Goal: Task Accomplishment & Management: Use online tool/utility

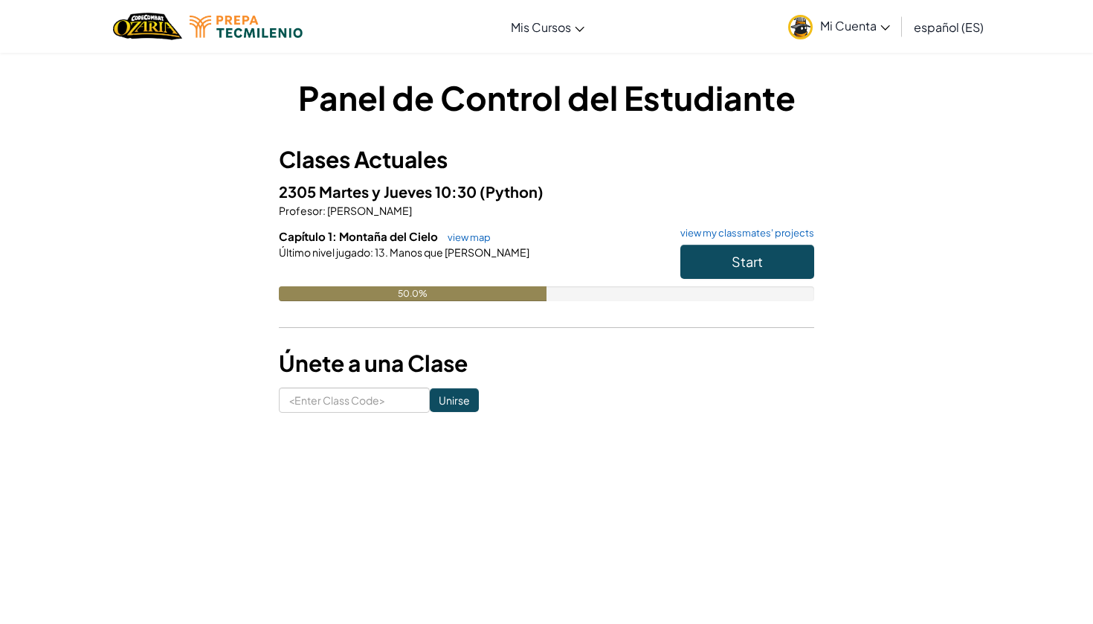
click at [710, 157] on h3 "Clases Actuales" at bounding box center [546, 159] width 535 height 33
click at [739, 266] on span "Start" at bounding box center [747, 261] width 31 height 17
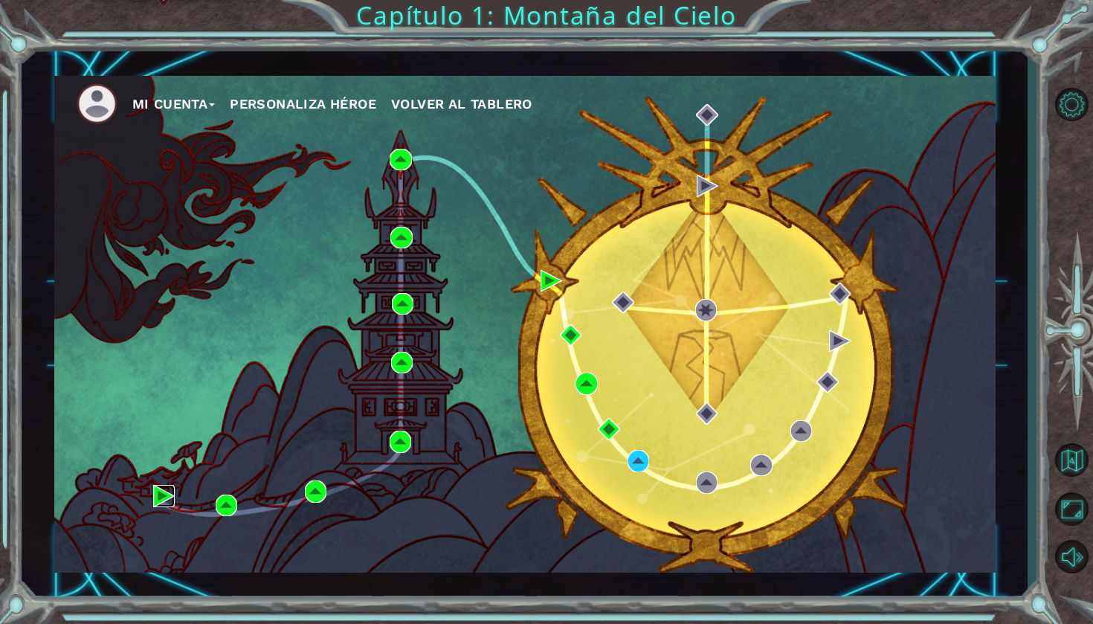
click at [168, 496] on img at bounding box center [164, 496] width 22 height 22
click at [636, 457] on img at bounding box center [639, 461] width 22 height 22
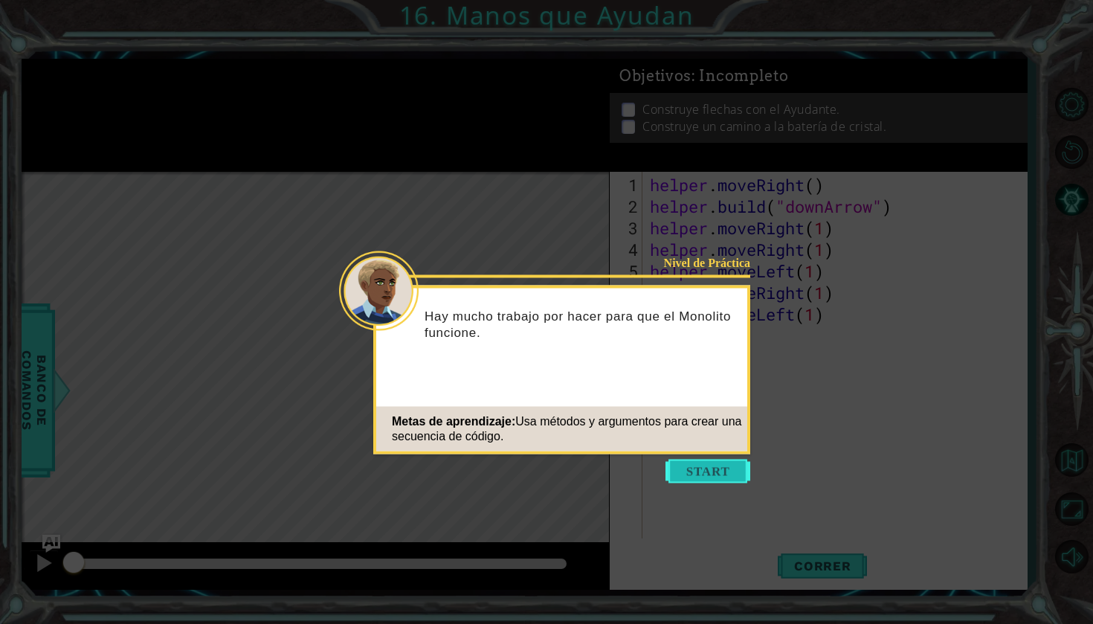
click at [722, 477] on button "Start" at bounding box center [708, 472] width 85 height 24
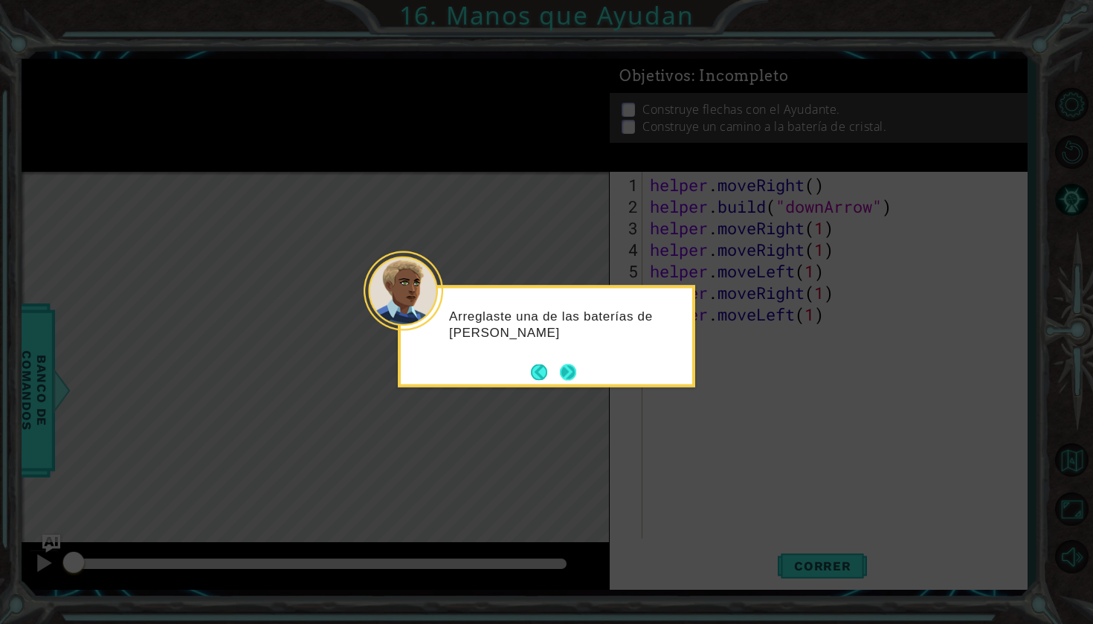
click at [576, 373] on button "Next" at bounding box center [568, 372] width 16 height 16
click at [576, 373] on div "Level Map" at bounding box center [365, 391] width 687 height 438
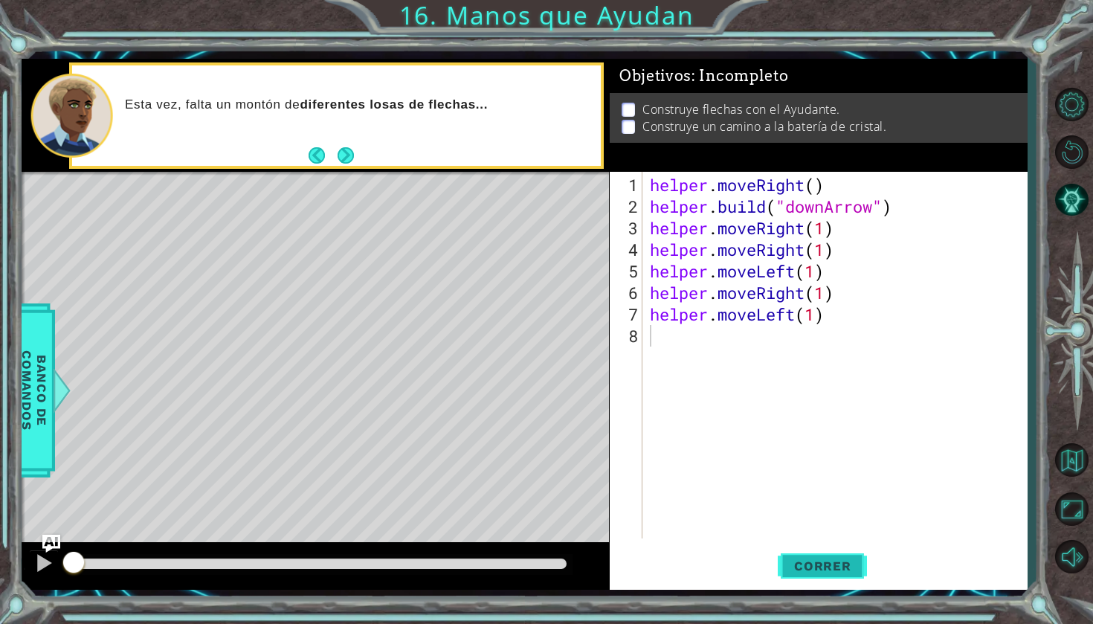
click at [825, 570] on span "Correr" at bounding box center [822, 565] width 87 height 15
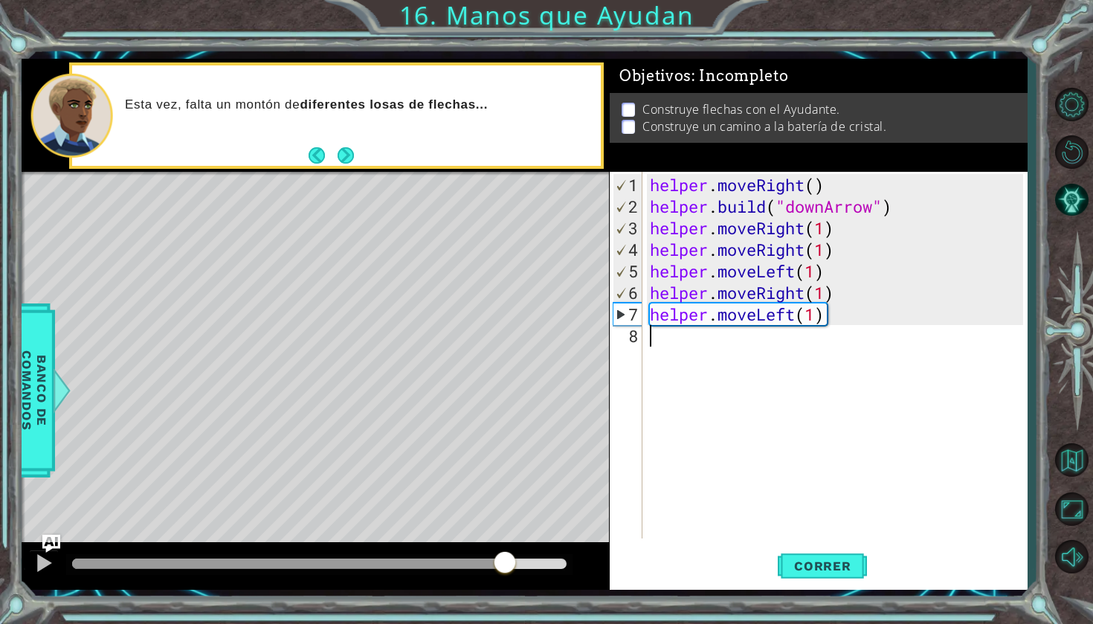
drag, startPoint x: 124, startPoint y: 559, endPoint x: 506, endPoint y: 550, distance: 381.6
click at [506, 550] on div at bounding box center [505, 563] width 27 height 27
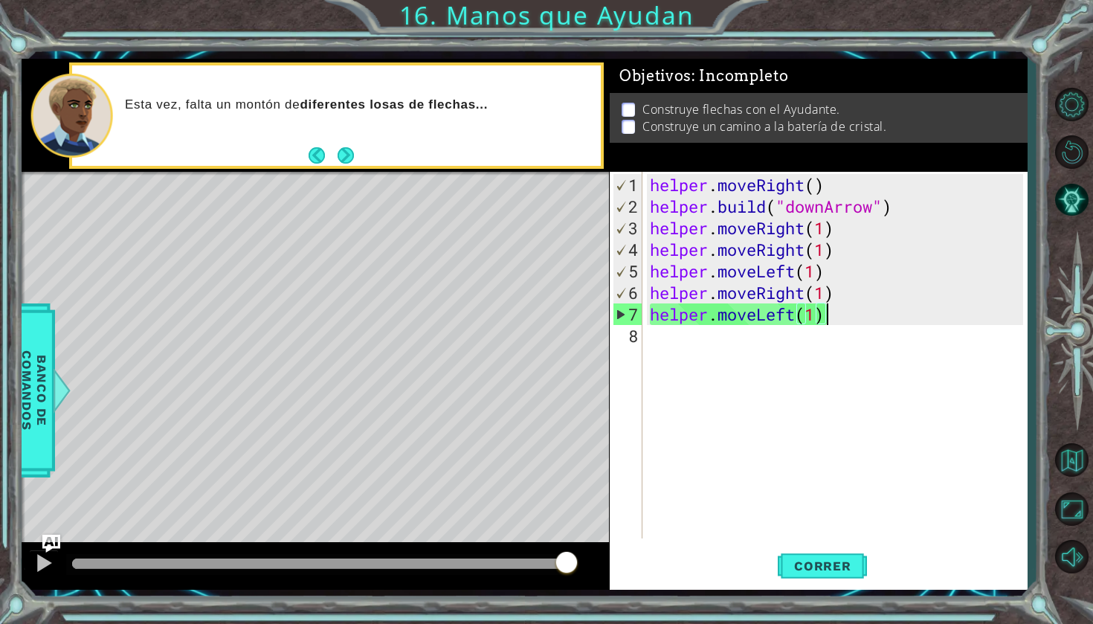
click at [837, 318] on div "helper . moveRight ( ) helper . build ( "downArrow" ) helper . moveRight ( 1 ) …" at bounding box center [839, 379] width 384 height 410
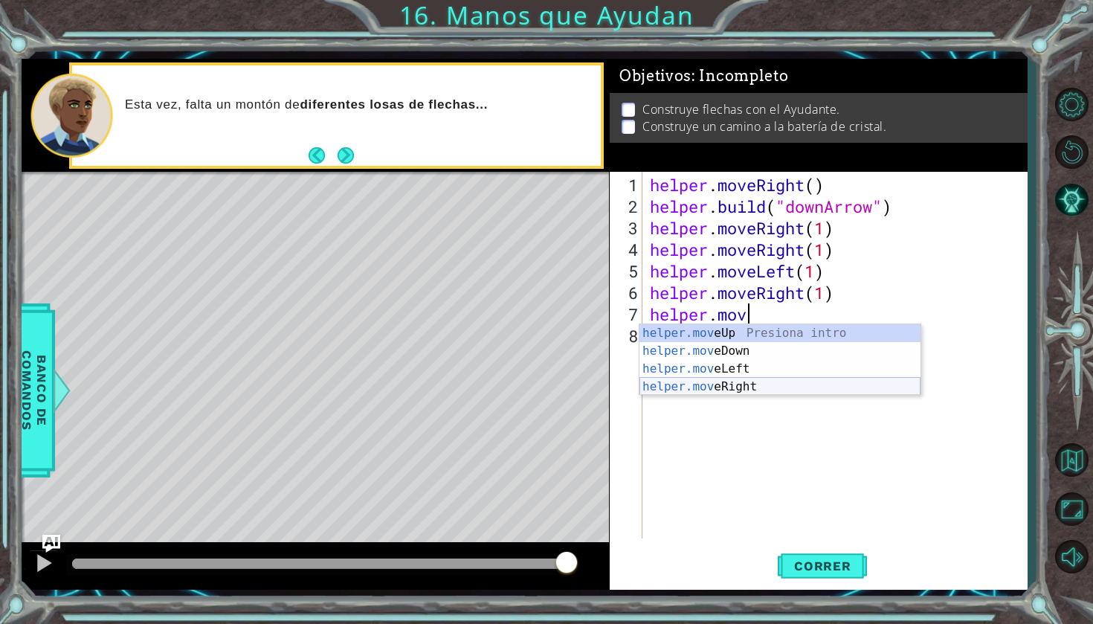
click at [786, 387] on div "helper.mov eUp Presiona intro helper.mov eDown Presiona intro helper.mov eLeft …" at bounding box center [780, 377] width 281 height 107
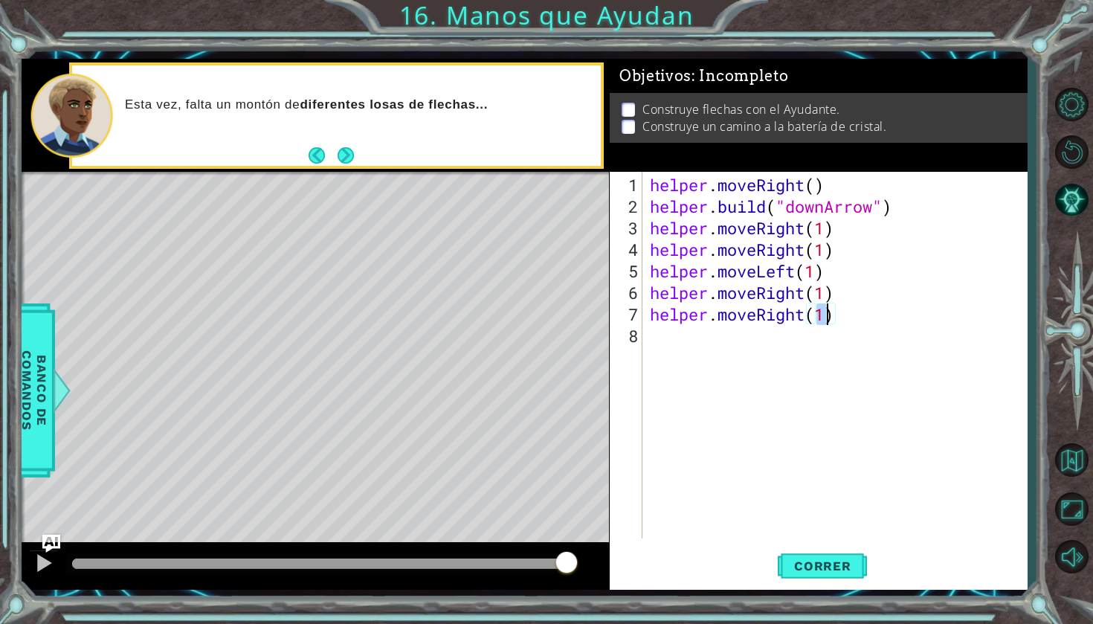
click at [845, 313] on div "helper . moveRight ( ) helper . build ( "downArrow" ) helper . moveRight ( 1 ) …" at bounding box center [839, 379] width 384 height 410
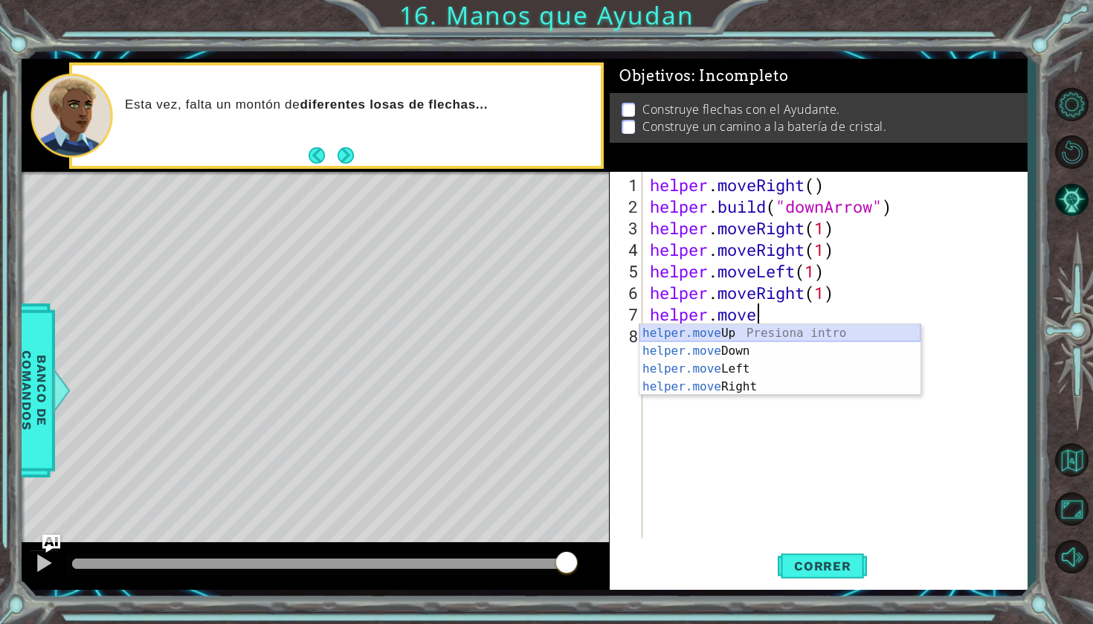
click at [828, 340] on div "helper.move Up Presiona intro helper.move Down Presiona intro helper.move Left …" at bounding box center [780, 377] width 281 height 107
type textarea "helper.moveUp(1)"
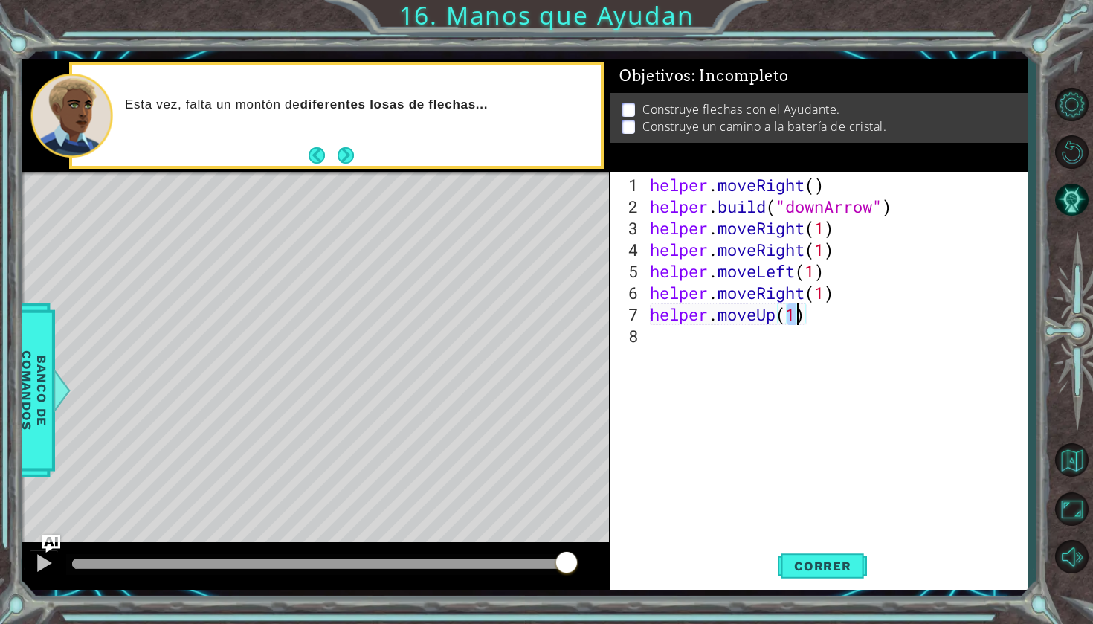
click at [821, 331] on div "helper . moveRight ( ) helper . build ( "downArrow" ) helper . moveRight ( 1 ) …" at bounding box center [839, 379] width 384 height 410
click at [822, 325] on div "helper . moveRight ( ) helper . build ( "downArrow" ) helper . moveRight ( 1 ) …" at bounding box center [839, 379] width 384 height 410
click at [801, 573] on button "Correr" at bounding box center [822, 566] width 89 height 42
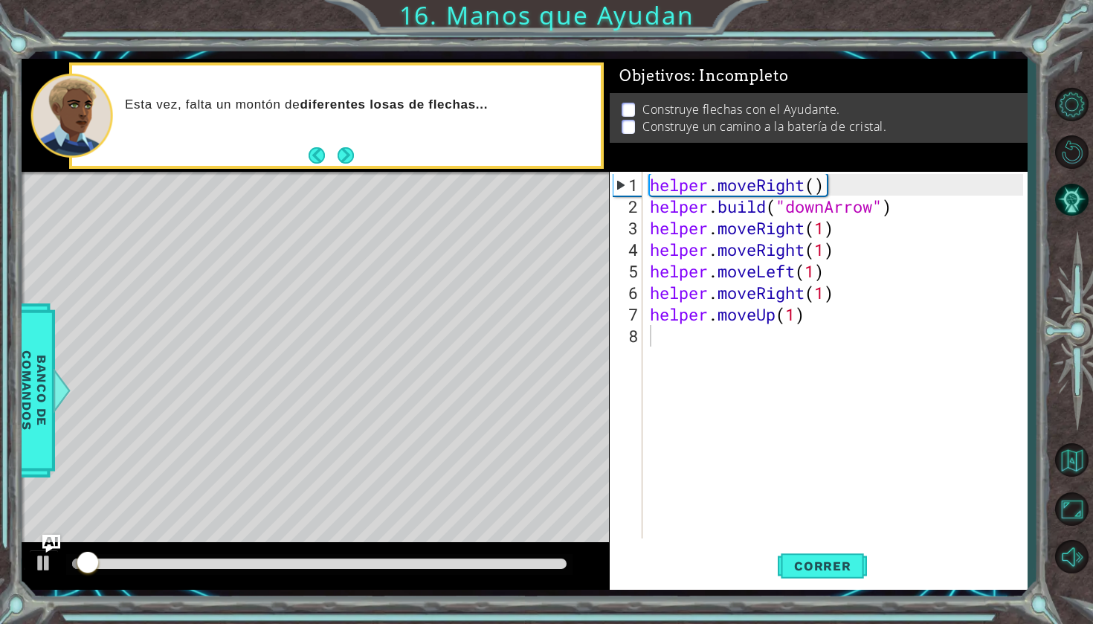
drag, startPoint x: 447, startPoint y: 571, endPoint x: 456, endPoint y: 570, distance: 9.0
click at [457, 571] on div at bounding box center [319, 564] width 506 height 21
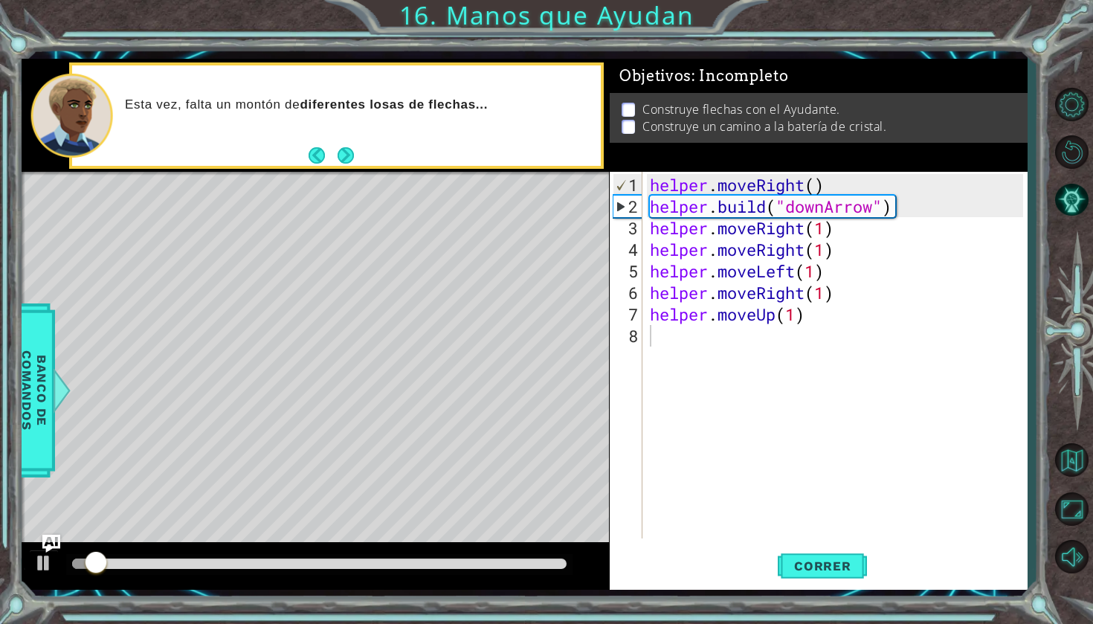
click at [456, 570] on div at bounding box center [319, 564] width 506 height 21
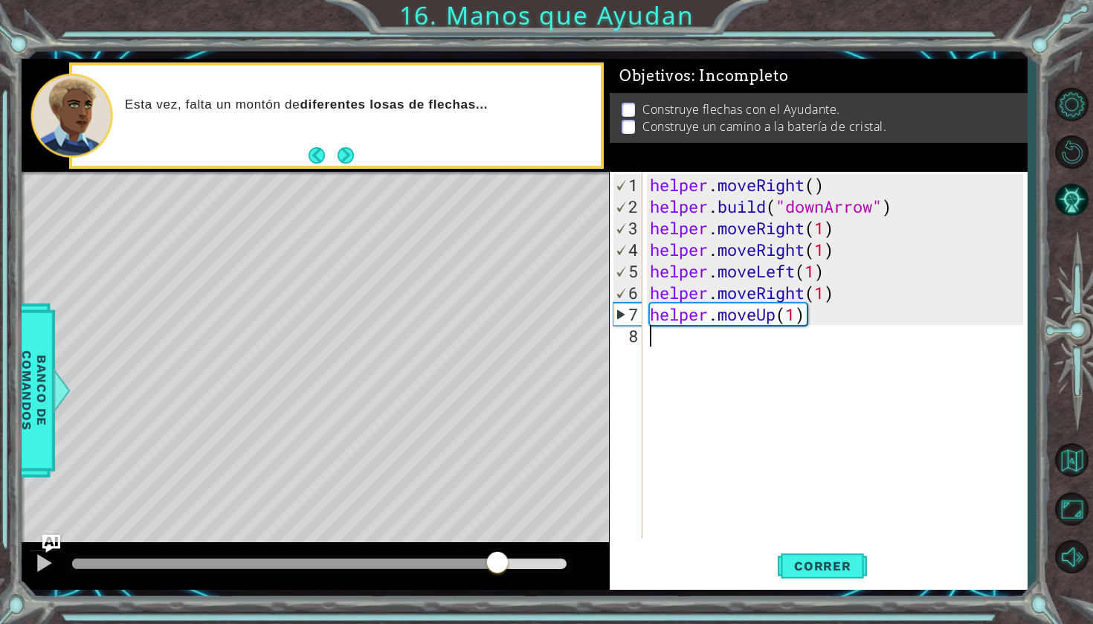
drag, startPoint x: 124, startPoint y: 564, endPoint x: 498, endPoint y: 524, distance: 376.2
click at [498, 526] on div "methods helper moveUp() moveDown() moveLeft() moveRight() build(item) tools for…" at bounding box center [524, 324] width 1005 height 531
drag, startPoint x: 566, startPoint y: 556, endPoint x: 521, endPoint y: 562, distance: 45.9
click at [521, 562] on div at bounding box center [521, 563] width 27 height 27
click at [351, 152] on button "Next" at bounding box center [346, 155] width 16 height 16
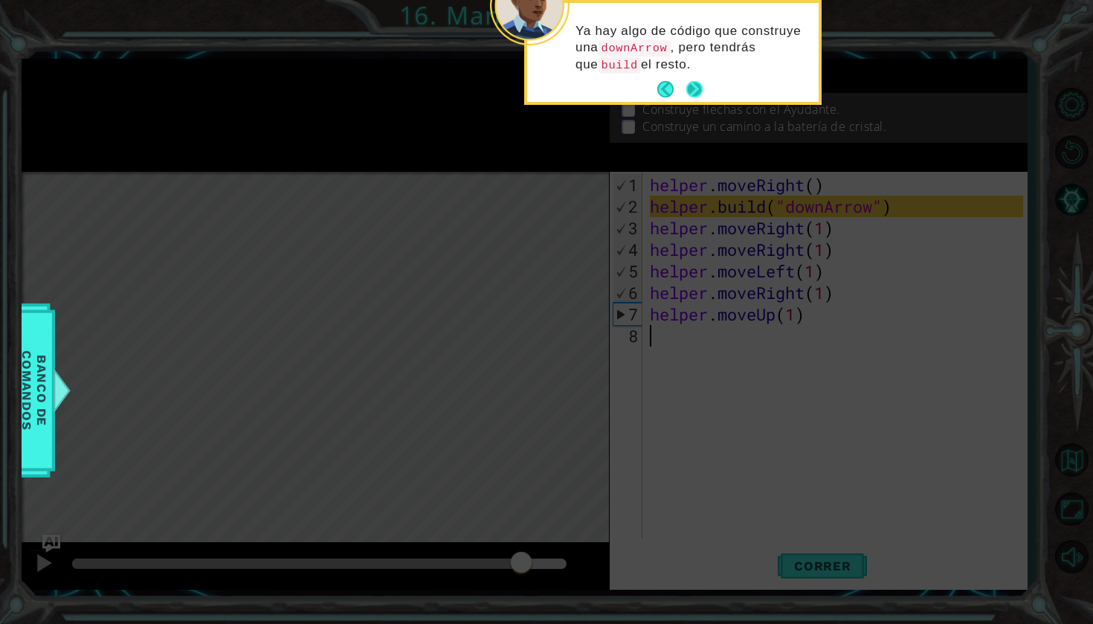
click at [690, 88] on button "Next" at bounding box center [694, 89] width 16 height 16
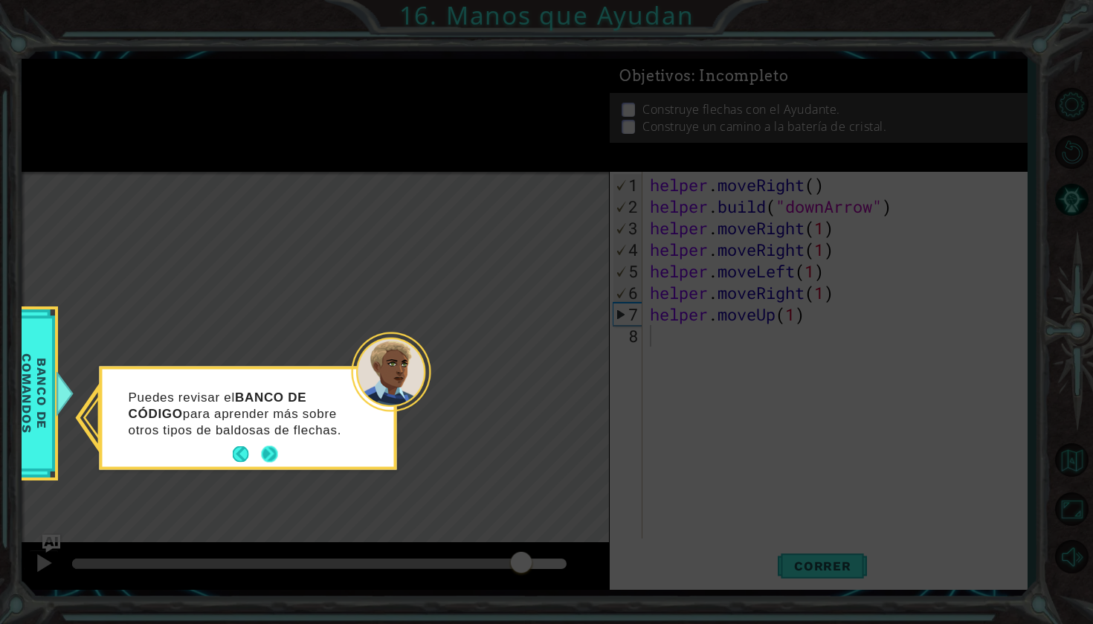
click at [270, 450] on button "Next" at bounding box center [270, 454] width 16 height 16
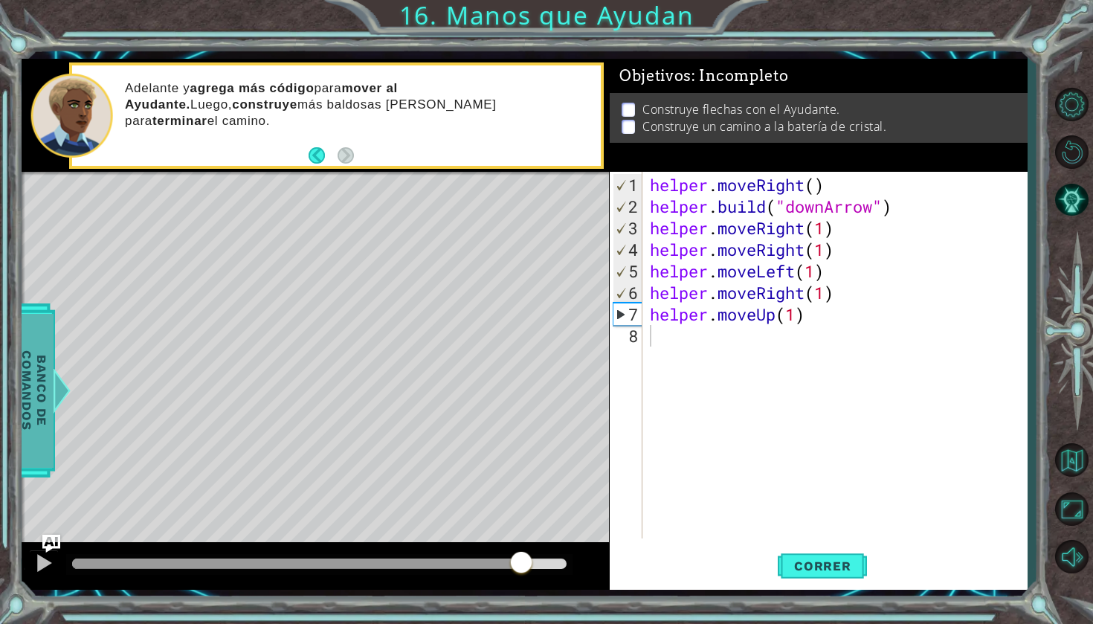
click at [37, 383] on span "Banco de comandos" at bounding box center [34, 390] width 39 height 154
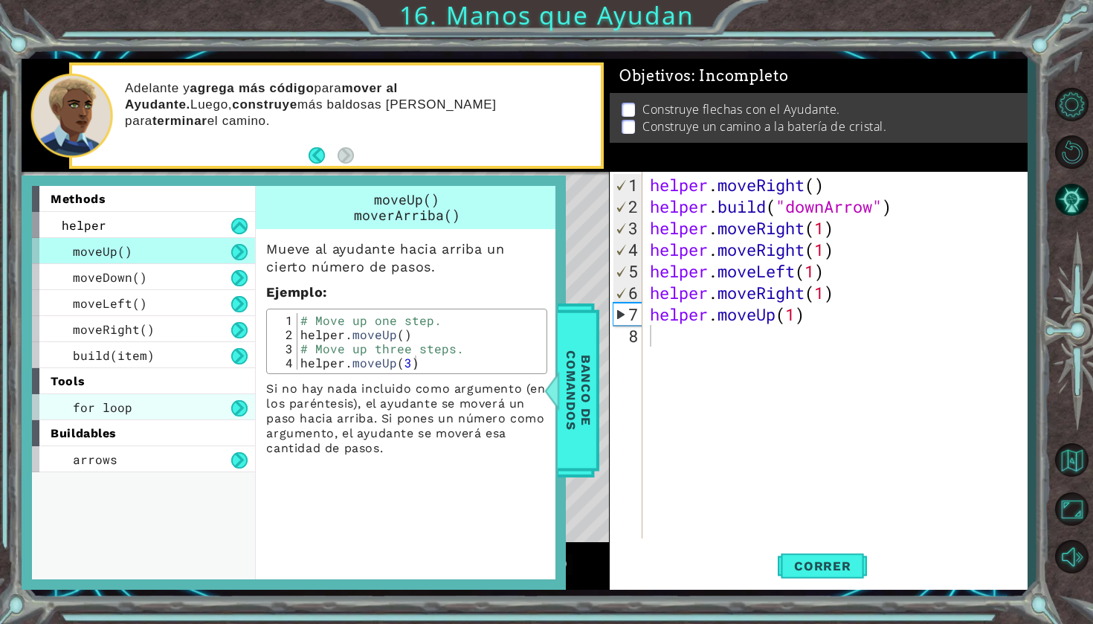
click at [189, 416] on div "for loop" at bounding box center [143, 407] width 223 height 26
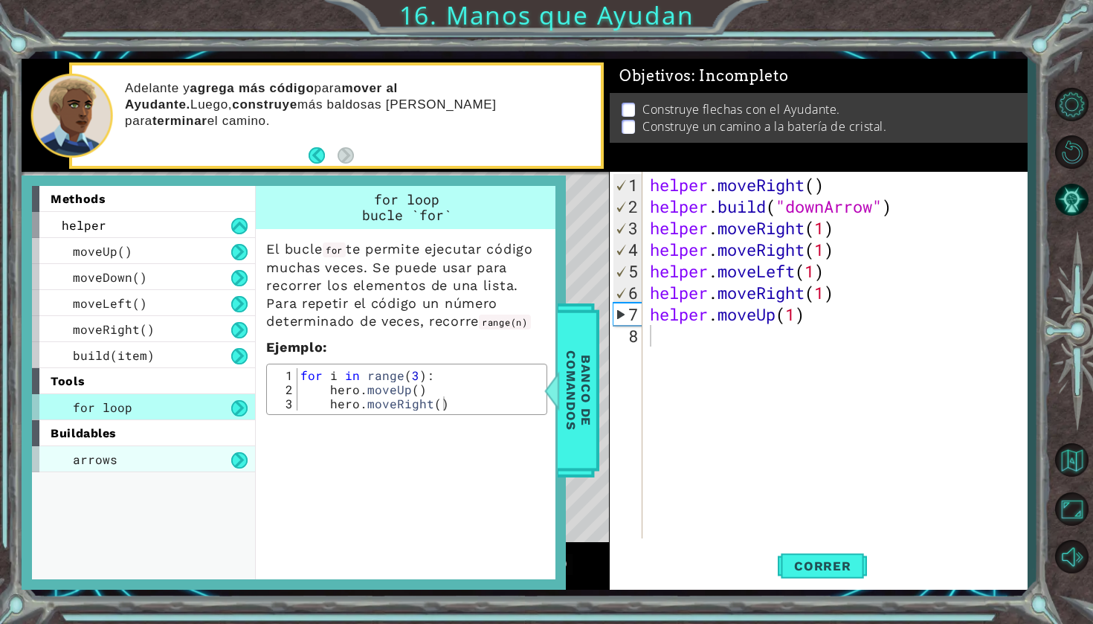
click at [196, 471] on div "arrows" at bounding box center [143, 459] width 223 height 26
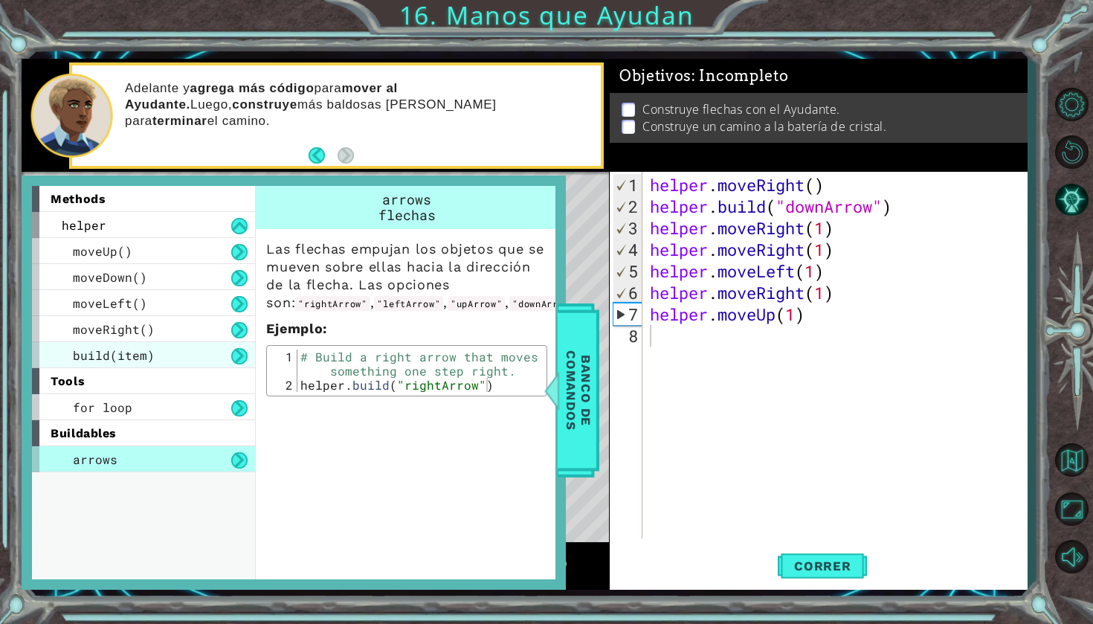
click at [178, 357] on div "build(item)" at bounding box center [143, 355] width 223 height 26
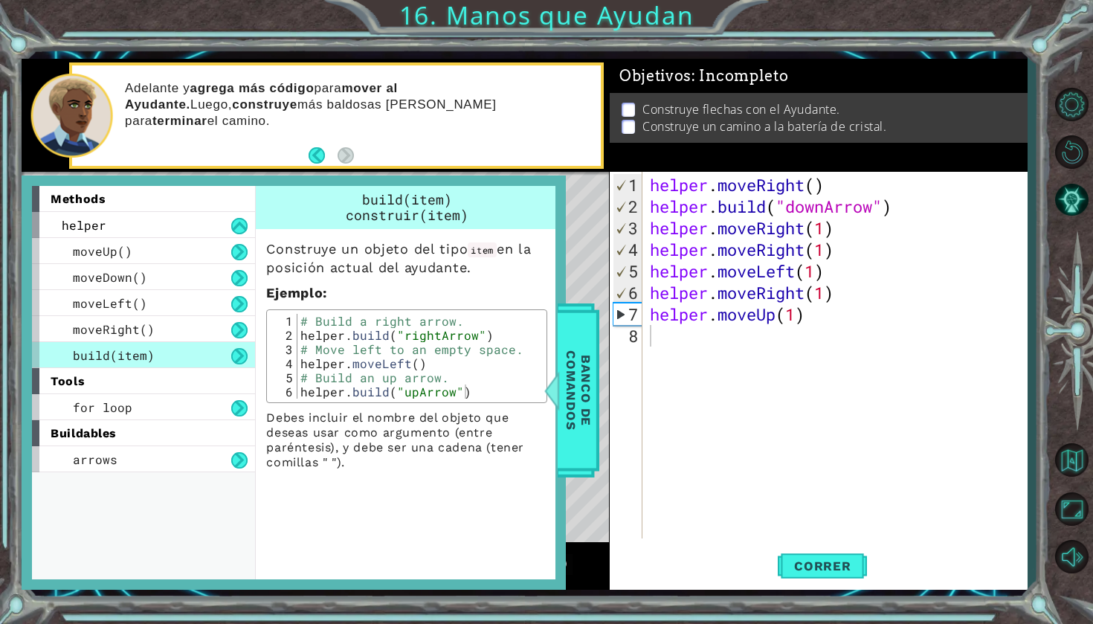
click at [819, 321] on div "helper . moveRight ( ) helper . build ( "downArrow" ) helper . moveRight ( 1 ) …" at bounding box center [839, 379] width 384 height 410
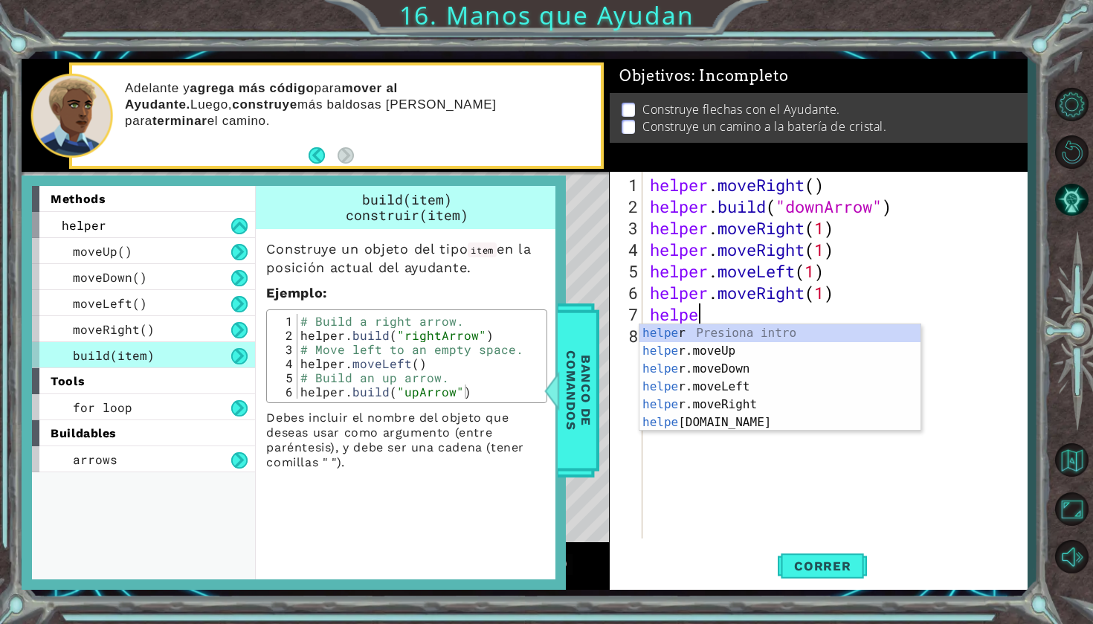
type textarea "h"
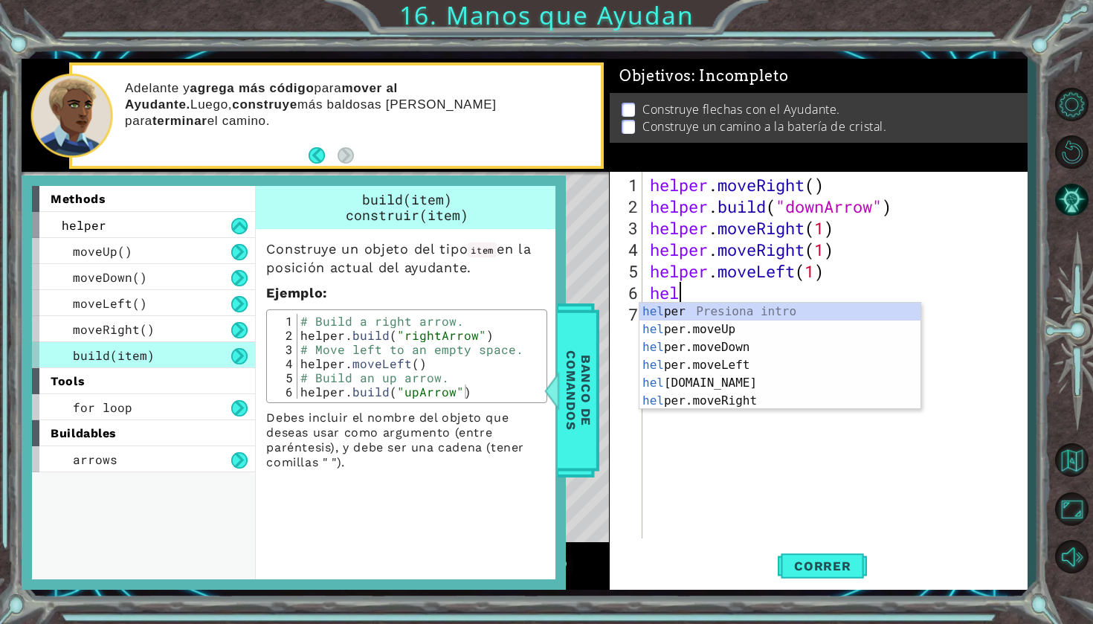
type textarea "h"
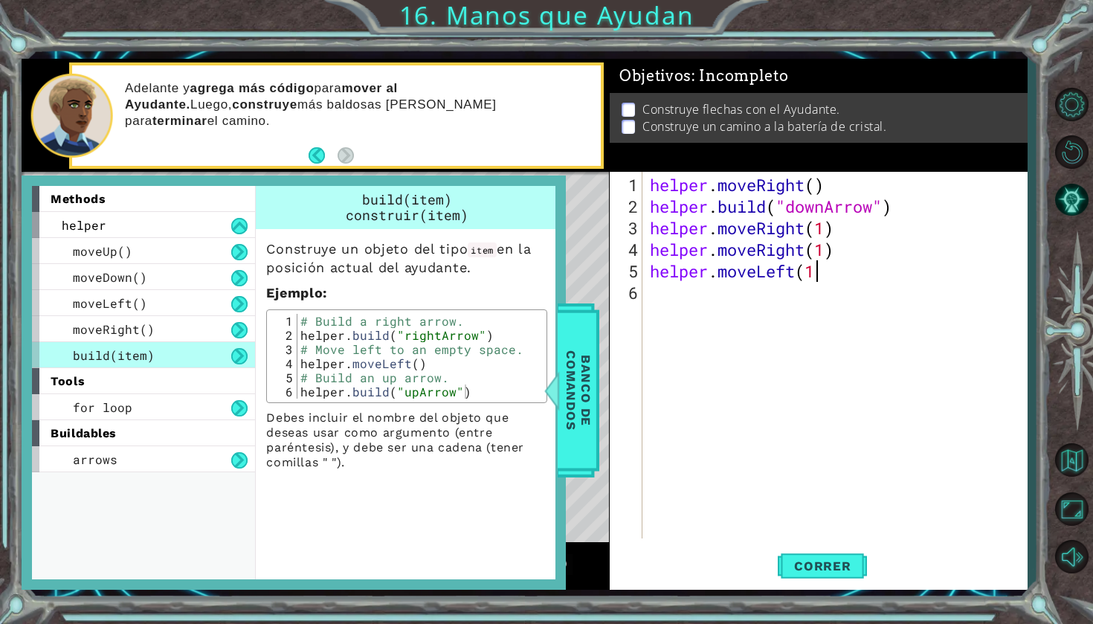
scroll to position [0, 7]
type textarea "helper.moveLeft(1)"
click at [406, 126] on div "[PERSON_NAME] y agrega más código para mover al Ayudante. Luego, construye más …" at bounding box center [358, 116] width 486 height 86
click at [584, 354] on span "Banco de comandos" at bounding box center [578, 390] width 39 height 154
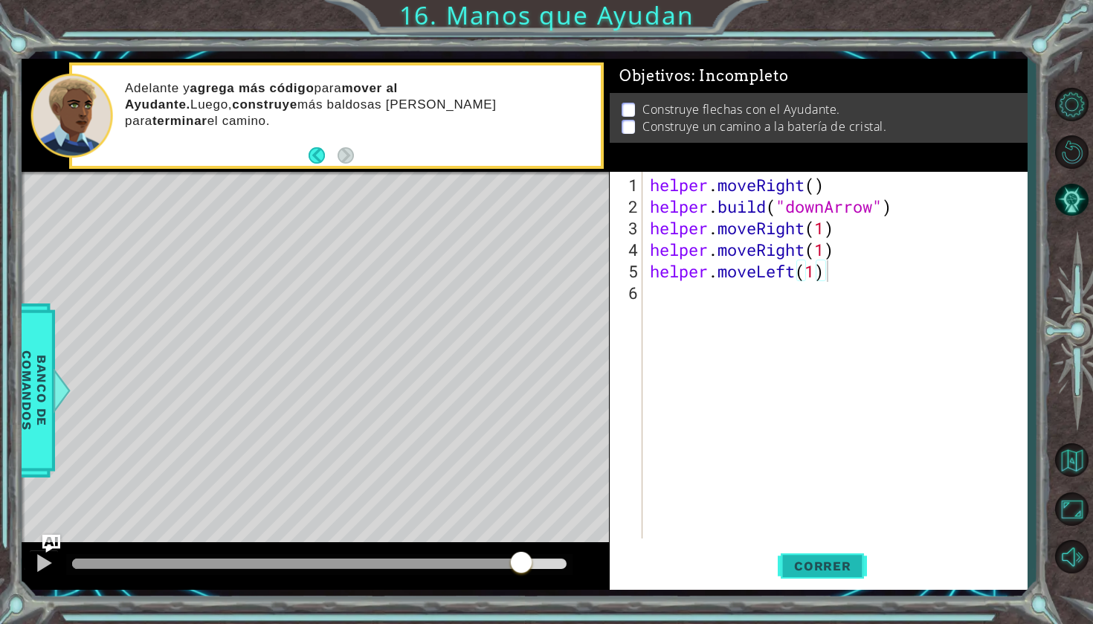
click at [851, 568] on span "Correr" at bounding box center [822, 565] width 87 height 15
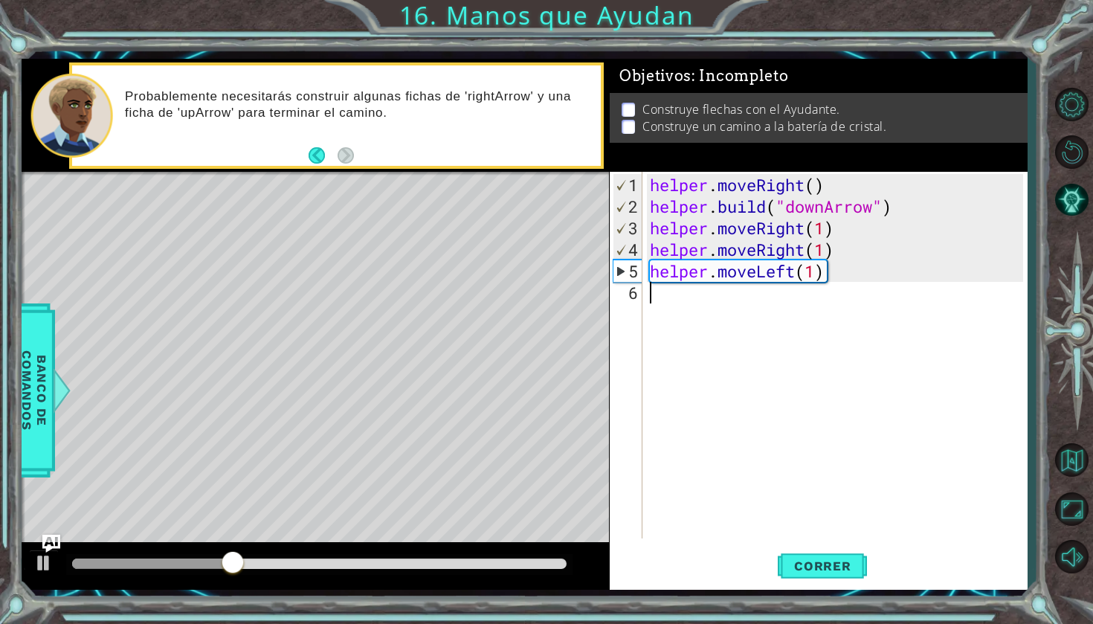
click at [677, 300] on div "helper . moveRight ( ) helper . build ( "downArrow" ) helper . moveRight ( 1 ) …" at bounding box center [839, 379] width 384 height 410
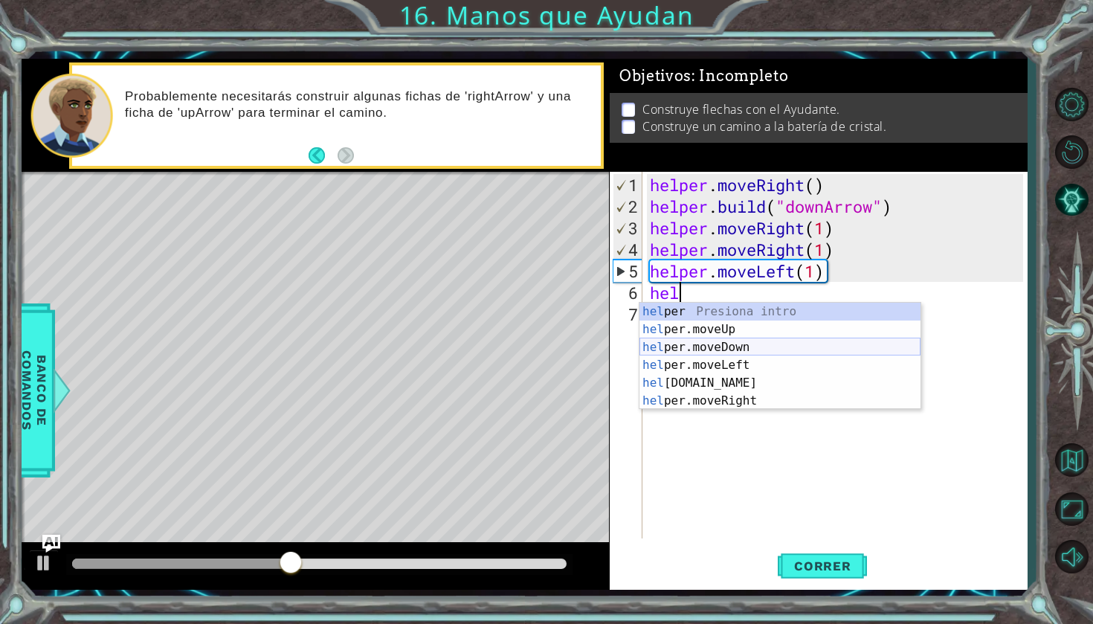
click at [735, 355] on div "hel per Presiona intro hel per.moveUp Presiona intro hel per.moveDown Presiona …" at bounding box center [780, 374] width 281 height 143
type textarea "helper.moveDown(1)"
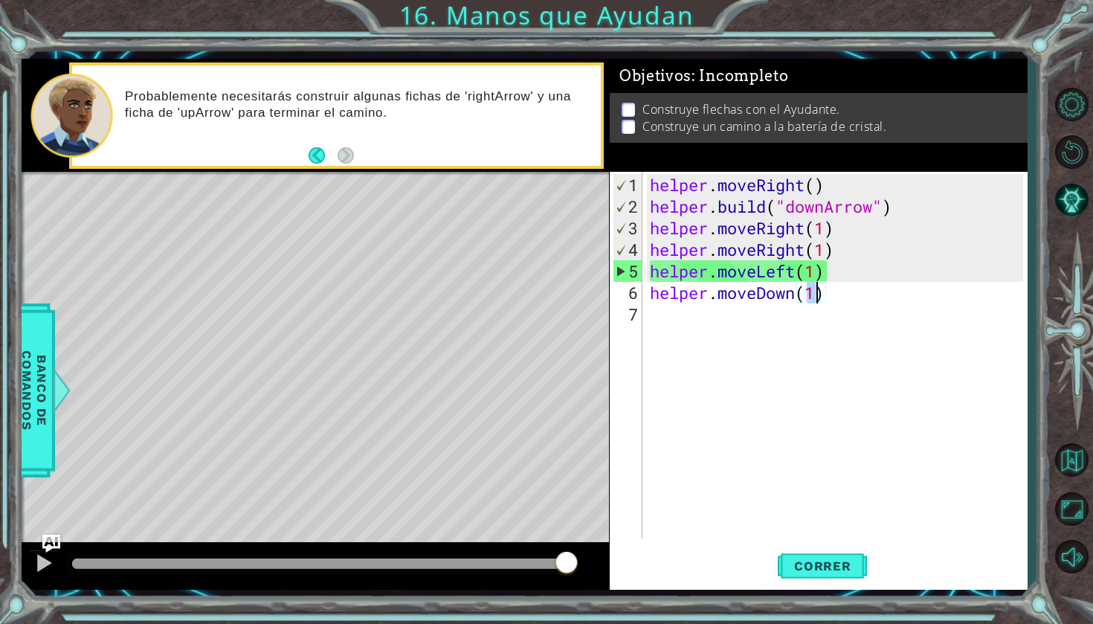
drag, startPoint x: 335, startPoint y: 561, endPoint x: 590, endPoint y: 525, distance: 256.8
click at [596, 527] on div "methods helper moveUp() moveDown() moveLeft() moveRight() build(item) tools for…" at bounding box center [524, 324] width 1005 height 531
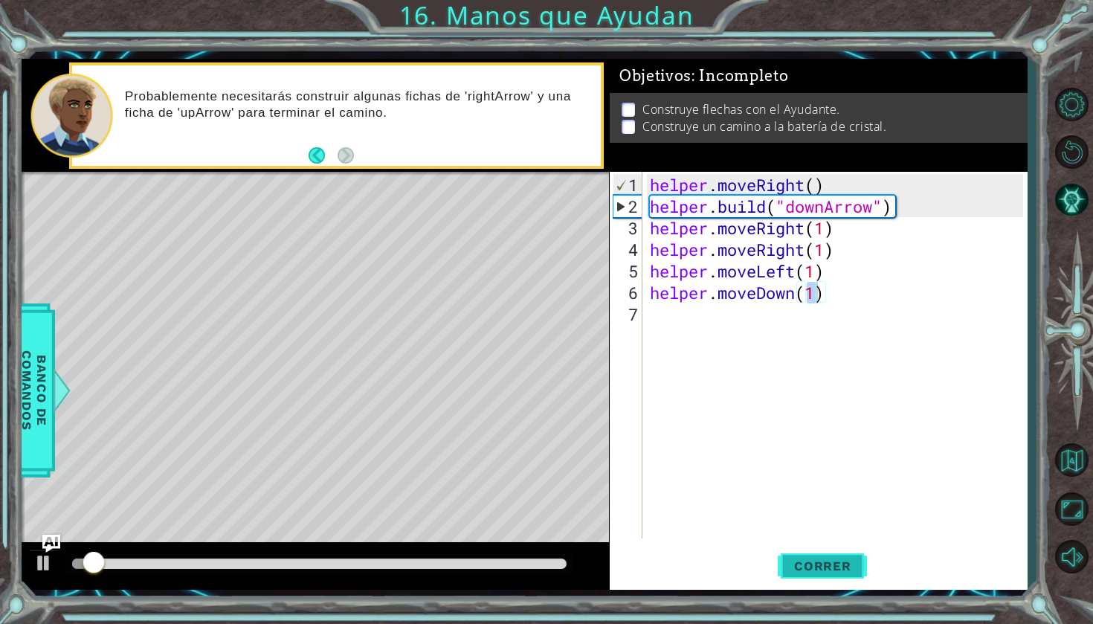
click at [857, 563] on span "Correr" at bounding box center [822, 565] width 87 height 15
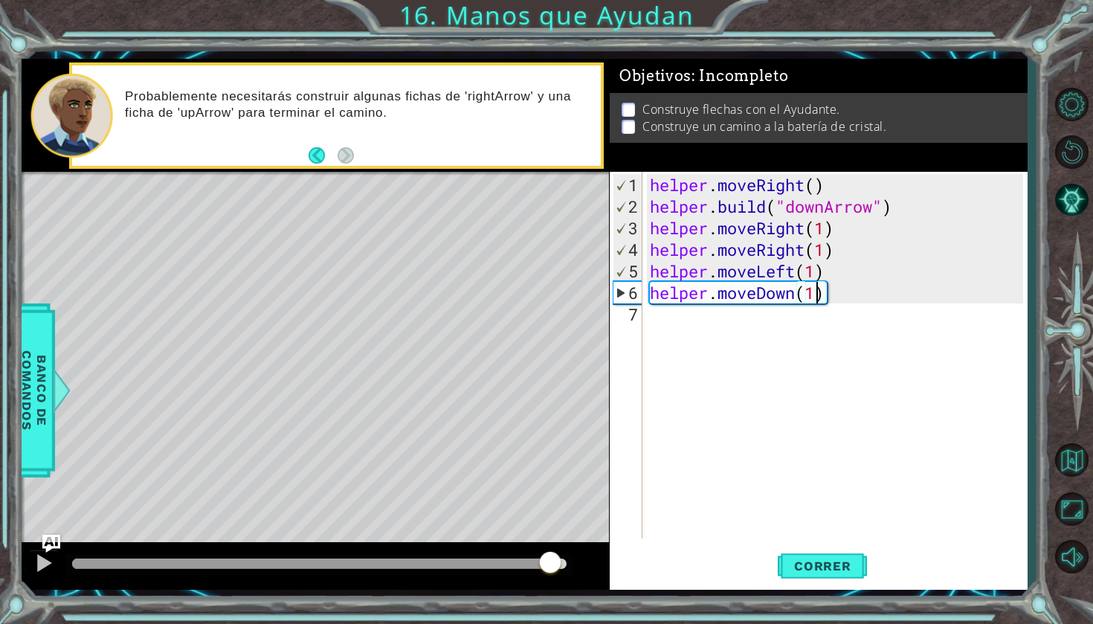
drag, startPoint x: 376, startPoint y: 567, endPoint x: 548, endPoint y: 579, distance: 172.2
click at [549, 580] on div at bounding box center [315, 566] width 587 height 48
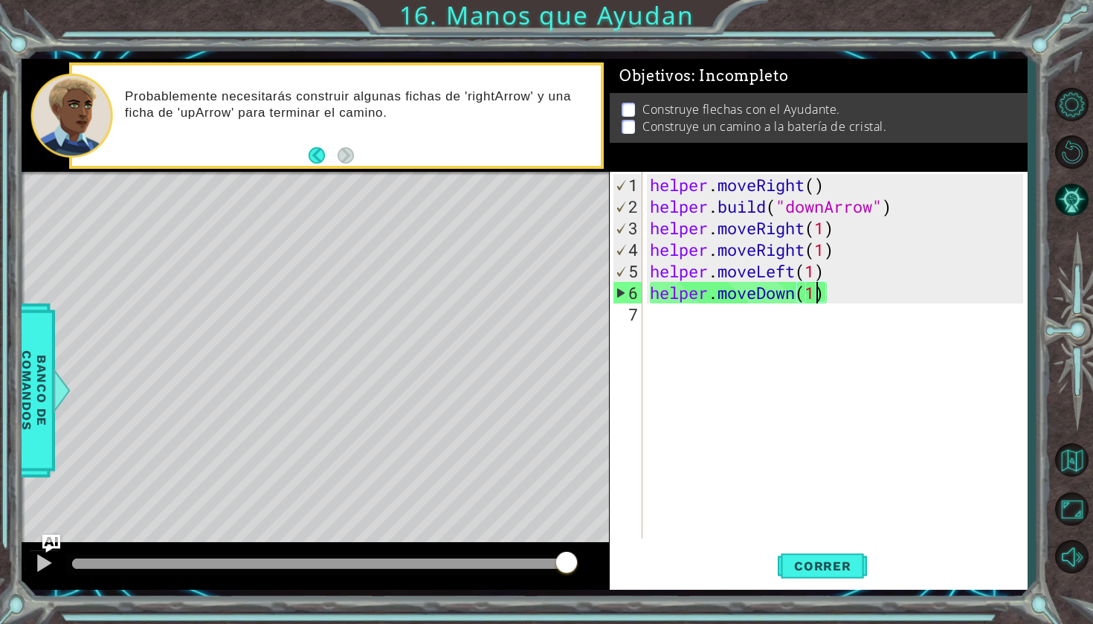
click at [750, 319] on div "helper . moveRight ( ) helper . build ( "downArrow" ) helper . moveRight ( 1 ) …" at bounding box center [839, 379] width 384 height 410
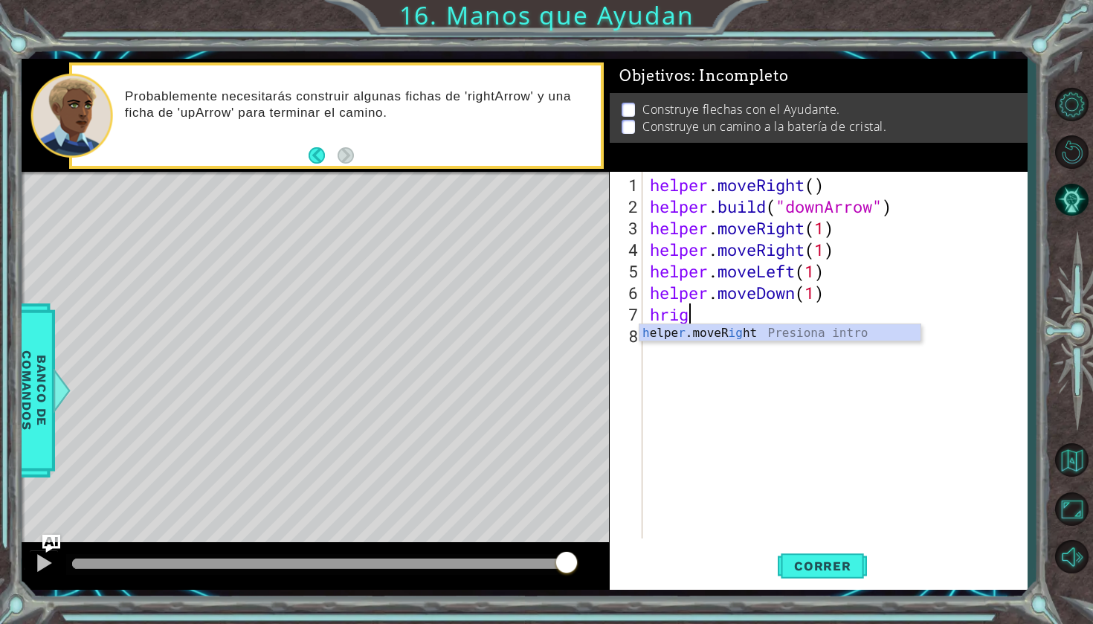
scroll to position [0, 1]
click at [780, 334] on div "h elpe r .moveR igh t Presiona intro" at bounding box center [780, 351] width 281 height 54
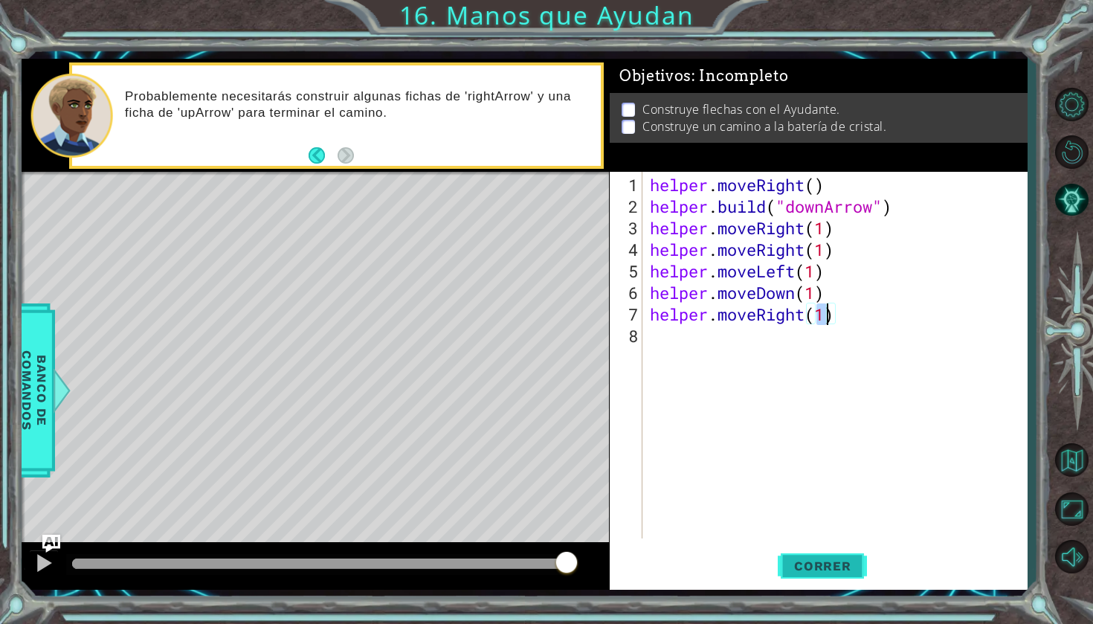
click at [818, 566] on span "Correr" at bounding box center [822, 565] width 87 height 15
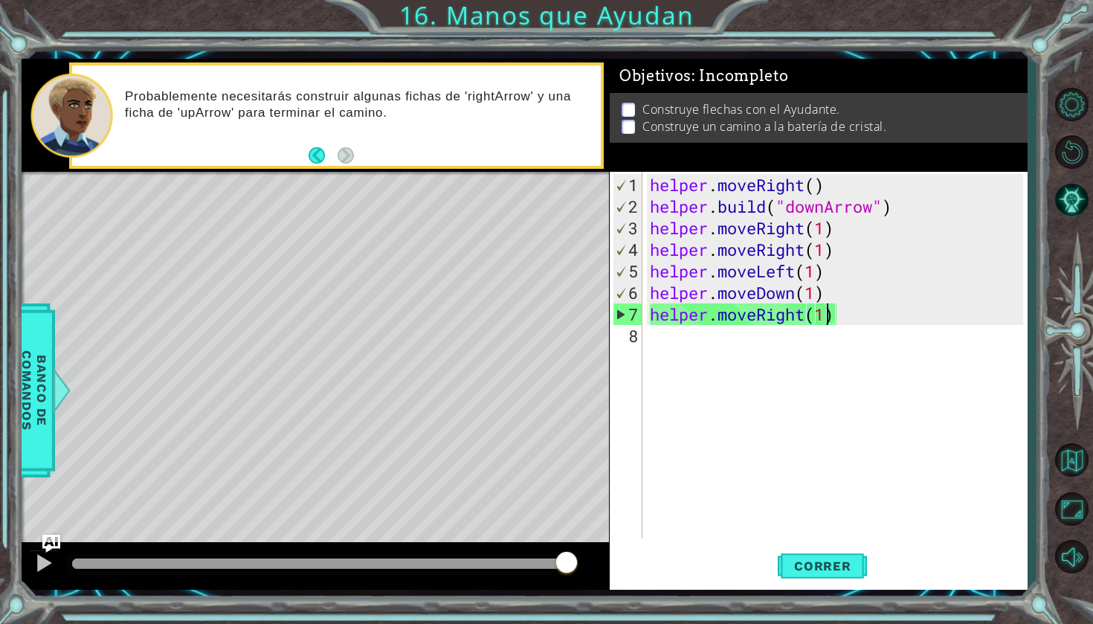
click at [846, 313] on div "helper . moveRight ( ) helper . build ( "downArrow" ) helper . moveRight ( 1 ) …" at bounding box center [839, 379] width 384 height 410
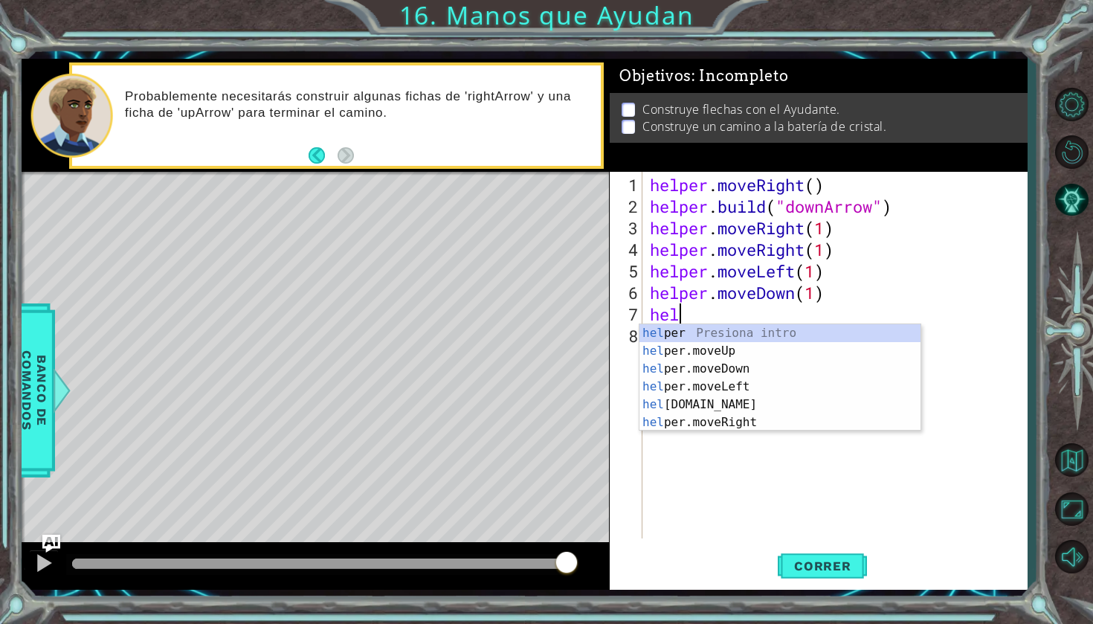
scroll to position [0, 1]
type textarea "h"
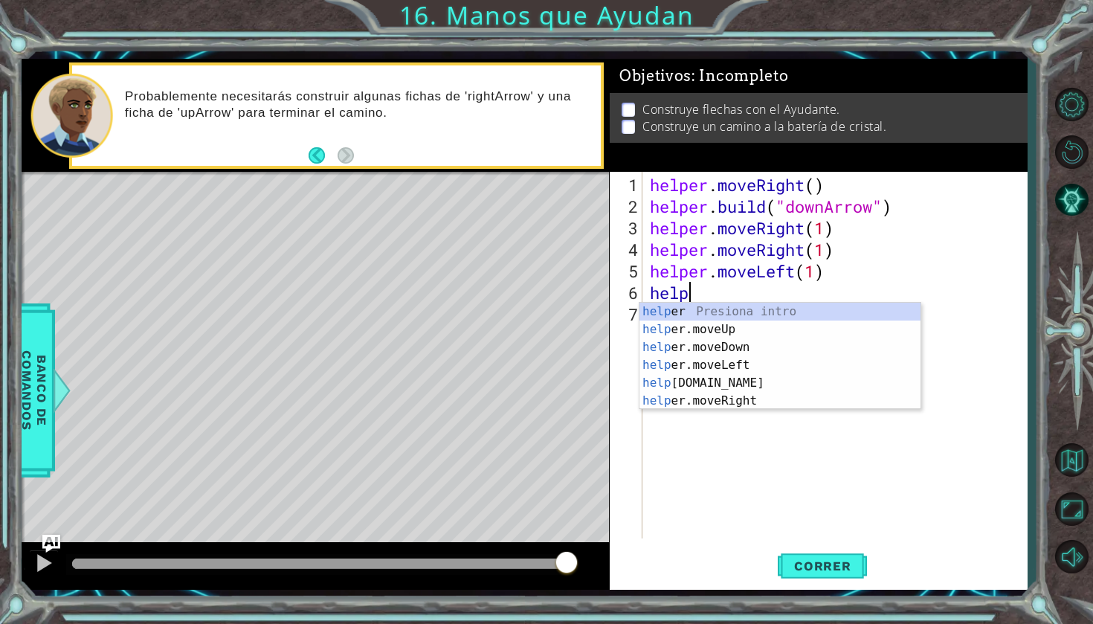
type textarea "h"
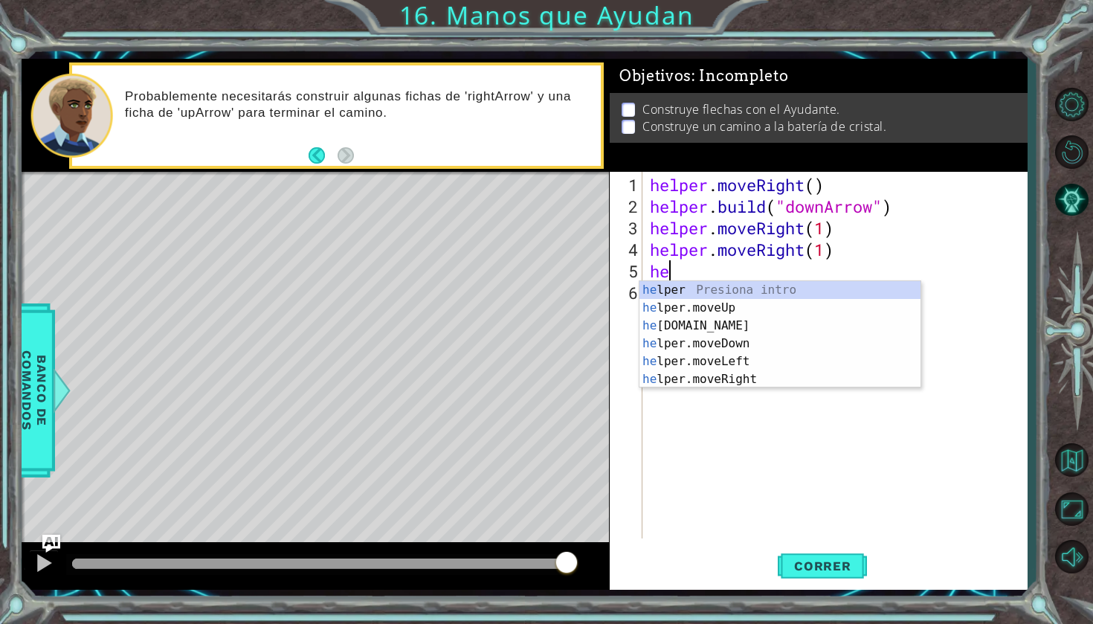
type textarea "h"
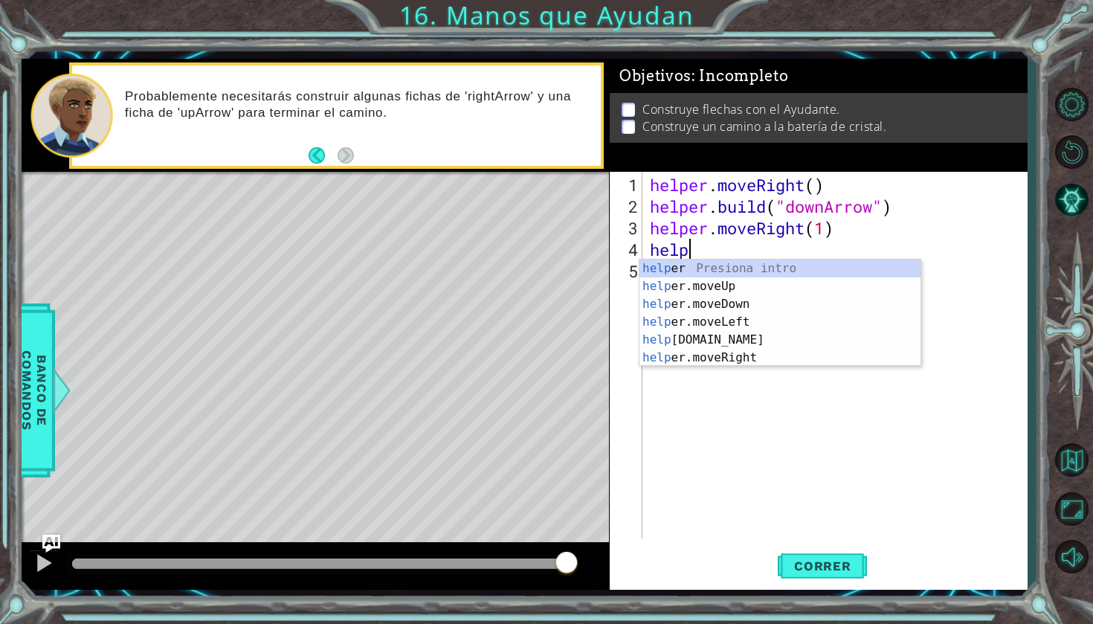
type textarea "h"
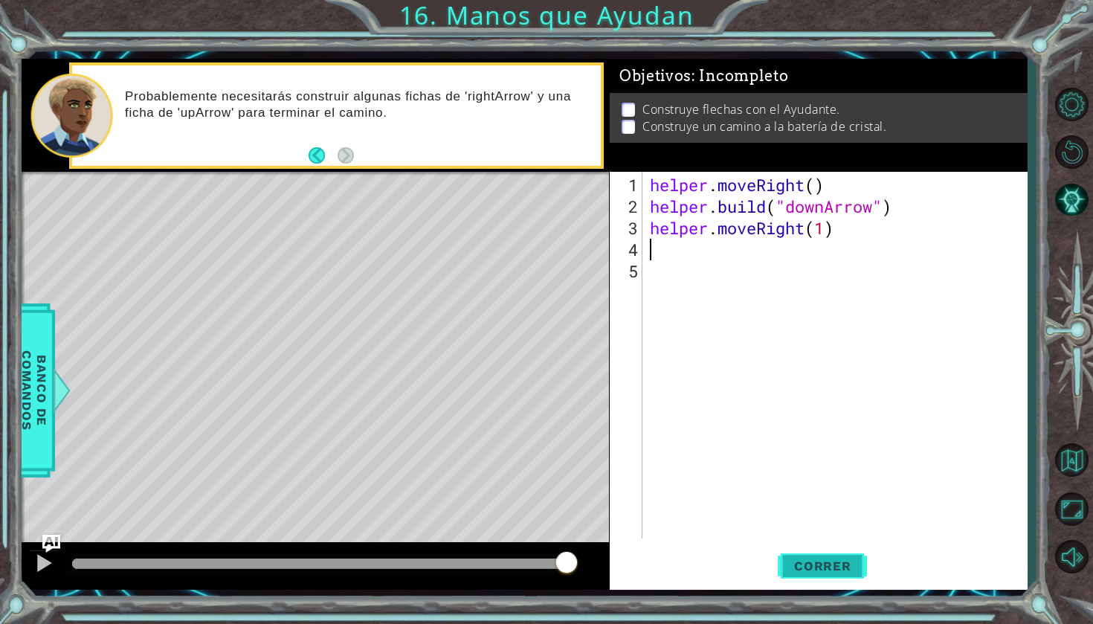
click at [848, 560] on span "Correr" at bounding box center [822, 565] width 87 height 15
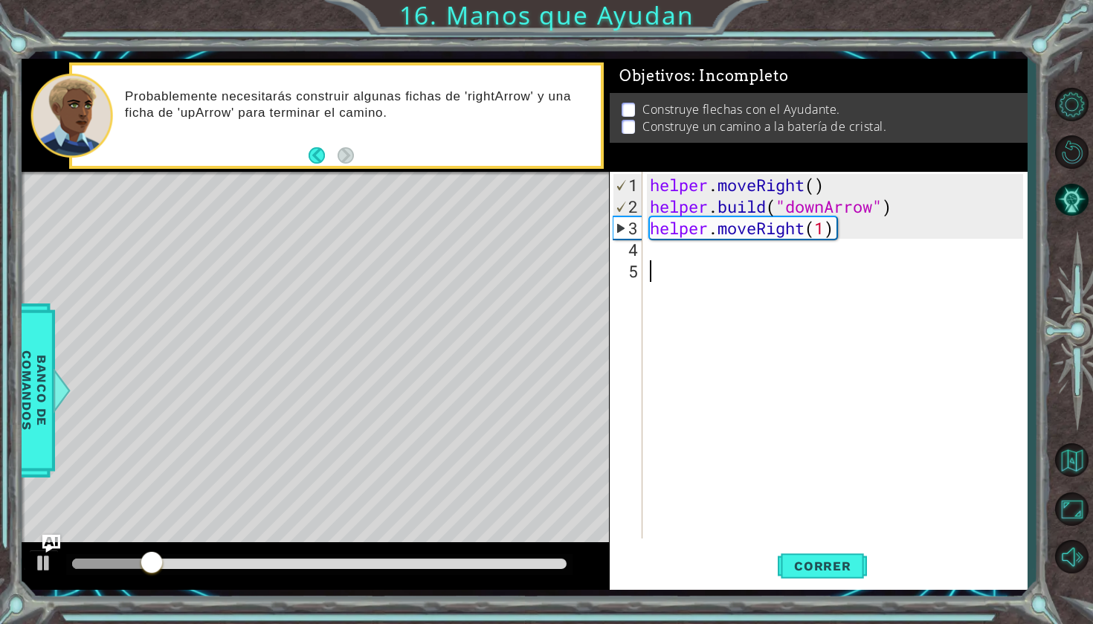
click at [821, 277] on div "helper . moveRight ( ) helper . build ( "downArrow" ) helper . moveRight ( 1 )" at bounding box center [839, 379] width 384 height 410
click at [650, 249] on div "helper . moveRight ( ) helper . build ( "downArrow" ) helper . moveRight ( 1 )" at bounding box center [839, 379] width 384 height 410
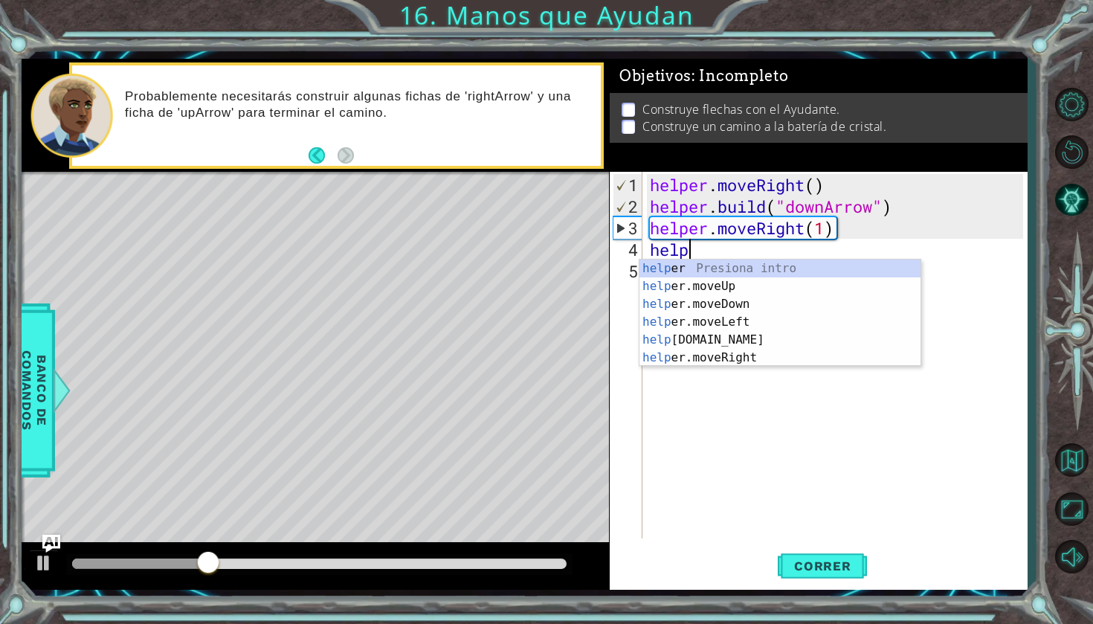
scroll to position [0, 1]
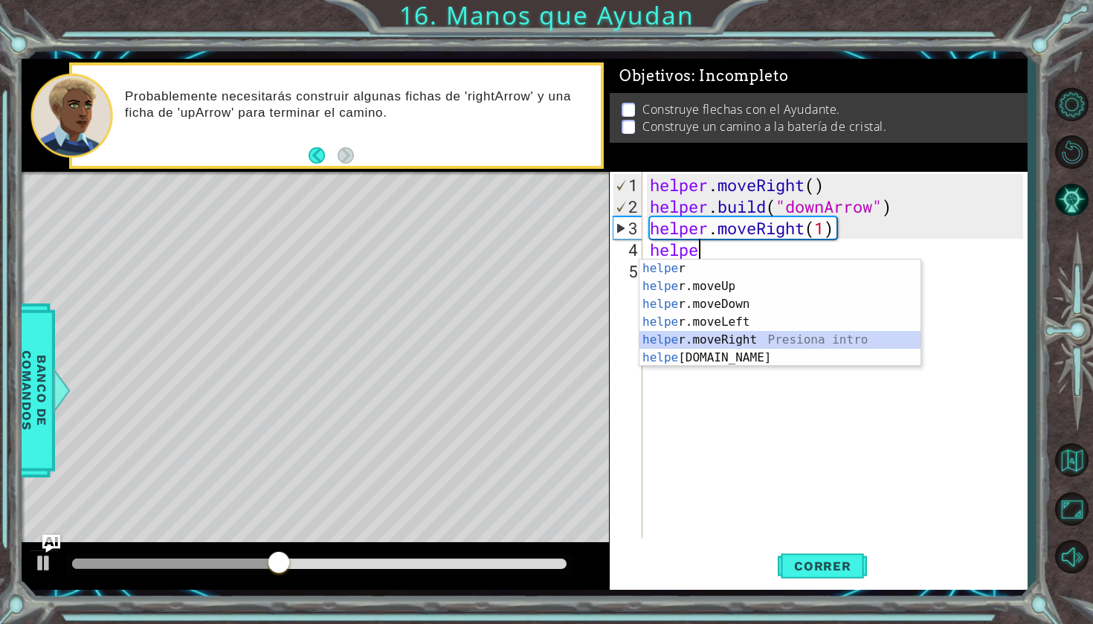
click at [705, 338] on div "helpe r Presiona intro helpe r.moveUp Presiona intro helpe r.moveDown Presiona …" at bounding box center [780, 331] width 281 height 143
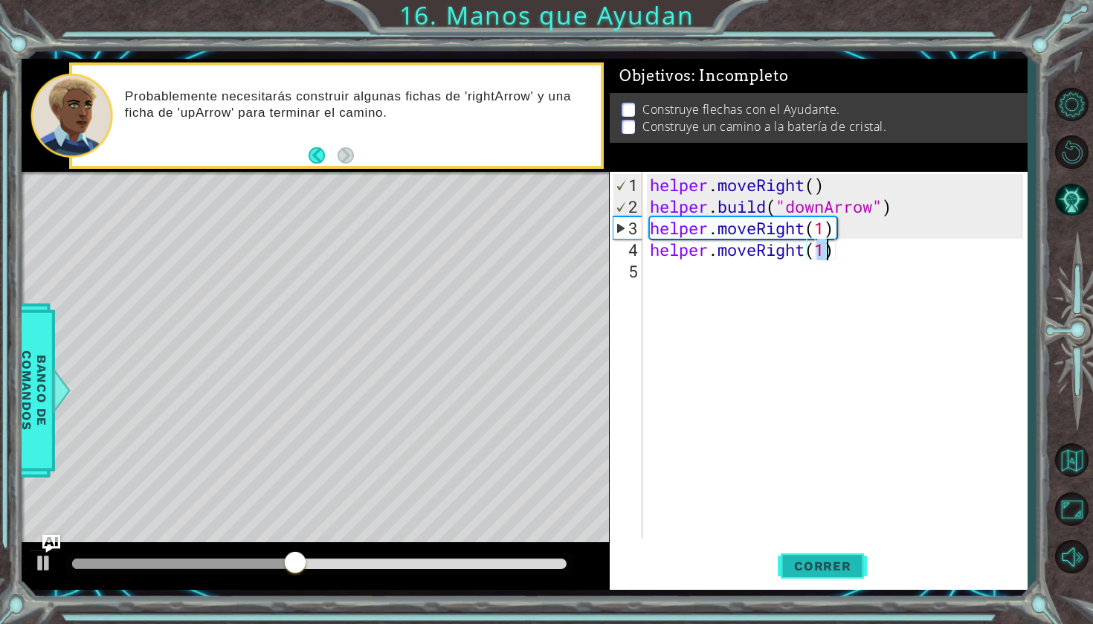
click at [831, 557] on button "Correr" at bounding box center [822, 566] width 89 height 42
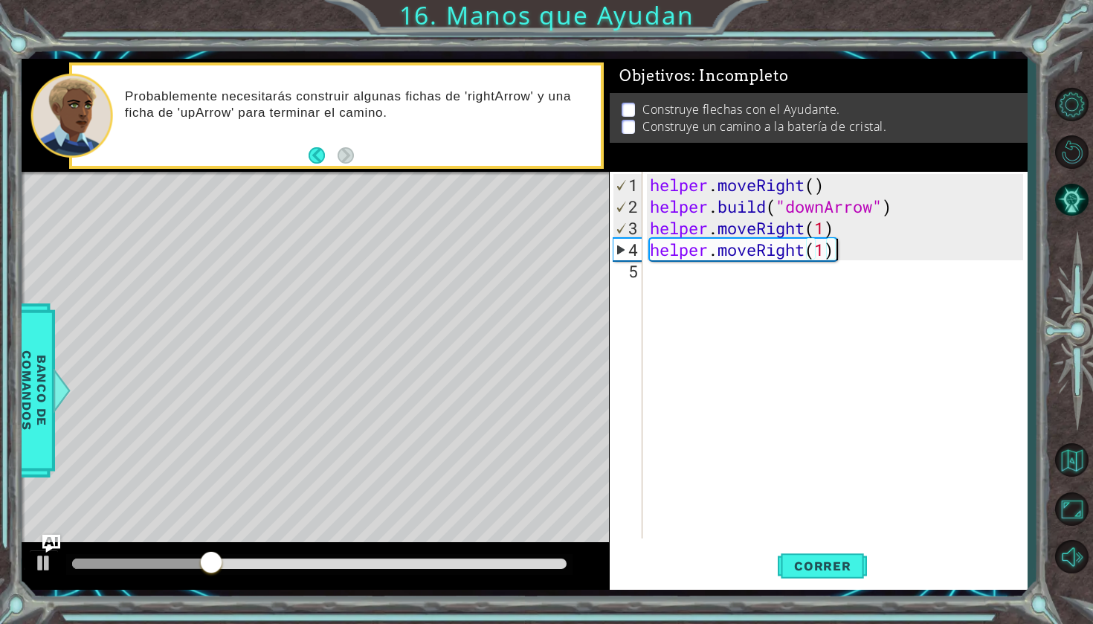
click at [857, 251] on div "helper . moveRight ( ) helper . build ( "downArrow" ) helper . moveRight ( 1 ) …" at bounding box center [839, 379] width 384 height 410
click at [849, 252] on div "helper . moveRight ( ) helper . build ( "downArrow" ) helper . moveRight ( 1 ) …" at bounding box center [839, 379] width 384 height 410
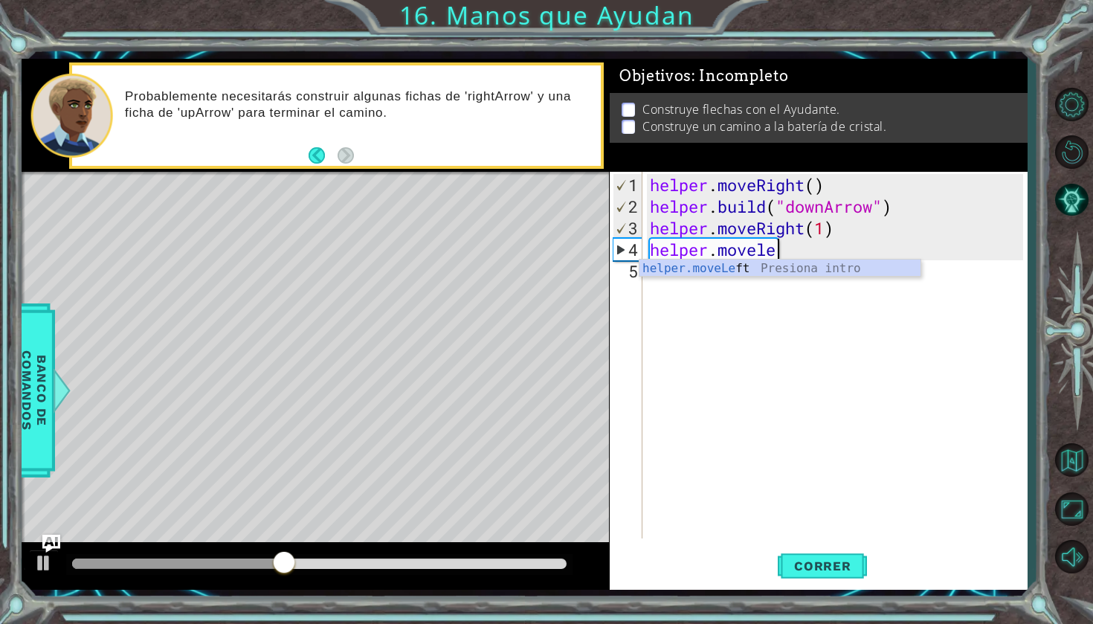
scroll to position [0, 5]
click at [840, 271] on div "helper.moveLef t Presiona intro" at bounding box center [780, 287] width 281 height 54
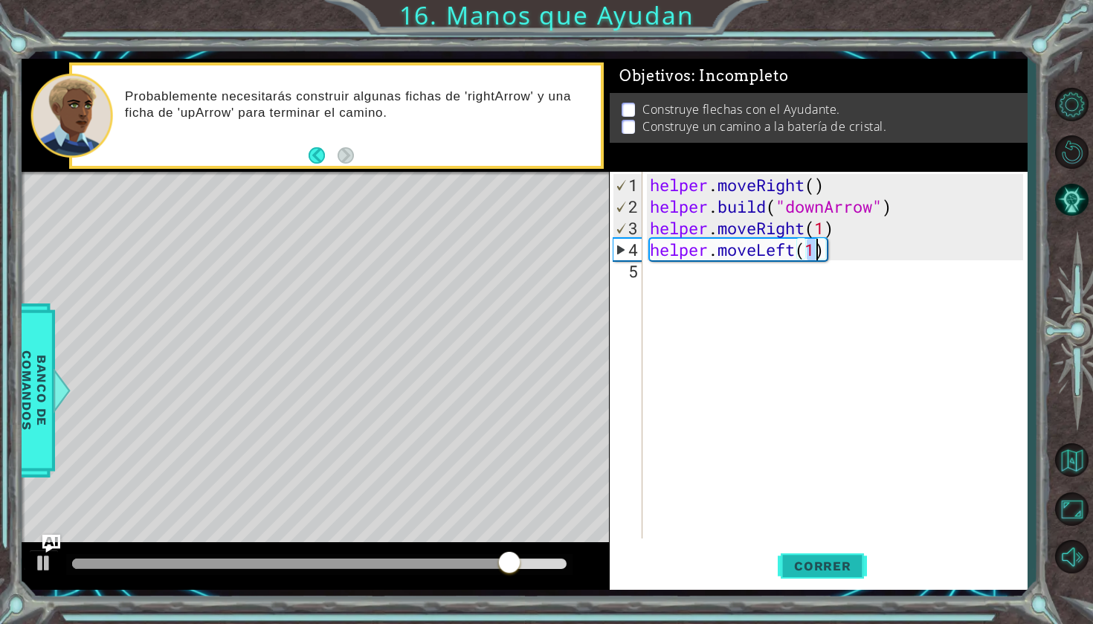
click at [828, 558] on span "Correr" at bounding box center [822, 565] width 87 height 15
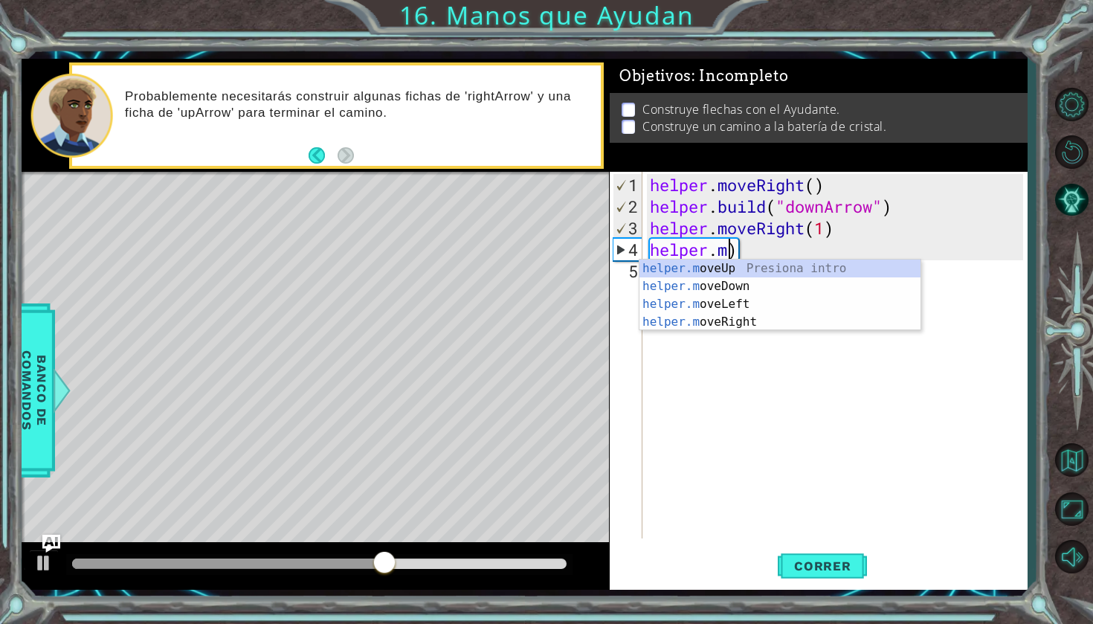
scroll to position [0, 3]
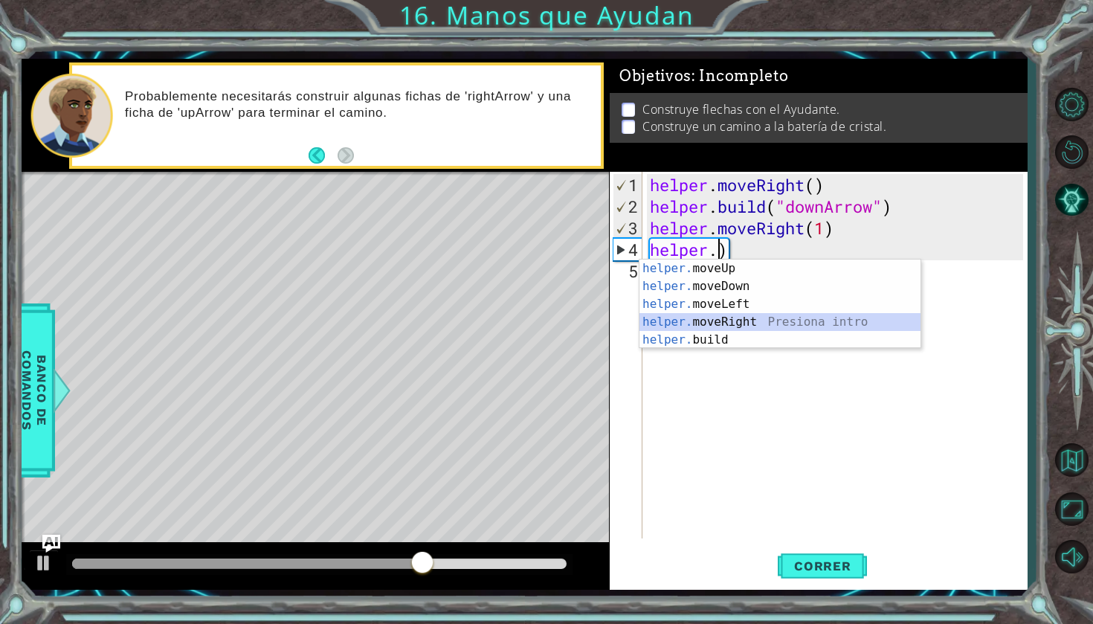
click at [872, 315] on div "helper. moveUp Presiona intro helper. moveDown Presiona intro helper. moveLeft …" at bounding box center [780, 322] width 281 height 125
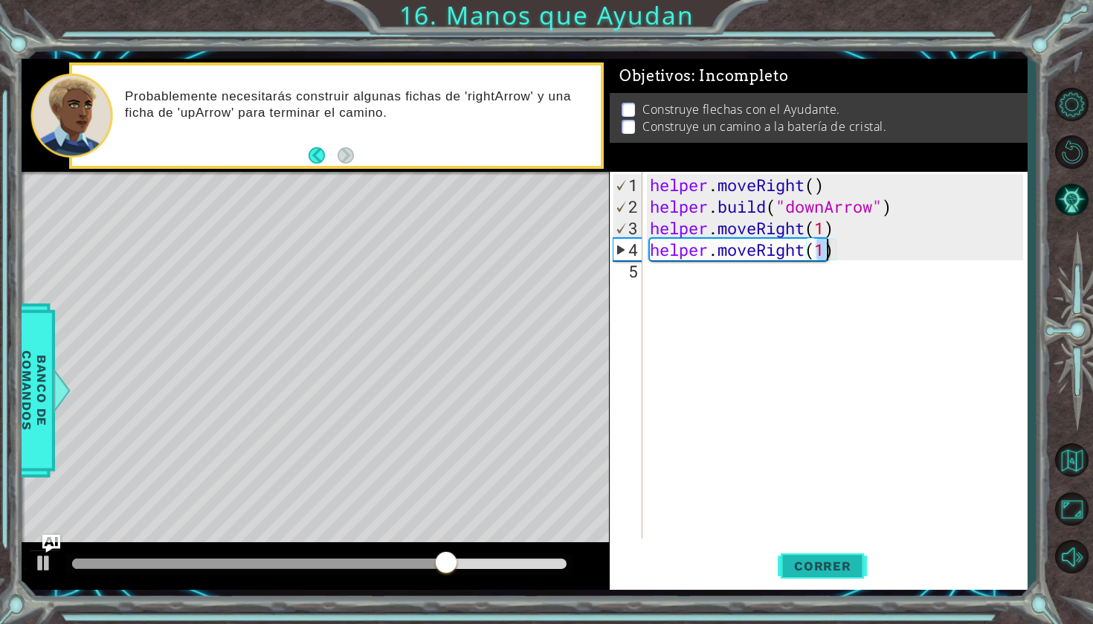
click at [857, 564] on span "Correr" at bounding box center [822, 565] width 87 height 15
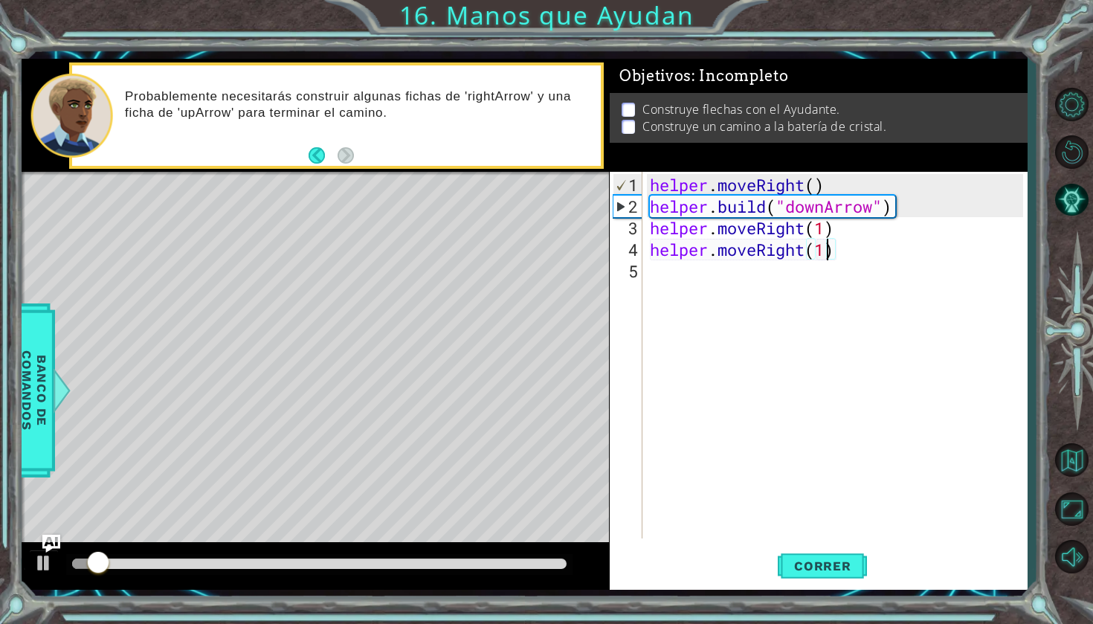
click at [851, 257] on div "helper . moveRight ( ) helper . build ( "downArrow" ) helper . moveRight ( 1 ) …" at bounding box center [839, 379] width 384 height 410
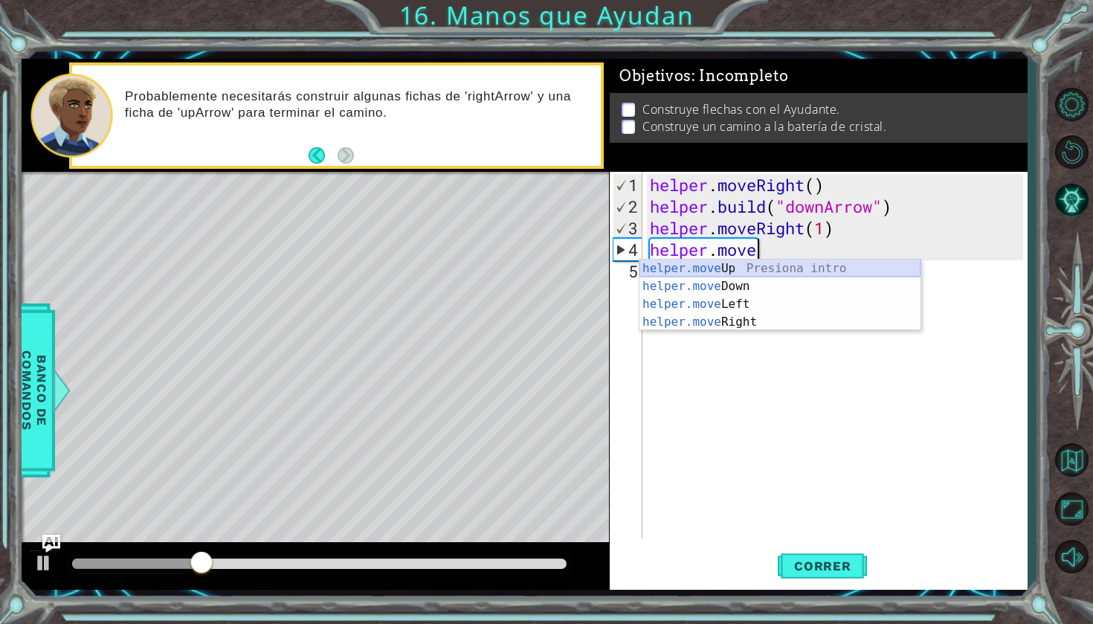
click at [837, 270] on div "helper.move Up Presiona intro helper.move Down Presiona intro helper.move Left …" at bounding box center [780, 313] width 281 height 107
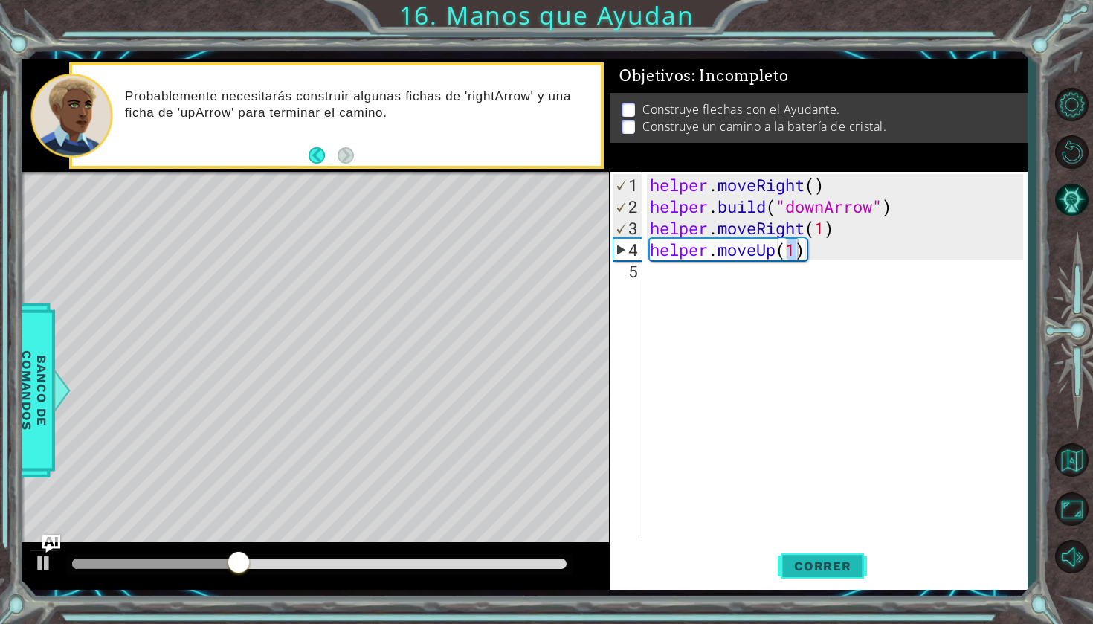
click at [853, 558] on span "Correr" at bounding box center [822, 565] width 87 height 15
click at [813, 245] on div "helper . moveRight ( ) helper . build ( "downArrow" ) helper . moveRight ( 1 ) …" at bounding box center [839, 379] width 384 height 410
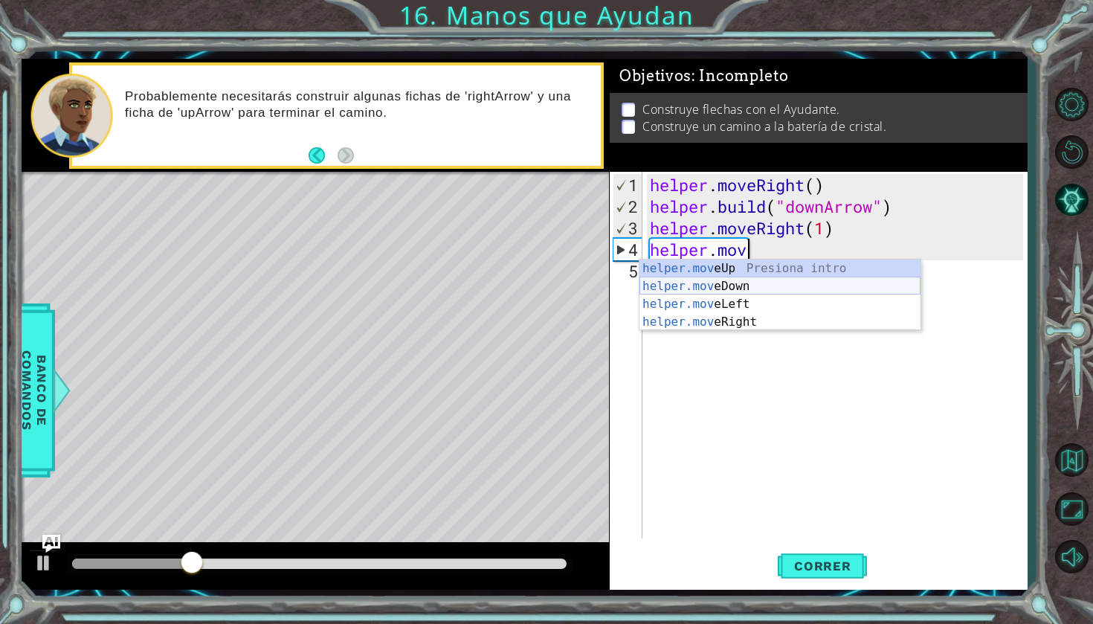
click at [810, 279] on div "helper.mov eUp Presiona intro helper.mov eDown Presiona intro helper.mov eLeft …" at bounding box center [780, 313] width 281 height 107
type textarea "helper.moveDown(1)"
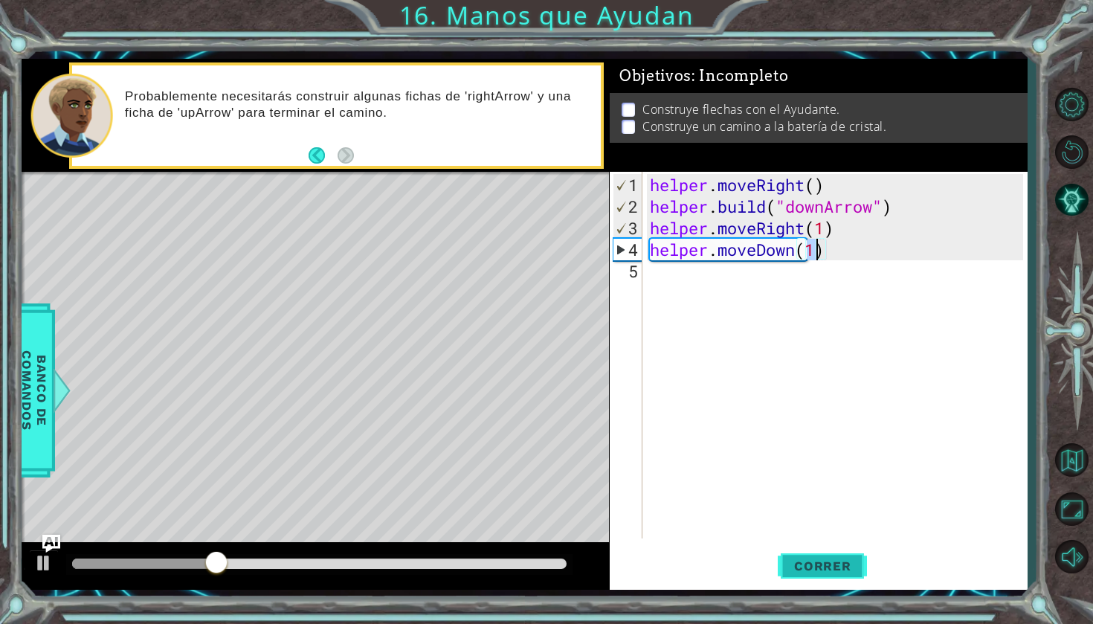
click at [832, 556] on button "Correr" at bounding box center [822, 566] width 89 height 42
click at [788, 300] on div "helper . moveRight ( ) helper . build ( "downArrow" ) helper . moveRight ( 1 ) …" at bounding box center [839, 379] width 384 height 410
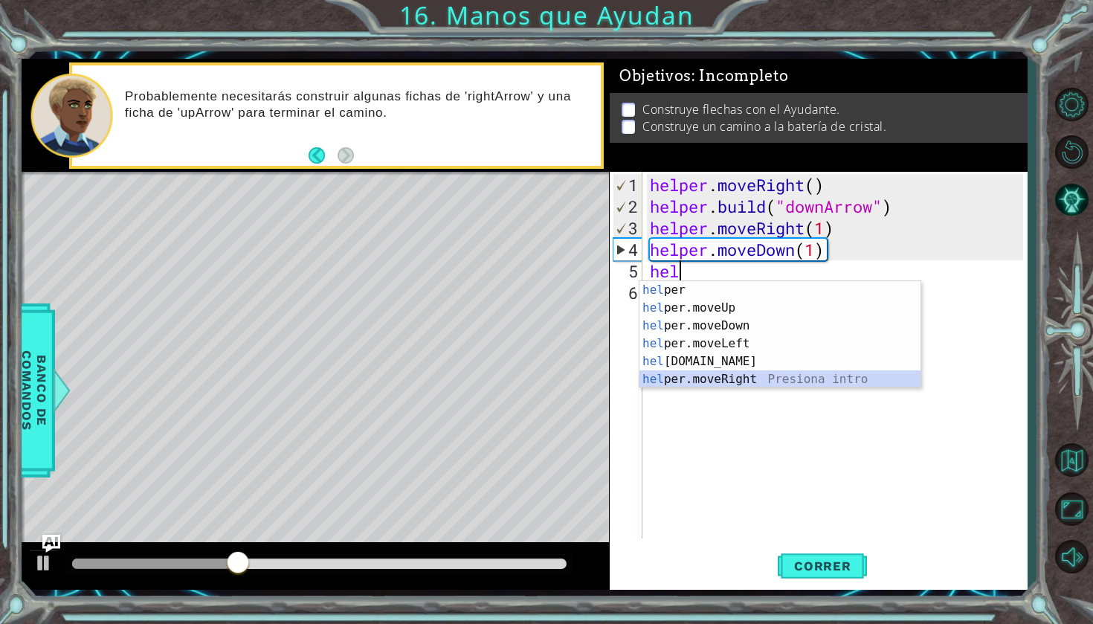
click at [781, 373] on div "hel per Presiona intro hel per.moveUp Presiona intro hel per.moveDown Presiona …" at bounding box center [780, 352] width 281 height 143
type textarea "helper.moveRight(1)"
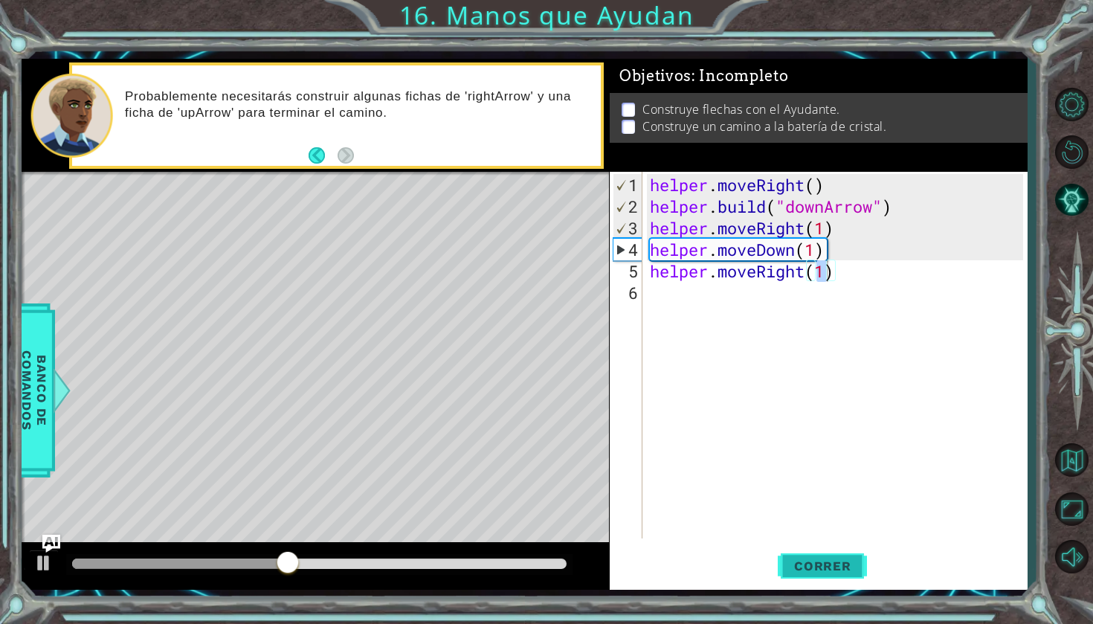
click at [842, 579] on button "Correr" at bounding box center [822, 566] width 89 height 42
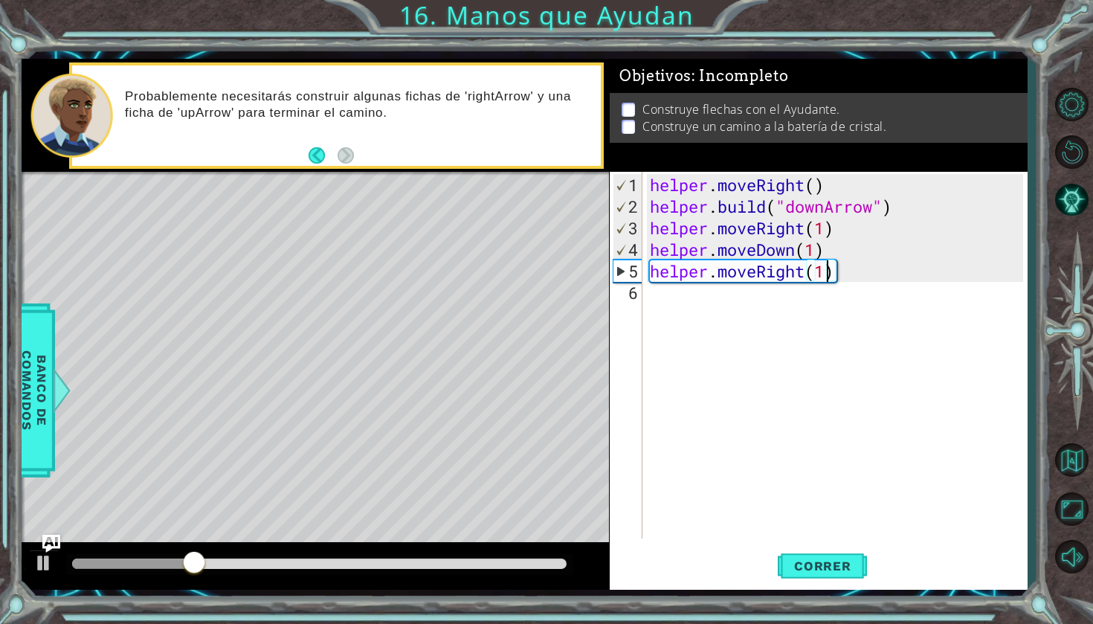
click at [724, 301] on div "helper . moveRight ( ) helper . build ( "downArrow" ) helper . moveRight ( 1 ) …" at bounding box center [839, 379] width 384 height 410
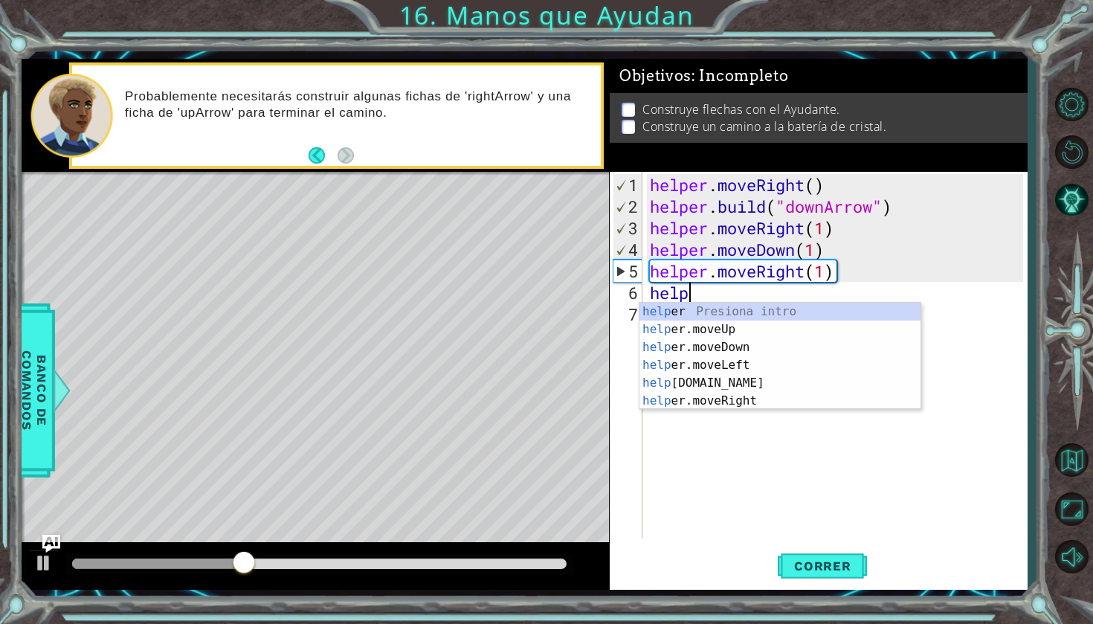
scroll to position [0, 1]
click at [725, 328] on div "helpe r Presiona intro helpe r.moveUp Presiona intro helpe r.moveDown Presiona …" at bounding box center [780, 374] width 281 height 143
type textarea "helper.moveUp(1)"
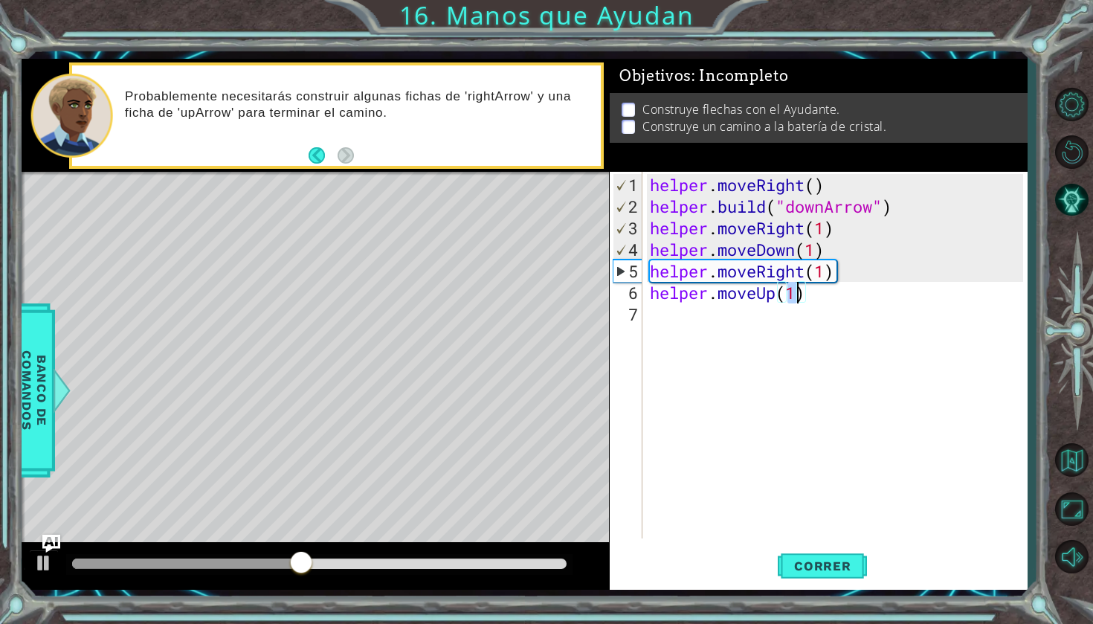
click at [821, 301] on div "helper . moveRight ( ) helper . build ( "downArrow" ) helper . moveRight ( 1 ) …" at bounding box center [839, 379] width 384 height 410
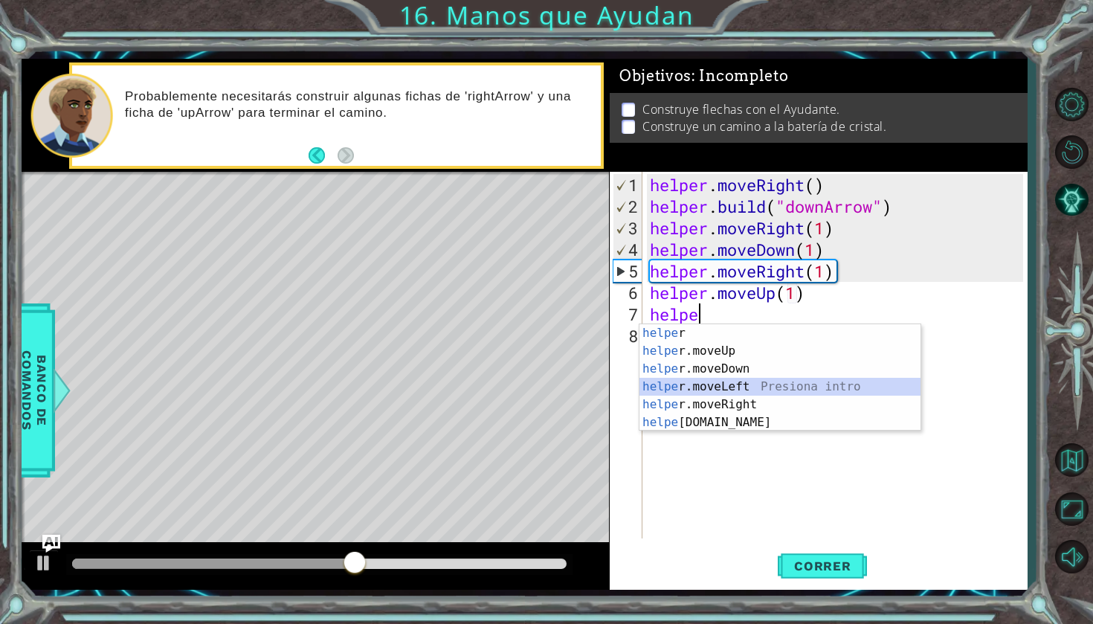
click at [799, 387] on div "helpe r Presiona intro helpe r.moveUp Presiona intro helpe r.moveDown Presiona …" at bounding box center [780, 395] width 281 height 143
type textarea "helper.moveLeft(1)"
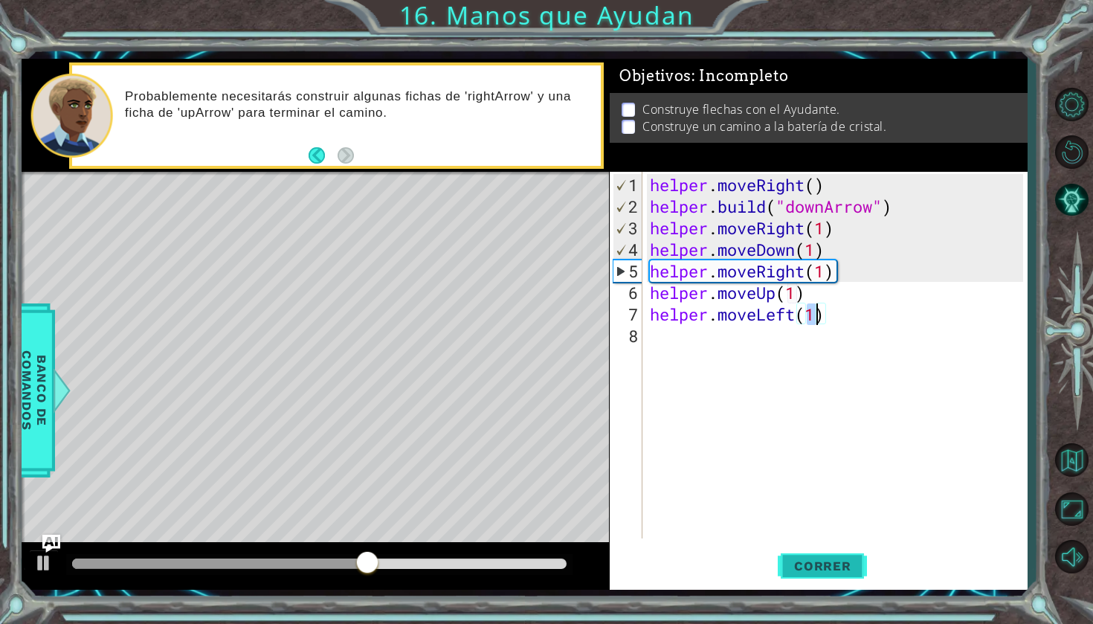
click at [799, 560] on span "Correr" at bounding box center [822, 565] width 87 height 15
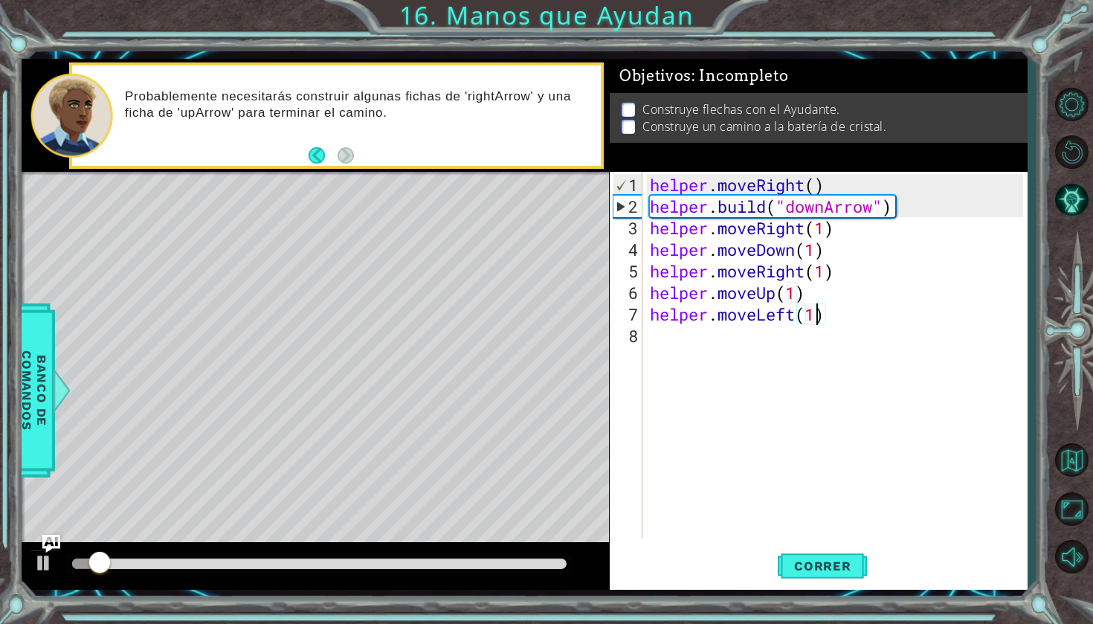
click at [836, 331] on div "helper . moveRight ( ) helper . build ( "downArrow" ) helper . moveRight ( 1 ) …" at bounding box center [839, 379] width 384 height 410
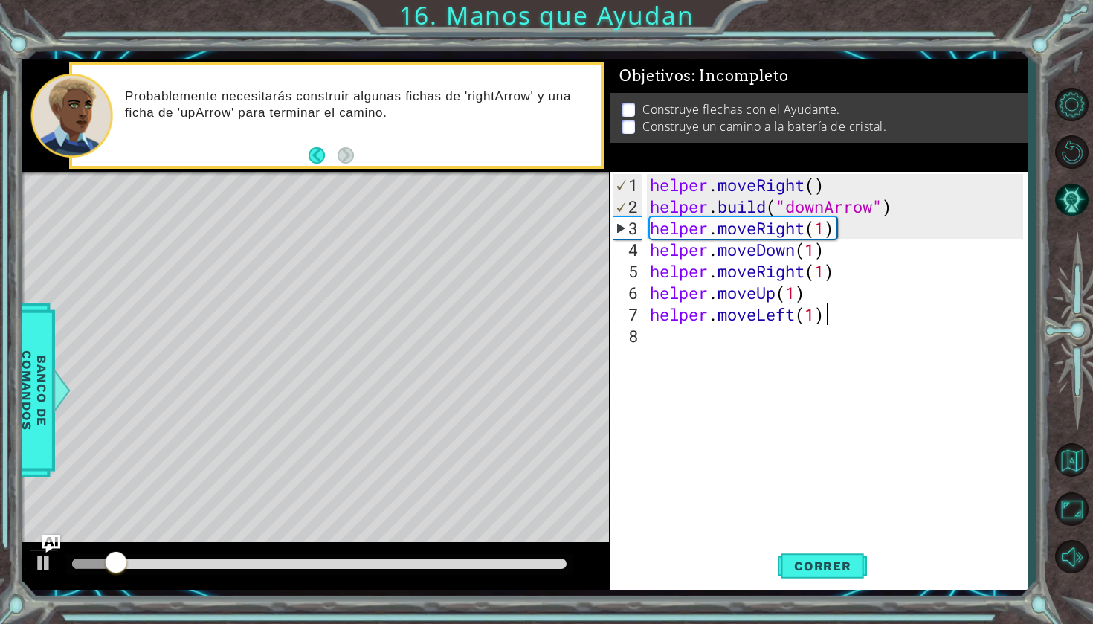
click at [834, 317] on div "helper . moveRight ( ) helper . build ( "downArrow" ) helper . moveRight ( 1 ) …" at bounding box center [839, 379] width 384 height 410
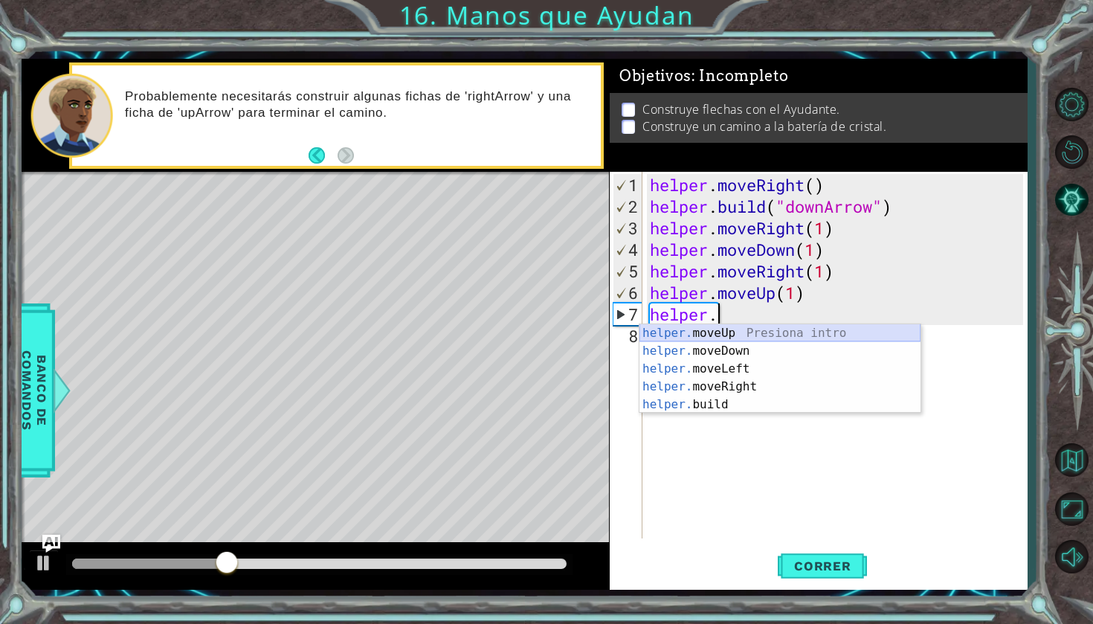
click at [862, 332] on div "helper. moveUp Presiona intro helper. moveDown Presiona intro helper. moveLeft …" at bounding box center [780, 386] width 281 height 125
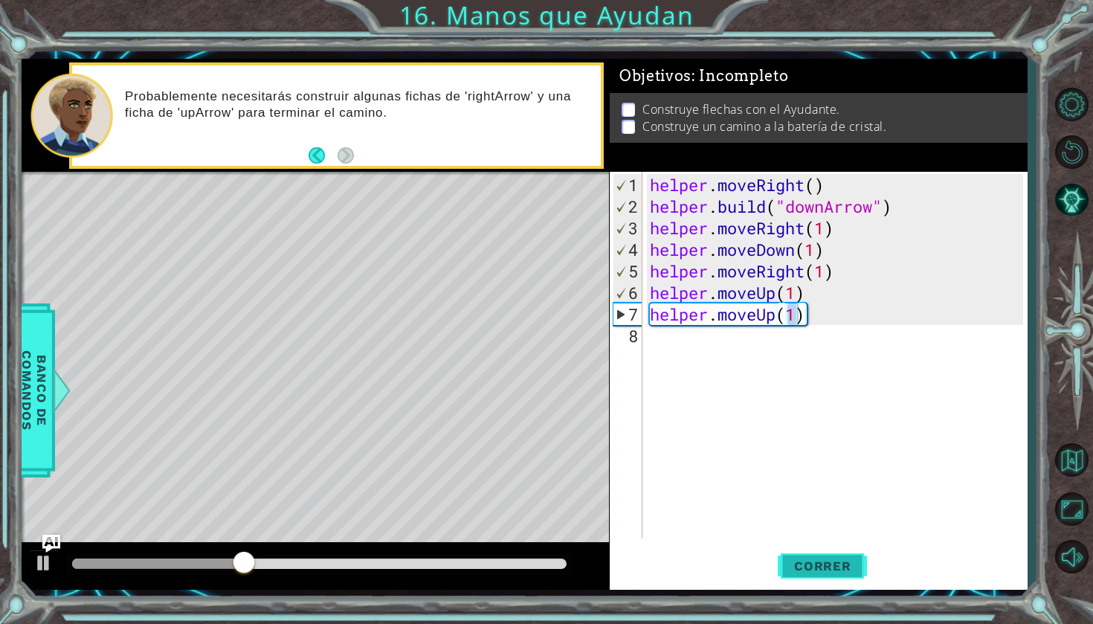
click at [829, 576] on button "Correr" at bounding box center [822, 566] width 89 height 42
click at [814, 319] on div "helper . moveRight ( ) helper . build ( "downArrow" ) helper . moveRight ( 1 ) …" at bounding box center [839, 379] width 384 height 410
click at [809, 318] on div "helper . moveRight ( ) helper . build ( "downArrow" ) helper . moveRight ( 1 ) …" at bounding box center [839, 379] width 384 height 410
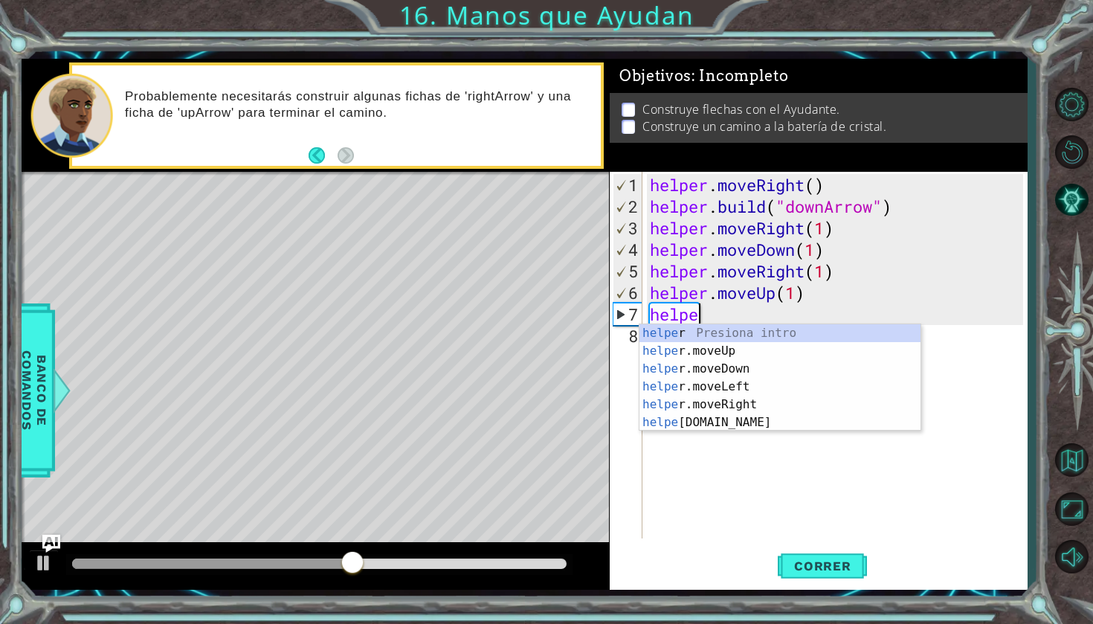
click at [800, 294] on div "helper . moveRight ( ) helper . build ( "downArrow" ) helper . moveRight ( 1 ) …" at bounding box center [839, 379] width 384 height 410
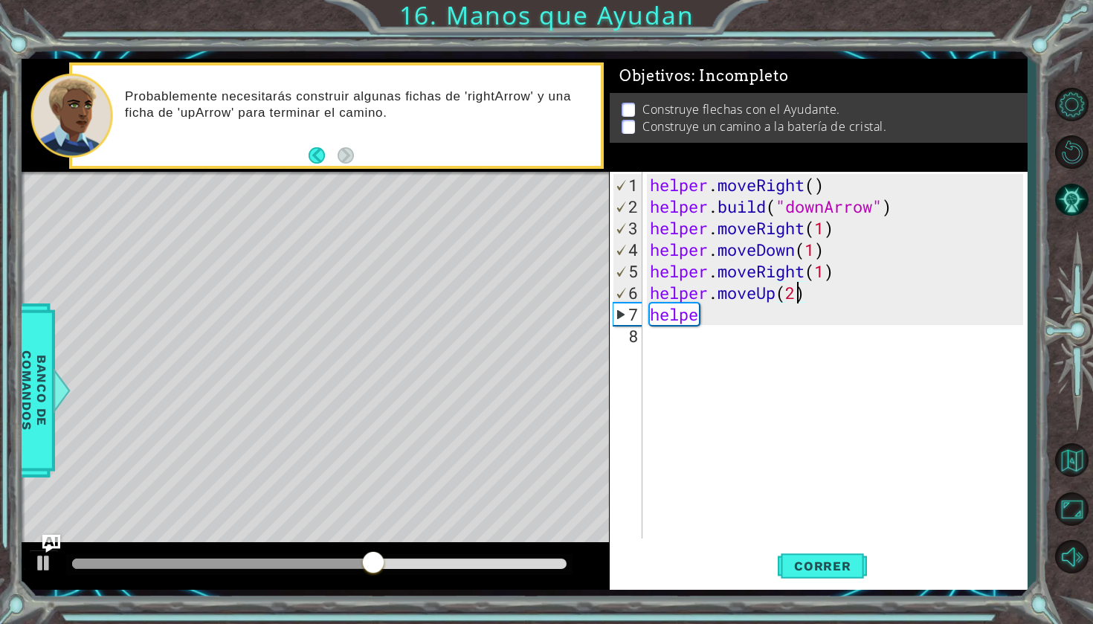
scroll to position [0, 7]
click at [822, 564] on span "Correr" at bounding box center [822, 565] width 87 height 15
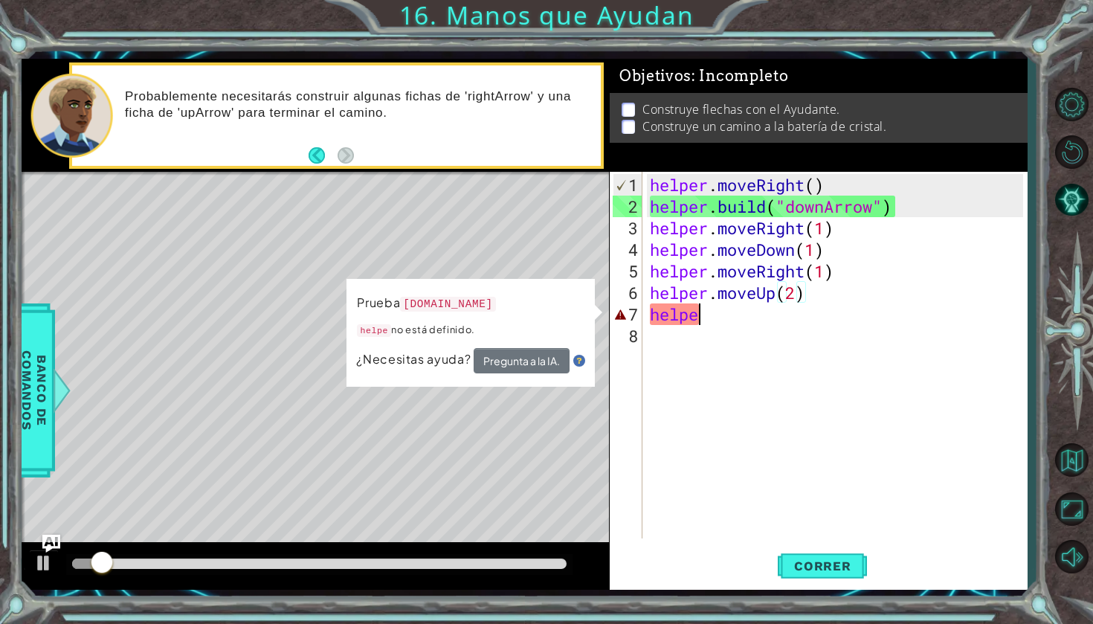
click at [735, 321] on div "helper . moveRight ( ) helper . build ( "downArrow" ) helper . moveRight ( 1 ) …" at bounding box center [839, 379] width 384 height 410
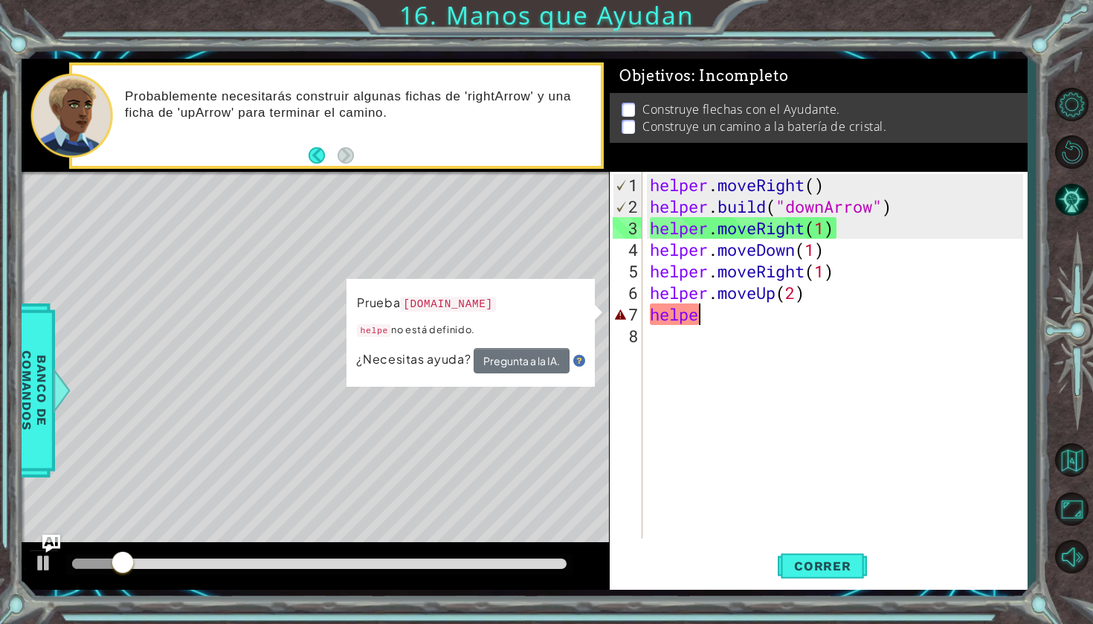
scroll to position [0, 1]
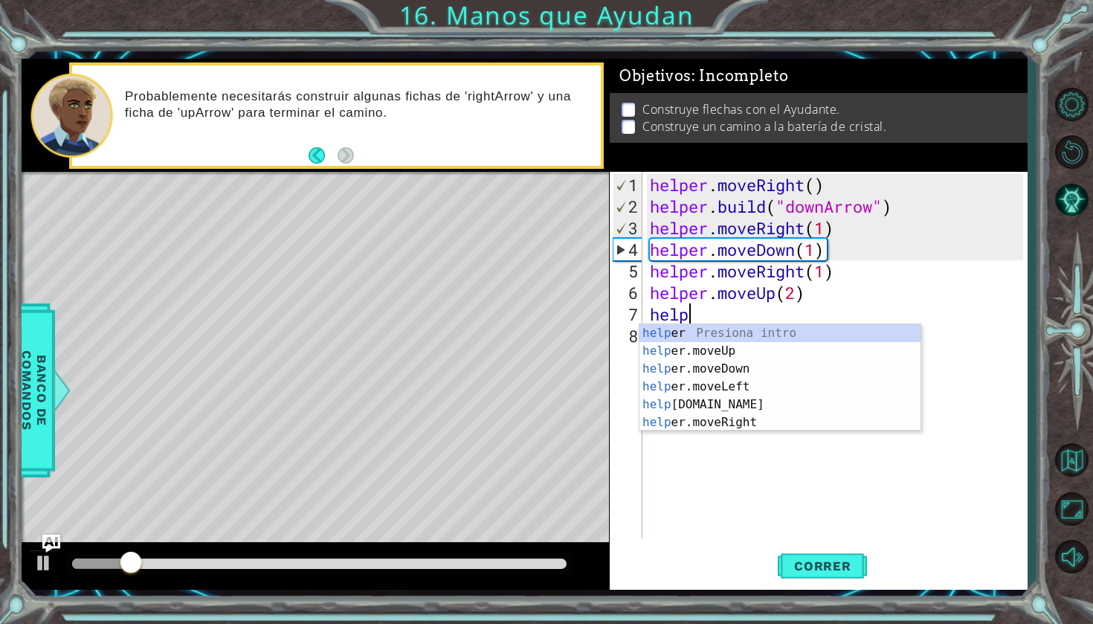
type textarea "h"
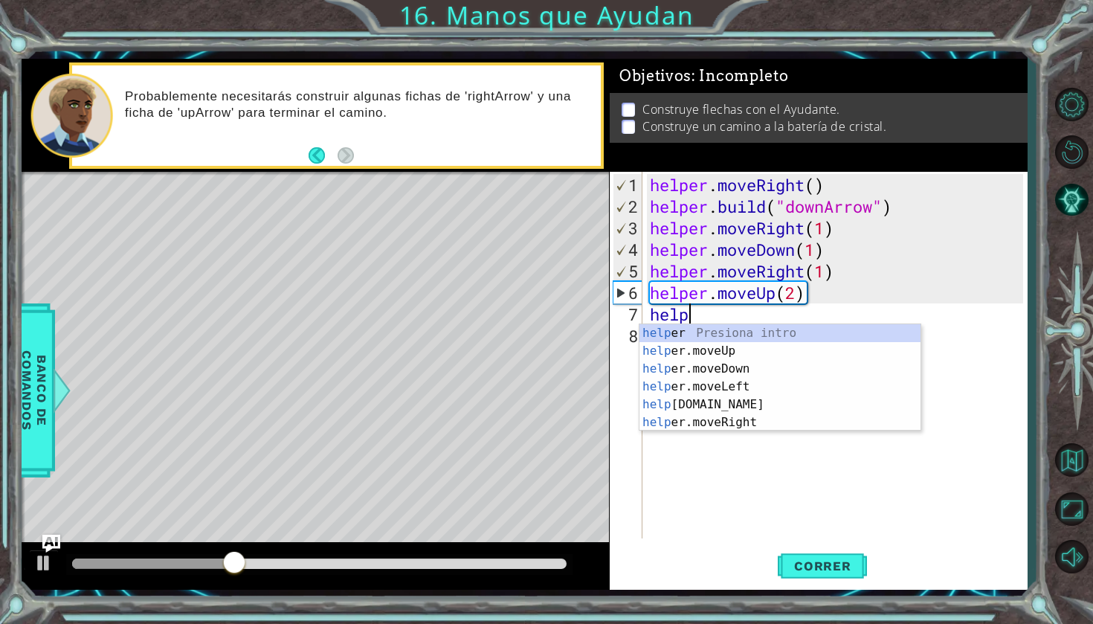
scroll to position [0, 1]
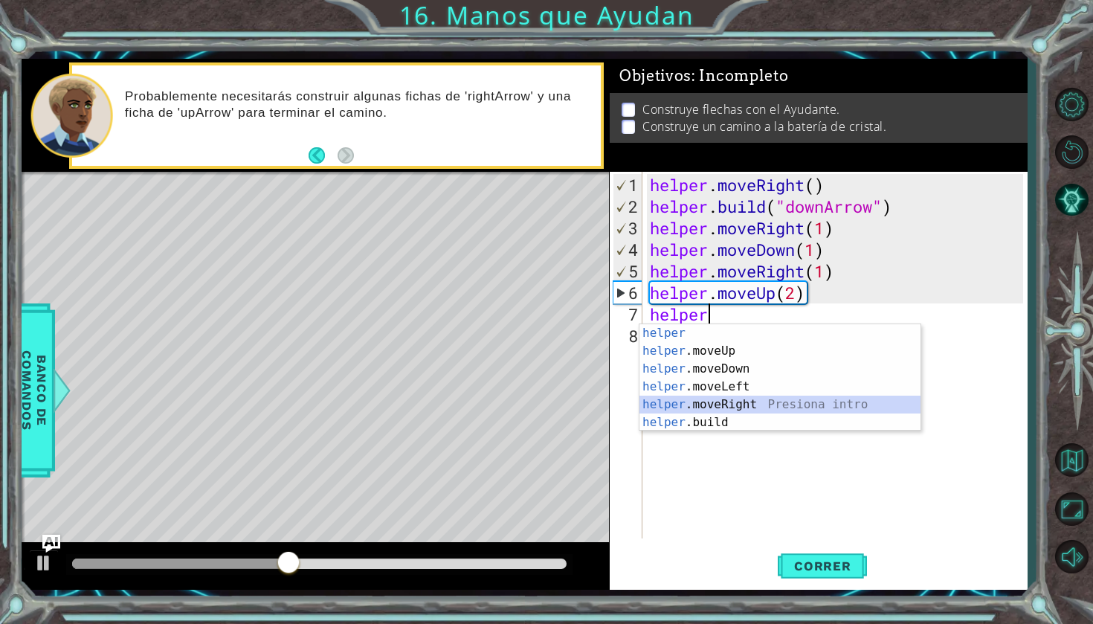
click at [730, 401] on div "helper Presiona intro helper .moveUp Presiona intro helper .moveDown Presiona i…" at bounding box center [780, 395] width 281 height 143
type textarea "helper.moveRight(1)"
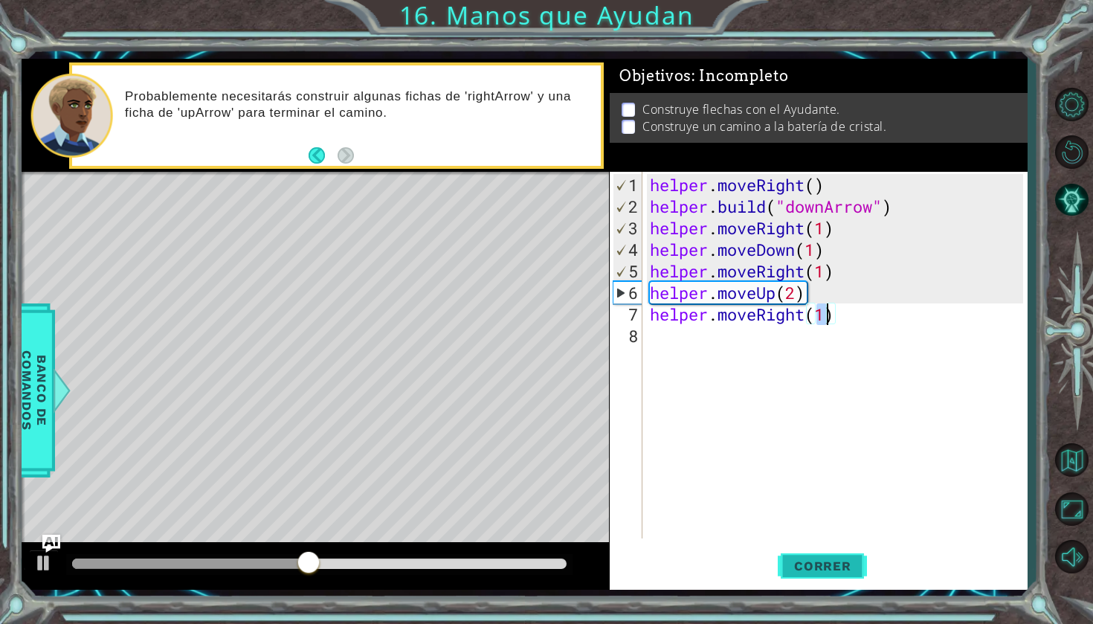
click at [808, 563] on span "Correr" at bounding box center [822, 565] width 87 height 15
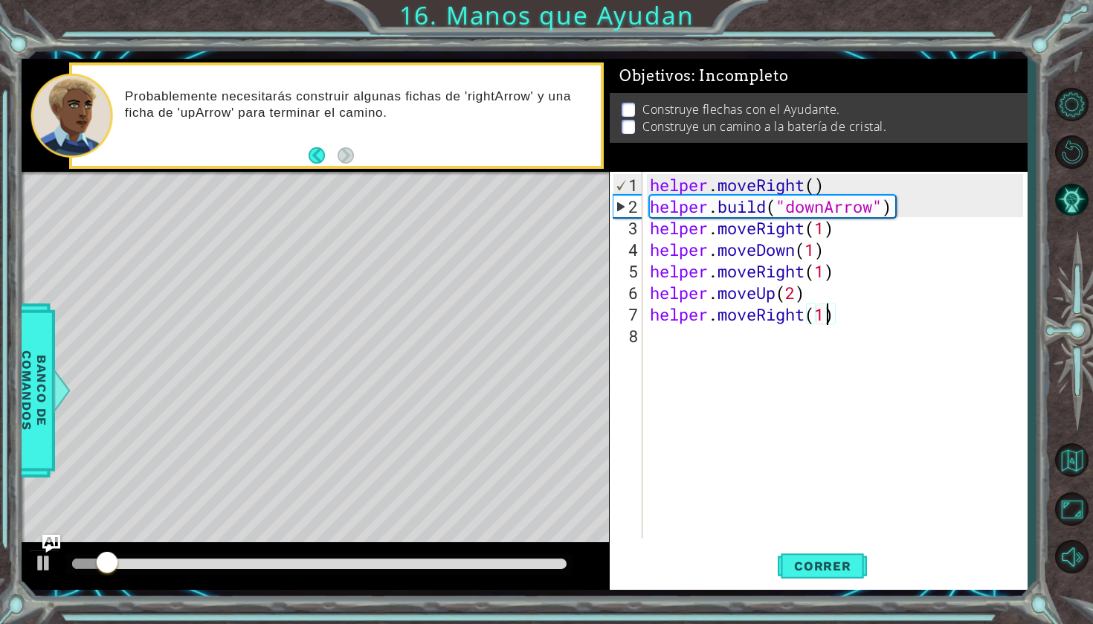
click at [665, 345] on div "helper . moveRight ( ) helper . build ( "downArrow" ) helper . moveRight ( 1 ) …" at bounding box center [839, 379] width 384 height 410
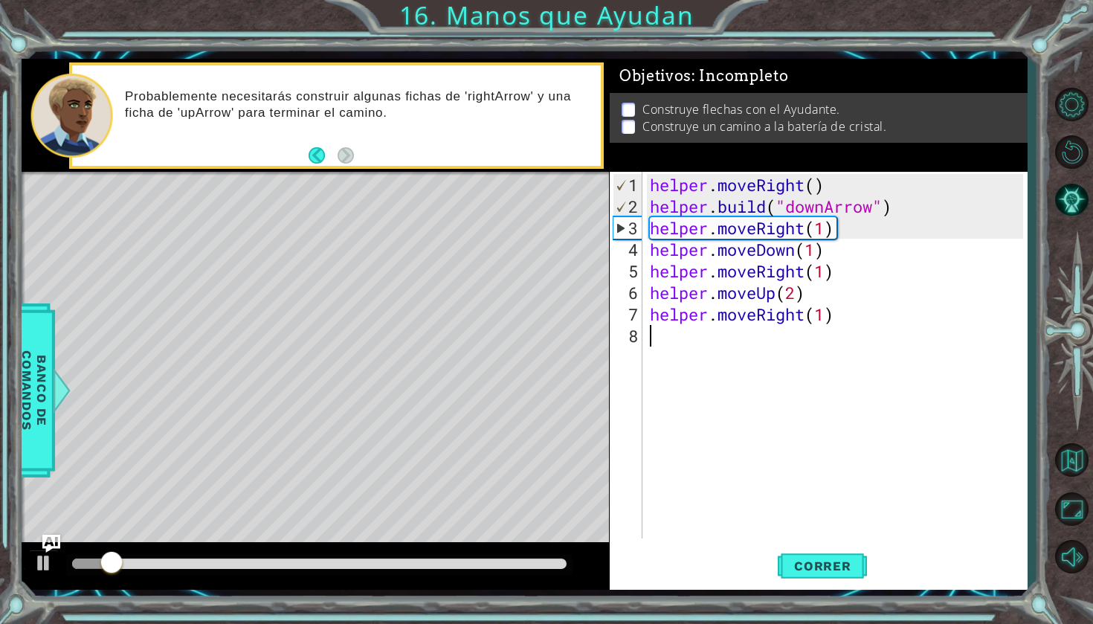
scroll to position [0, 0]
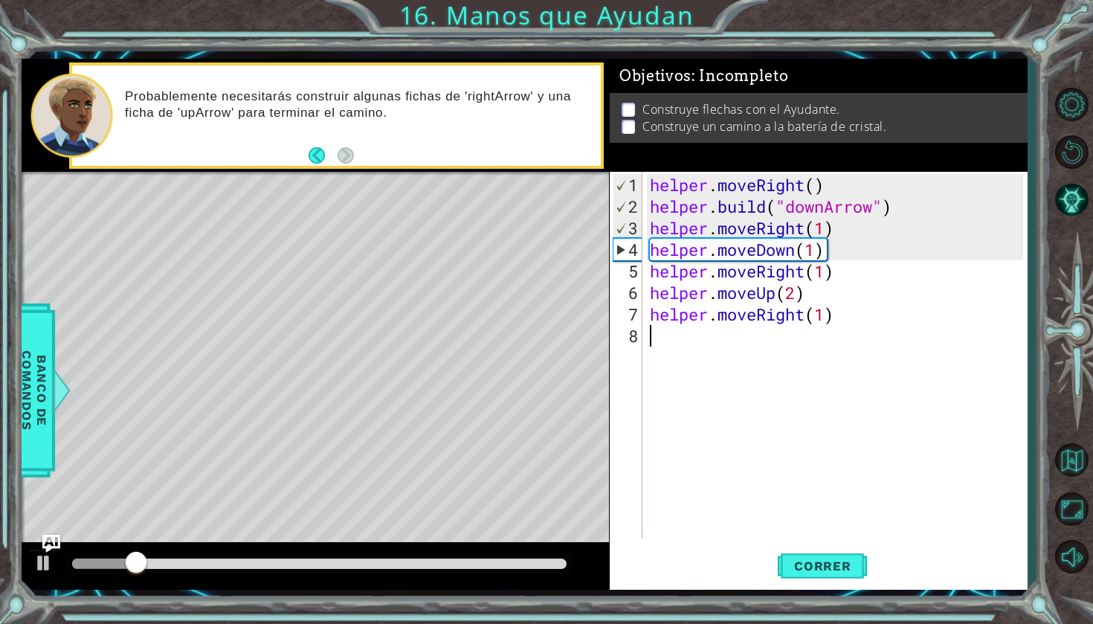
click at [797, 295] on div "helper . moveRight ( ) helper . build ( "downArrow" ) helper . moveRight ( 1 ) …" at bounding box center [839, 379] width 384 height 410
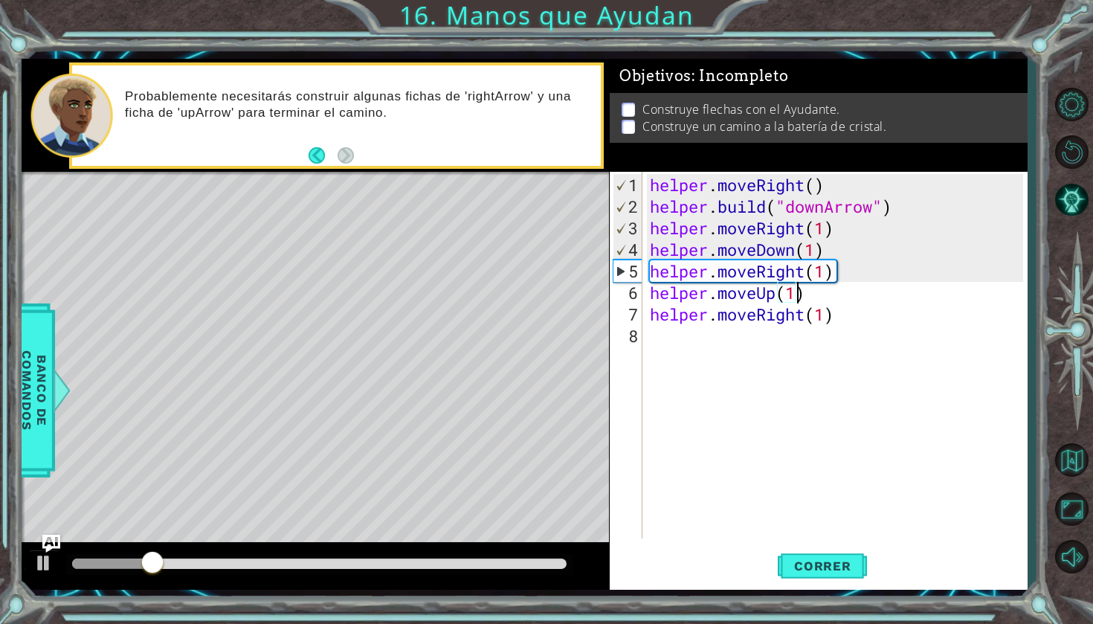
scroll to position [0, 7]
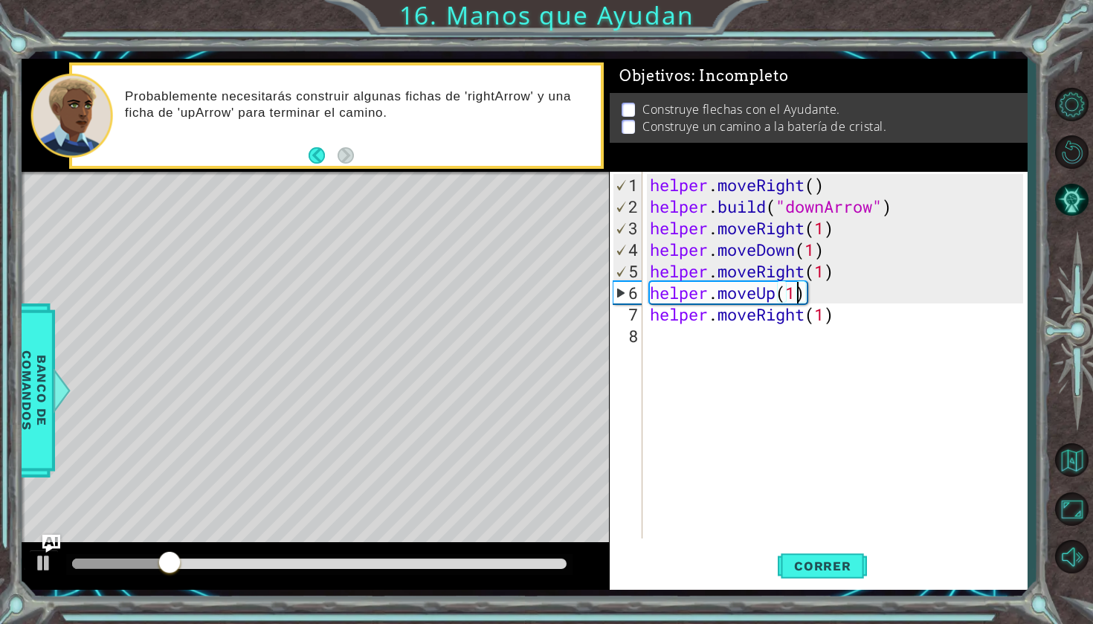
type textarea "helper.moveUp(1)"
click at [829, 596] on div "1 ההההההההההההההההההההההההההההההההההההההההההההההההההההההההההההההההההההההההההההה…" at bounding box center [524, 324] width 1005 height 549
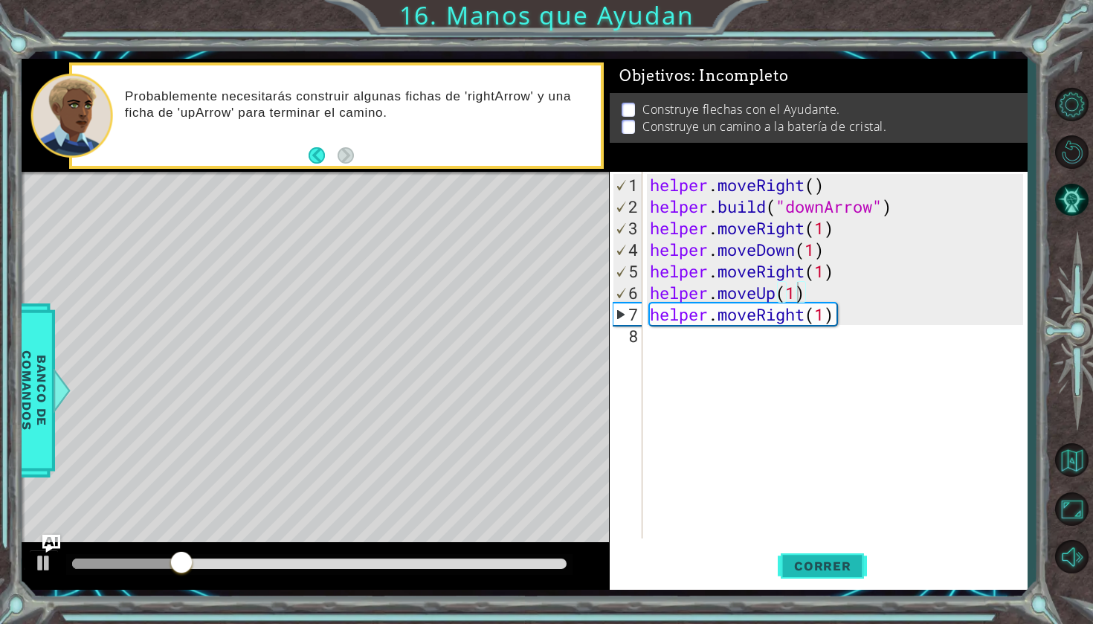
click at [834, 581] on button "Correr" at bounding box center [822, 566] width 89 height 42
click at [690, 354] on div "helper . moveRight ( ) helper . build ( "downArrow" ) helper . moveRight ( 1 ) …" at bounding box center [839, 379] width 384 height 410
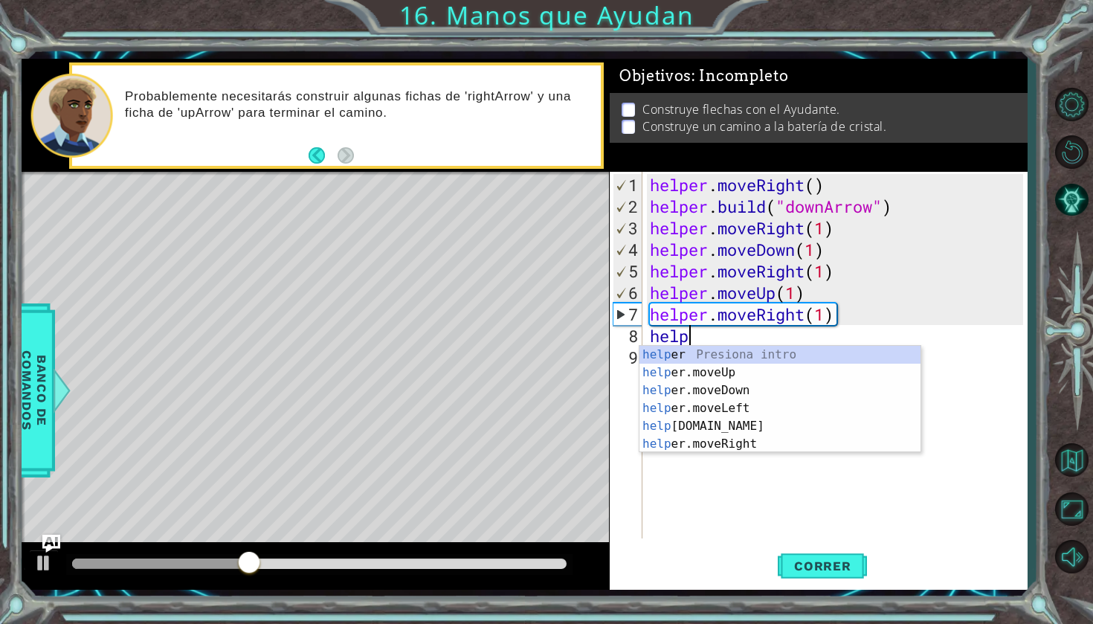
scroll to position [0, 1]
click at [699, 374] on div "helper Presiona intro helper .moveUp Presiona intro helper .moveDown Presiona i…" at bounding box center [780, 417] width 281 height 143
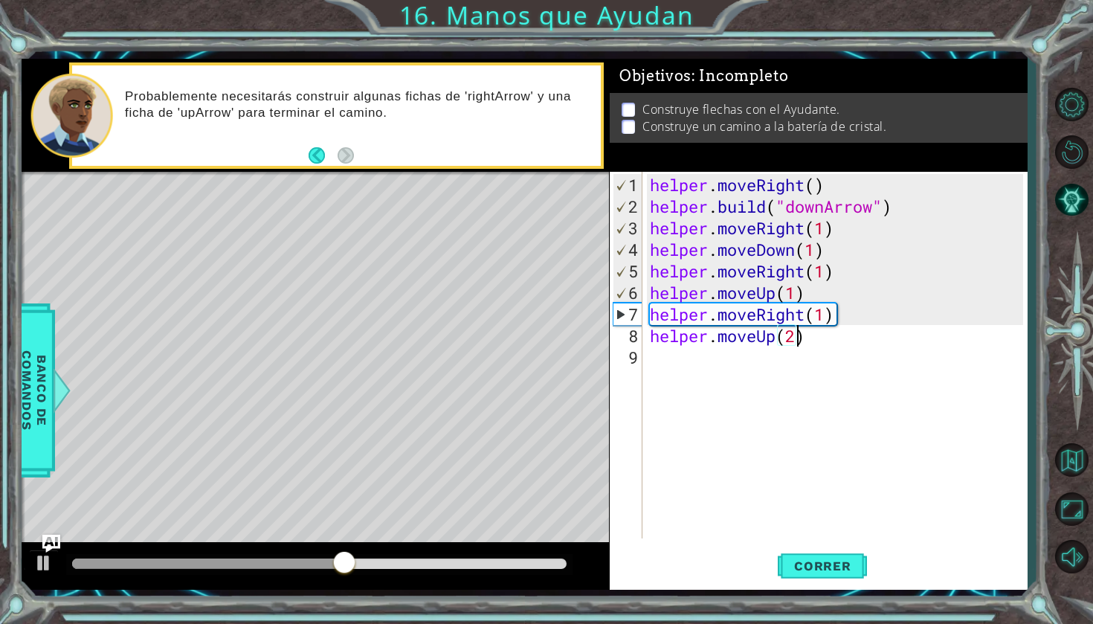
scroll to position [0, 7]
type textarea "helper.moveUp(2)"
click at [855, 557] on button "Correr" at bounding box center [822, 566] width 89 height 42
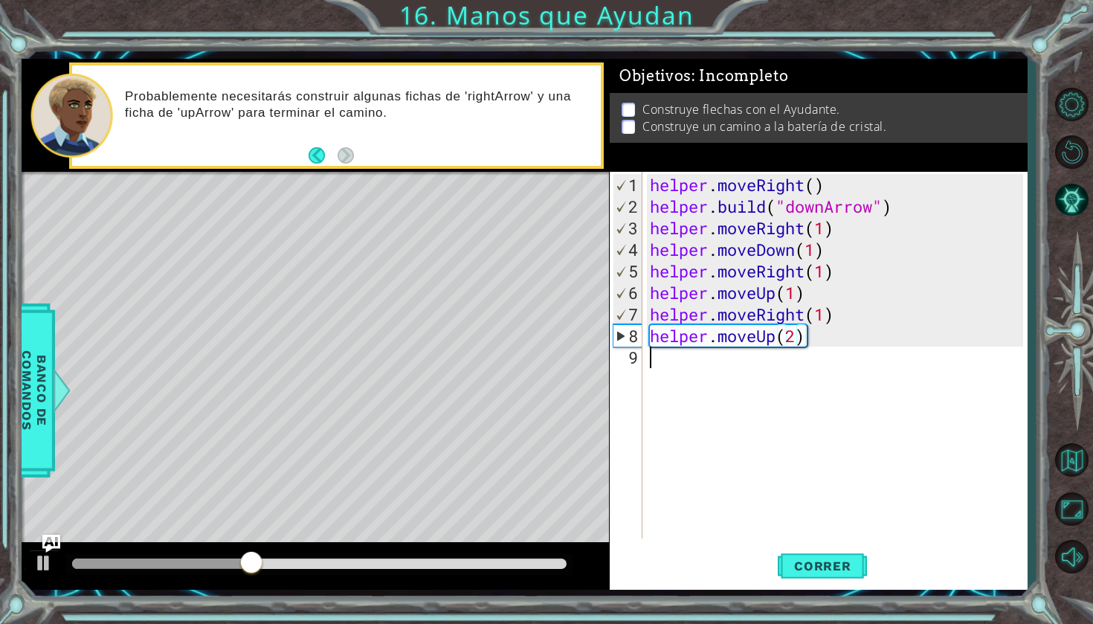
click at [675, 360] on div "helper . moveRight ( ) helper . build ( "downArrow" ) helper . moveRight ( 1 ) …" at bounding box center [839, 379] width 384 height 410
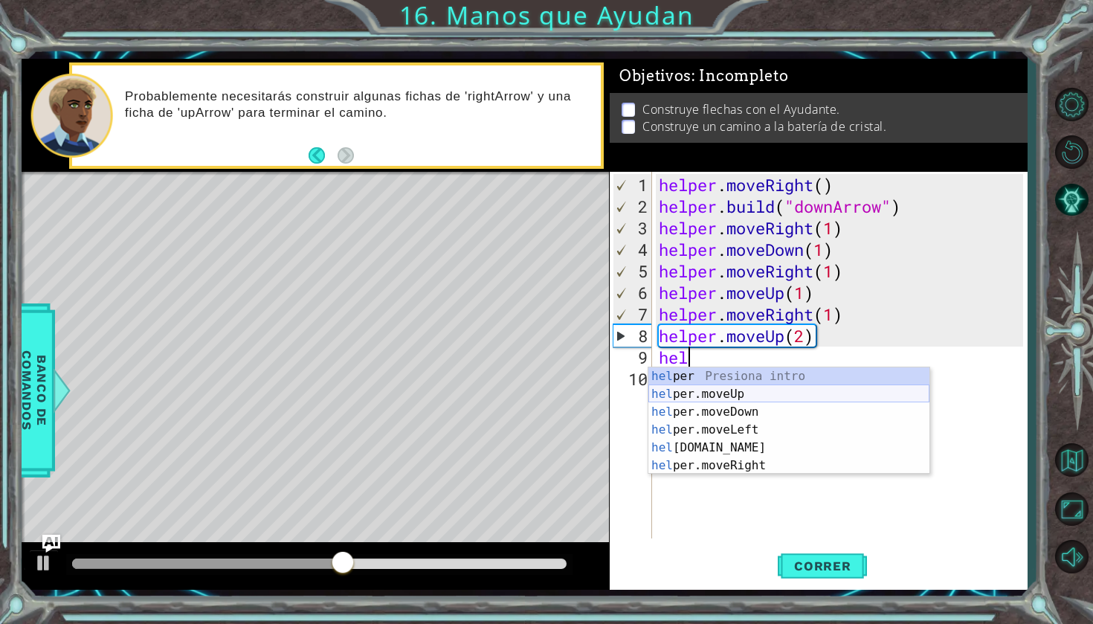
click at [738, 392] on div "hel per Presiona intro hel per.moveUp Presiona intro hel per.moveDown Presiona …" at bounding box center [788, 438] width 281 height 143
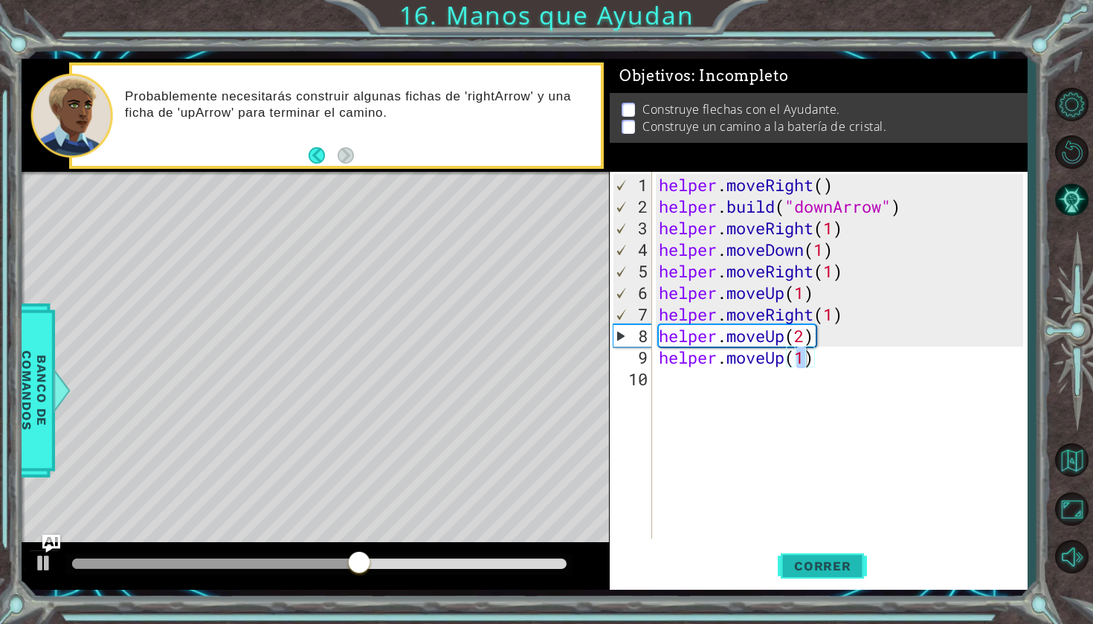
click at [810, 561] on span "Correr" at bounding box center [822, 565] width 87 height 15
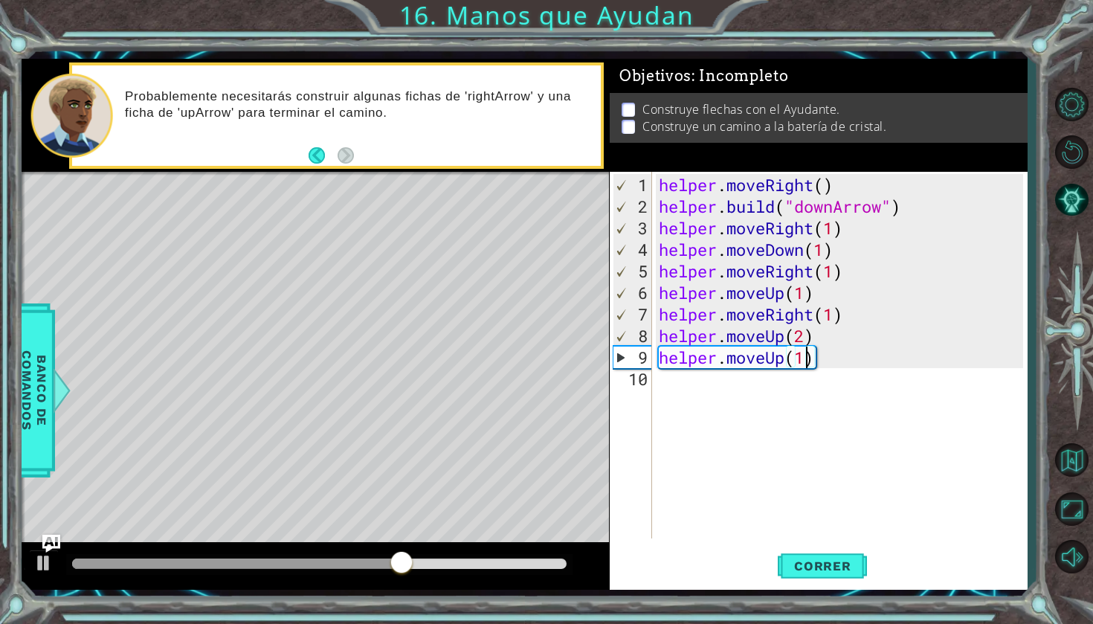
click at [826, 362] on div "helper . moveRight ( ) helper . build ( "downArrow" ) helper . moveRight ( 1 ) …" at bounding box center [843, 379] width 375 height 410
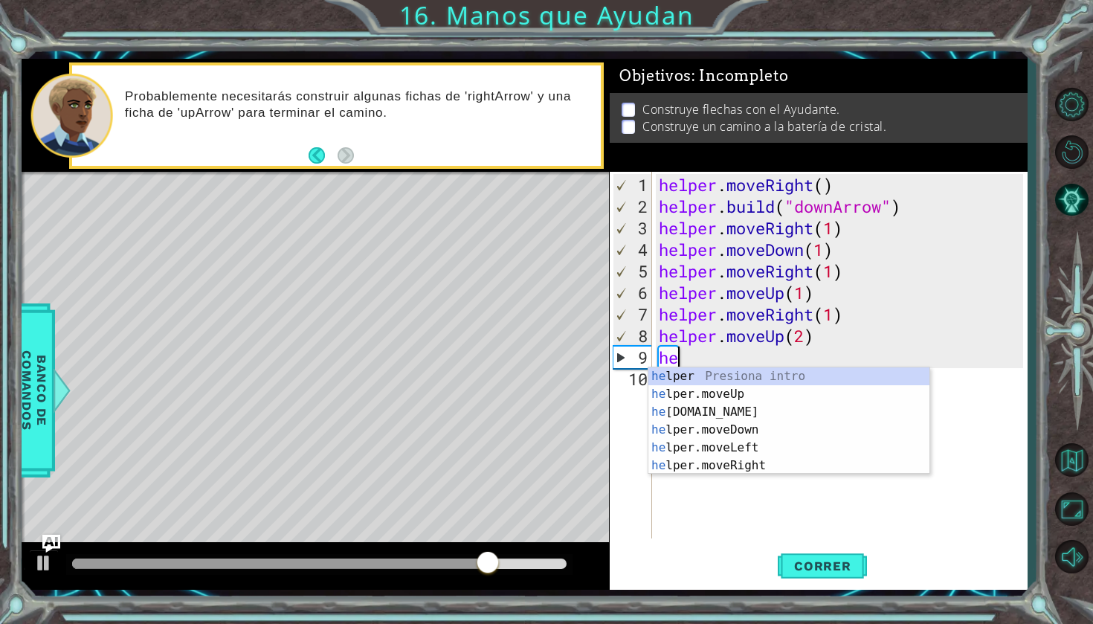
type textarea "h"
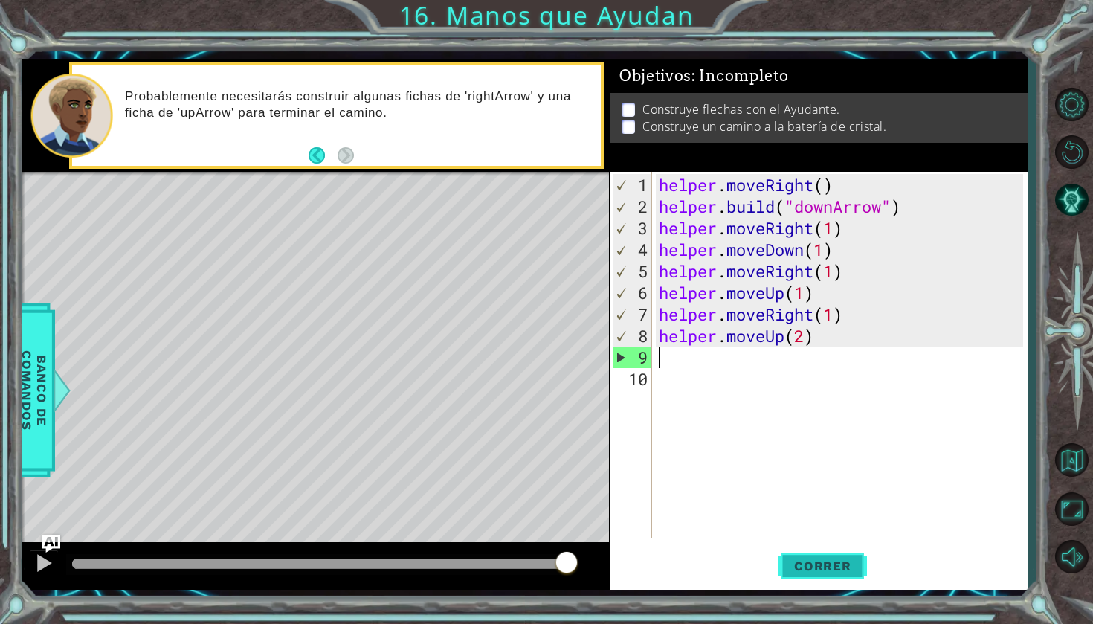
click at [828, 564] on span "Correr" at bounding box center [822, 565] width 87 height 15
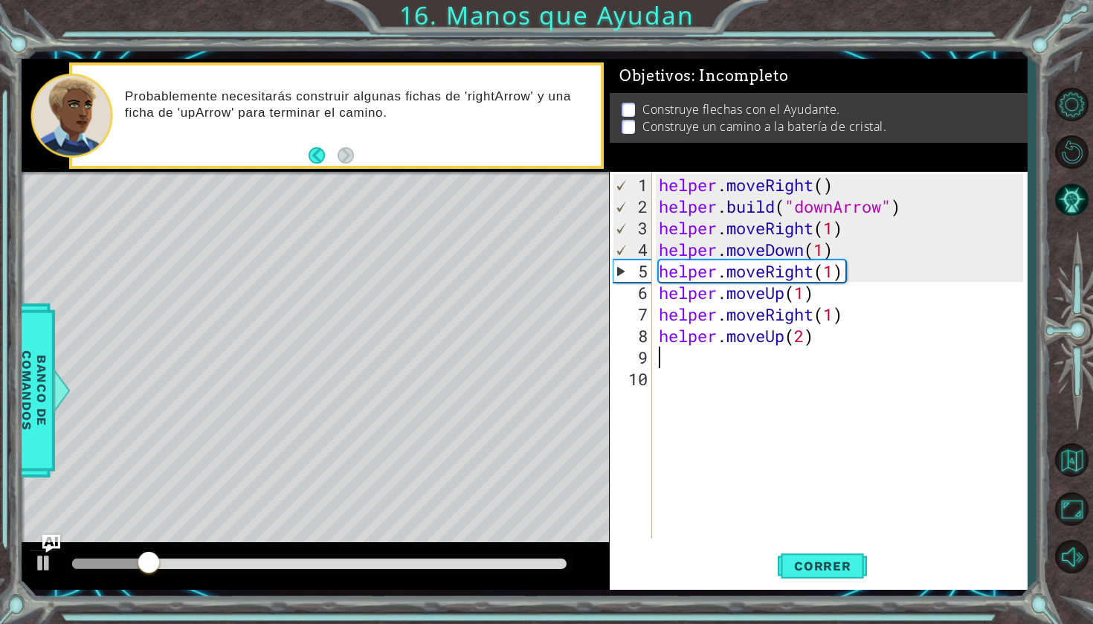
click at [673, 362] on div "helper . moveRight ( ) helper . build ( "downArrow" ) helper . moveRight ( 1 ) …" at bounding box center [843, 379] width 375 height 410
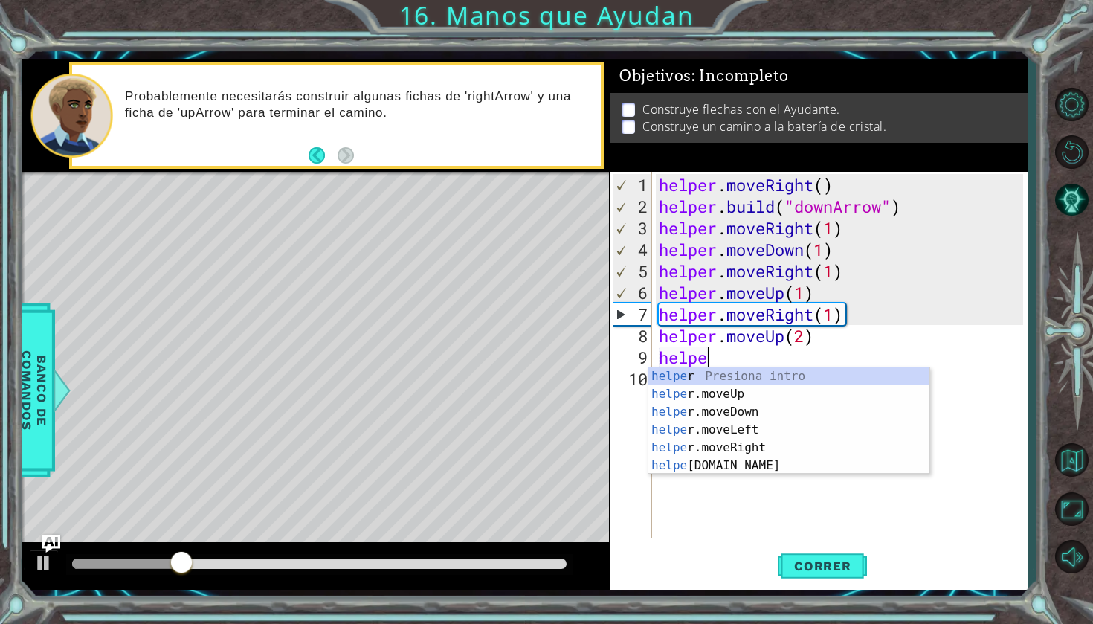
scroll to position [0, 1]
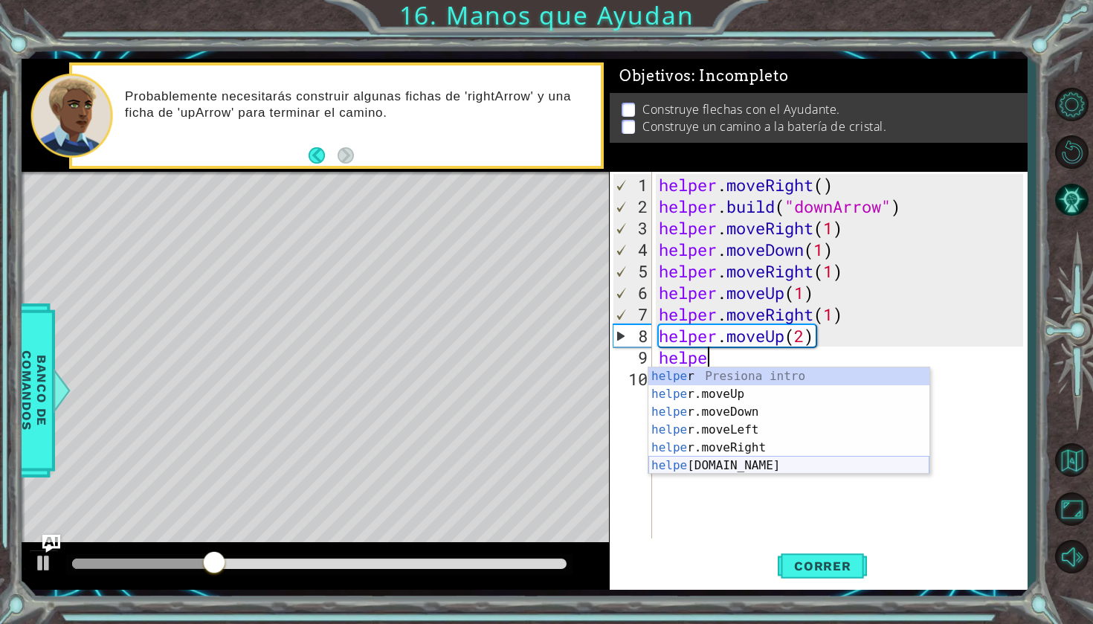
click at [680, 469] on div "helpe r Presiona intro helpe r.moveUp Presiona intro helpe r.moveDown Presiona …" at bounding box center [788, 438] width 281 height 143
type textarea "[DOMAIN_NAME]("rightArrow")"
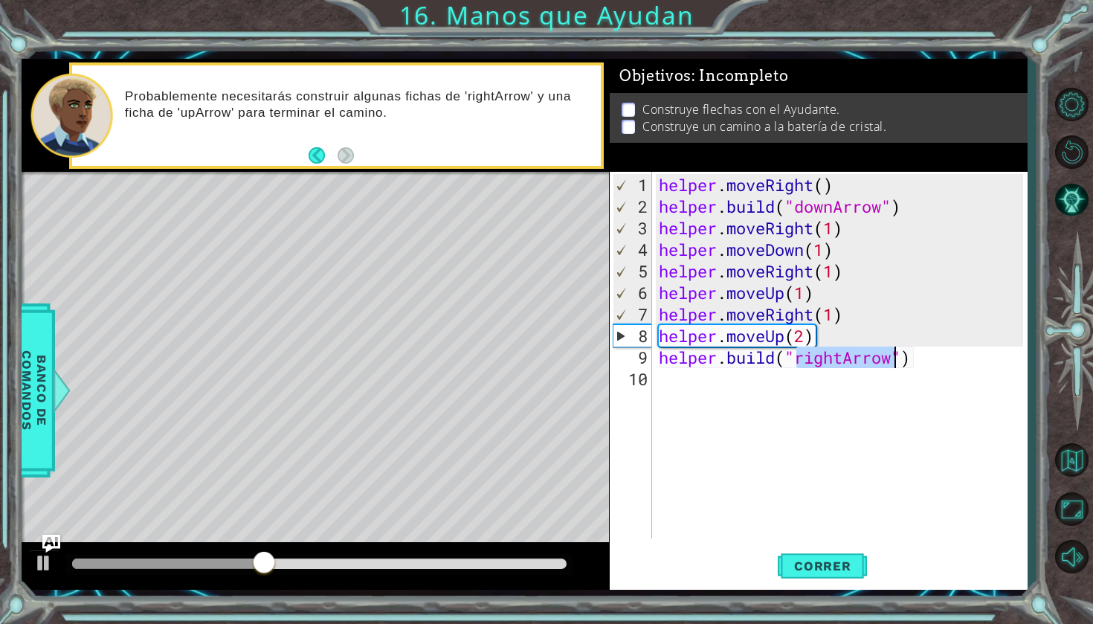
click at [880, 403] on div "helper . moveRight ( ) helper . build ( "downArrow" ) helper . moveRight ( 1 ) …" at bounding box center [843, 379] width 375 height 410
click at [837, 559] on span "Correr" at bounding box center [822, 565] width 87 height 15
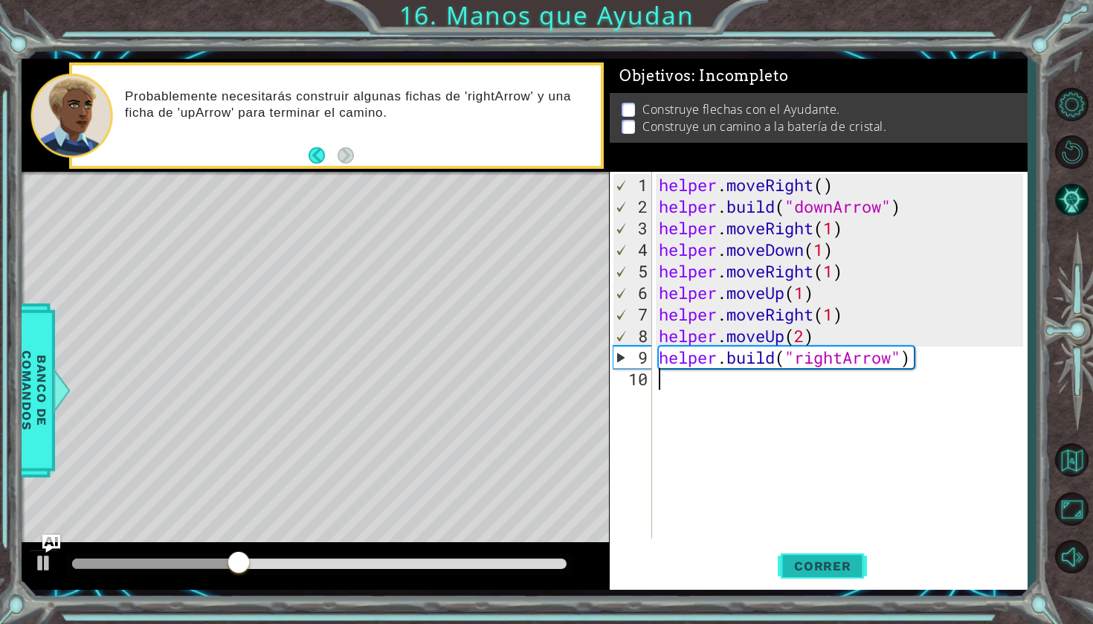
click at [795, 573] on span "Correr" at bounding box center [822, 565] width 87 height 15
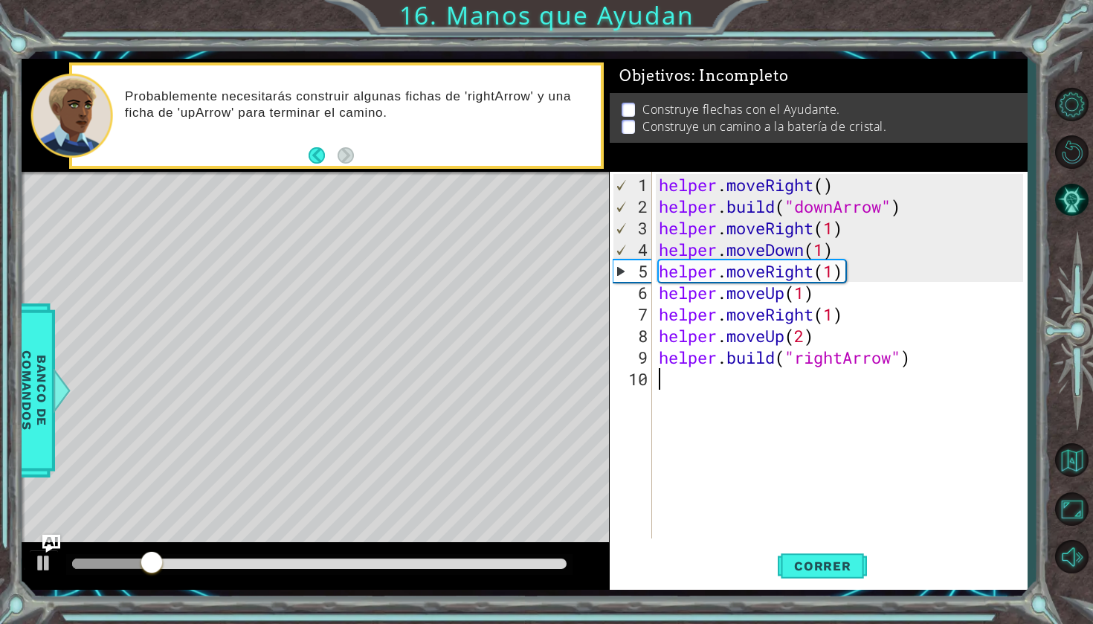
click at [815, 251] on div "helper . moveRight ( ) helper . build ( "downArrow" ) helper . moveRight ( 1 ) …" at bounding box center [843, 379] width 375 height 410
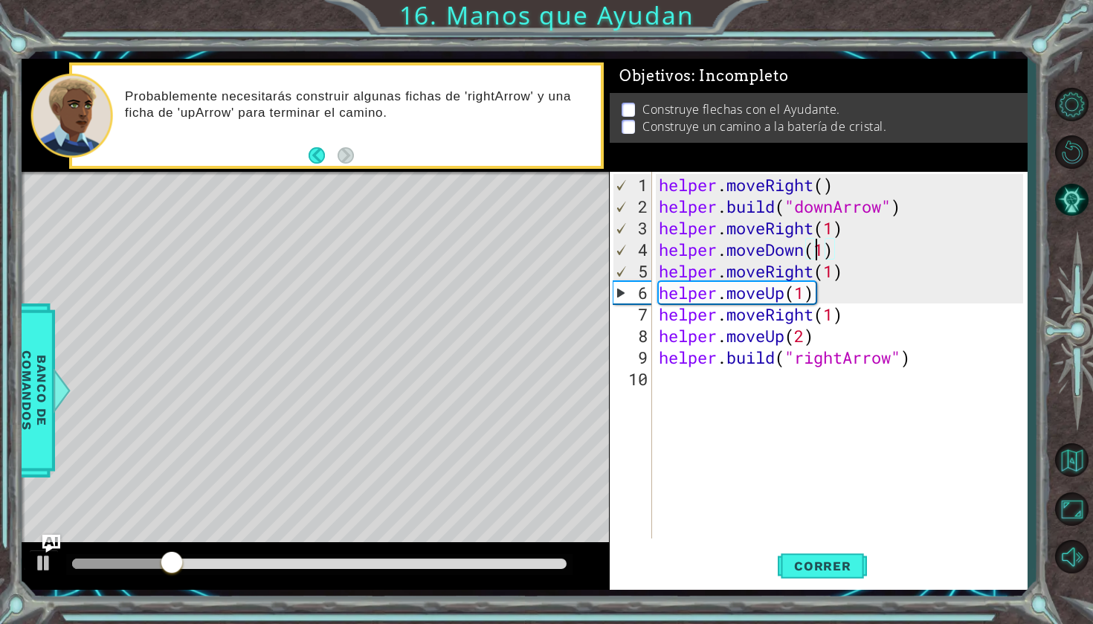
click at [808, 251] on div "helper . moveRight ( ) helper . build ( "downArrow" ) helper . moveRight ( 1 ) …" at bounding box center [843, 379] width 375 height 410
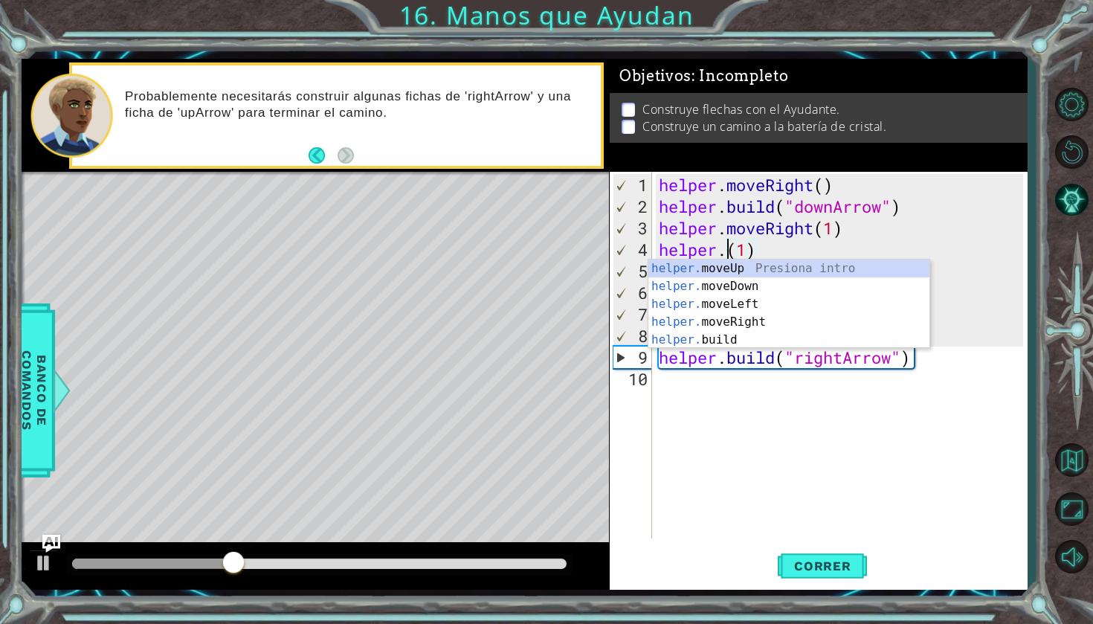
scroll to position [0, 4]
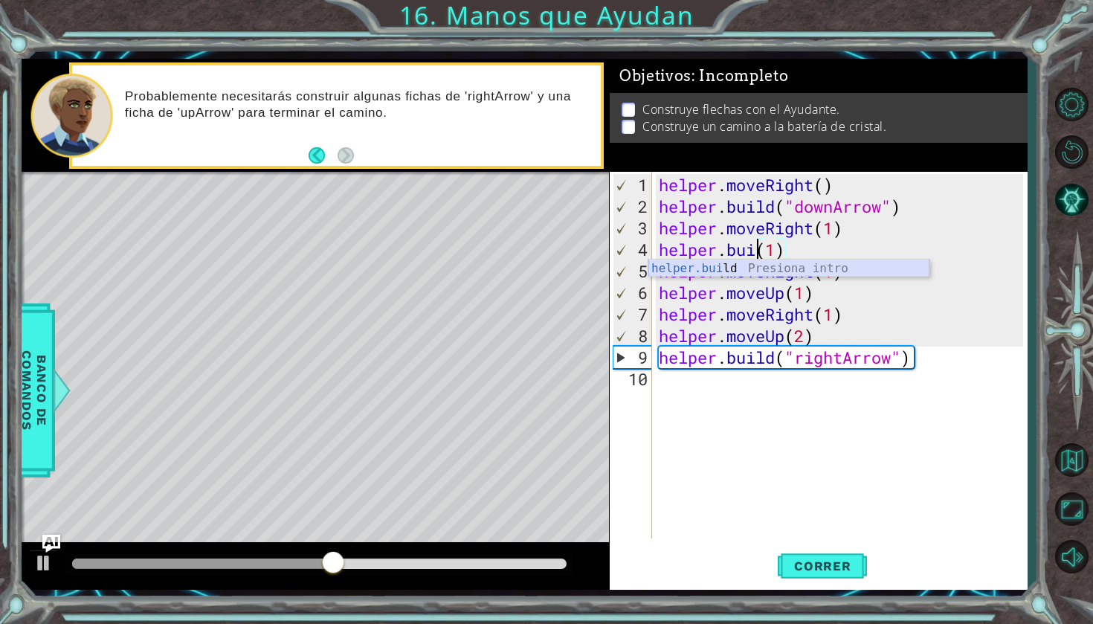
click at [814, 272] on div "helper.[PERSON_NAME] Presiona intro" at bounding box center [788, 287] width 281 height 54
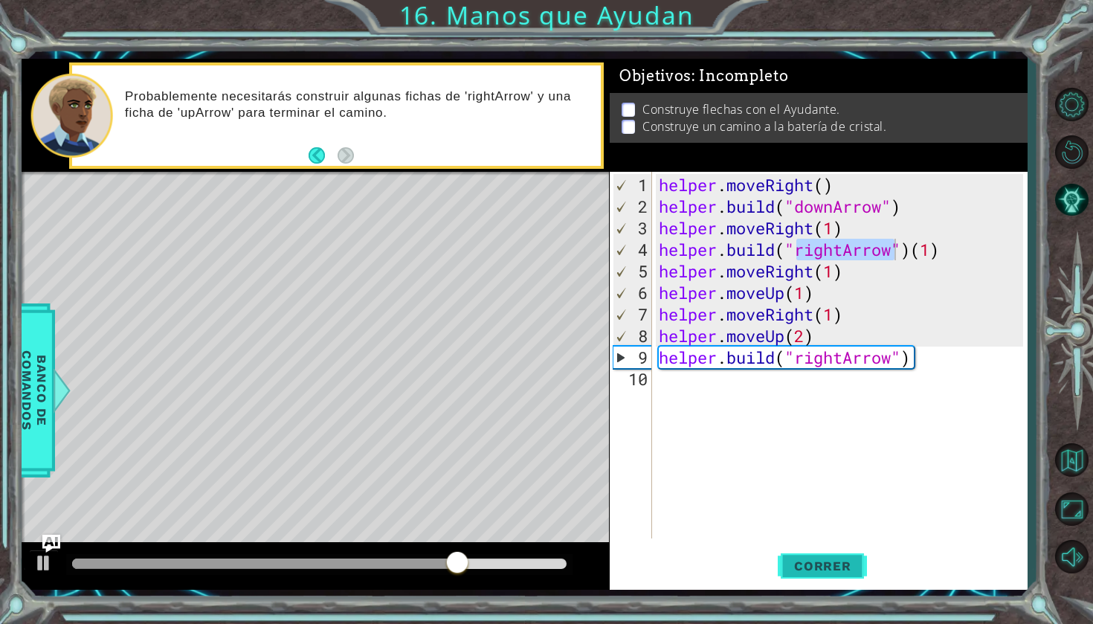
click at [854, 561] on span "Correr" at bounding box center [822, 565] width 87 height 15
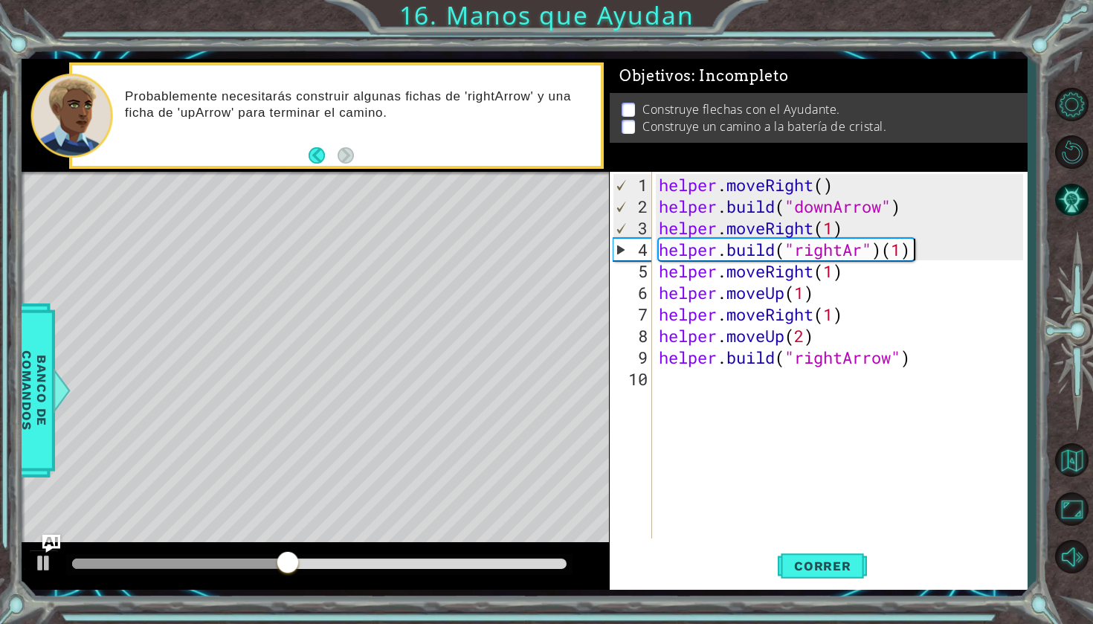
click at [930, 248] on div "helper . moveRight ( ) helper . build ( "downArrow" ) helper . moveRight ( 1 ) …" at bounding box center [843, 379] width 375 height 410
click at [918, 251] on div "helper . moveRight ( ) helper . build ( "downArrow" ) helper . moveRight ( 1 ) …" at bounding box center [843, 379] width 375 height 410
click at [864, 252] on div "helper . moveRight ( ) helper . build ( "downArrow" ) helper . moveRight ( 1 ) …" at bounding box center [843, 379] width 375 height 410
click at [793, 559] on span "Correr" at bounding box center [822, 565] width 87 height 15
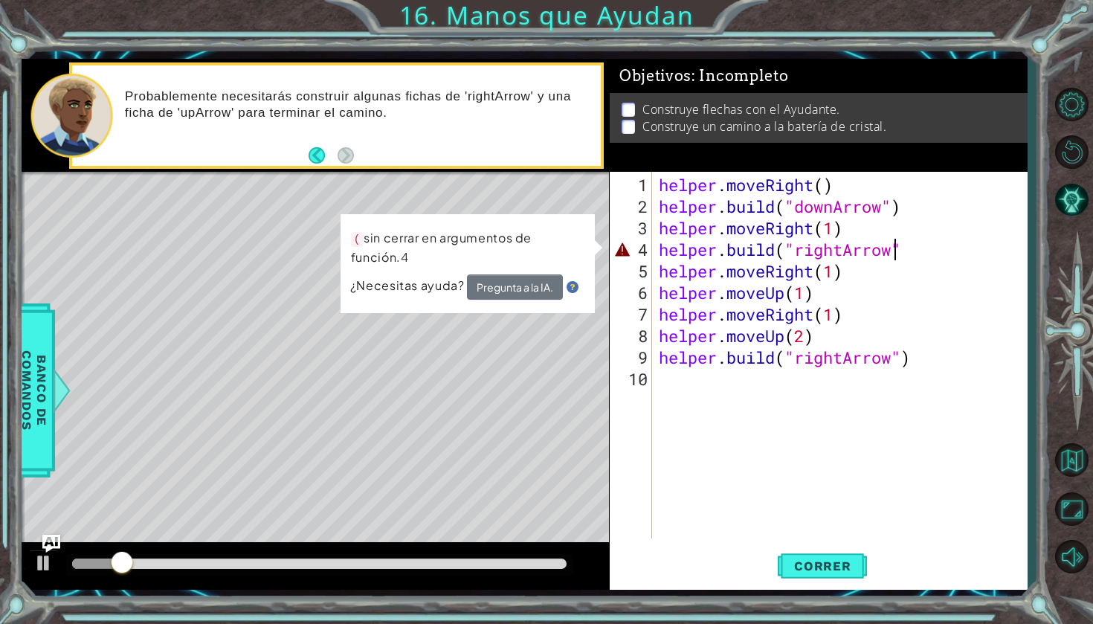
click at [914, 248] on div "helper . moveRight ( ) helper . build ( "downArrow" ) helper . moveRight ( 1 ) …" at bounding box center [843, 379] width 375 height 410
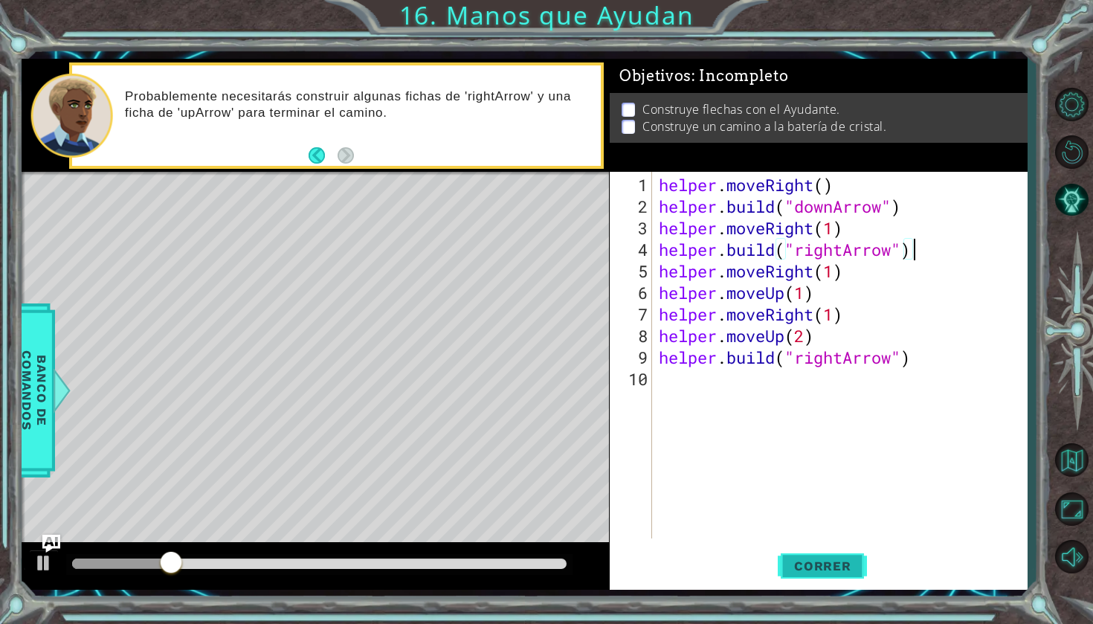
type textarea "[DOMAIN_NAME]("rightArrow")"
click at [832, 563] on span "Correr" at bounding box center [822, 565] width 87 height 15
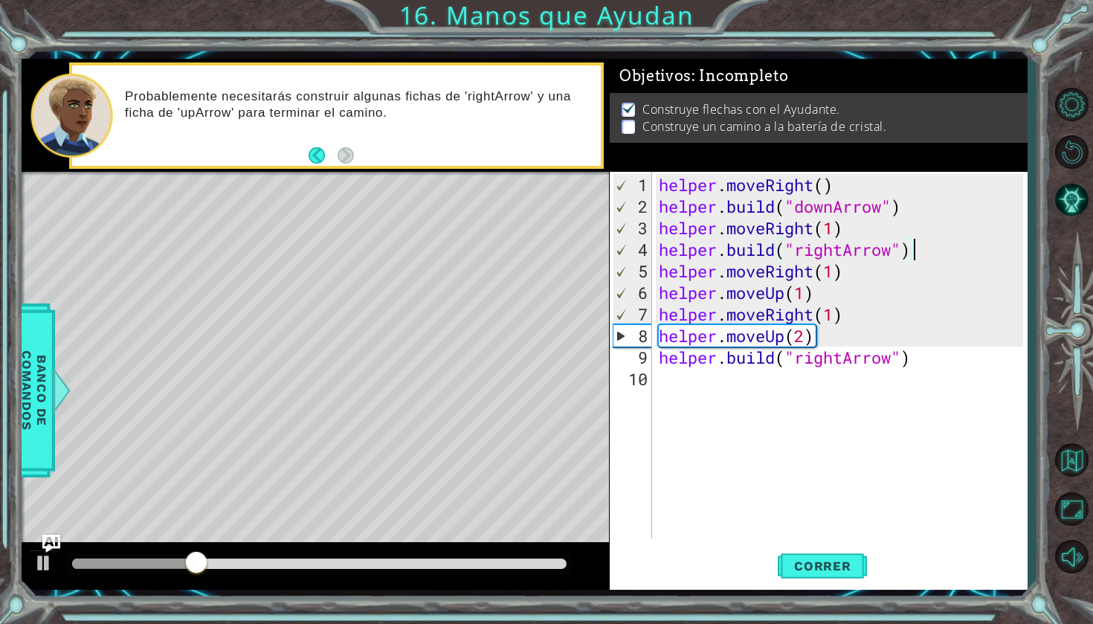
click at [927, 370] on div "helper . moveRight ( ) helper . build ( "downArrow" ) helper . moveRight ( 1 ) …" at bounding box center [843, 379] width 375 height 410
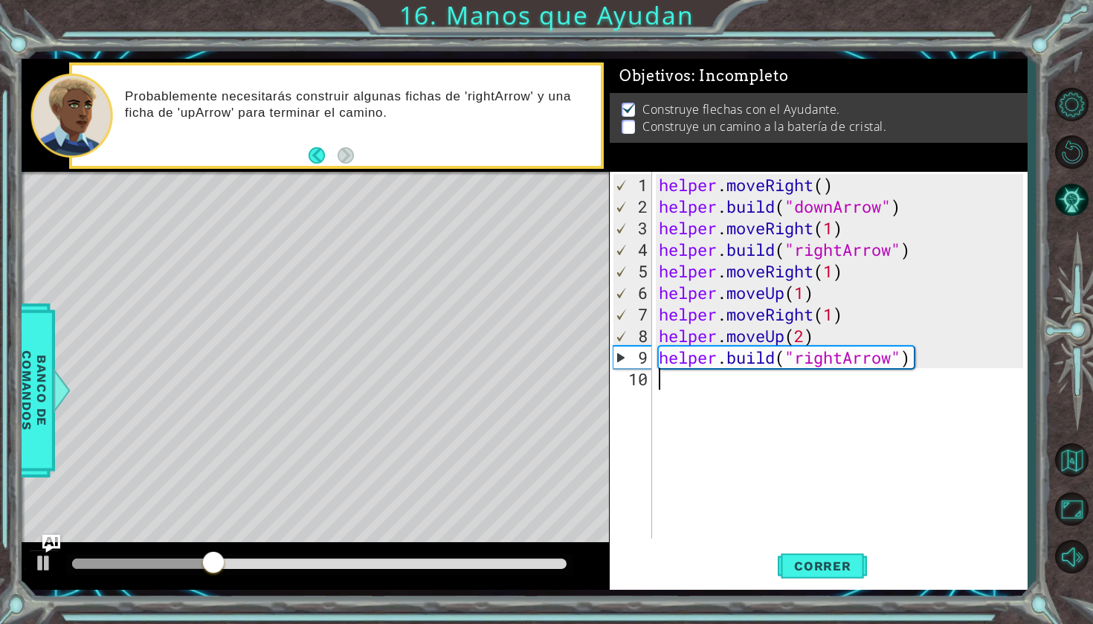
click at [923, 369] on div "helper . moveRight ( ) helper . build ( "downArrow" ) helper . moveRight ( 1 ) …" at bounding box center [843, 379] width 375 height 410
click at [924, 358] on div "helper . moveRight ( ) helper . build ( "downArrow" ) helper . moveRight ( 1 ) …" at bounding box center [843, 379] width 375 height 410
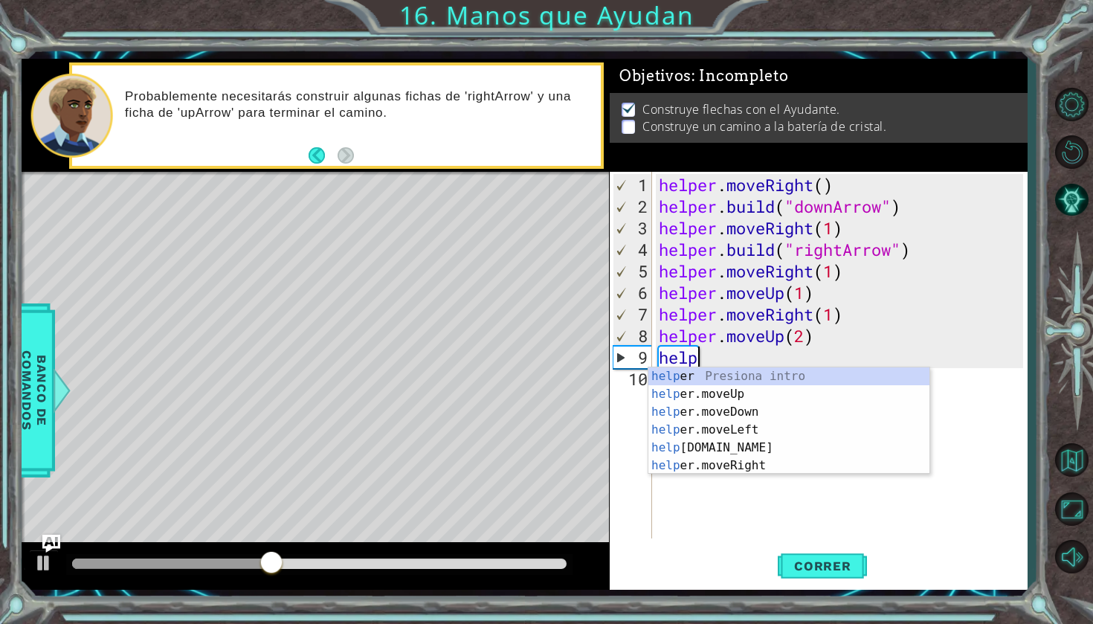
type textarea "h"
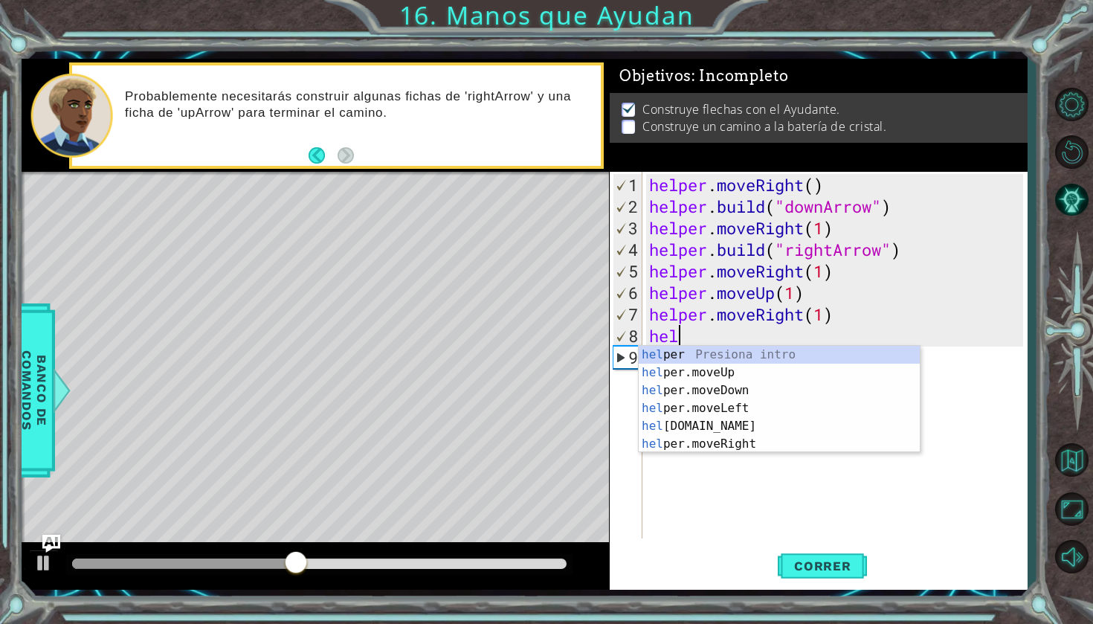
type textarea "h"
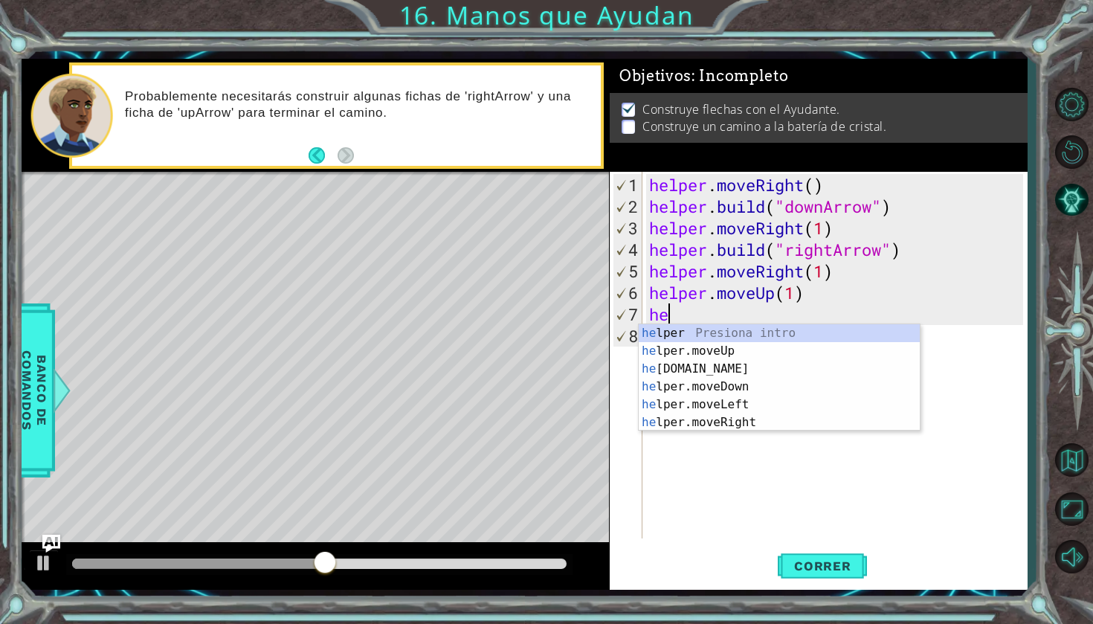
type textarea "h"
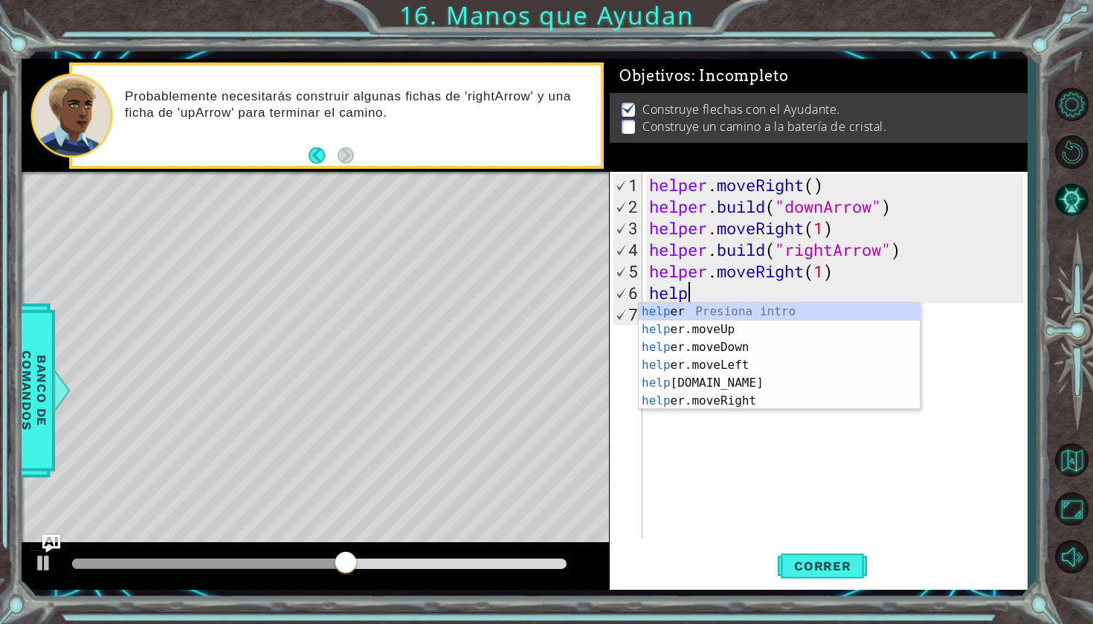
type textarea "h"
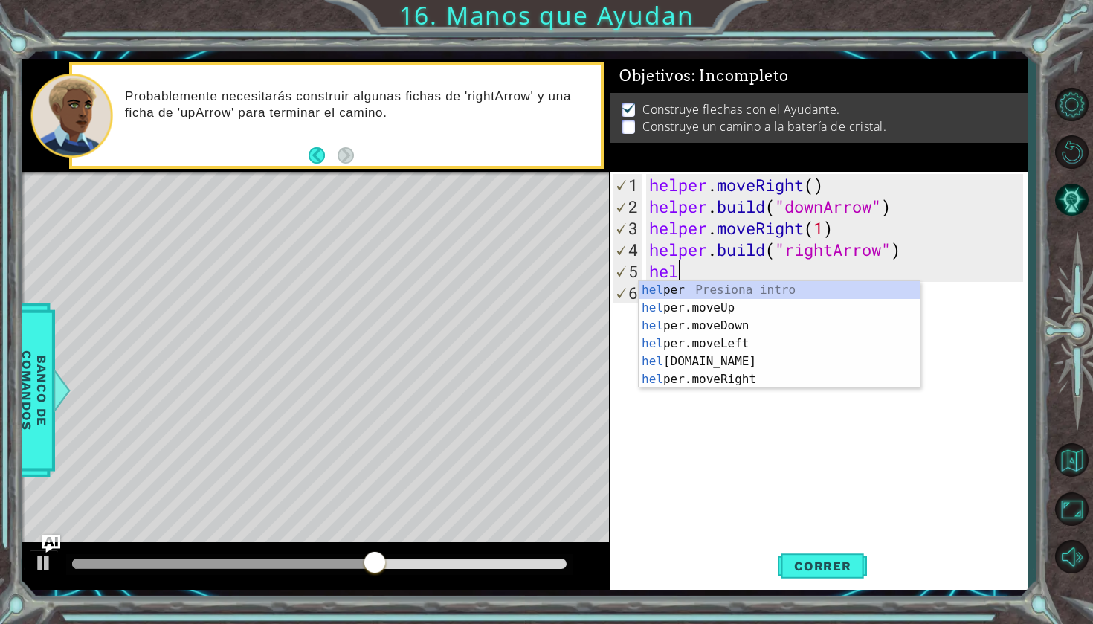
type textarea "h"
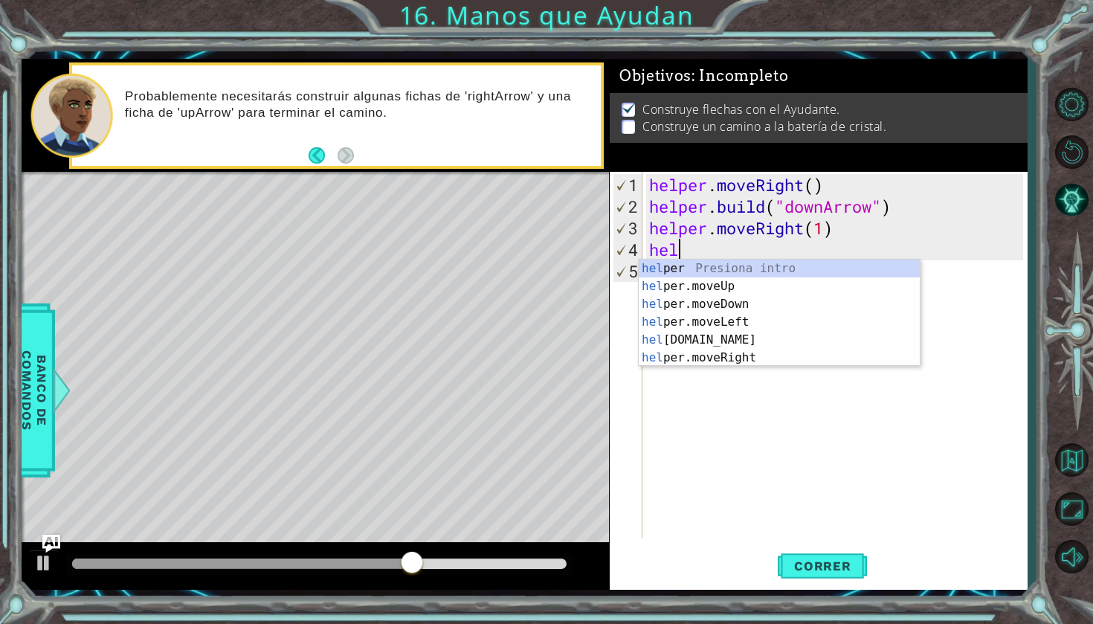
type textarea "h"
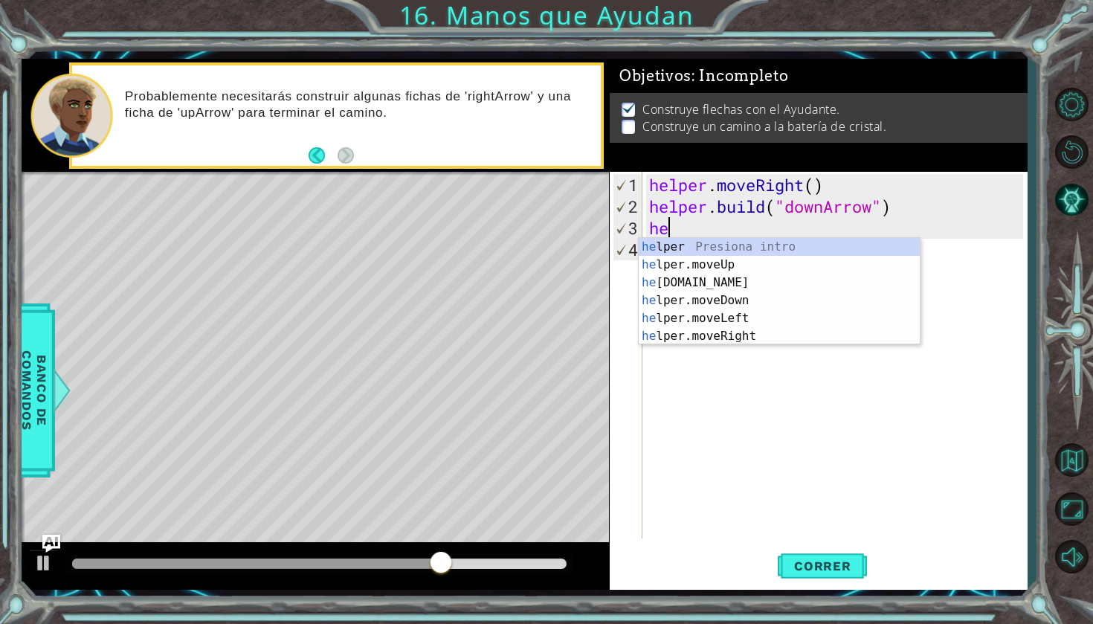
type textarea "h"
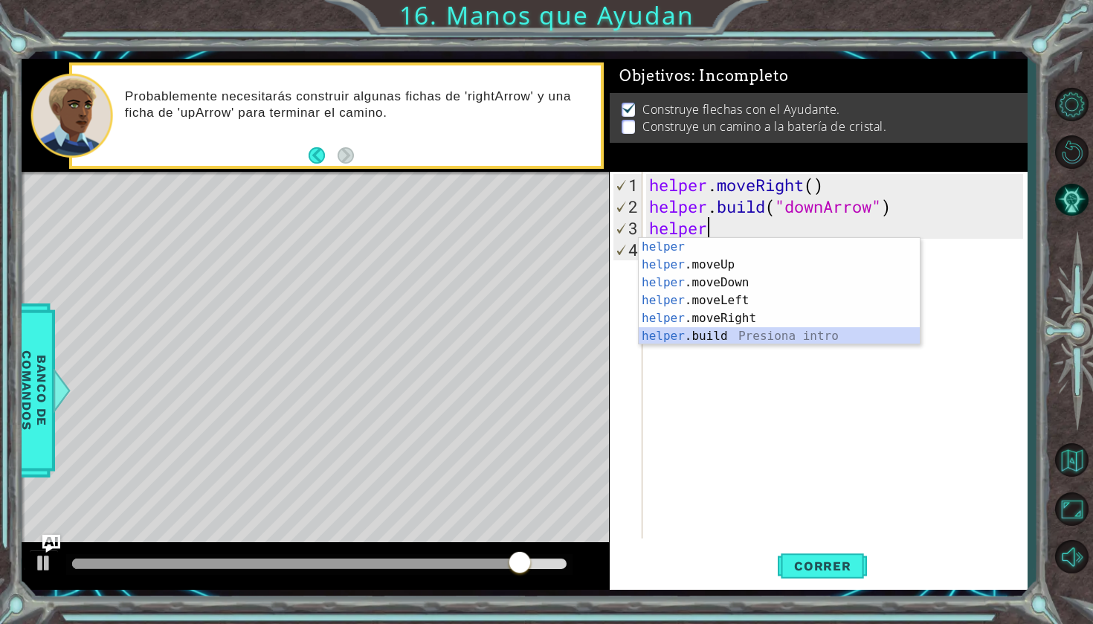
click at [869, 341] on div "helper Presiona intro helper .moveUp Presiona intro helper .moveDown Presiona i…" at bounding box center [779, 309] width 281 height 143
type textarea "[DOMAIN_NAME]("rightArrow")"
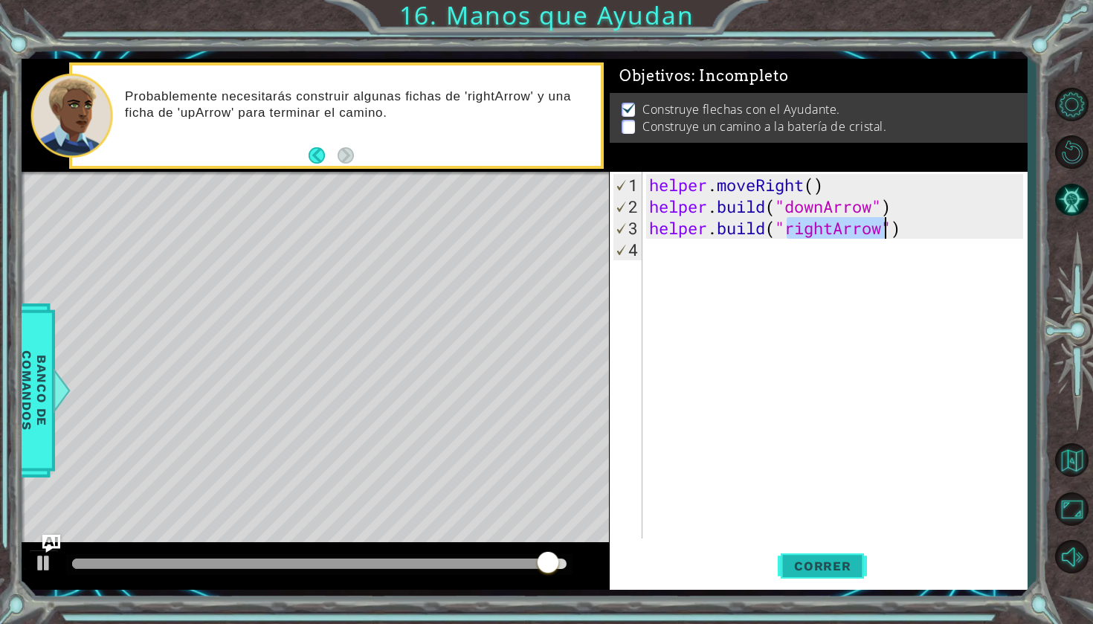
click at [831, 574] on button "Correr" at bounding box center [822, 566] width 89 height 42
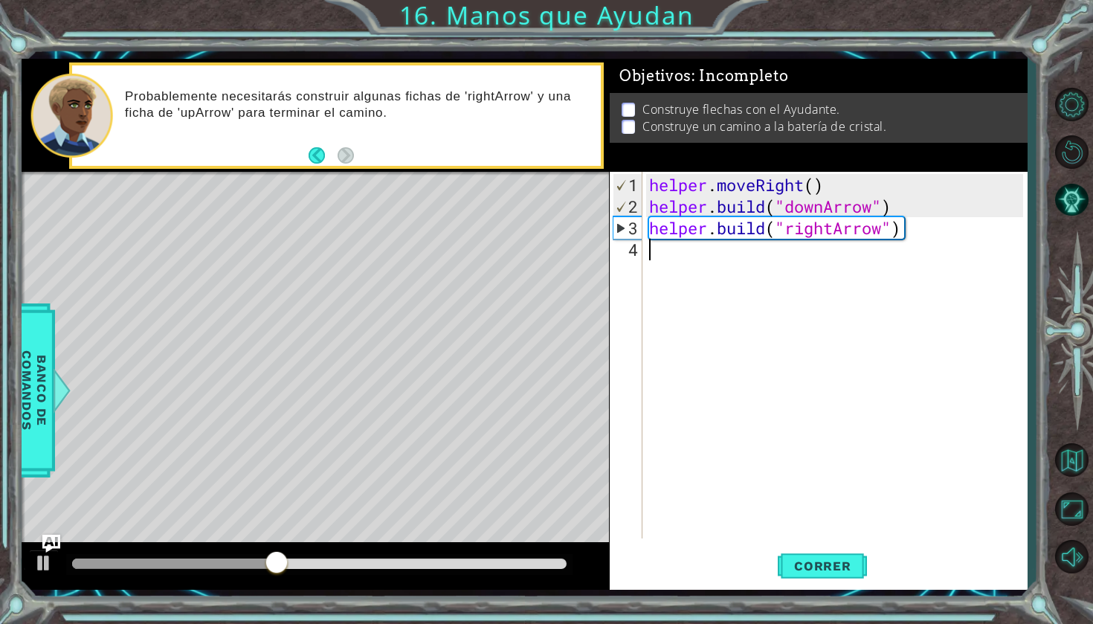
click at [708, 260] on div "helper . moveRight ( ) helper . build ( "downArrow" ) helper . build ( "rightAr…" at bounding box center [838, 379] width 384 height 410
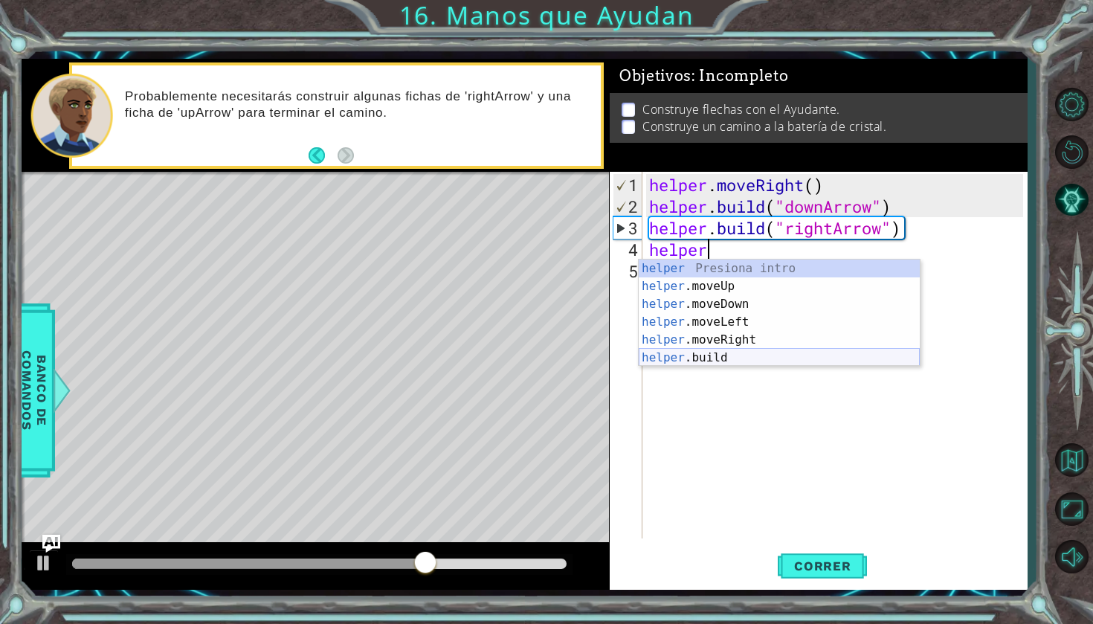
click at [735, 359] on div "helper Presiona intro helper .moveUp Presiona intro helper .moveDown Presiona i…" at bounding box center [779, 331] width 281 height 143
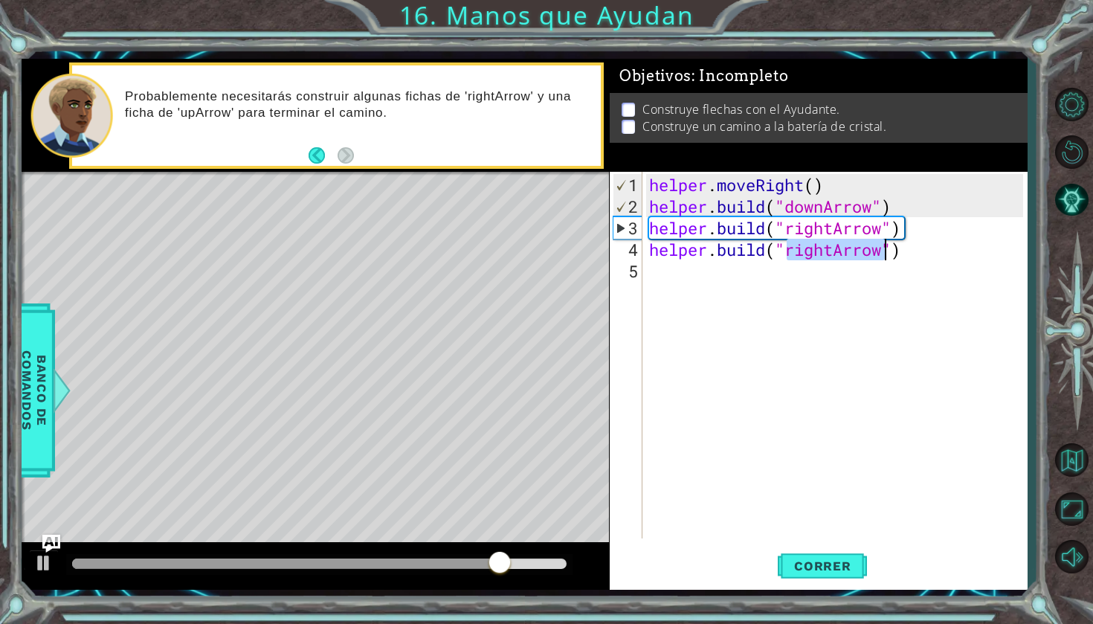
click at [837, 251] on div "helper . moveRight ( ) helper . build ( "downArrow" ) helper . build ( "rightAr…" at bounding box center [838, 379] width 384 height 410
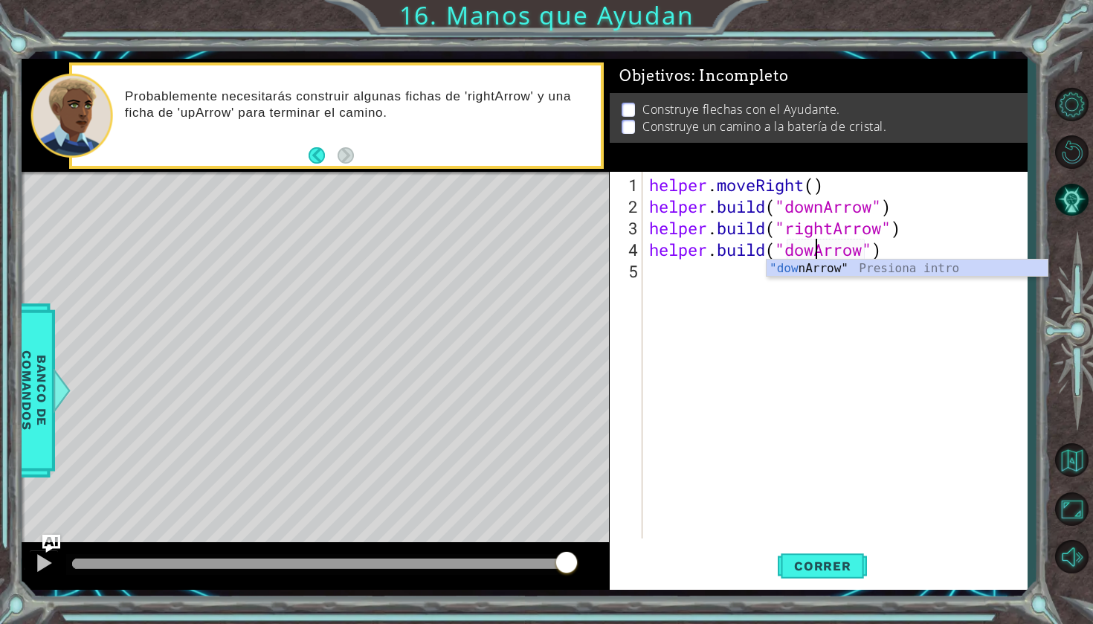
scroll to position [0, 7]
click at [805, 576] on button "Correr" at bounding box center [822, 566] width 89 height 42
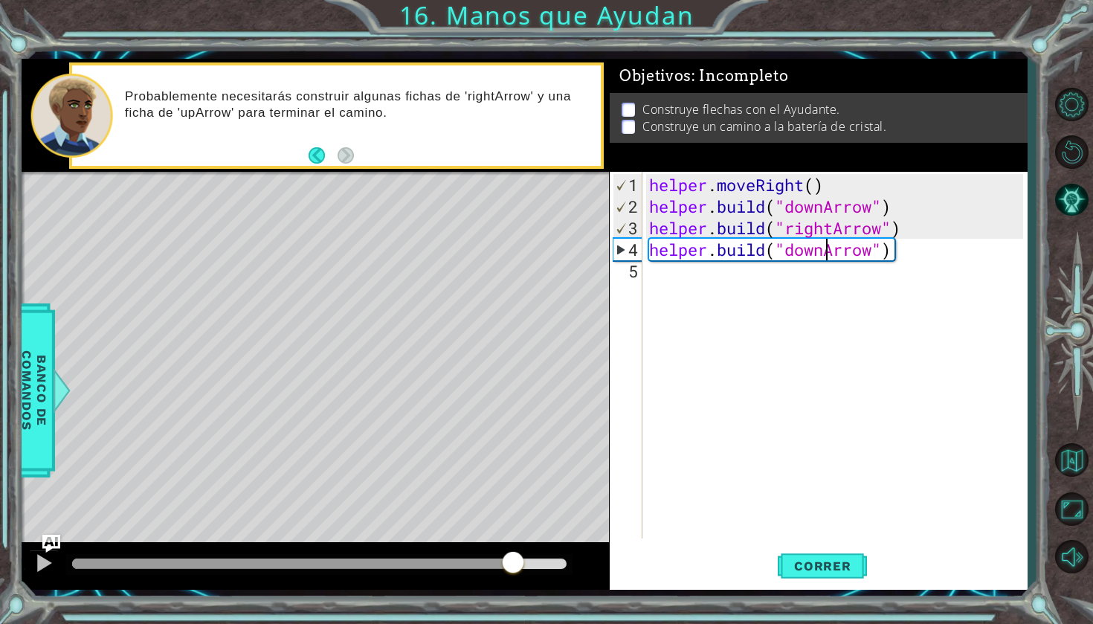
drag, startPoint x: 140, startPoint y: 567, endPoint x: 513, endPoint y: 549, distance: 373.7
click at [513, 549] on div at bounding box center [315, 566] width 587 height 48
drag, startPoint x: 515, startPoint y: 549, endPoint x: 535, endPoint y: 548, distance: 20.8
click at [535, 548] on div at bounding box center [315, 566] width 587 height 48
click at [911, 252] on div "helper . moveRight ( ) helper . build ( "downArrow" ) helper . build ( "rightAr…" at bounding box center [838, 379] width 384 height 410
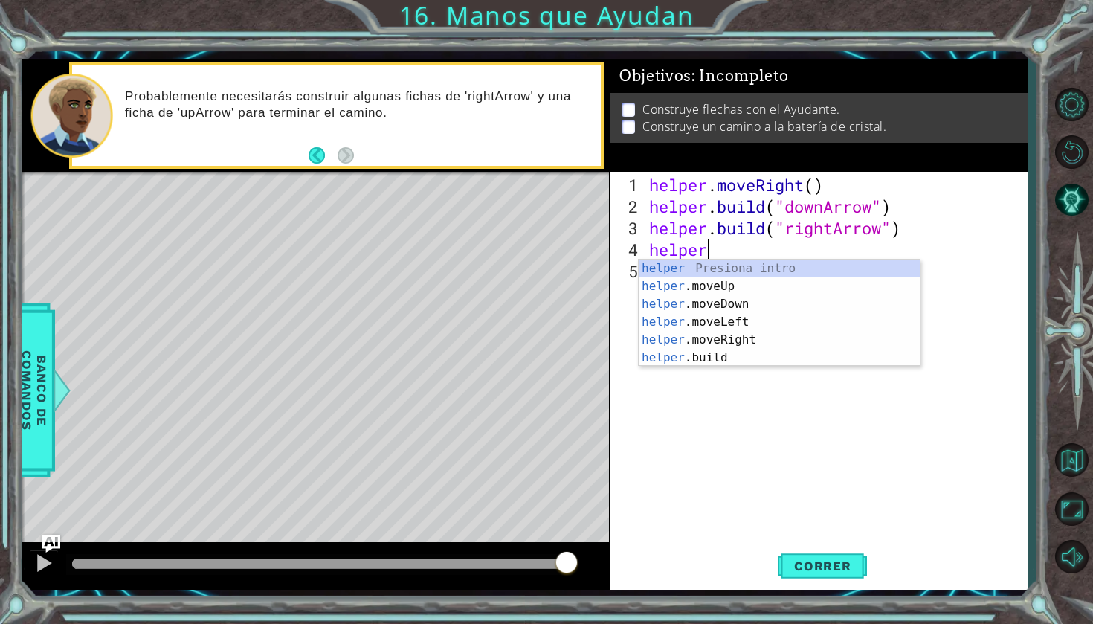
scroll to position [0, 1]
type textarea "h"
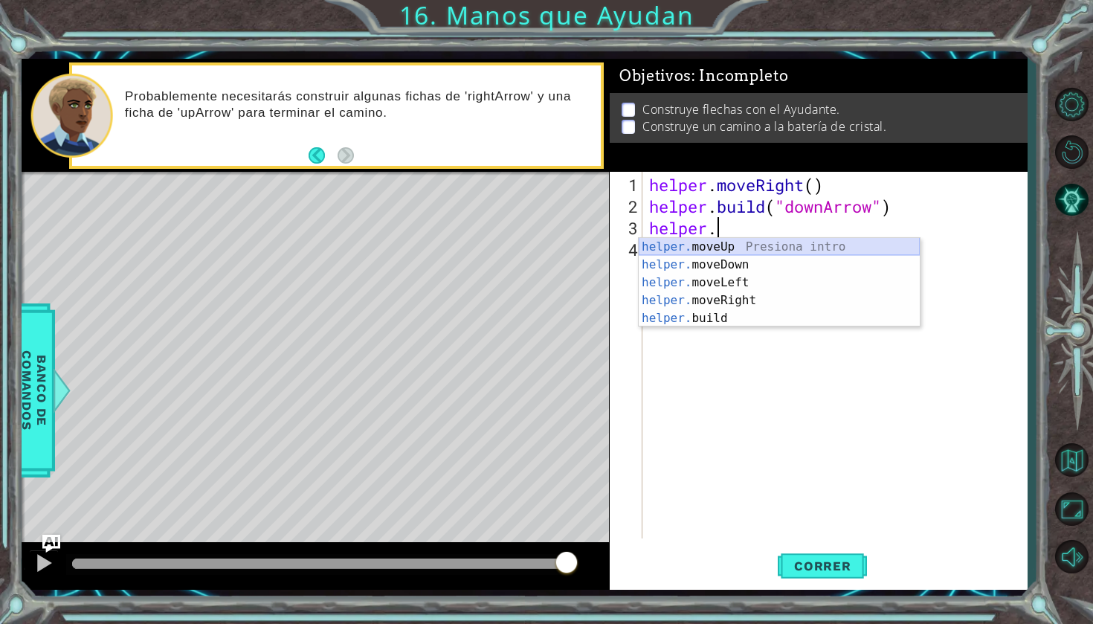
click at [894, 242] on div "helper. moveUp Presiona intro helper. moveDown Presiona intro helper. moveLeft …" at bounding box center [779, 300] width 281 height 125
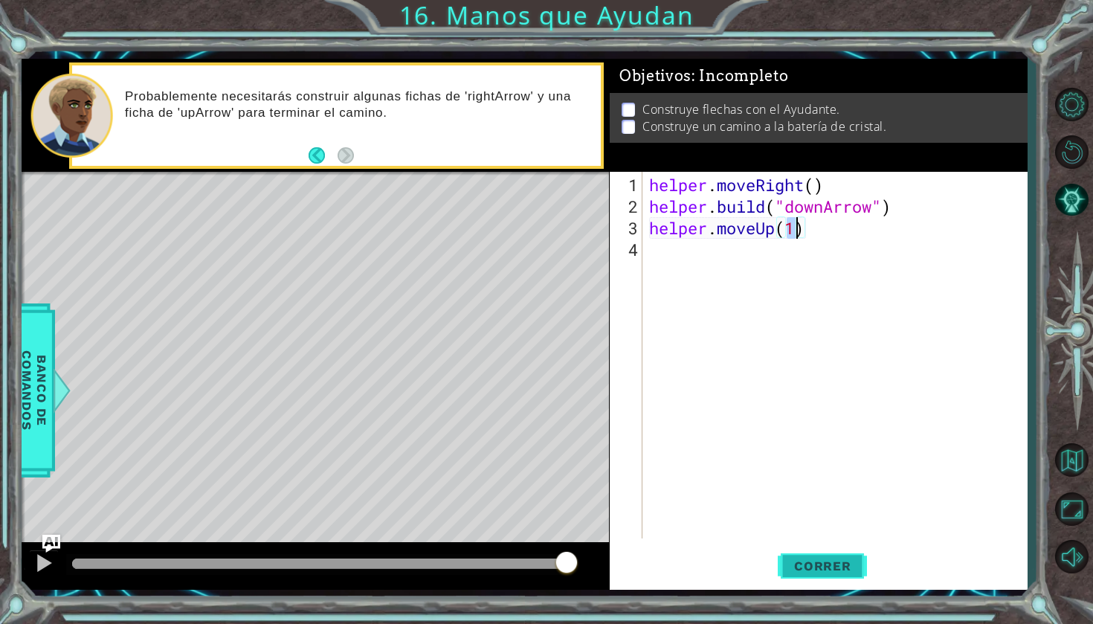
click at [843, 576] on button "Correr" at bounding box center [822, 566] width 89 height 42
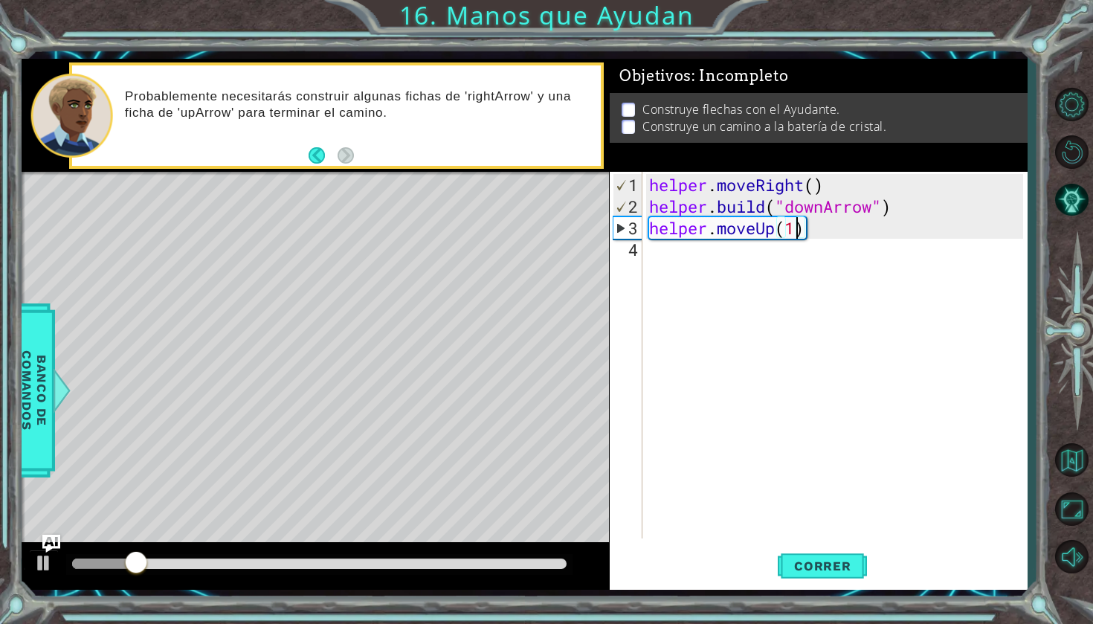
click at [837, 229] on div "helper . moveRight ( ) helper . build ( "downArrow" ) helper . moveUp ( 1 )" at bounding box center [838, 379] width 384 height 410
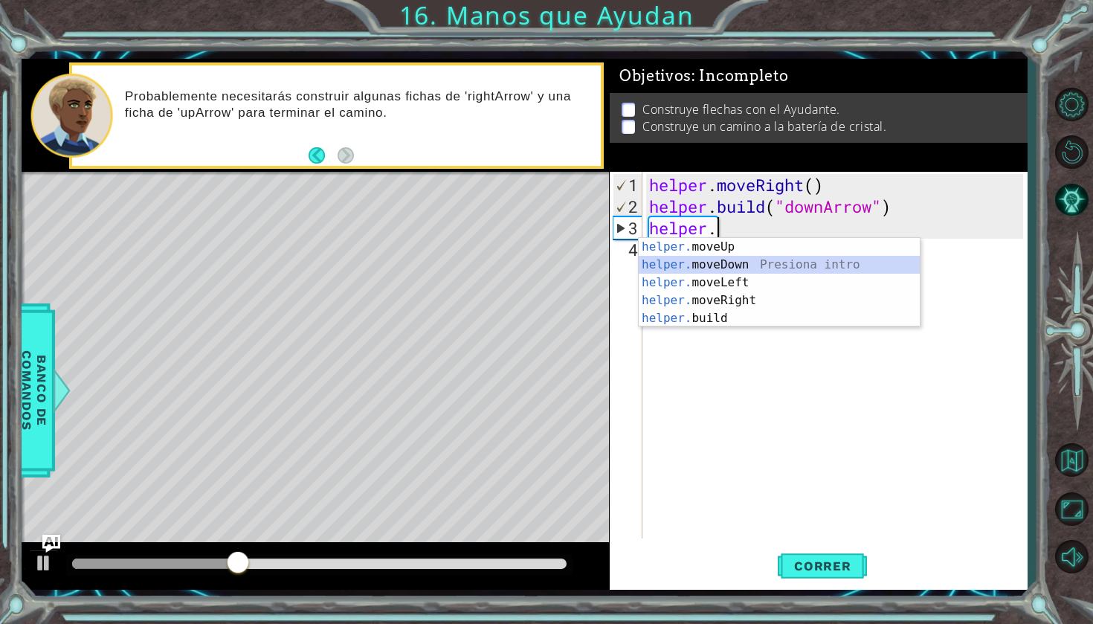
click at [770, 269] on div "helper. moveUp Presiona intro helper. moveDown Presiona intro helper. moveLeft …" at bounding box center [779, 300] width 281 height 125
type textarea "helper.moveDown(1)"
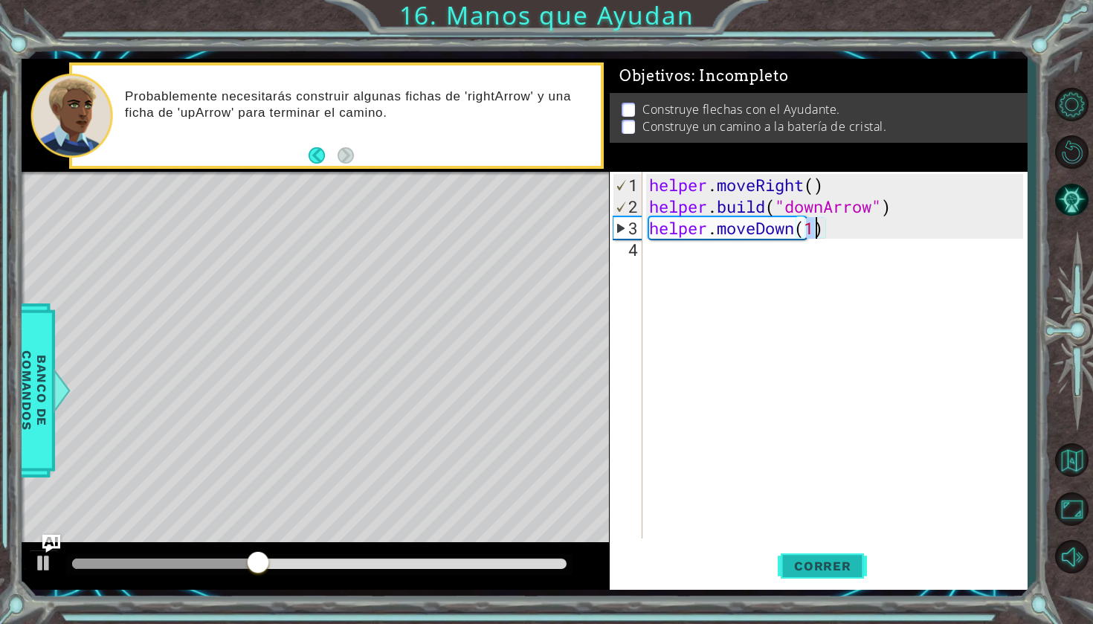
click at [830, 573] on button "Correr" at bounding box center [822, 566] width 89 height 42
click at [678, 254] on div "helper . moveRight ( ) helper . build ( "downArrow" ) helper . moveDown ( 1 )" at bounding box center [838, 379] width 384 height 410
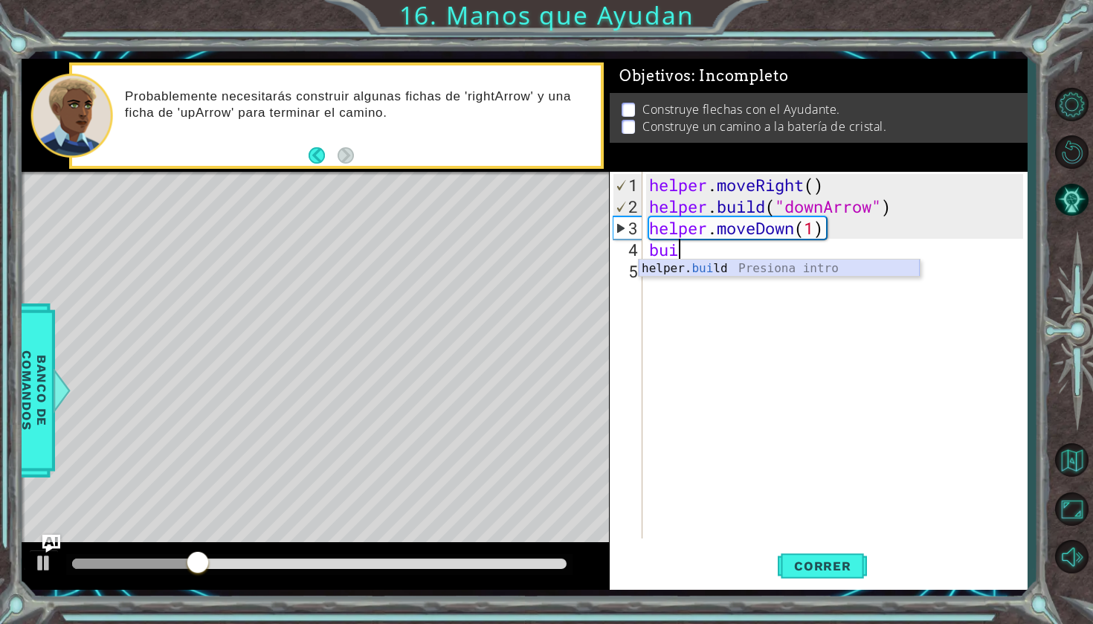
click at [691, 274] on div "helper. [PERSON_NAME] Presiona intro" at bounding box center [779, 287] width 281 height 54
type textarea "[DOMAIN_NAME]("rightArrow")"
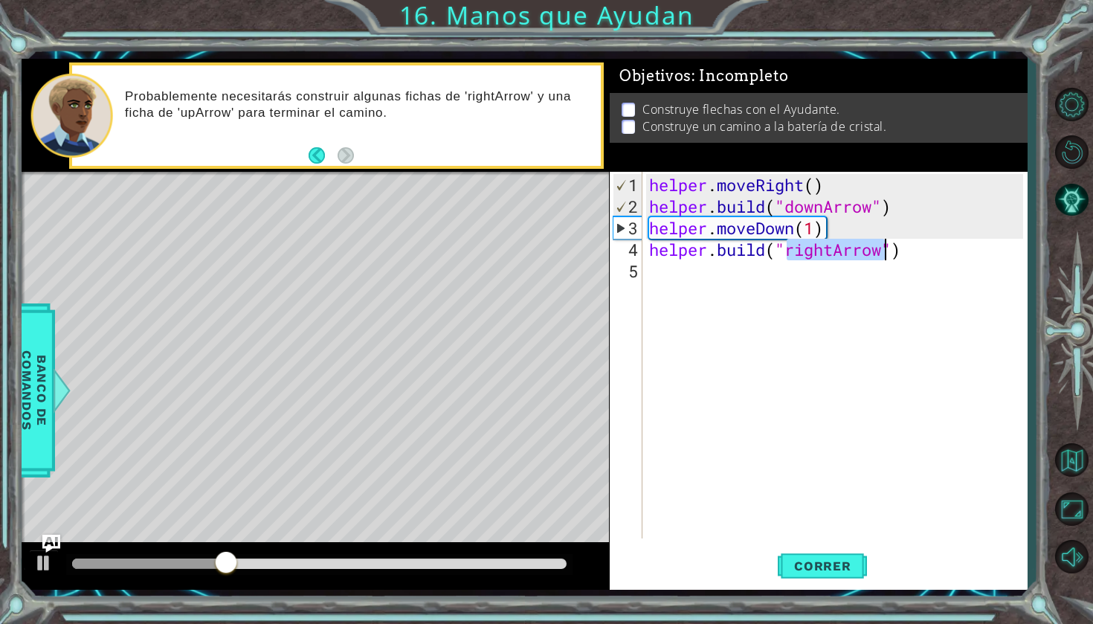
click at [836, 274] on div "helper . moveRight ( ) helper . build ( "downArrow" ) helper . moveDown ( 1 ) h…" at bounding box center [838, 379] width 384 height 410
click at [813, 556] on button "Correr" at bounding box center [822, 566] width 89 height 42
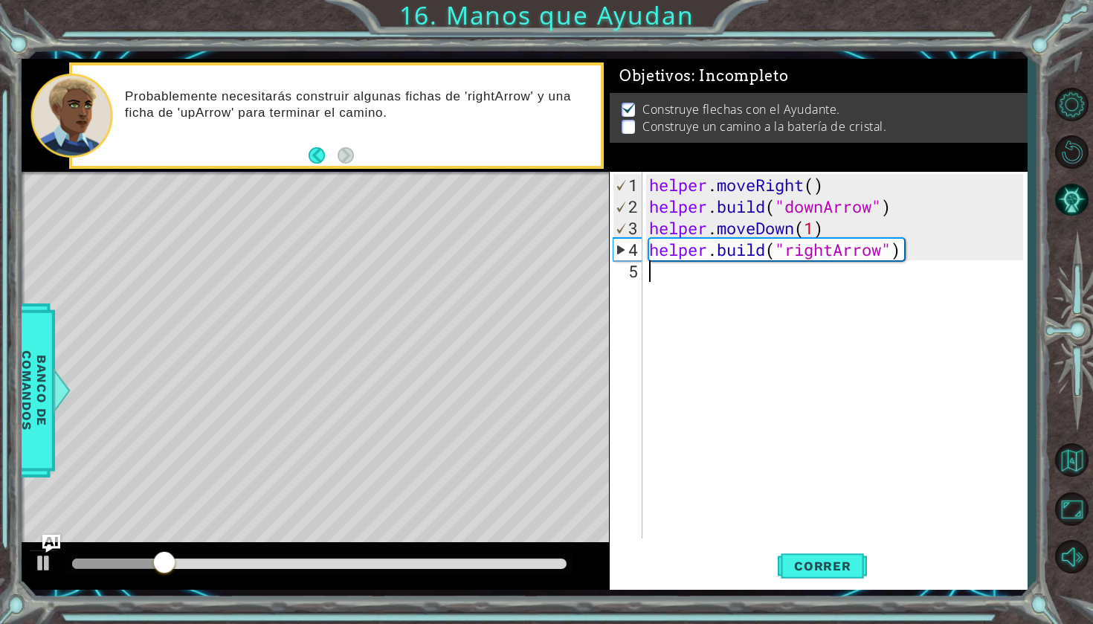
click at [667, 281] on div "helper . moveRight ( ) helper . build ( "downArrow" ) helper . moveDown ( 1 ) h…" at bounding box center [838, 379] width 384 height 410
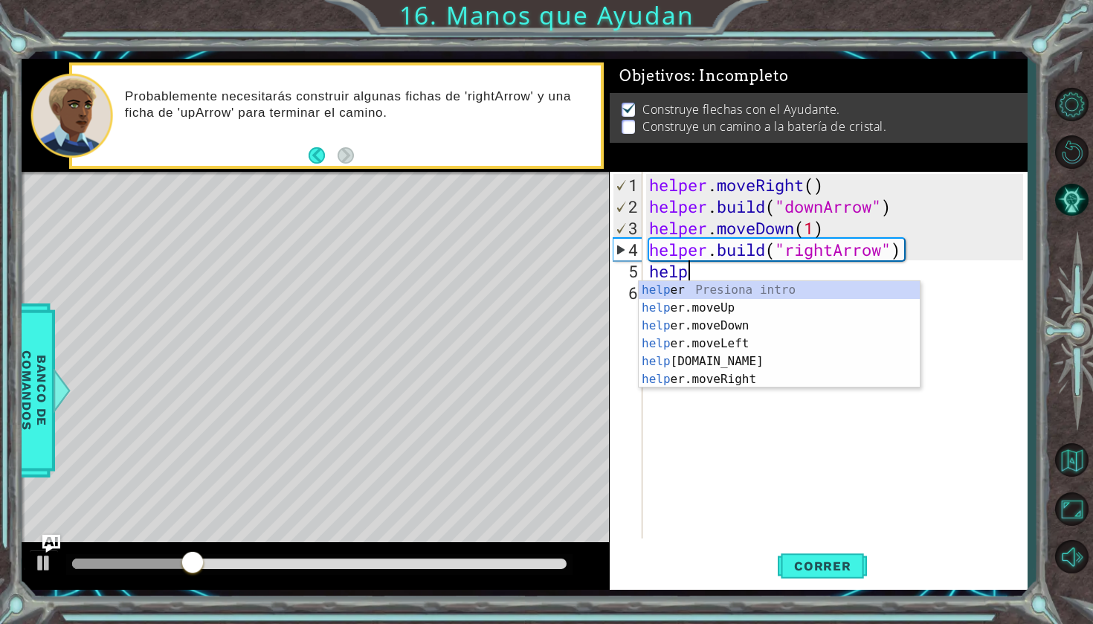
scroll to position [0, 1]
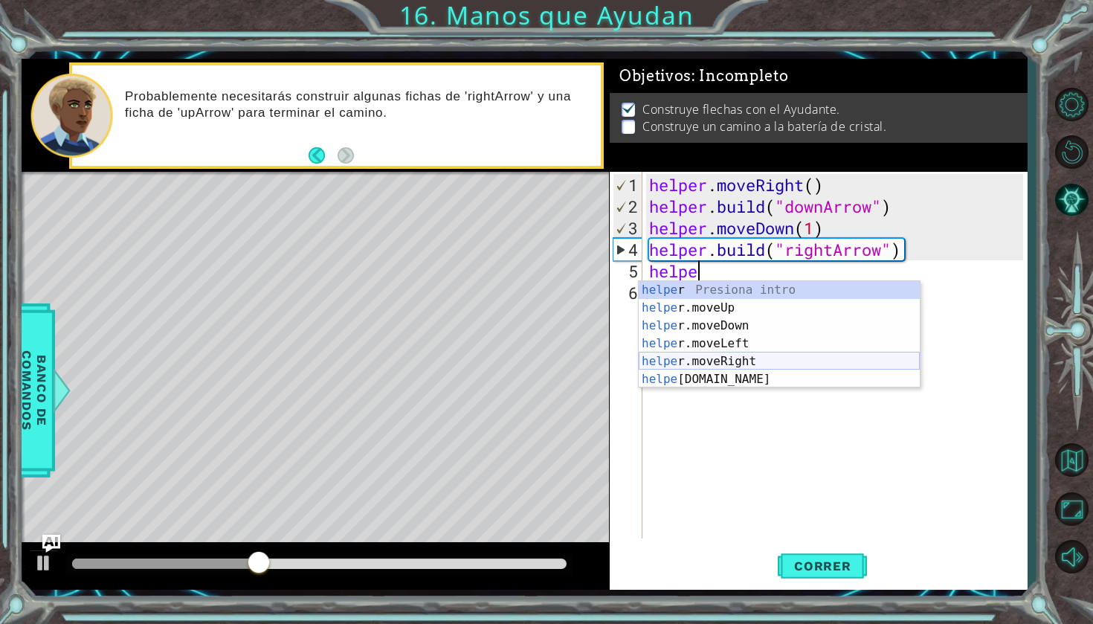
click at [721, 362] on div "helpe r Presiona intro helpe r.moveUp Presiona intro helpe r.moveDown Presiona …" at bounding box center [779, 352] width 281 height 143
type textarea "helper.moveRight(1)"
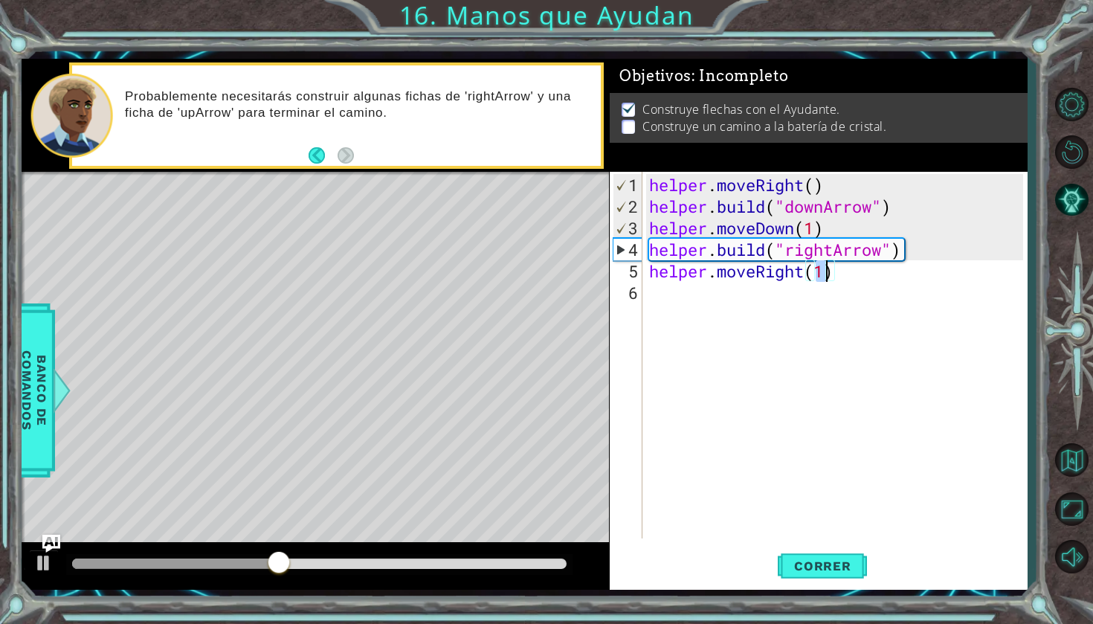
click at [733, 298] on div "helper . moveRight ( ) helper . build ( "downArrow" ) helper . moveDown ( 1 ) h…" at bounding box center [838, 379] width 384 height 410
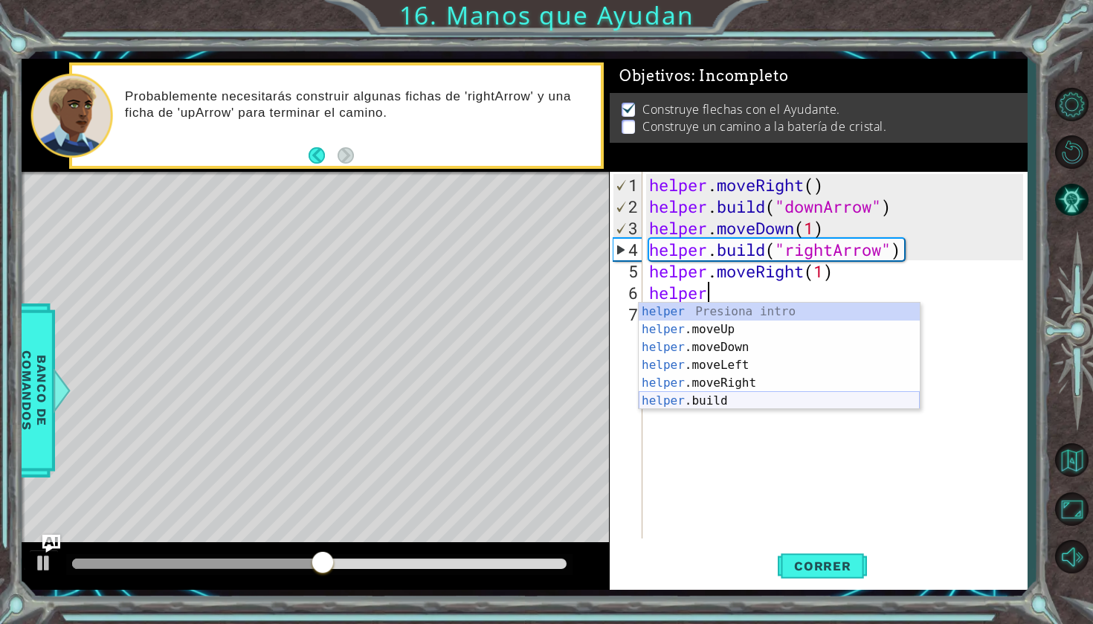
click at [741, 399] on div "helper Presiona intro helper .moveUp Presiona intro helper .moveDown Presiona i…" at bounding box center [779, 374] width 281 height 143
type textarea "[DOMAIN_NAME]("rightArrow")"
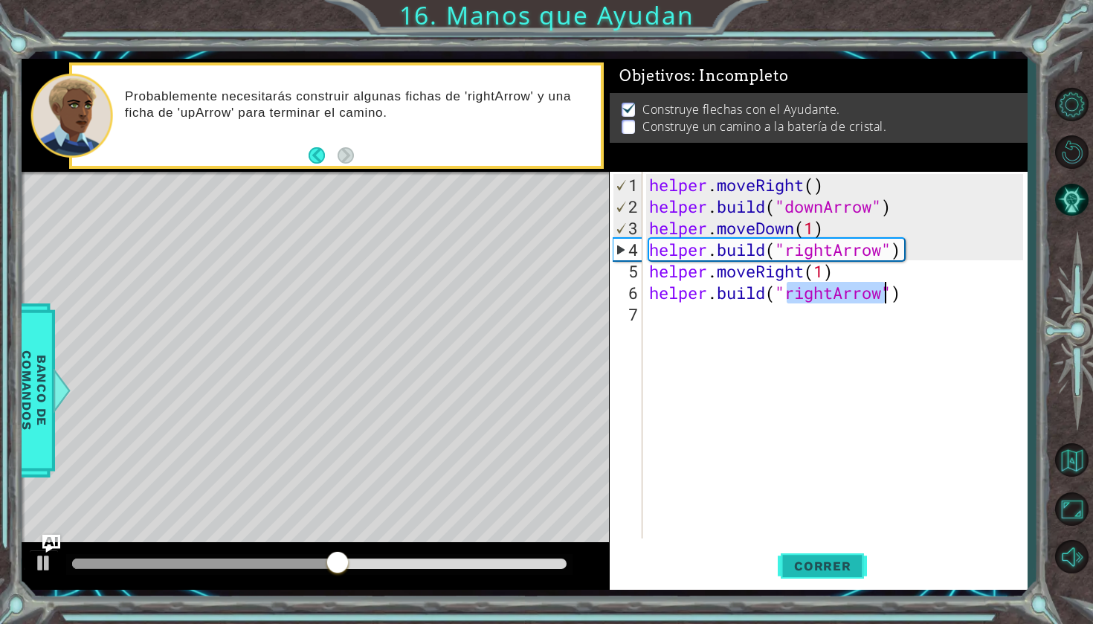
click at [811, 564] on span "Correr" at bounding box center [822, 565] width 87 height 15
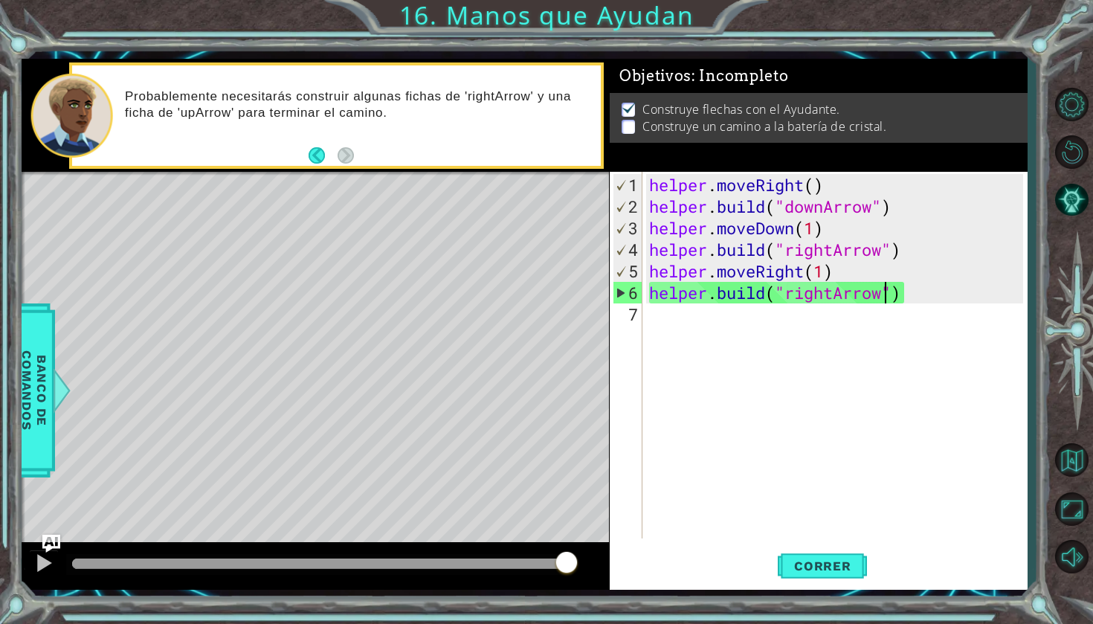
click at [676, 317] on div "helper . moveRight ( ) helper . build ( "downArrow" ) helper . moveDown ( 1 ) h…" at bounding box center [838, 379] width 384 height 410
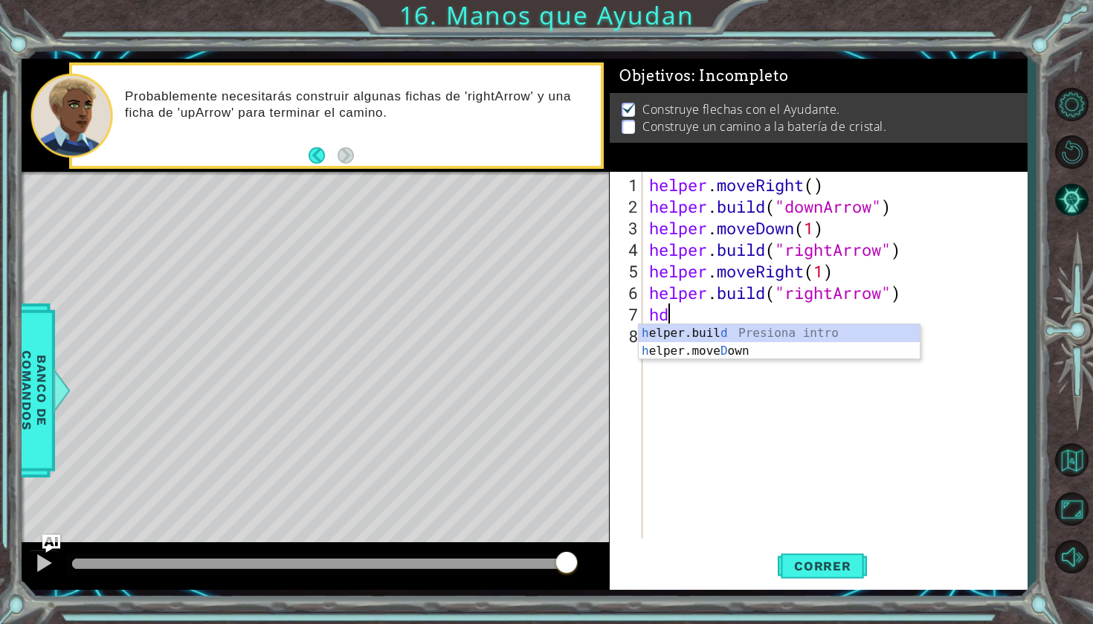
scroll to position [0, 0]
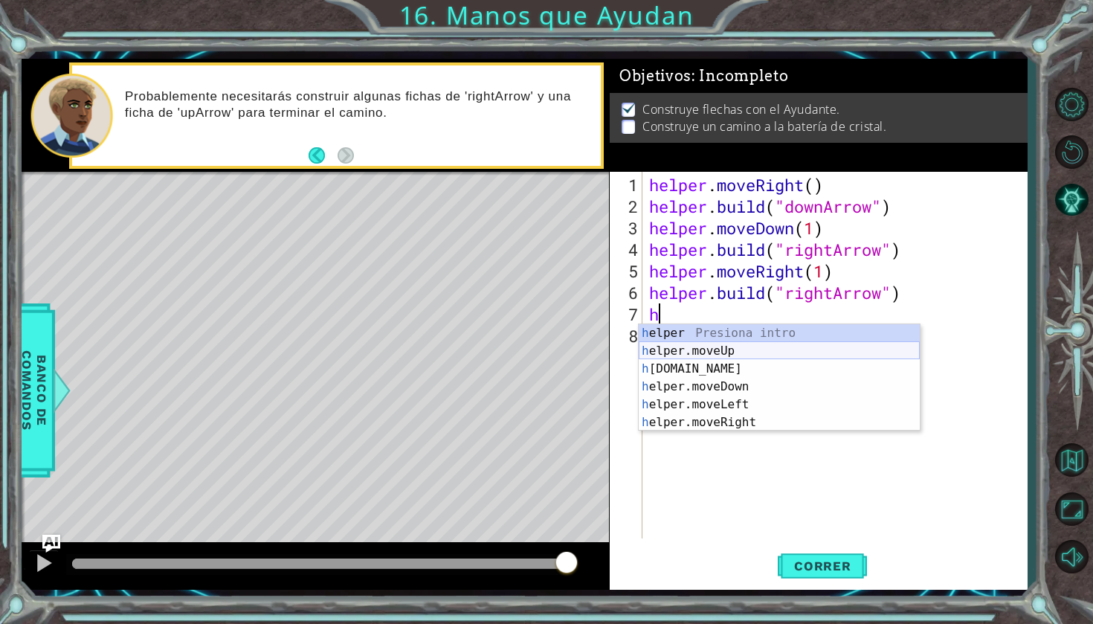
click at [749, 350] on div "h elper Presiona intro h elper.moveUp Presiona intro h [DOMAIN_NAME] Presiona i…" at bounding box center [779, 395] width 281 height 143
type textarea "helper.moveUp(1)"
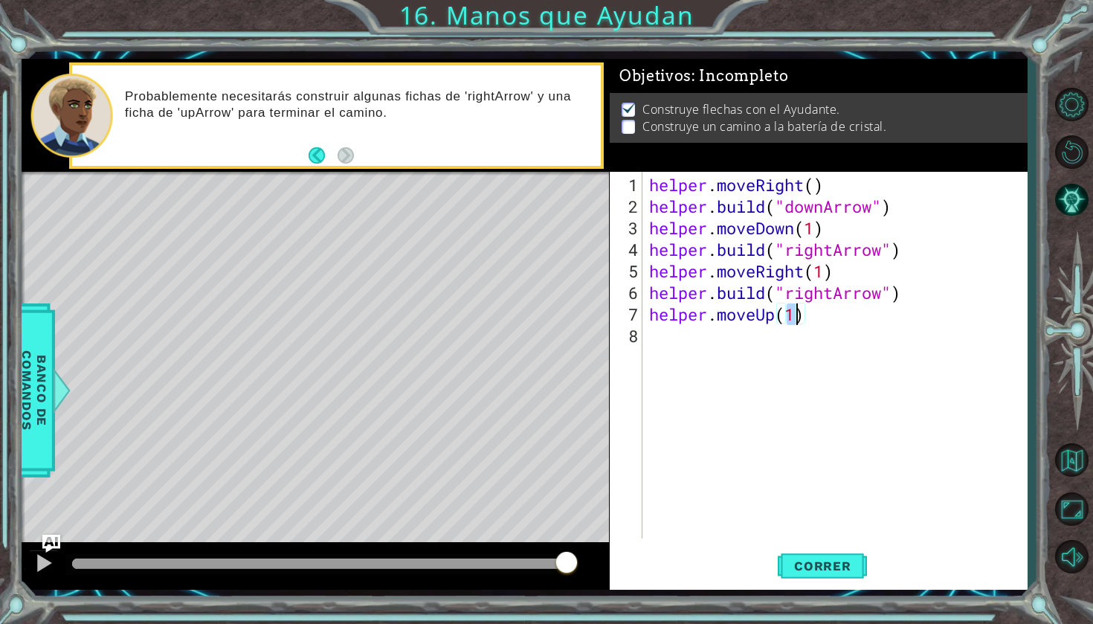
click at [670, 344] on div "helper . moveRight ( ) helper . build ( "downArrow" ) helper . moveDown ( 1 ) h…" at bounding box center [838, 379] width 384 height 410
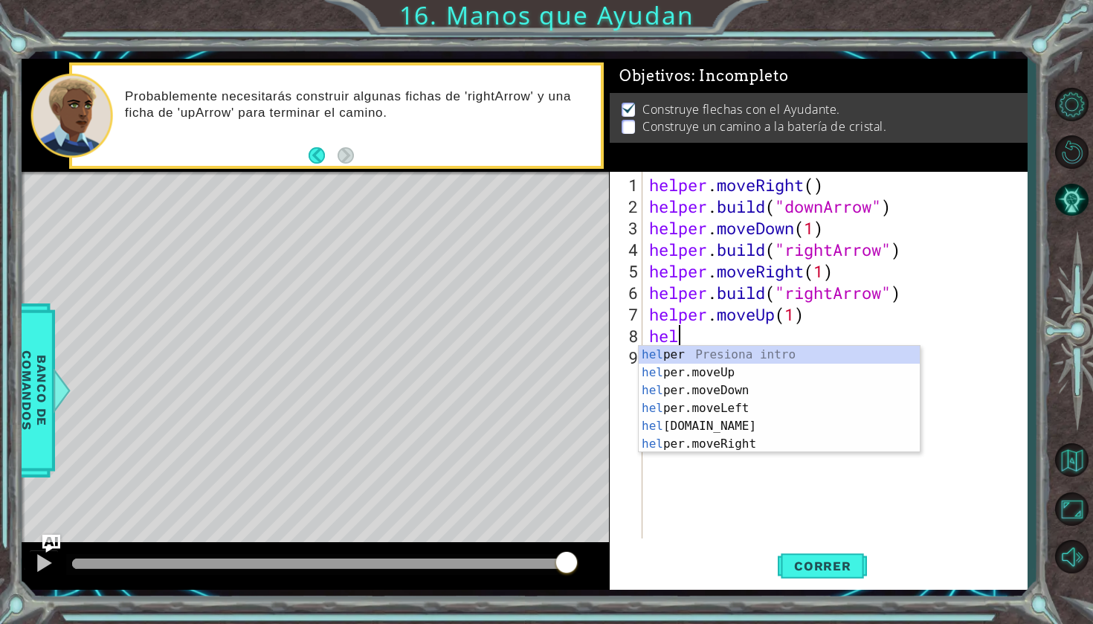
scroll to position [0, 1]
click at [718, 445] on div "helper Presiona intro helper .moveUp Presiona intro helper .moveDown Presiona i…" at bounding box center [779, 417] width 281 height 143
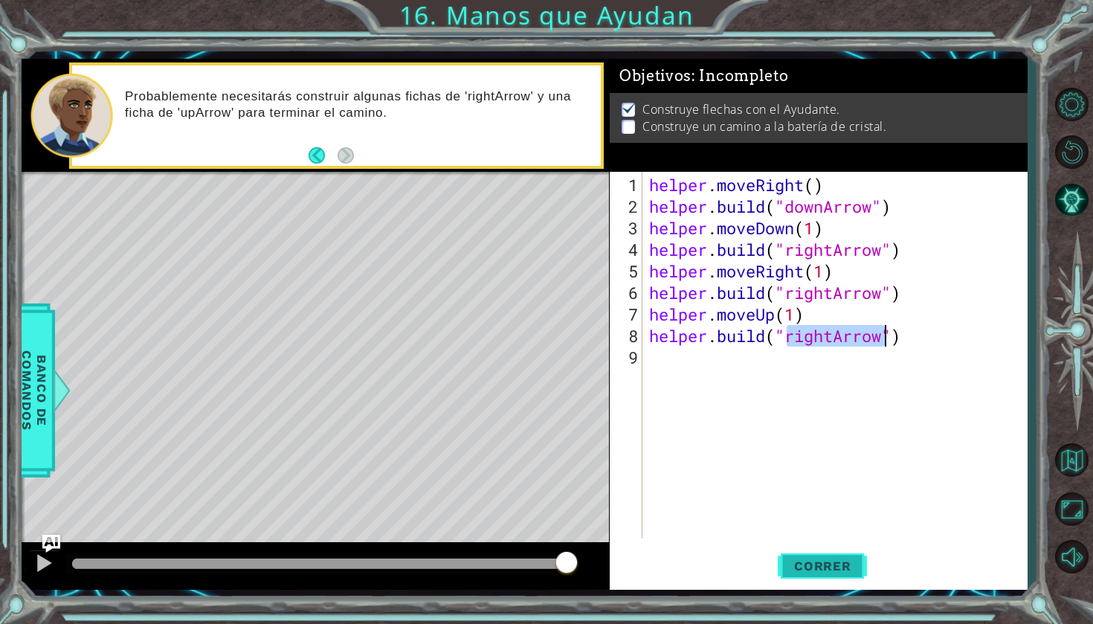
click at [824, 579] on button "Correr" at bounding box center [822, 566] width 89 height 42
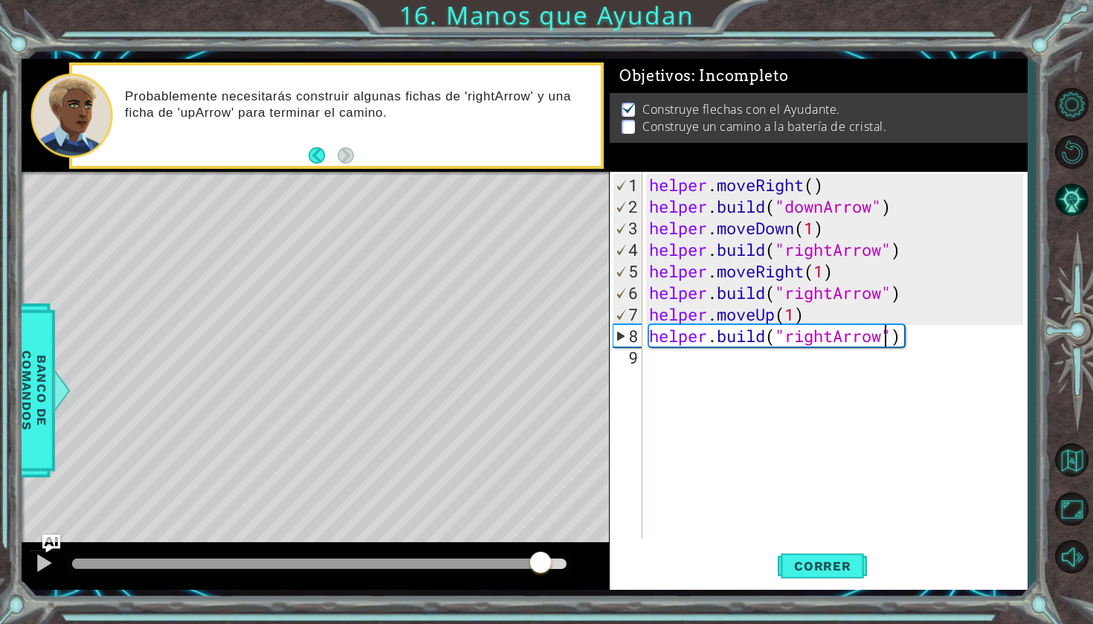
drag, startPoint x: 305, startPoint y: 561, endPoint x: 541, endPoint y: 549, distance: 236.0
click at [541, 549] on div at bounding box center [315, 566] width 587 height 48
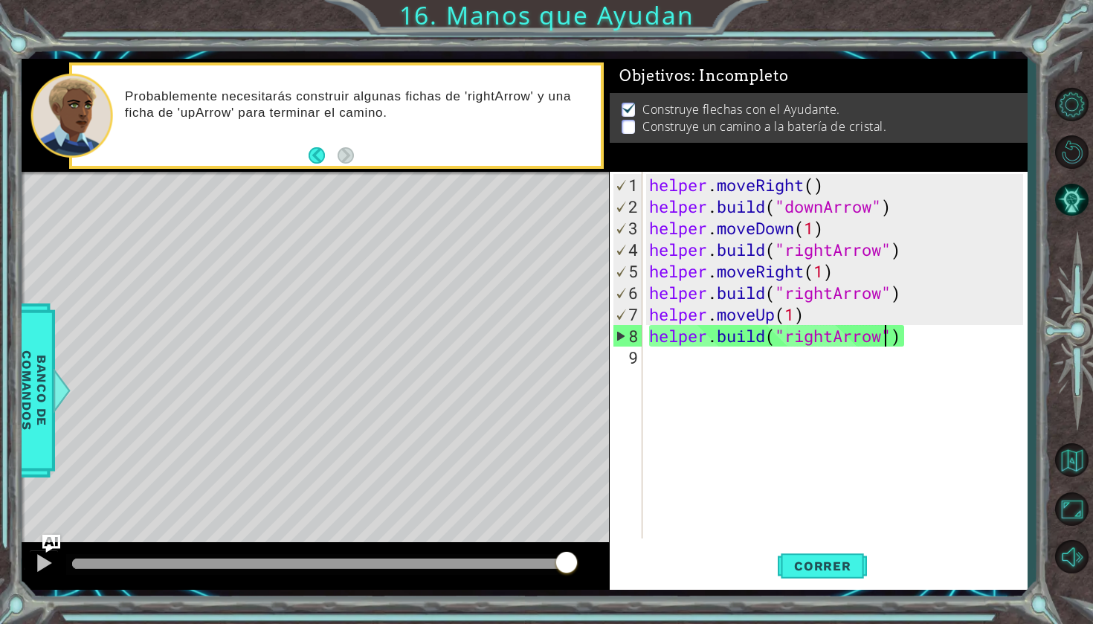
click at [840, 337] on div "helper . moveRight ( ) helper . build ( "downArrow" ) helper . moveDown ( 1 ) h…" at bounding box center [838, 379] width 384 height 410
click at [910, 337] on div "helper . moveRight ( ) helper . build ( "downArrow" ) helper . moveDown ( 1 ) h…" at bounding box center [838, 379] width 384 height 410
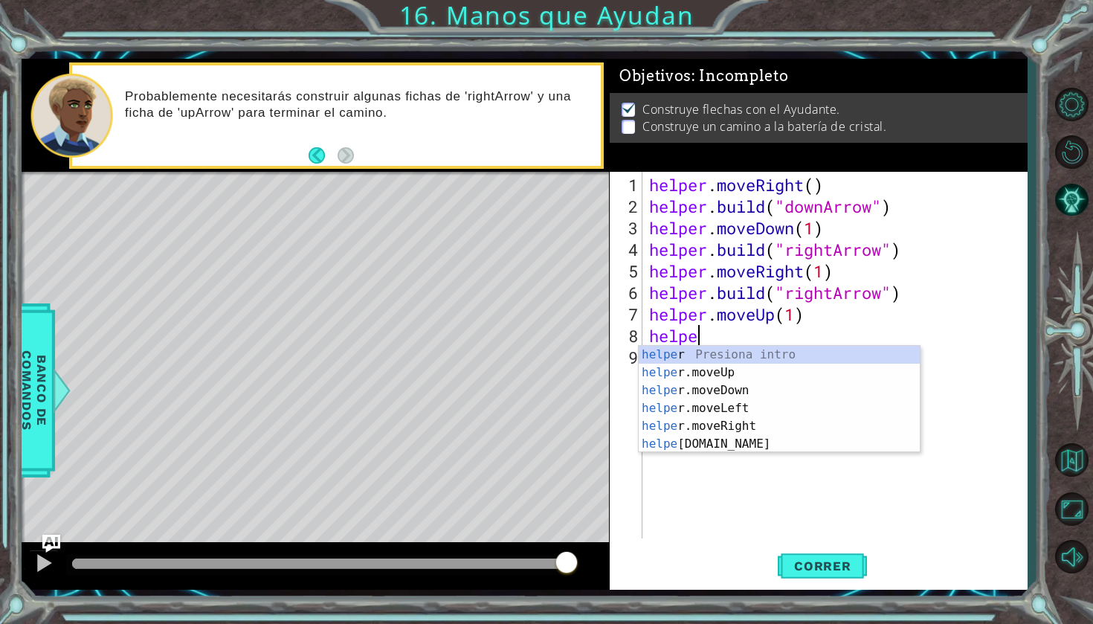
scroll to position [0, 1]
type textarea "h"
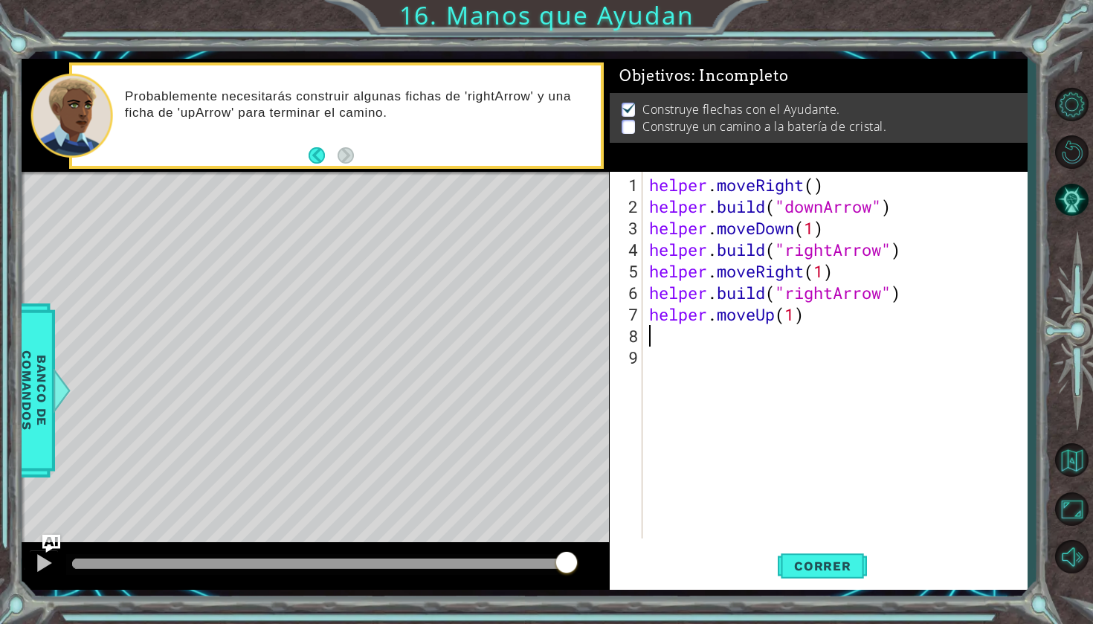
type textarea "helper.moveUp(1)"
click at [786, 570] on span "Correr" at bounding box center [822, 565] width 87 height 15
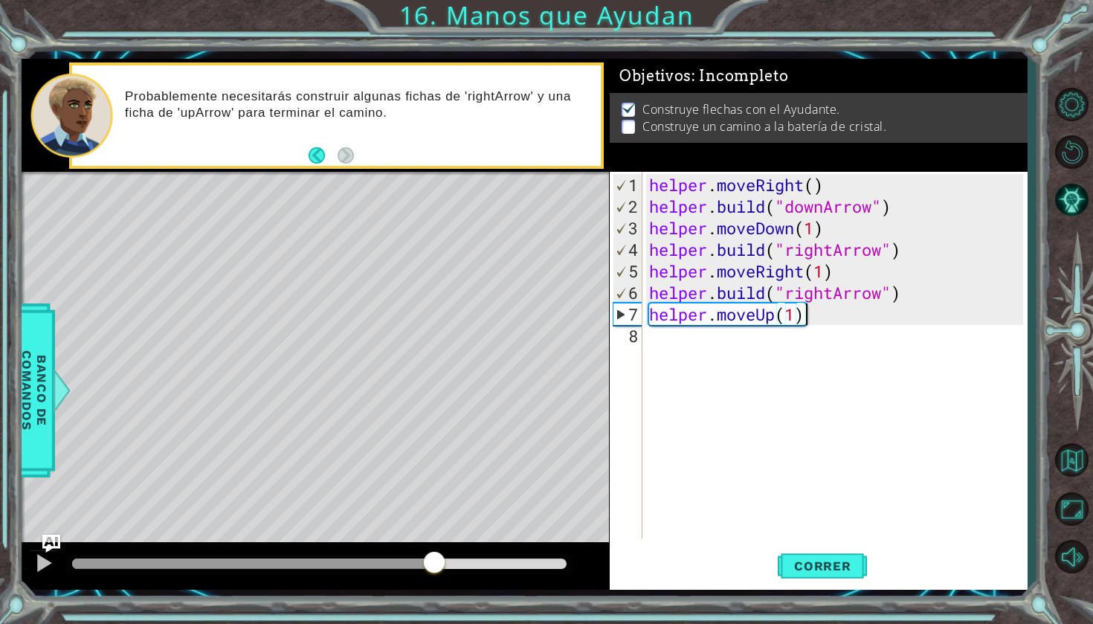
drag, startPoint x: 103, startPoint y: 564, endPoint x: 432, endPoint y: 539, distance: 330.3
click at [433, 540] on div "methods helper moveUp() moveDown() moveLeft() moveRight() build(item) tools for…" at bounding box center [524, 324] width 1005 height 531
click at [828, 320] on div "helper . moveRight ( ) helper . build ( "downArrow" ) helper . moveDown ( 1 ) h…" at bounding box center [838, 379] width 384 height 410
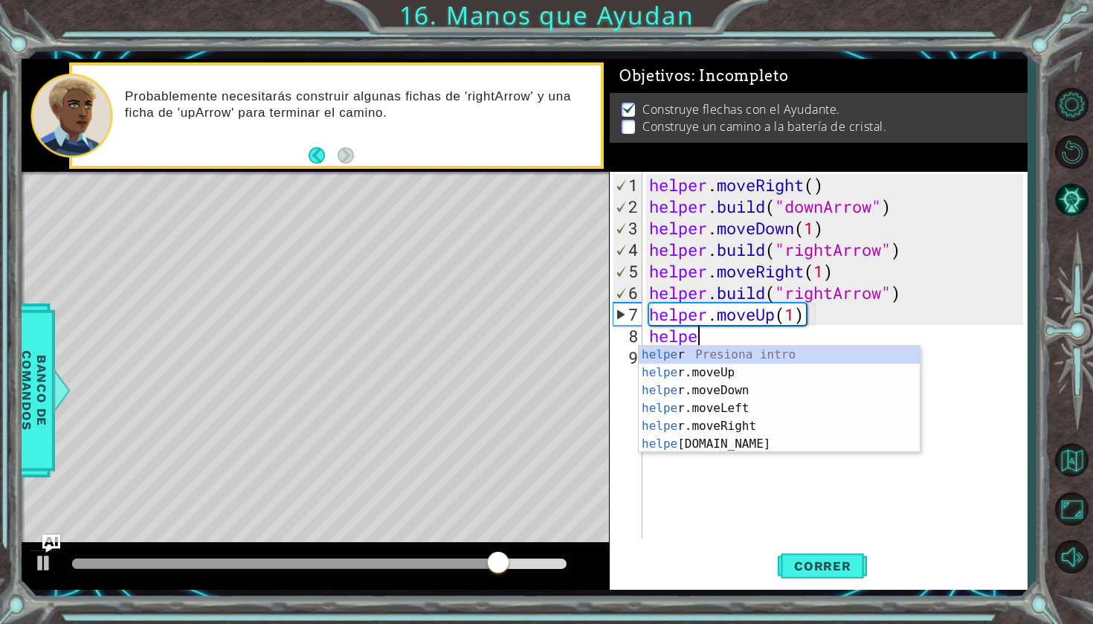
scroll to position [0, 1]
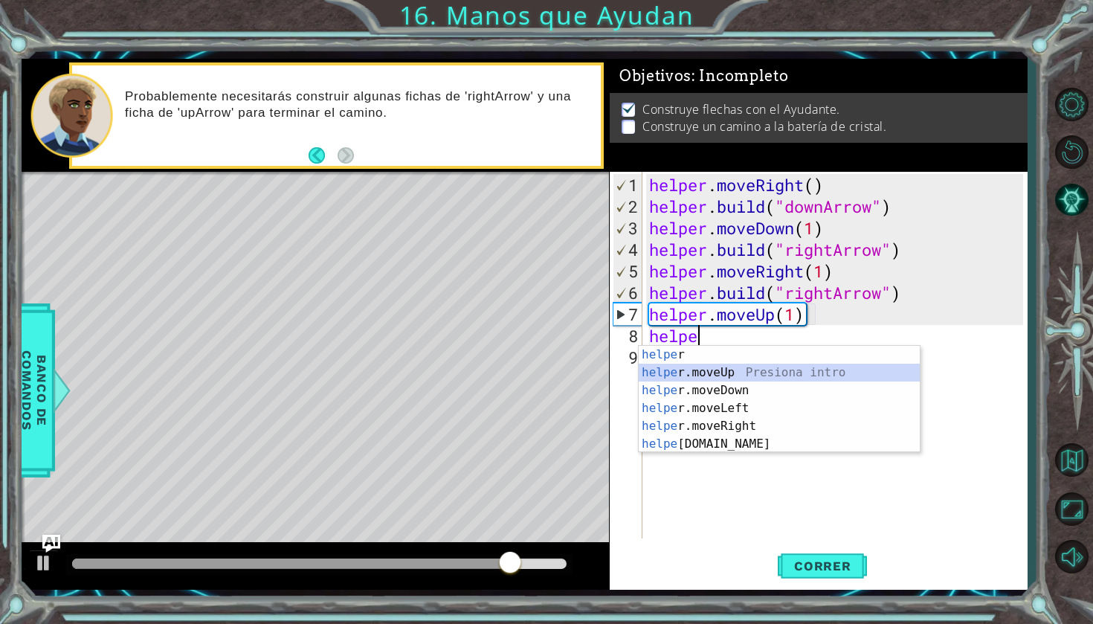
click at [822, 372] on div "helpe r Presiona intro helpe r.moveUp Presiona intro helpe r.moveDown Presiona …" at bounding box center [779, 417] width 281 height 143
type textarea "helper.moveUp(1)"
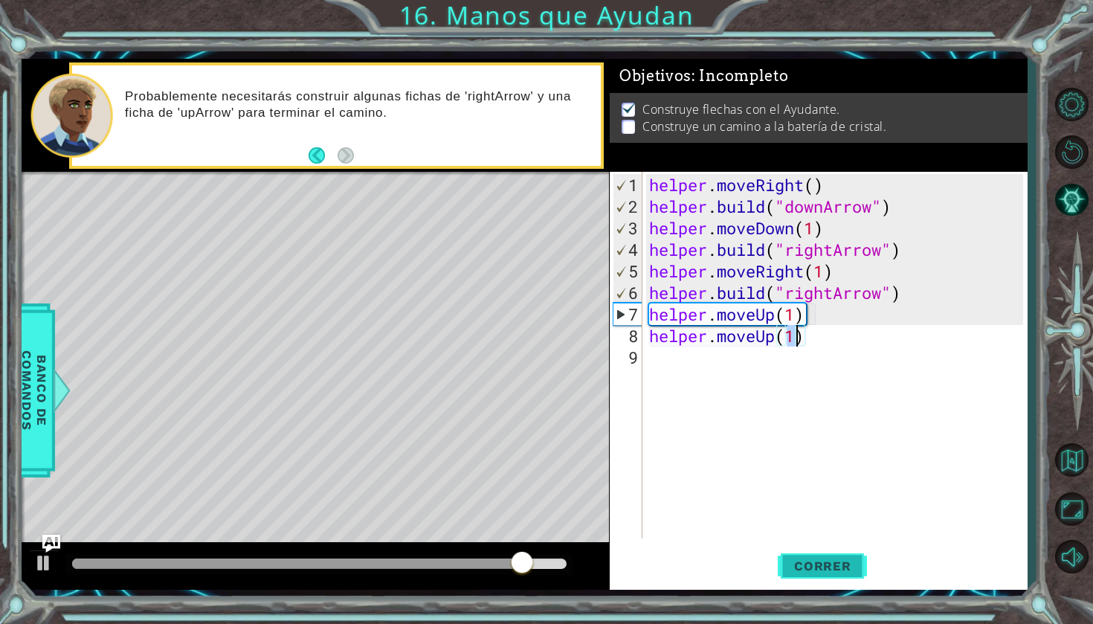
click at [815, 563] on span "Correr" at bounding box center [822, 565] width 87 height 15
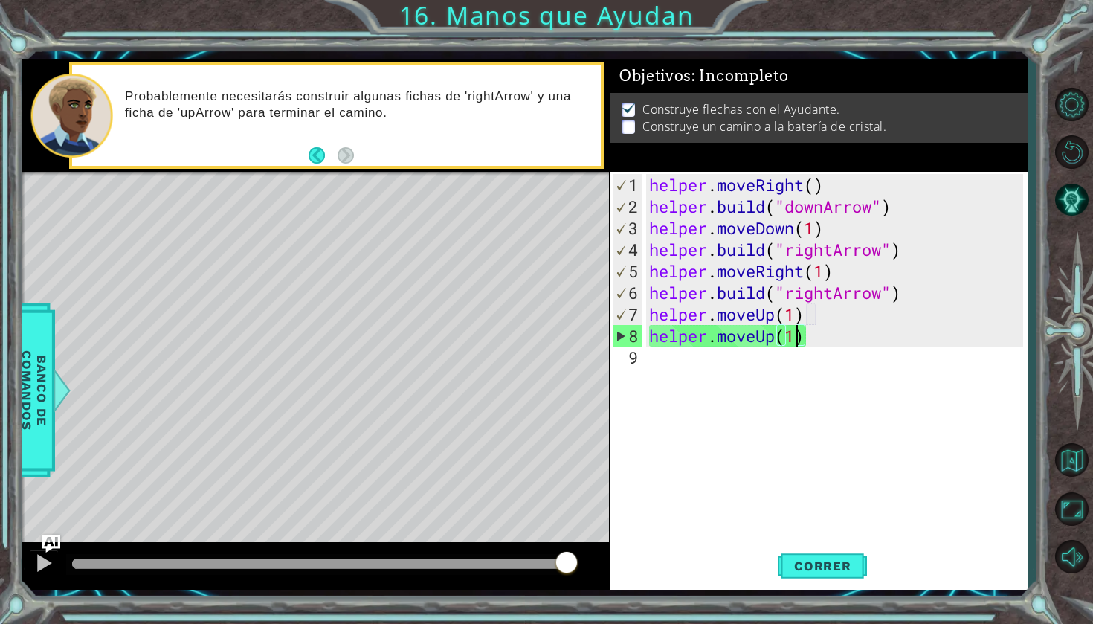
drag, startPoint x: 493, startPoint y: 569, endPoint x: 599, endPoint y: 572, distance: 106.4
click at [599, 572] on div at bounding box center [315, 566] width 587 height 48
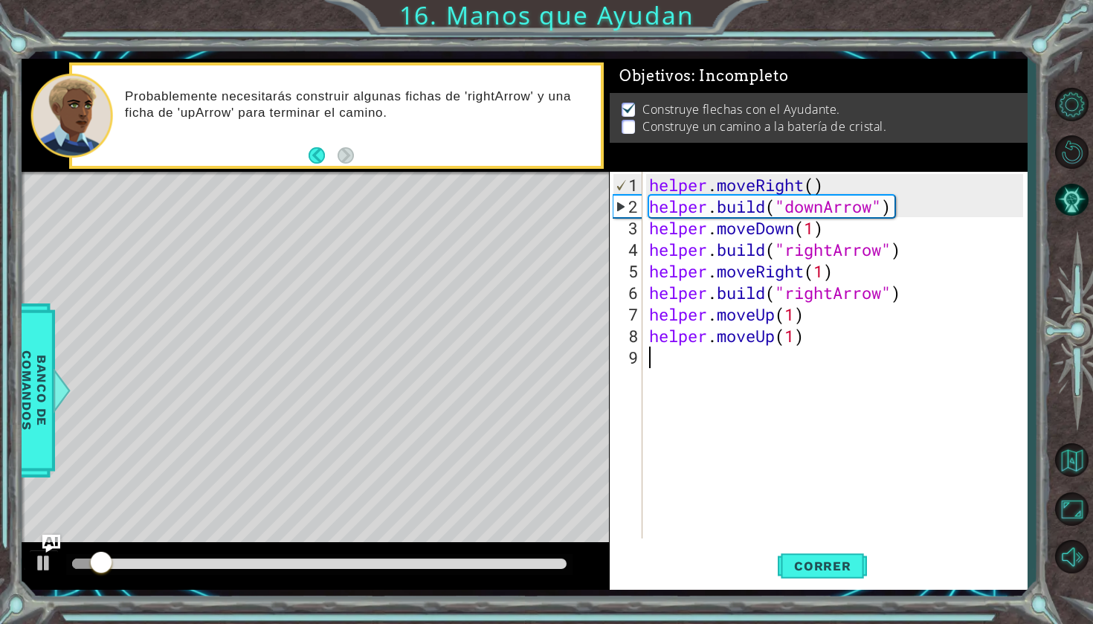
click at [808, 348] on div "helper . moveRight ( ) helper . build ( "downArrow" ) helper . moveDown ( 1 ) h…" at bounding box center [838, 379] width 384 height 410
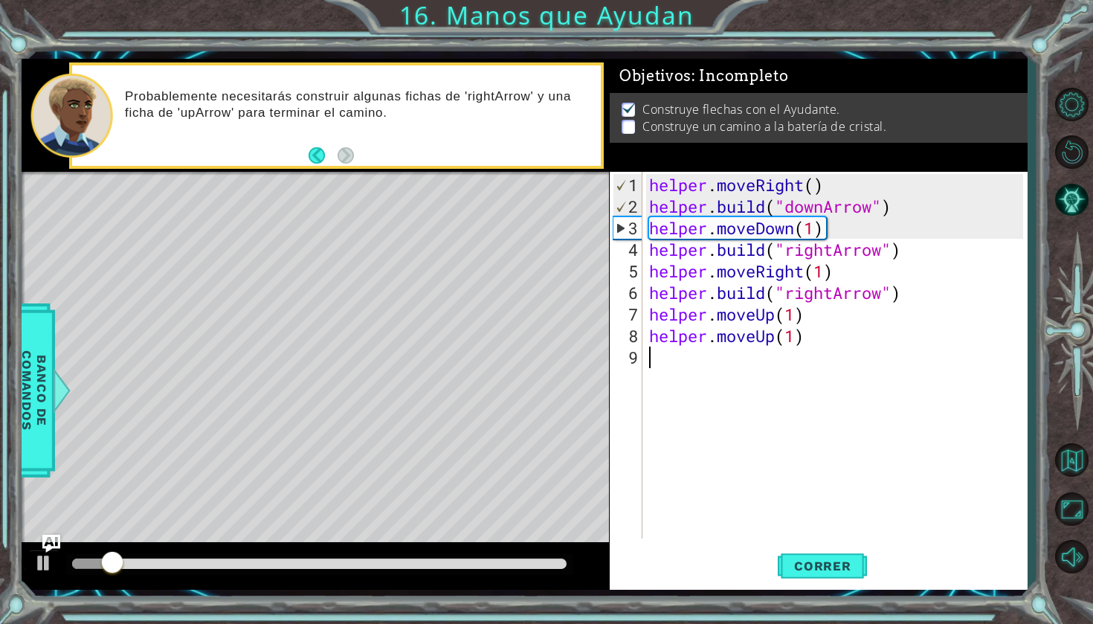
click at [810, 333] on div "helper . moveRight ( ) helper . build ( "downArrow" ) helper . moveDown ( 1 ) h…" at bounding box center [838, 379] width 384 height 410
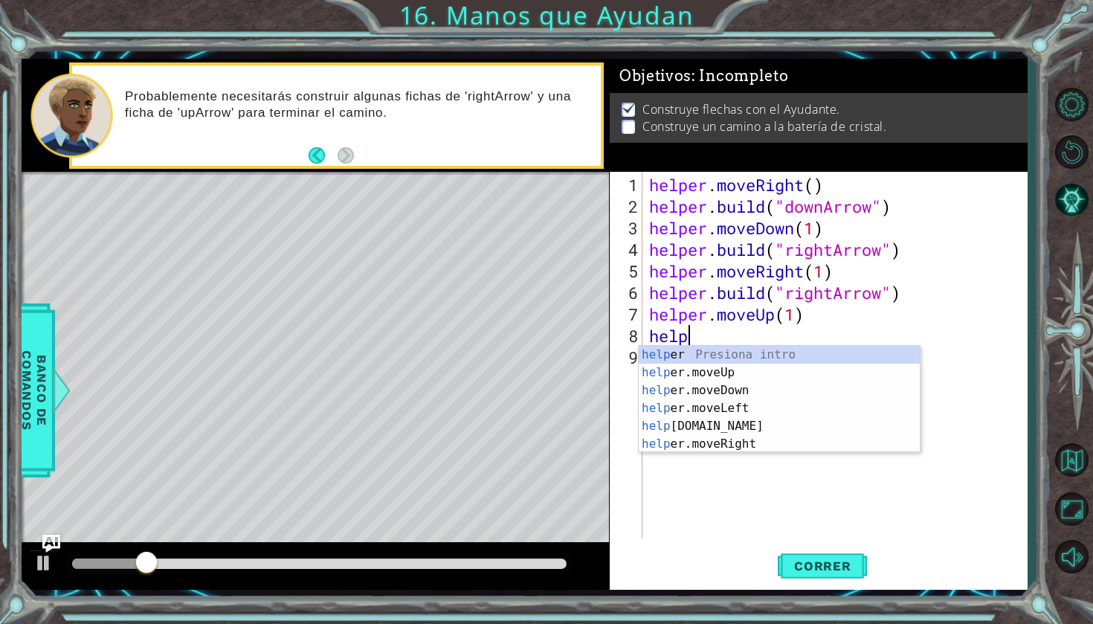
type textarea "h"
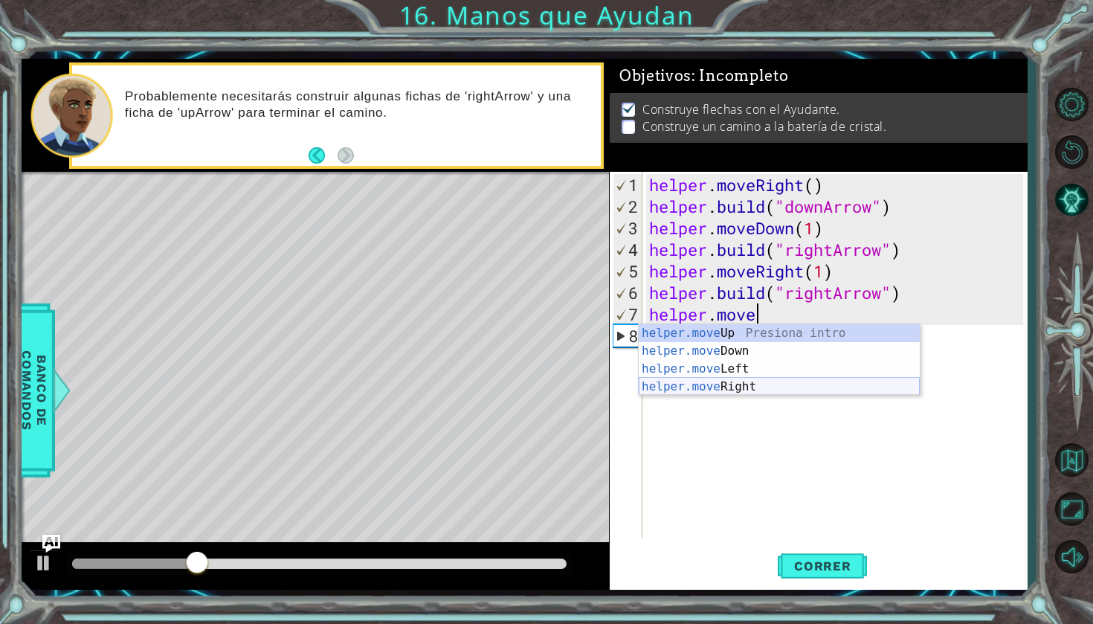
click at [802, 385] on div "helper.move Up Presiona intro helper.move Down Presiona intro helper.move Left …" at bounding box center [779, 377] width 281 height 107
type textarea "helper.moveRight(1)"
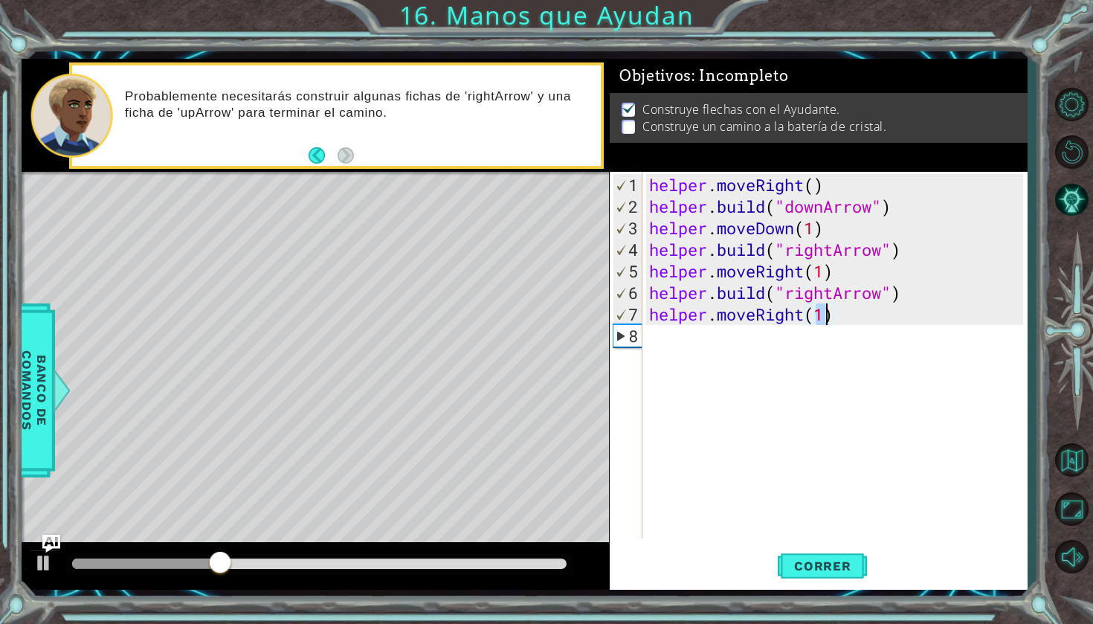
click at [751, 344] on div "helper . moveRight ( ) helper . build ( "downArrow" ) helper . moveDown ( 1 ) h…" at bounding box center [838, 379] width 384 height 410
click at [835, 558] on span "Correr" at bounding box center [822, 565] width 87 height 15
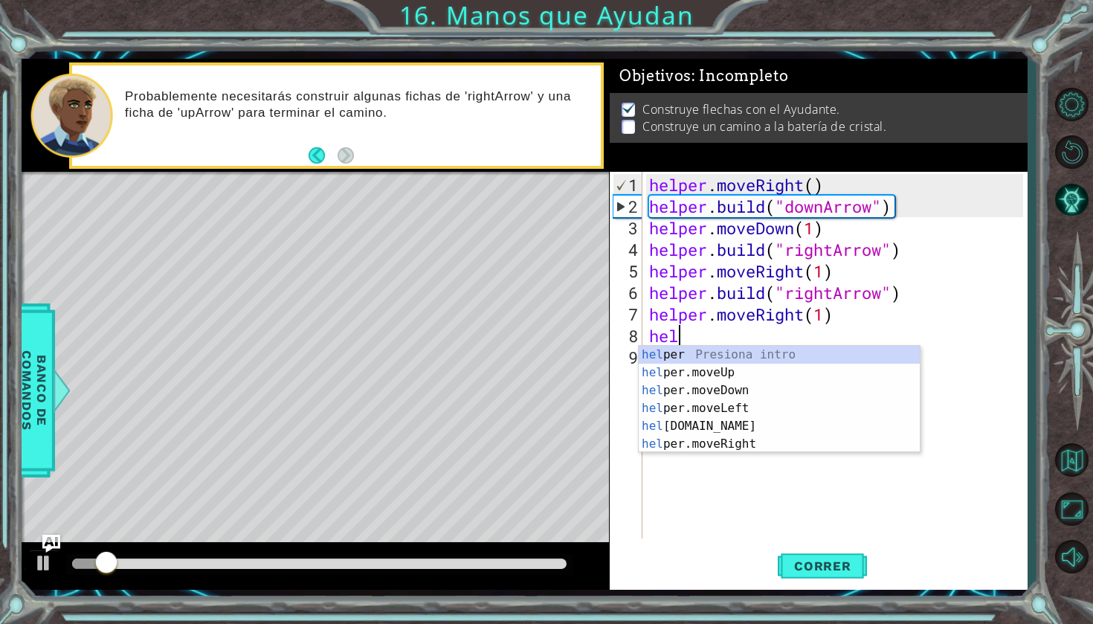
scroll to position [0, 1]
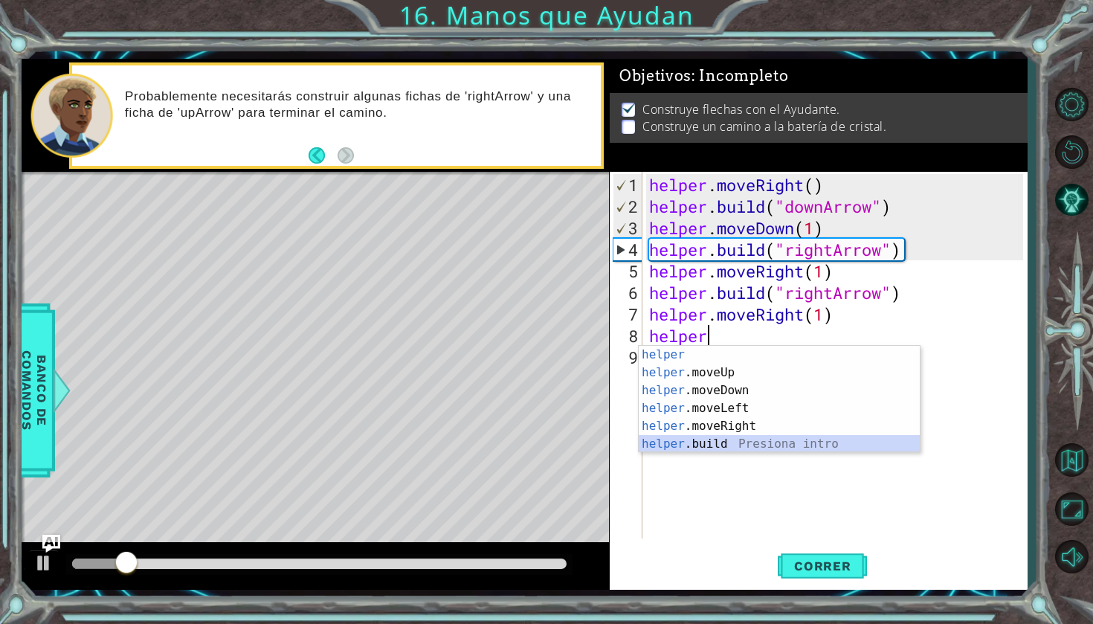
click at [695, 437] on div "helper Presiona intro helper .moveUp Presiona intro helper .moveDown Presiona i…" at bounding box center [779, 417] width 281 height 143
type textarea "[DOMAIN_NAME]("rightArrow")"
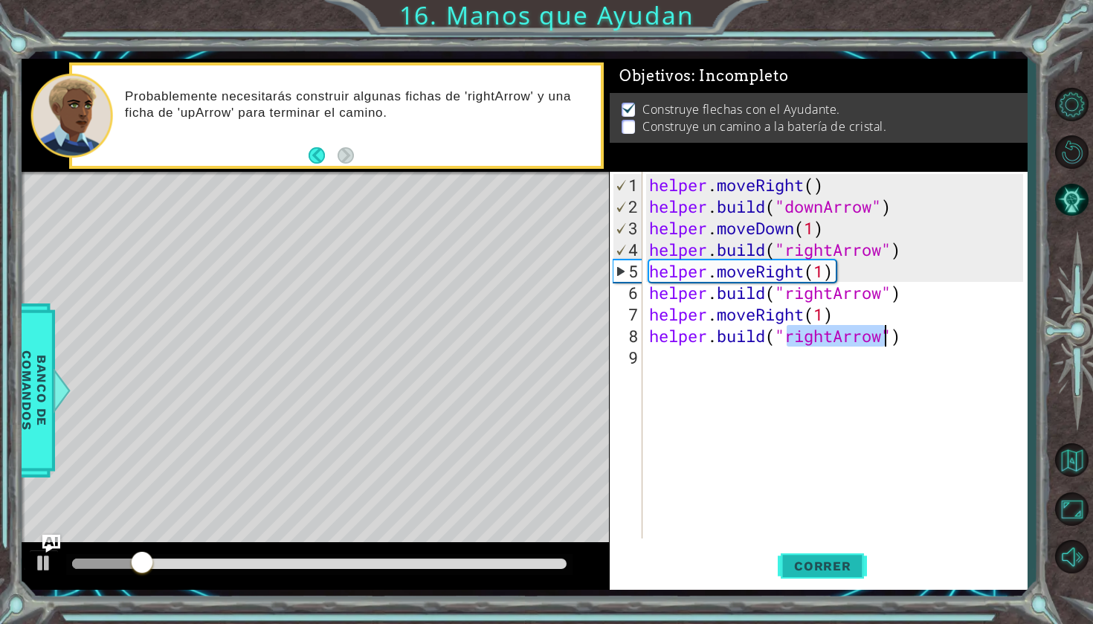
click at [837, 571] on span "Correr" at bounding box center [822, 565] width 87 height 15
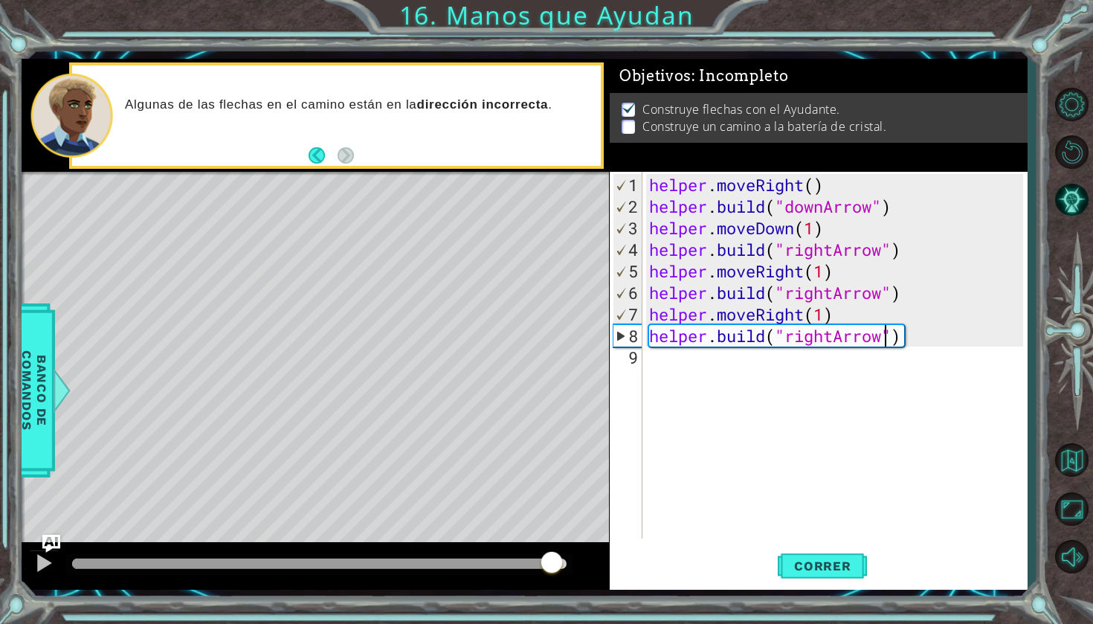
drag, startPoint x: 476, startPoint y: 565, endPoint x: 551, endPoint y: 570, distance: 75.2
click at [551, 569] on div at bounding box center [319, 563] width 494 height 10
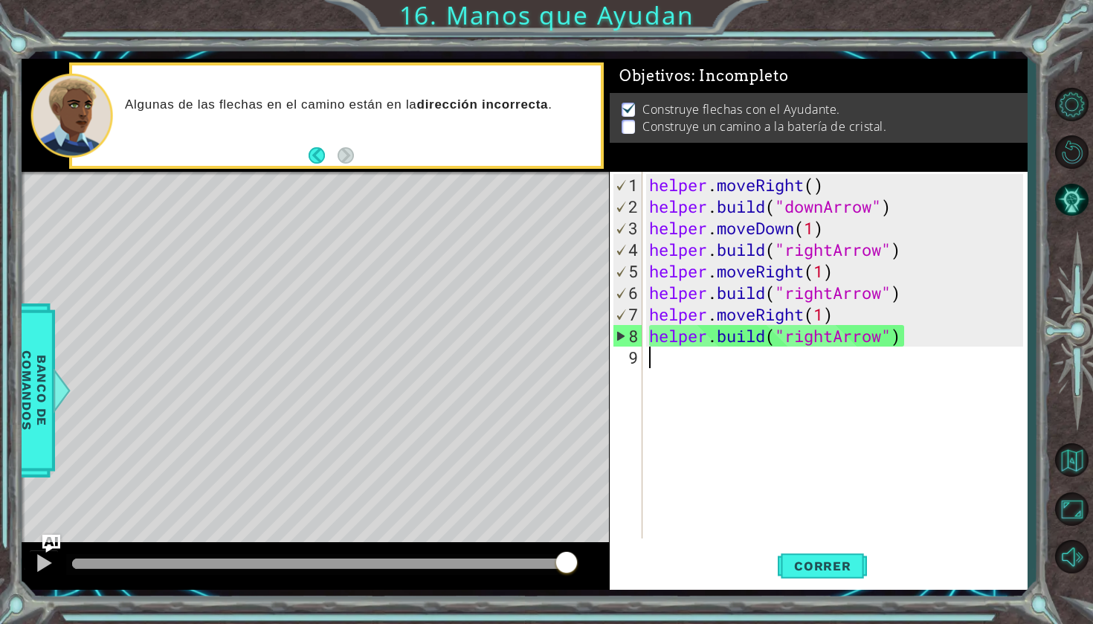
click at [780, 364] on div "helper . moveRight ( ) helper . build ( "downArrow" ) helper . moveDown ( 1 ) h…" at bounding box center [838, 379] width 384 height 410
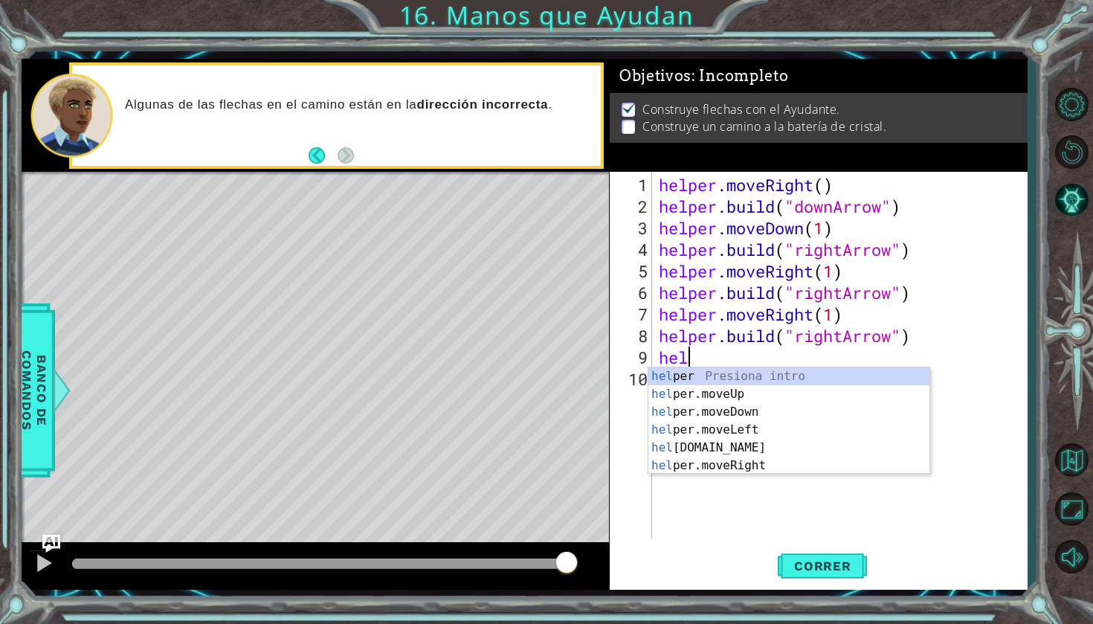
scroll to position [0, 1]
click at [848, 340] on div "helper . moveRight ( ) helper . build ( "downArrow" ) helper . moveDown ( 1 ) h…" at bounding box center [843, 379] width 375 height 410
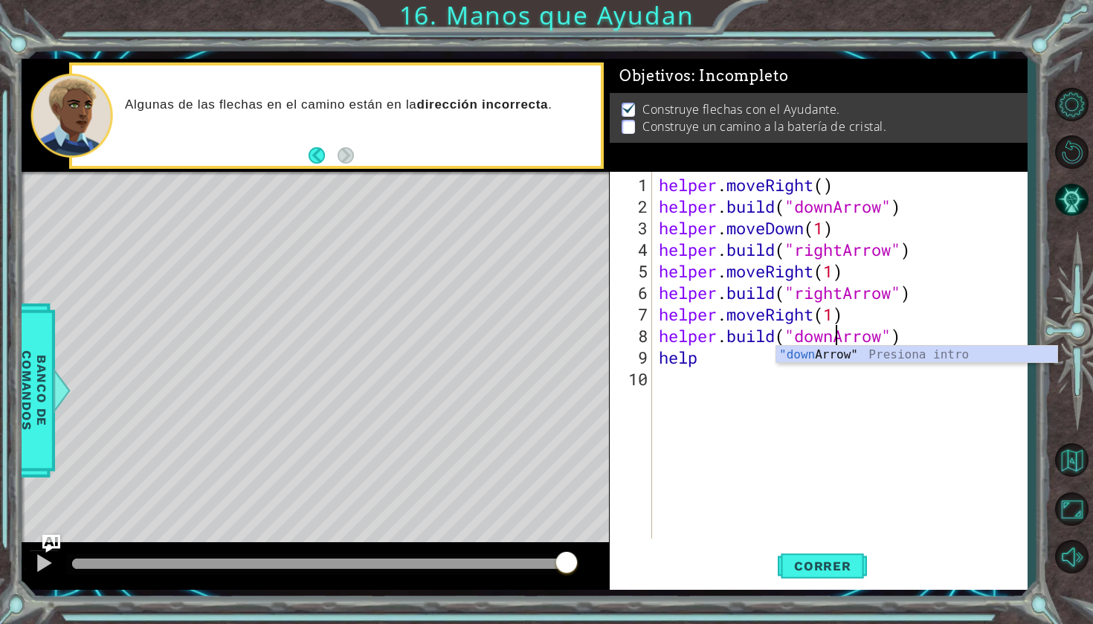
scroll to position [0, 7]
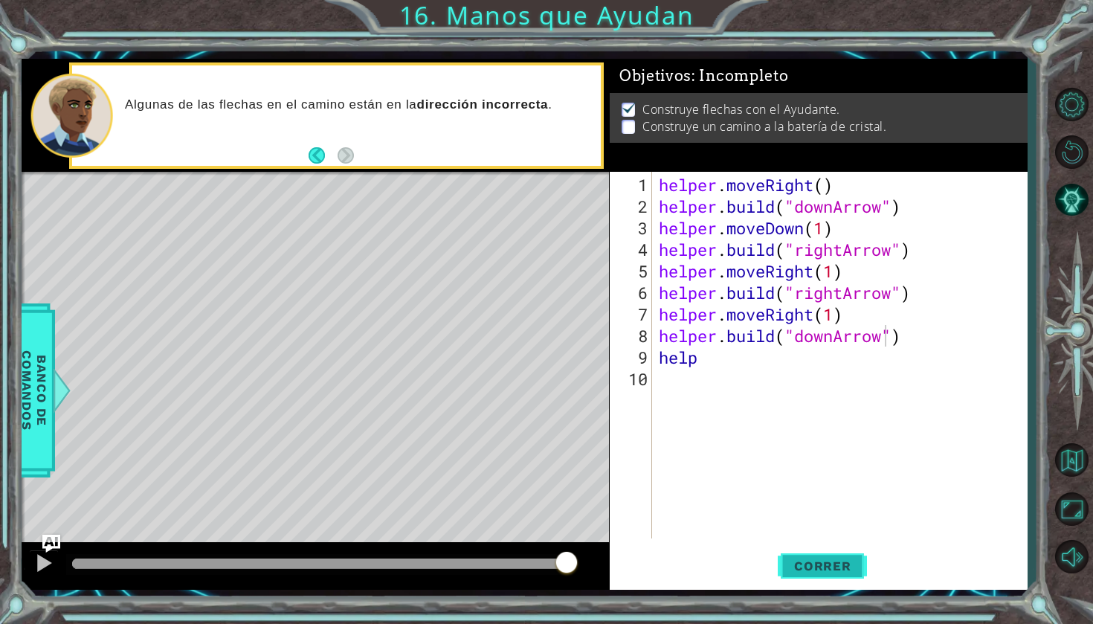
click at [831, 569] on span "Correr" at bounding box center [822, 565] width 87 height 15
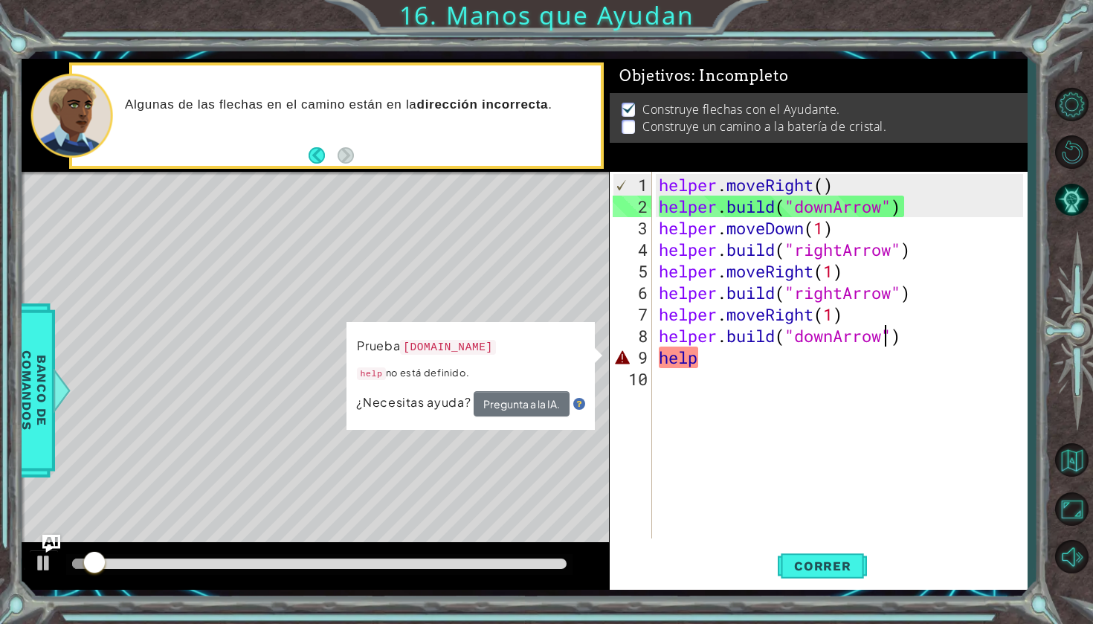
click at [762, 362] on div "helper . moveRight ( ) helper . build ( "downArrow" ) helper . moveDown ( 1 ) h…" at bounding box center [843, 379] width 375 height 410
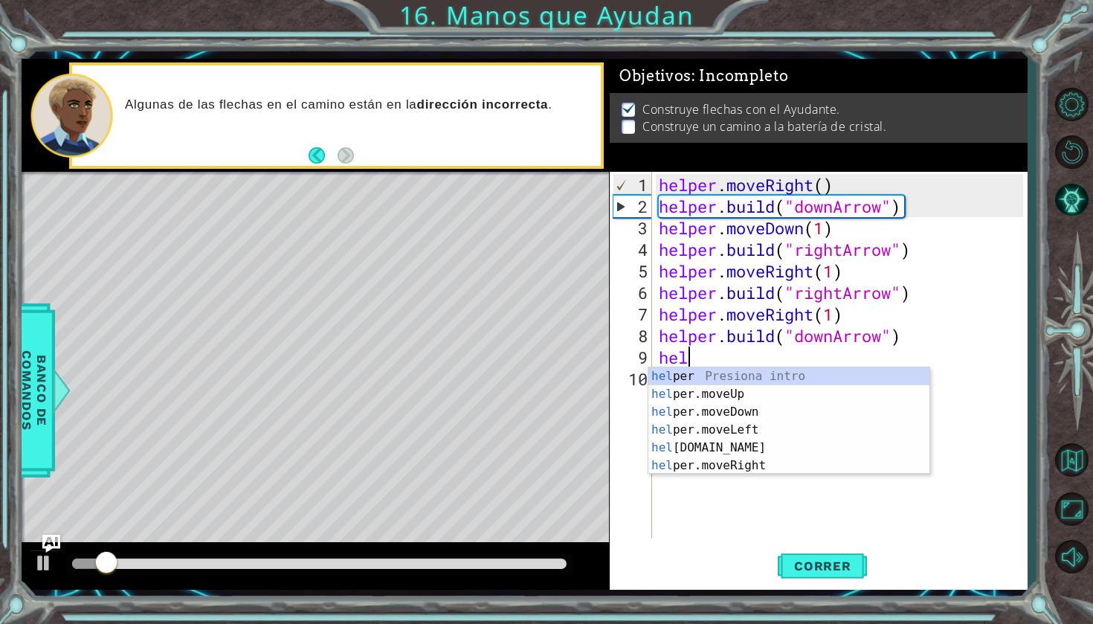
scroll to position [0, 0]
type textarea "h"
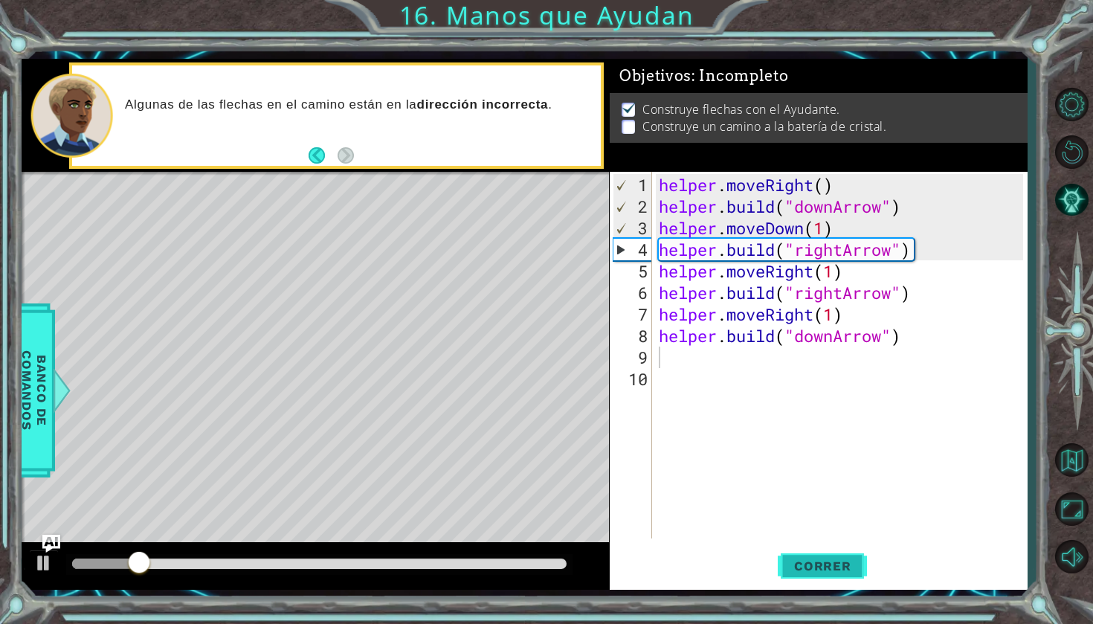
click at [811, 562] on span "Correr" at bounding box center [822, 565] width 87 height 15
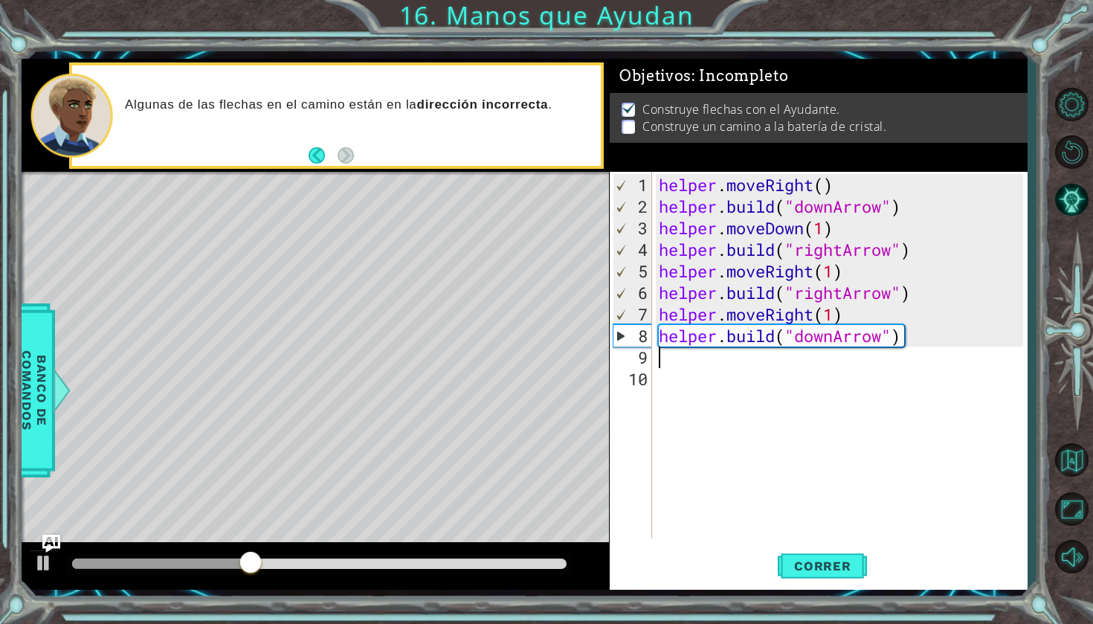
click at [838, 339] on div "helper . moveRight ( ) helper . build ( "downArrow" ) helper . moveDown ( 1 ) h…" at bounding box center [843, 379] width 375 height 410
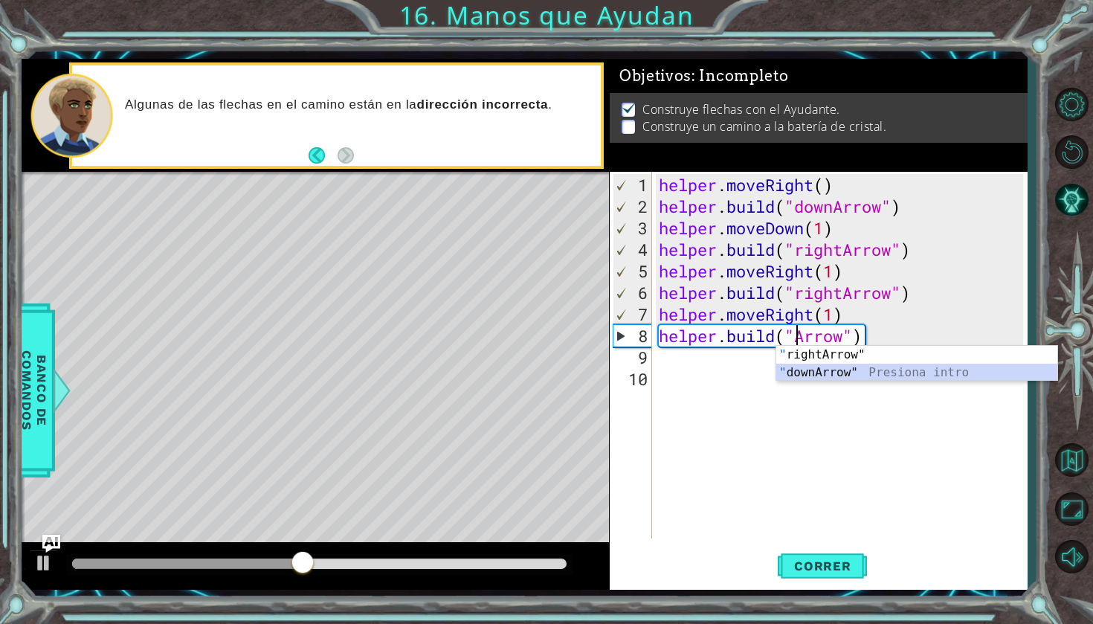
click at [840, 374] on div "" rightArrow" Presiona intro " downArrow" Presiona intro" at bounding box center [916, 381] width 281 height 71
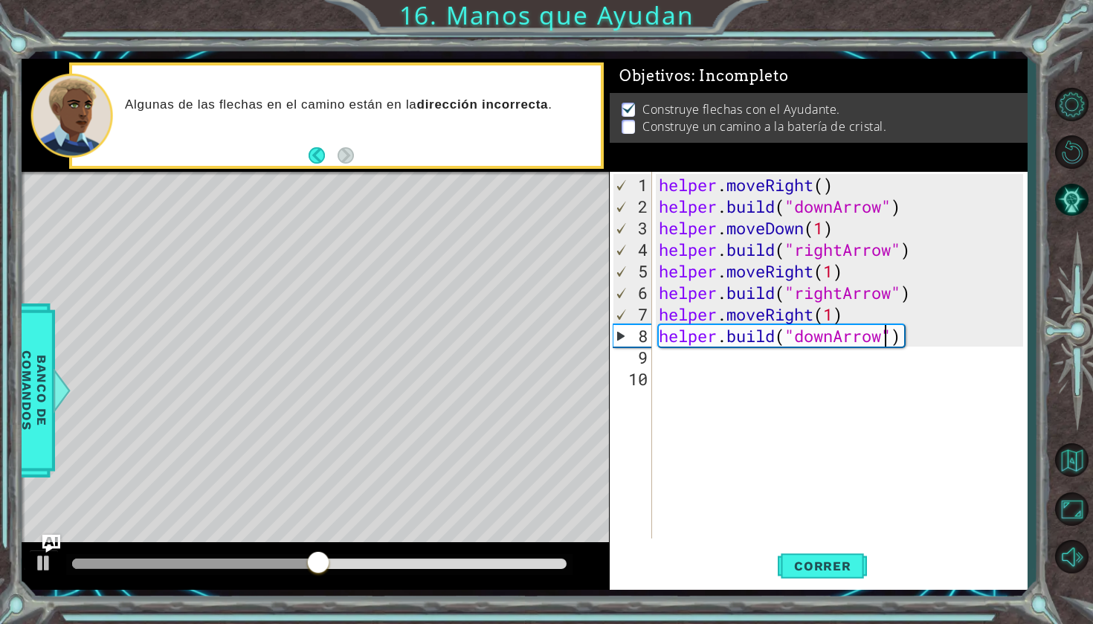
click at [837, 334] on div "helper . moveRight ( ) helper . build ( "downArrow" ) helper . moveDown ( 1 ) h…" at bounding box center [843, 379] width 375 height 410
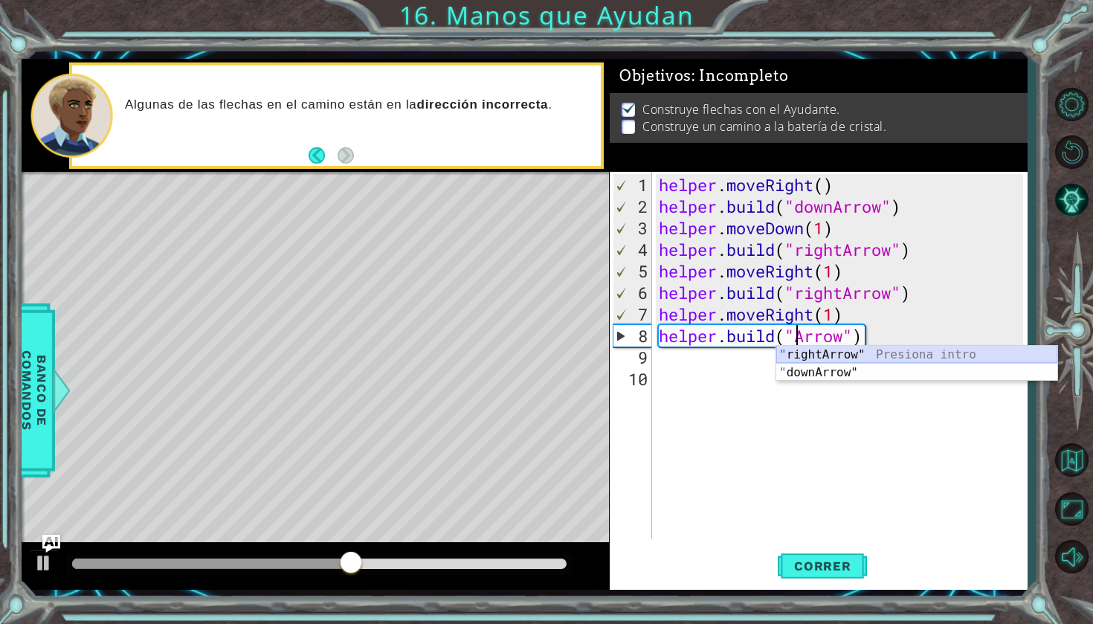
click at [839, 352] on div "" rightArrow" Presiona intro " downArrow" Presiona intro" at bounding box center [916, 381] width 281 height 71
type textarea "[DOMAIN_NAME]("rightArrow")"
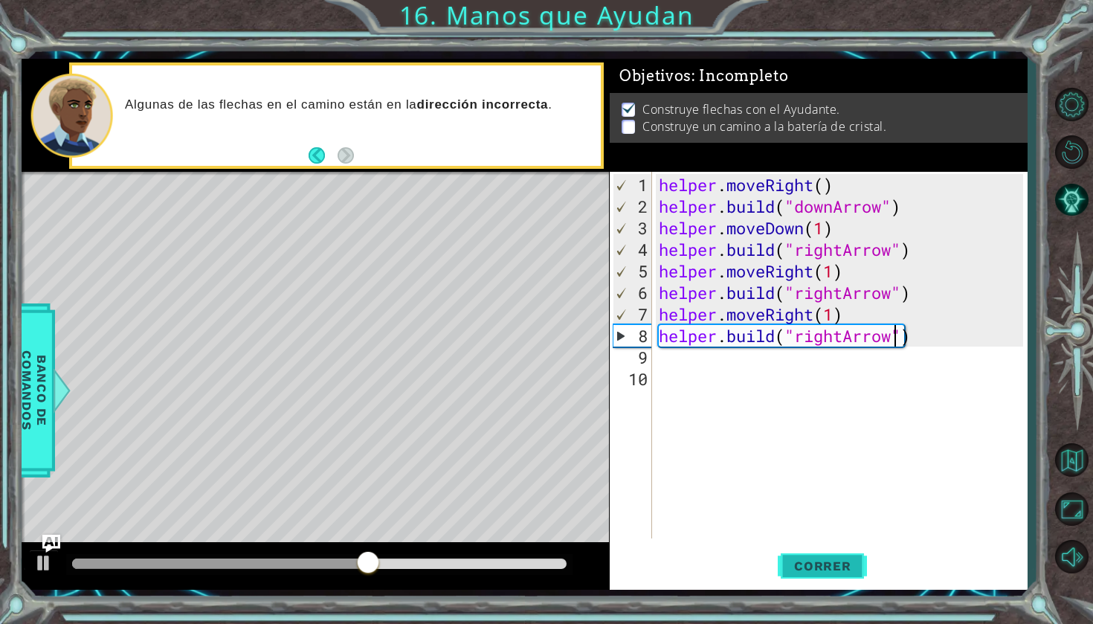
click at [824, 572] on span "Correr" at bounding box center [822, 565] width 87 height 15
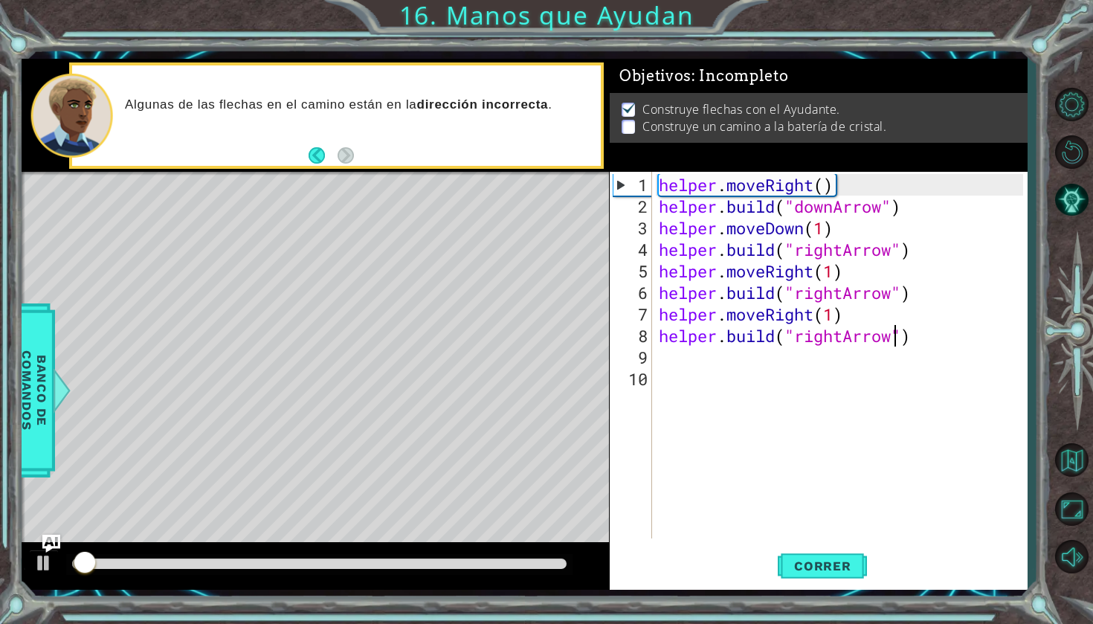
click at [672, 360] on div "helper . moveRight ( ) helper . build ( "downArrow" ) helper . moveDown ( 1 ) h…" at bounding box center [843, 379] width 375 height 410
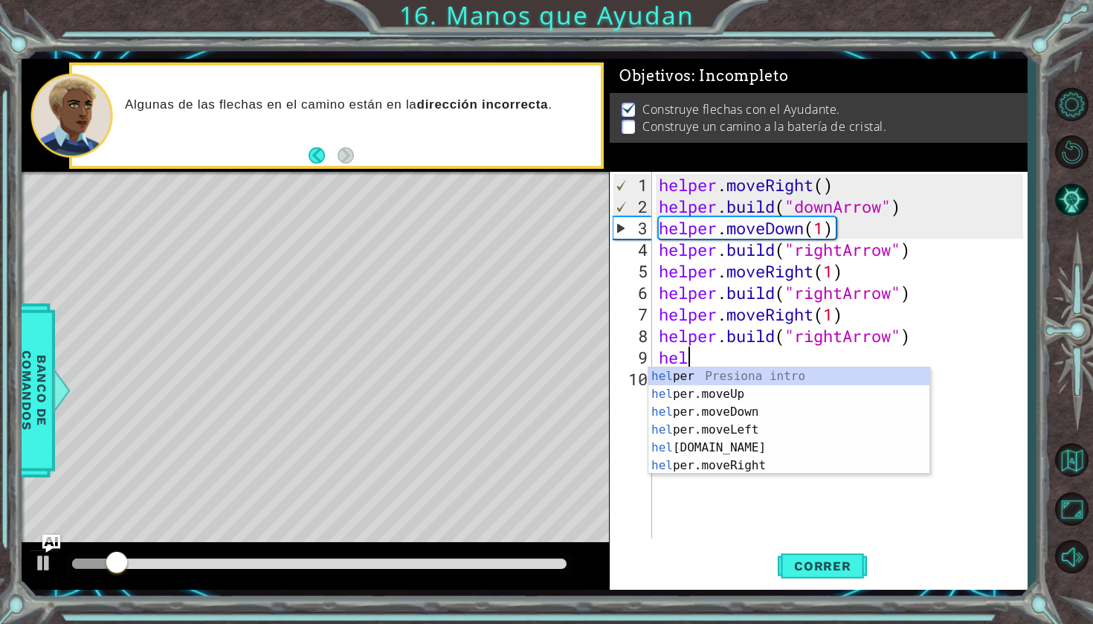
scroll to position [0, 1]
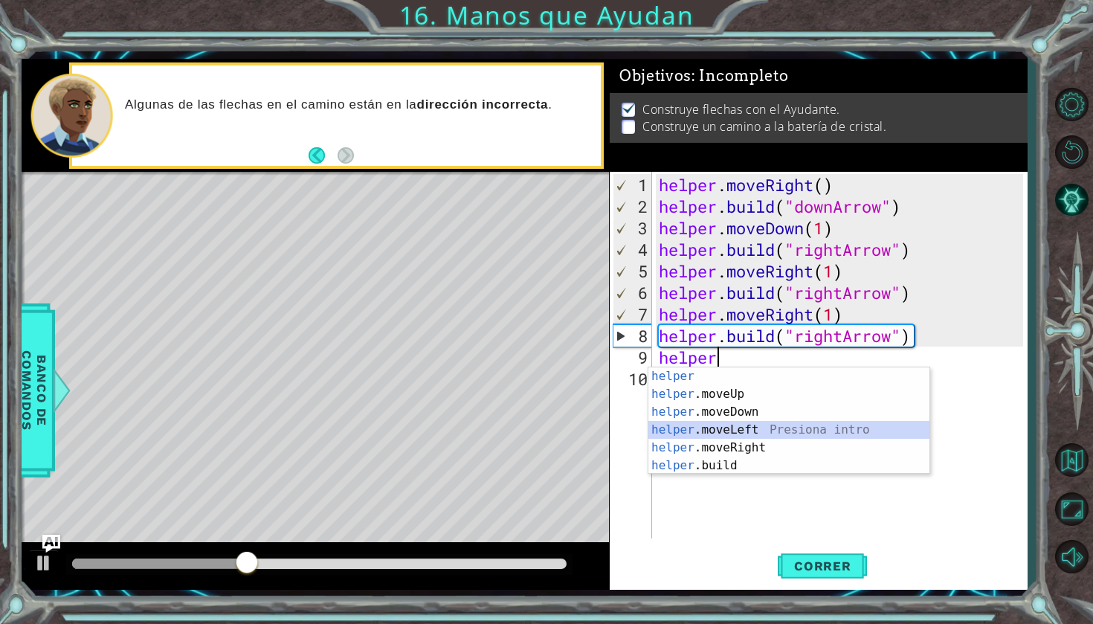
click at [732, 430] on div "helper Presiona intro helper .moveUp Presiona intro helper .moveDown Presiona i…" at bounding box center [788, 438] width 281 height 143
type textarea "helper.moveLeft(1)"
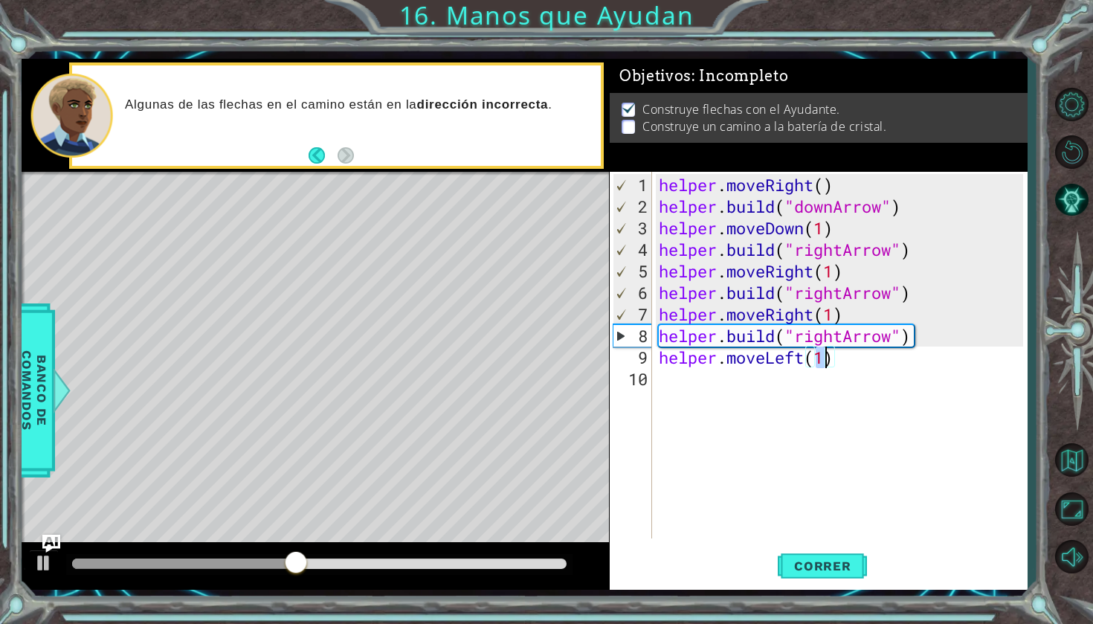
click at [714, 383] on div "helper . moveRight ( ) helper . build ( "downArrow" ) helper . moveDown ( 1 ) h…" at bounding box center [843, 379] width 375 height 410
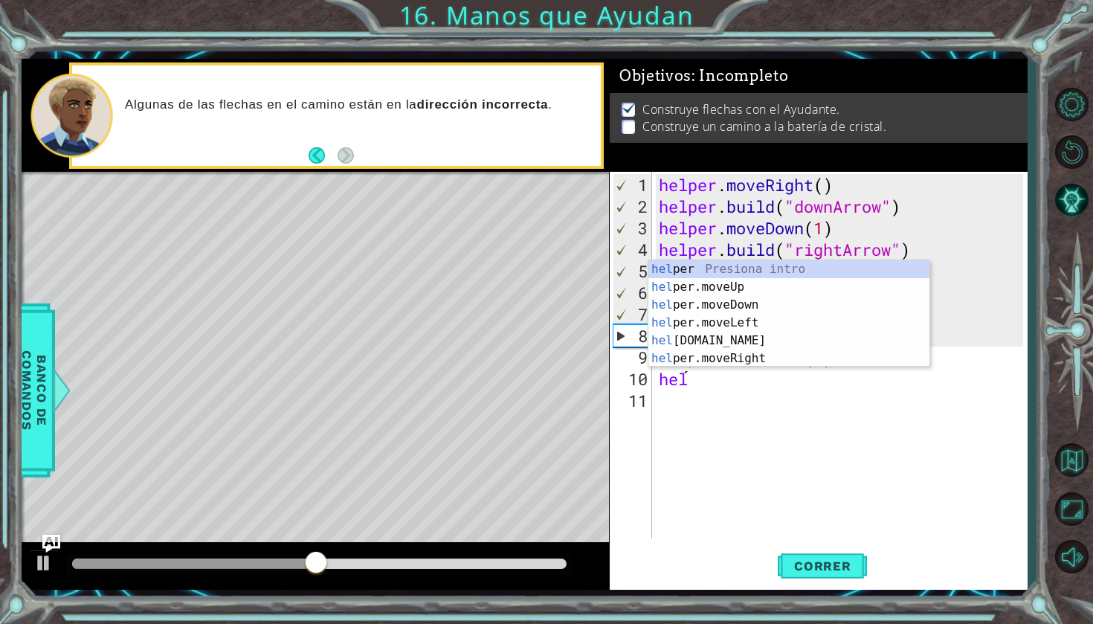
scroll to position [0, 0]
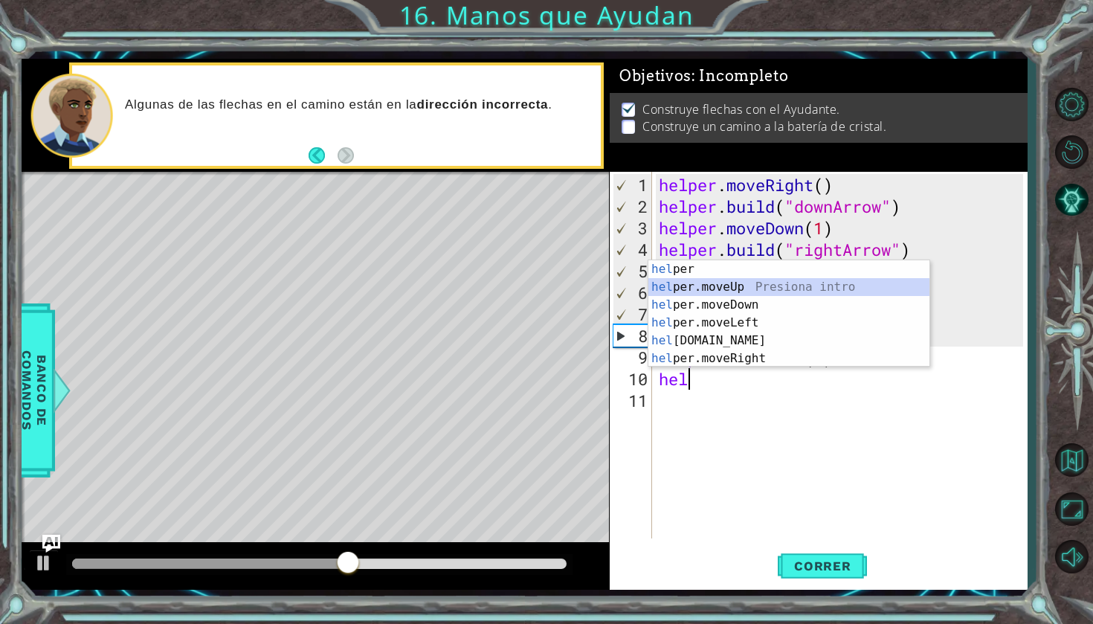
click at [740, 292] on div "hel per Presiona intro hel per.moveUp Presiona intro hel per.moveDown Presiona …" at bounding box center [788, 331] width 281 height 143
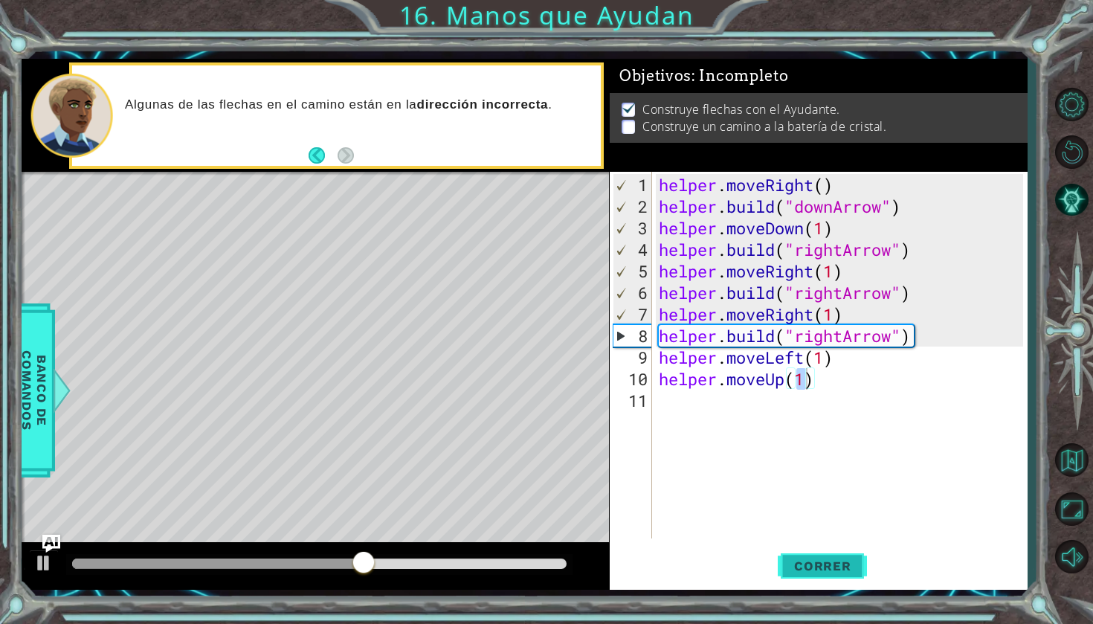
click at [801, 575] on button "Correr" at bounding box center [822, 566] width 89 height 42
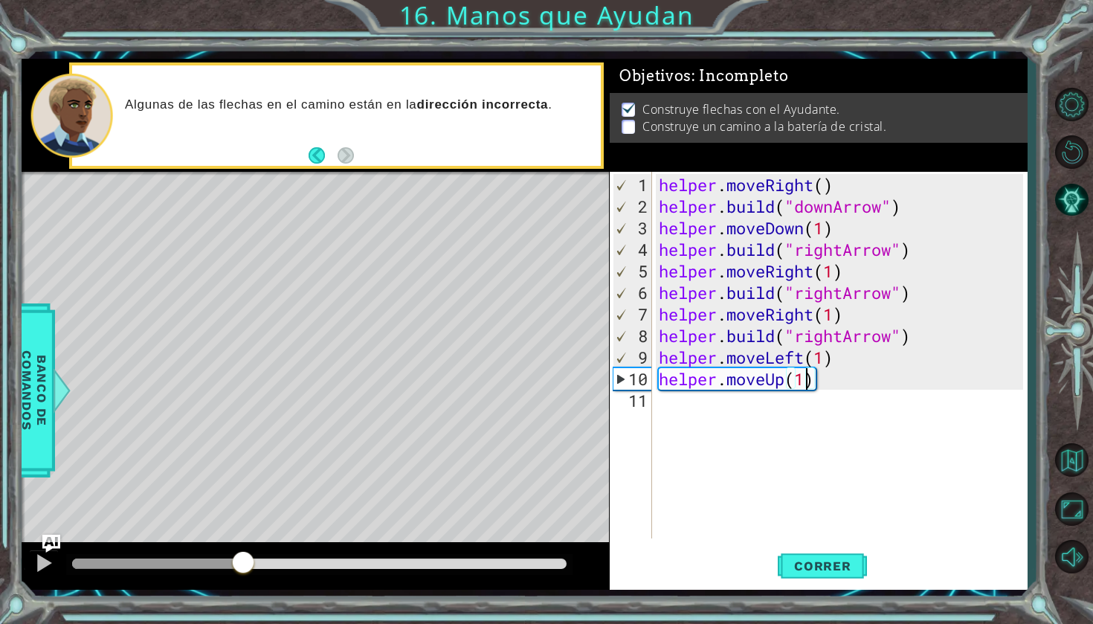
drag, startPoint x: 151, startPoint y: 565, endPoint x: 243, endPoint y: 561, distance: 92.3
click at [243, 561] on div at bounding box center [243, 563] width 27 height 27
click at [788, 378] on div "helper . moveRight ( ) helper . build ( "downArrow" ) helper . moveDown ( 1 ) h…" at bounding box center [843, 379] width 375 height 410
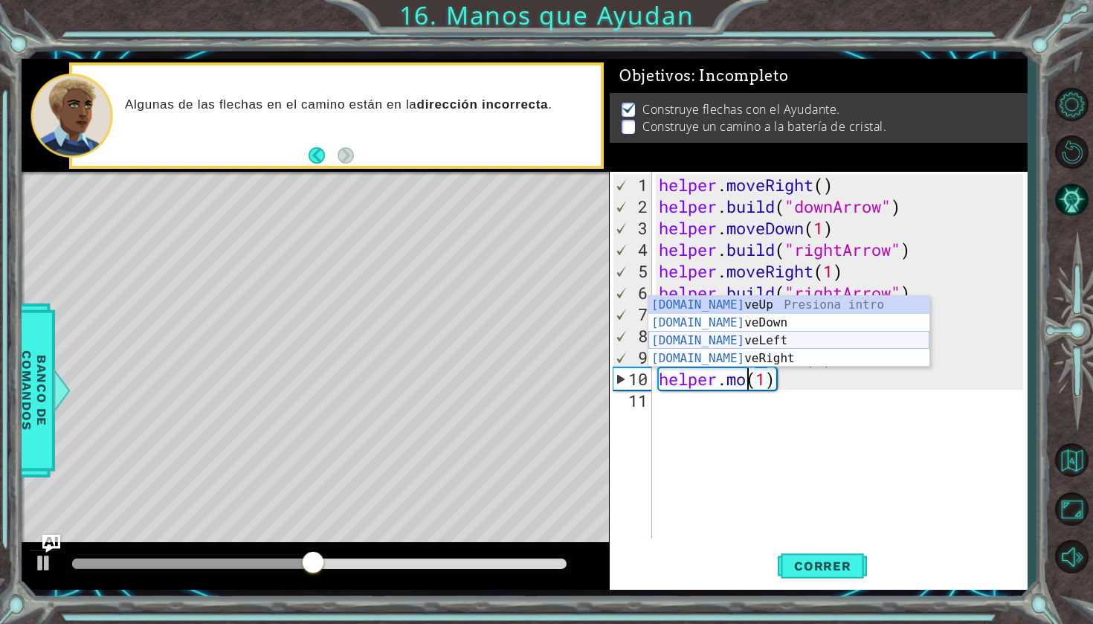
click at [793, 338] on div "[DOMAIN_NAME] veUp Presiona intro [DOMAIN_NAME] veDown Presiona intro [DOMAIN_N…" at bounding box center [788, 349] width 281 height 107
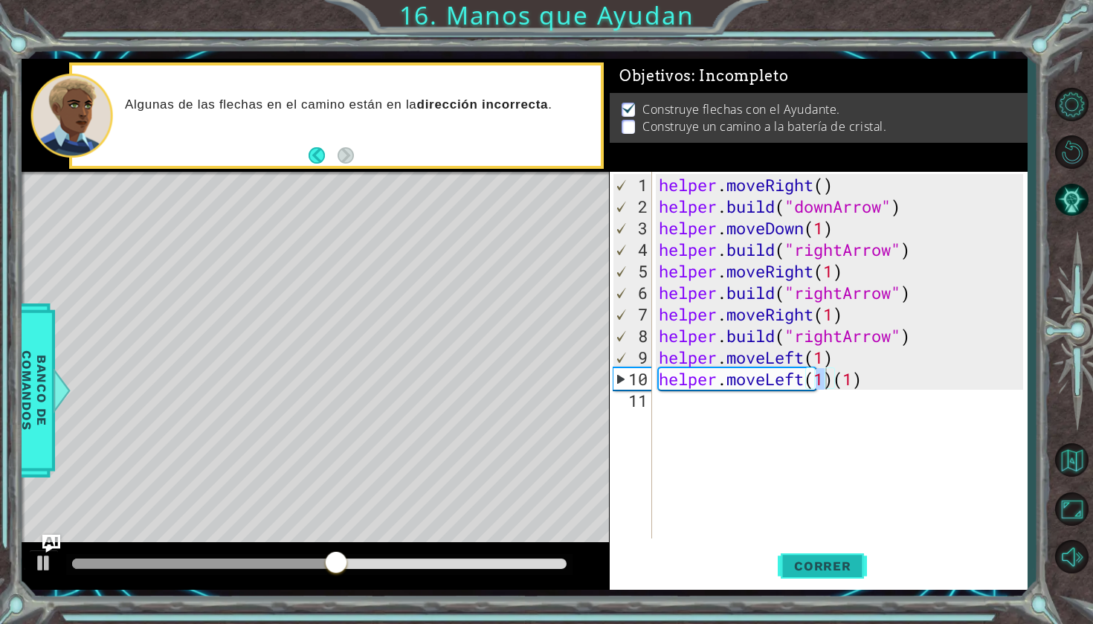
click at [818, 566] on span "Correr" at bounding box center [822, 565] width 87 height 15
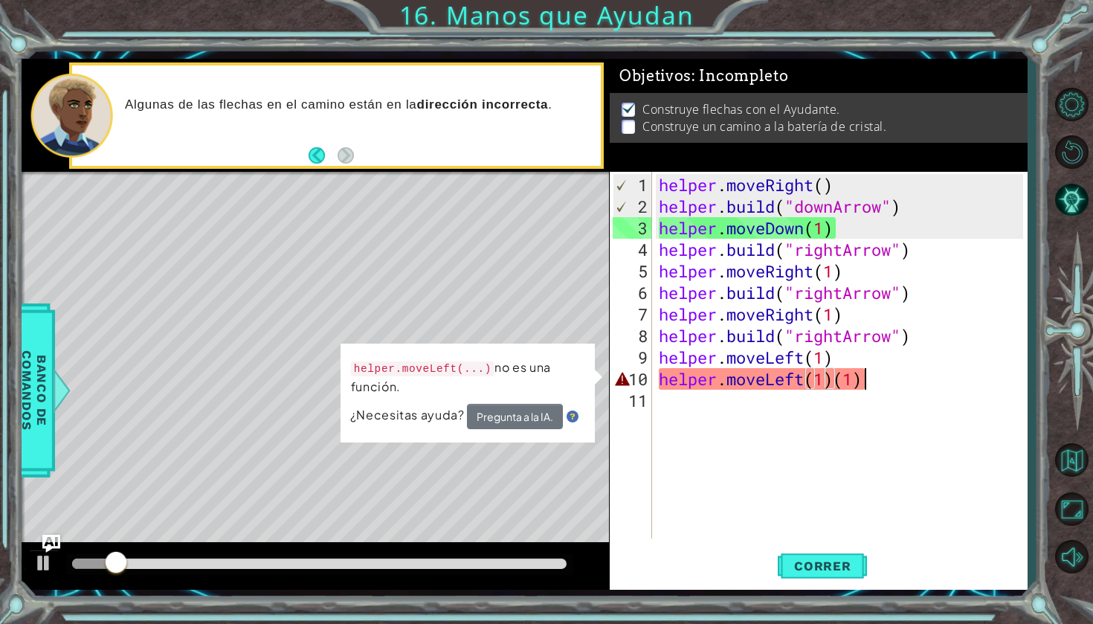
click at [889, 381] on div "helper . moveRight ( ) helper . build ( "downArrow" ) helper . moveDown ( 1 ) h…" at bounding box center [843, 379] width 375 height 410
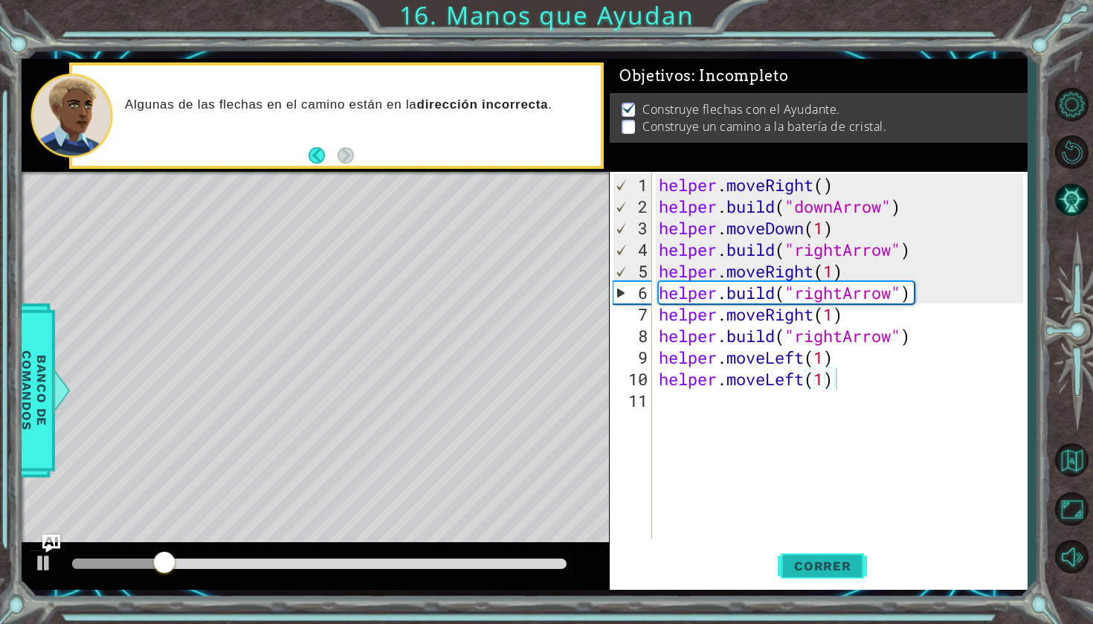
click at [860, 563] on span "Correr" at bounding box center [822, 565] width 87 height 15
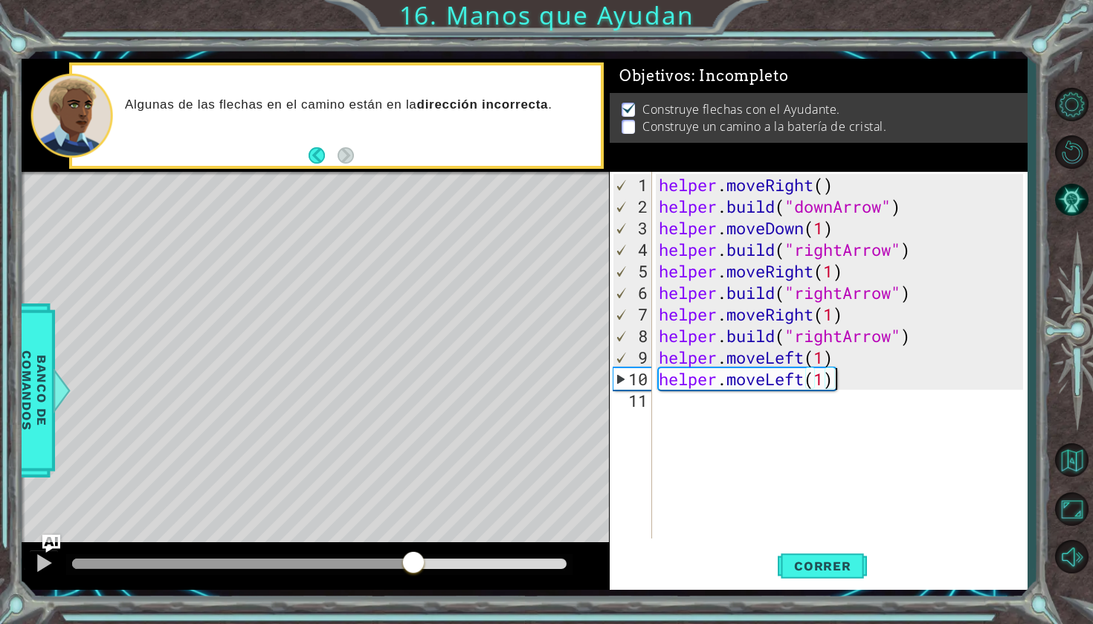
drag, startPoint x: 127, startPoint y: 558, endPoint x: 413, endPoint y: 518, distance: 288.4
click at [413, 518] on div "methods helper moveUp() moveDown() moveLeft() moveRight() build(item) tools for…" at bounding box center [524, 324] width 1005 height 531
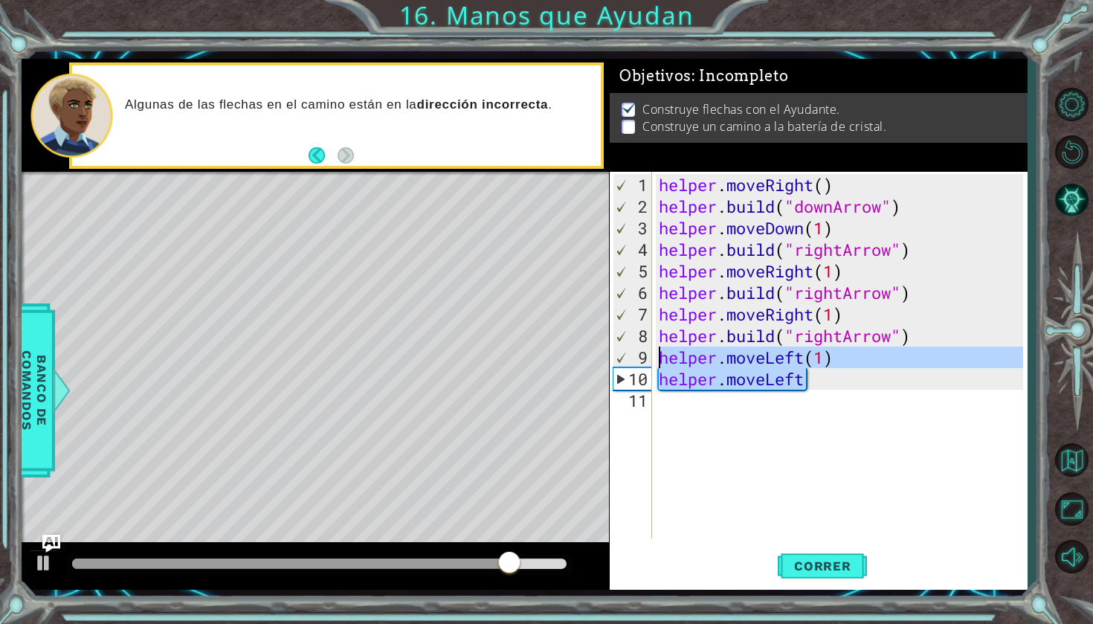
drag, startPoint x: 817, startPoint y: 384, endPoint x: 654, endPoint y: 360, distance: 163.9
click at [654, 361] on div "helper.moveLeft 1 2 3 4 5 6 7 8 9 10 11 helper . moveRight ( ) helper . build (…" at bounding box center [816, 355] width 413 height 367
type textarea "helper.moveLeft(1) helper.moveLeft"
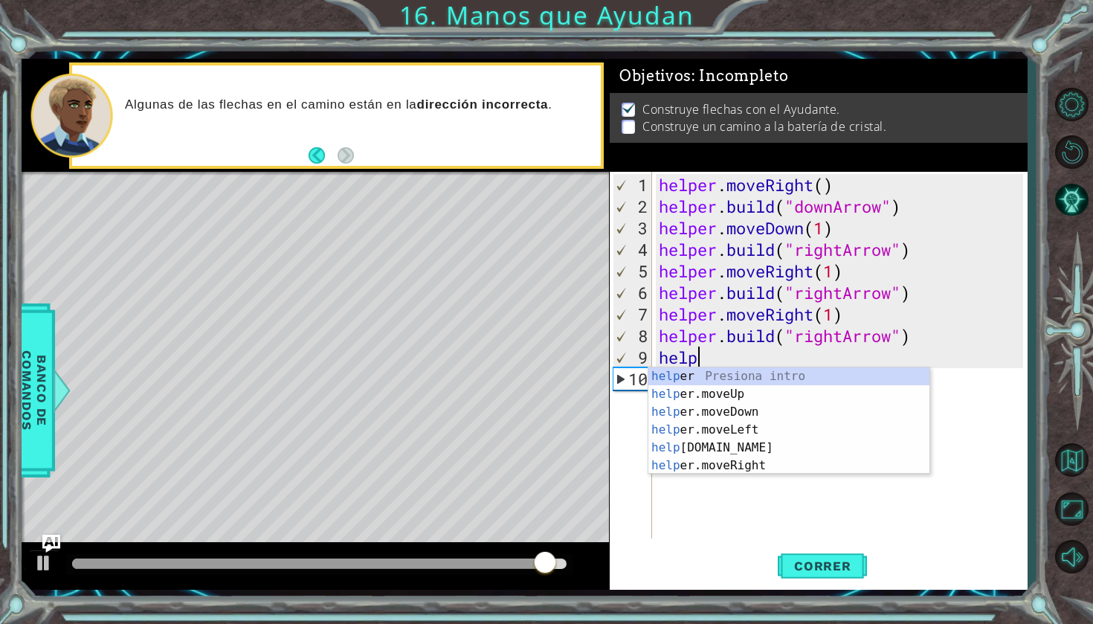
scroll to position [0, 1]
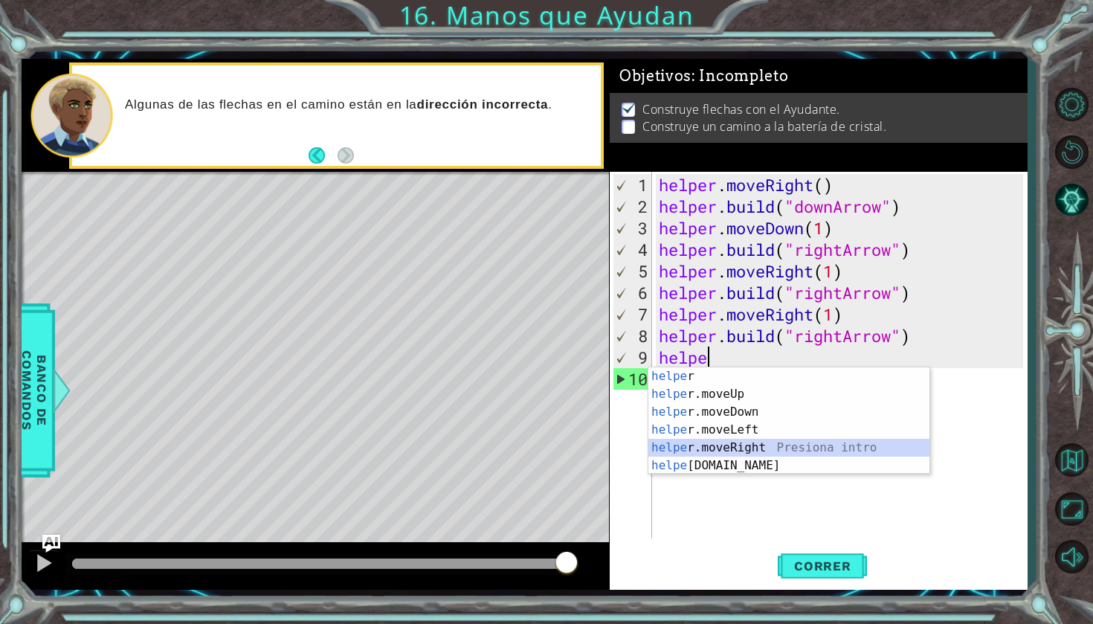
click at [713, 450] on div "helpe r Presiona intro helpe r.moveUp Presiona intro helpe r.moveDown Presiona …" at bounding box center [788, 438] width 281 height 143
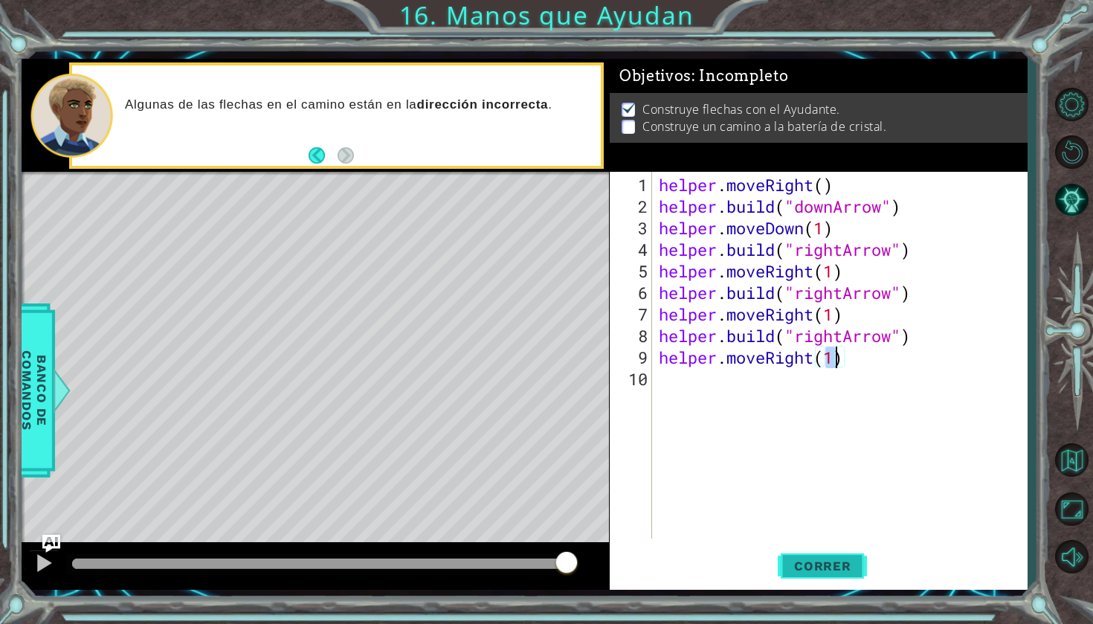
click at [840, 579] on button "Correr" at bounding box center [822, 566] width 89 height 42
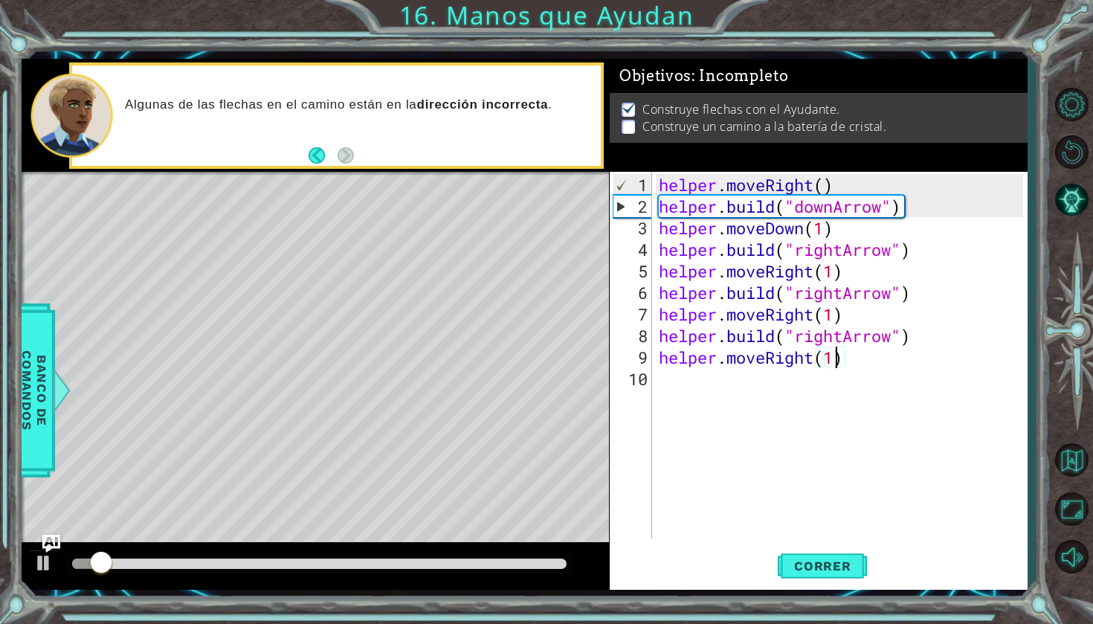
click at [814, 364] on div "helper . moveRight ( ) helper . build ( "downArrow" ) helper . moveDown ( 1 ) h…" at bounding box center [843, 379] width 375 height 410
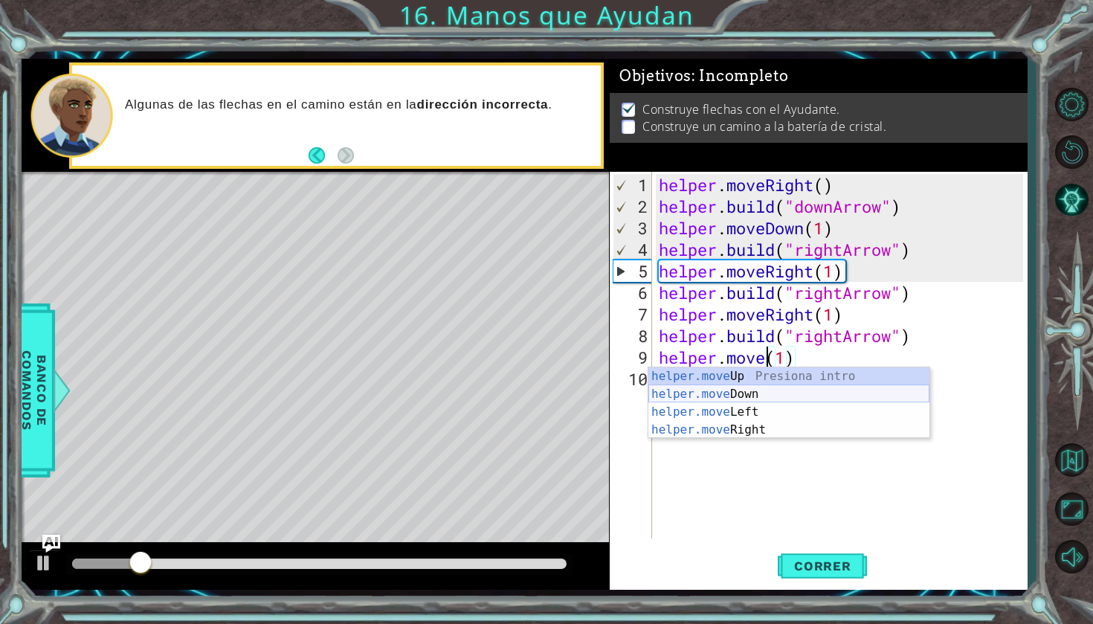
click at [783, 399] on div "helper.move Up Presiona intro helper.move Down Presiona intro helper.move Left …" at bounding box center [788, 420] width 281 height 107
type textarea "helper.moveDown(1)(1)"
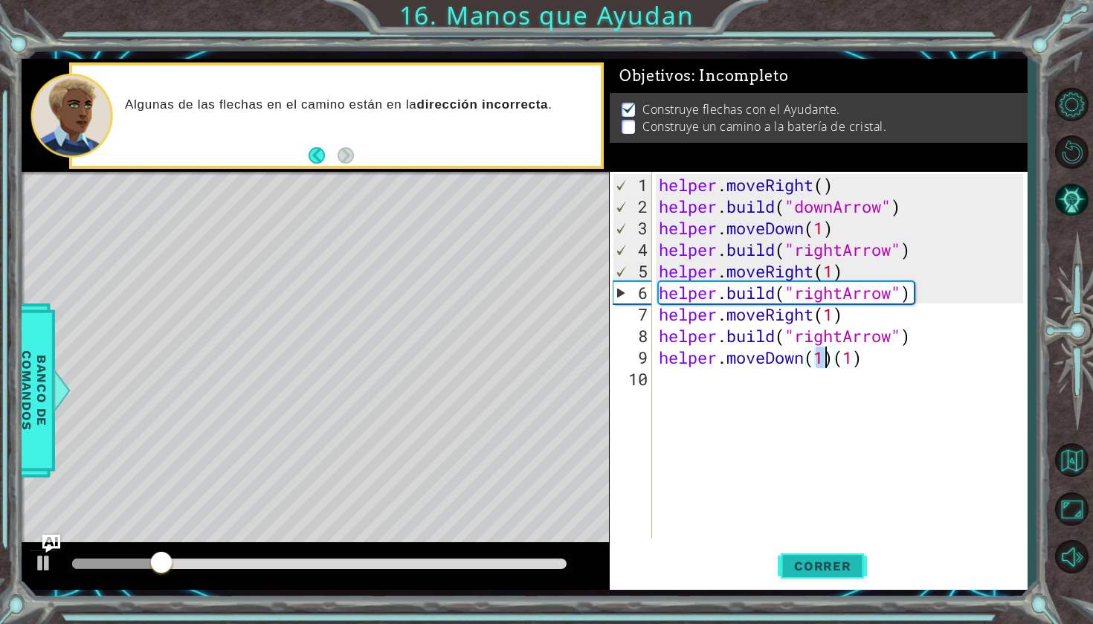
click at [819, 558] on span "Correr" at bounding box center [822, 565] width 87 height 15
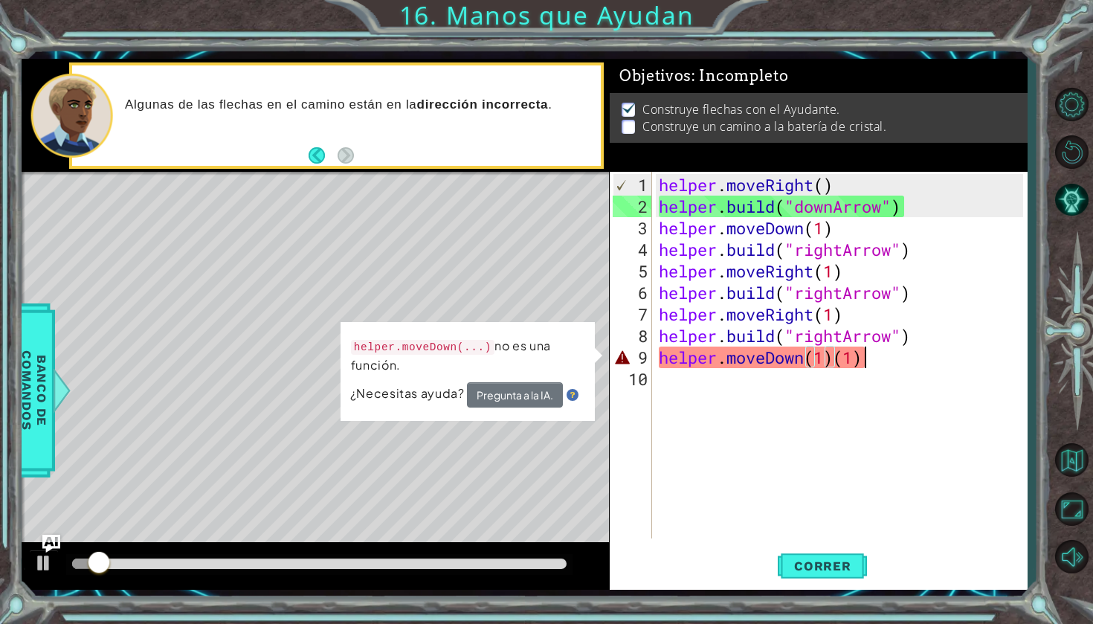
click at [881, 364] on div "helper . moveRight ( ) helper . build ( "downArrow" ) helper . moveDown ( 1 ) h…" at bounding box center [843, 379] width 375 height 410
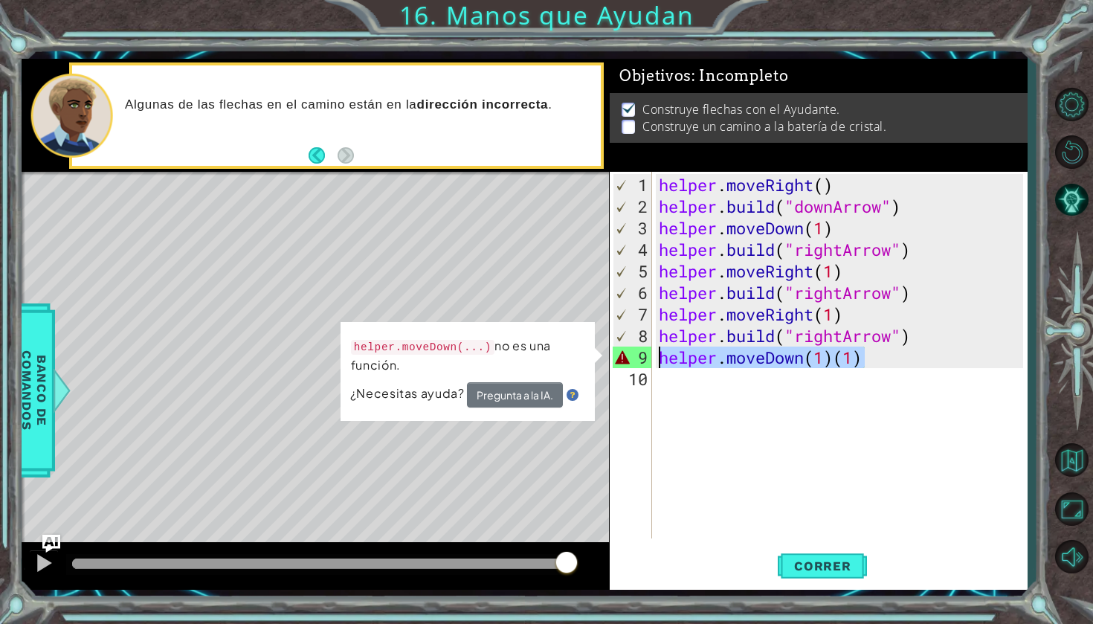
drag, startPoint x: 890, startPoint y: 361, endPoint x: 657, endPoint y: 361, distance: 233.5
click at [657, 361] on div "helper . moveRight ( ) helper . build ( "downArrow" ) helper . moveDown ( 1 ) h…" at bounding box center [843, 379] width 375 height 410
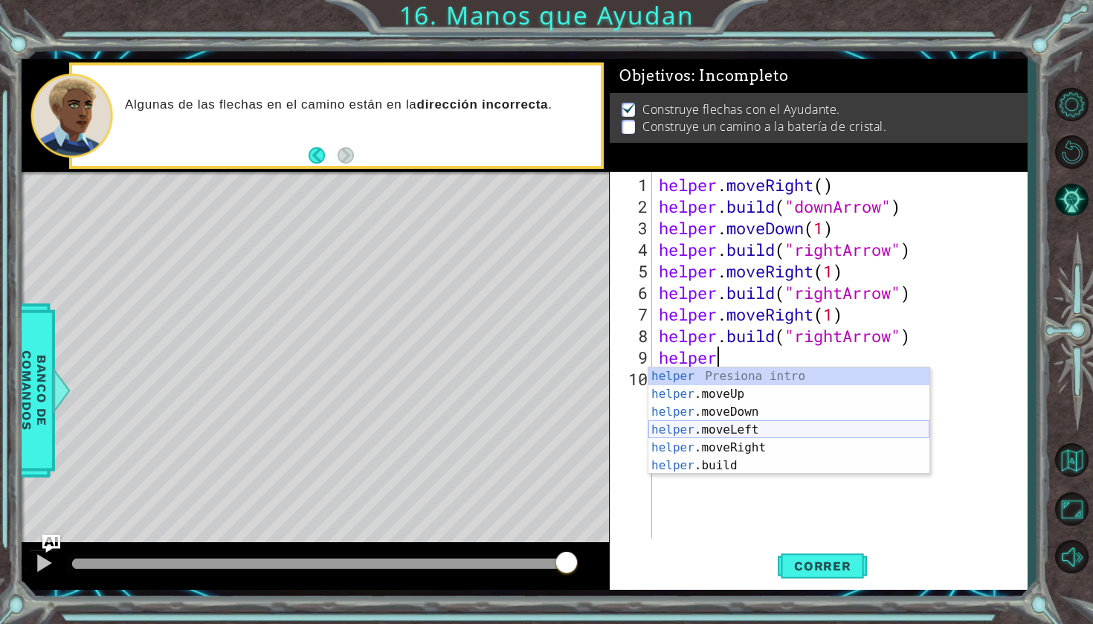
click at [706, 437] on div "helper Presiona intro helper .moveUp Presiona intro helper .moveDown Presiona i…" at bounding box center [788, 438] width 281 height 143
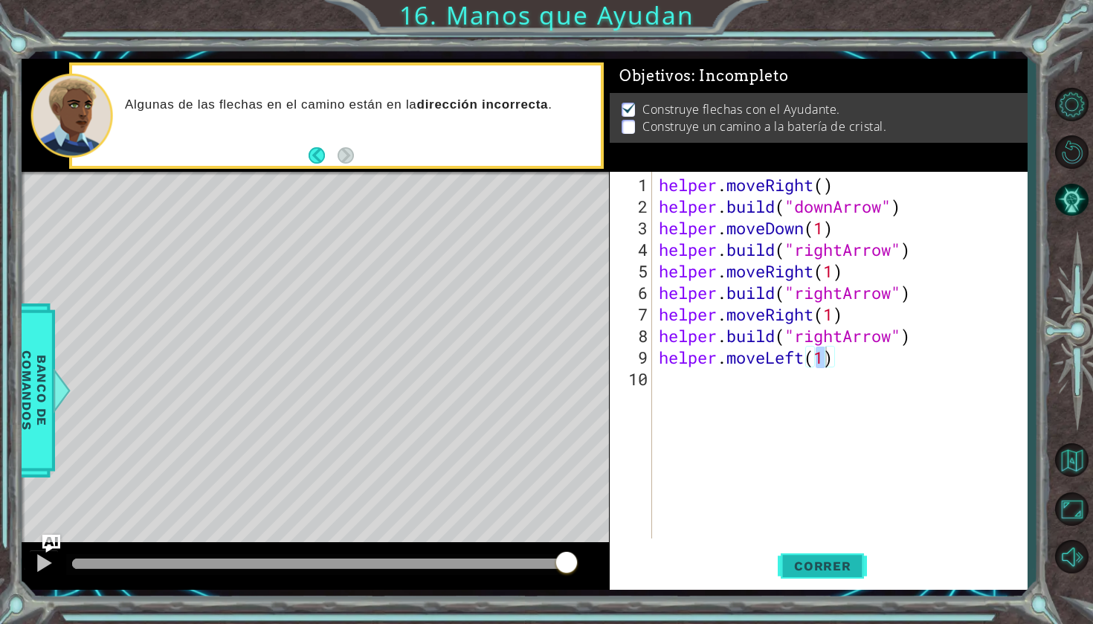
click at [837, 583] on button "Correr" at bounding box center [822, 566] width 89 height 42
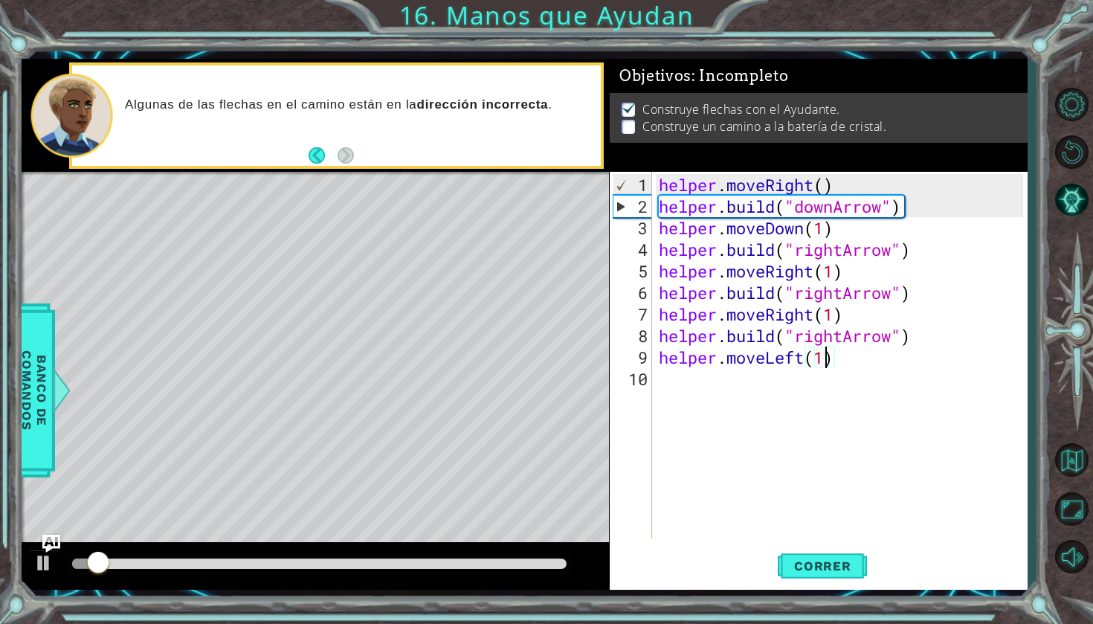
click at [810, 357] on div "helper . moveRight ( ) helper . build ( "downArrow" ) helper . moveDown ( 1 ) h…" at bounding box center [843, 379] width 375 height 410
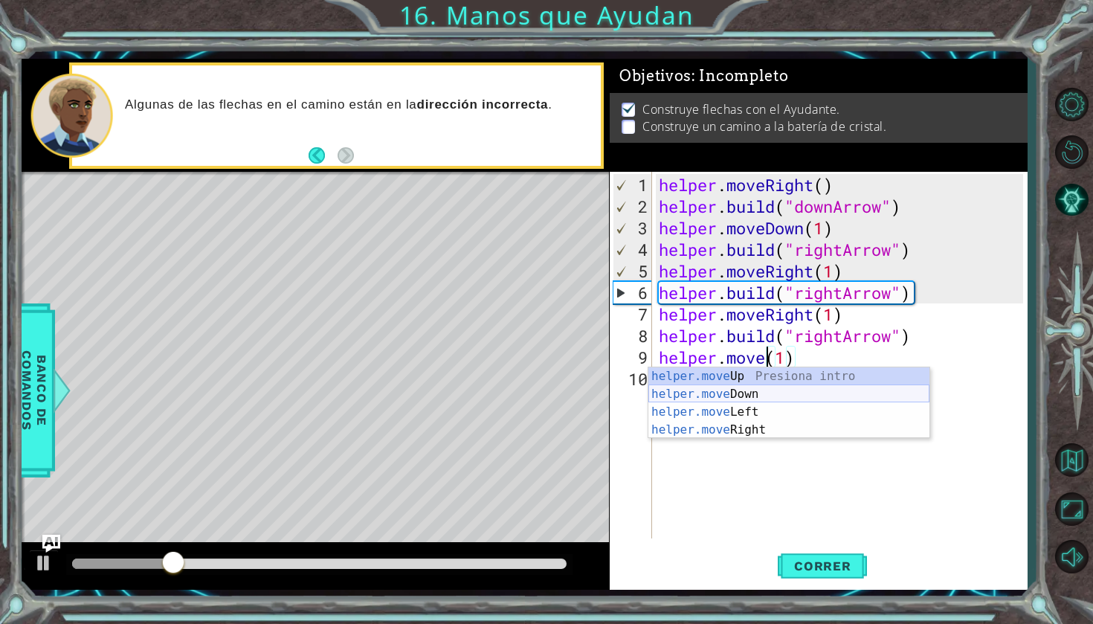
click at [785, 398] on div "helper.move Up Presiona intro helper.move Down Presiona intro helper.move Left …" at bounding box center [788, 420] width 281 height 107
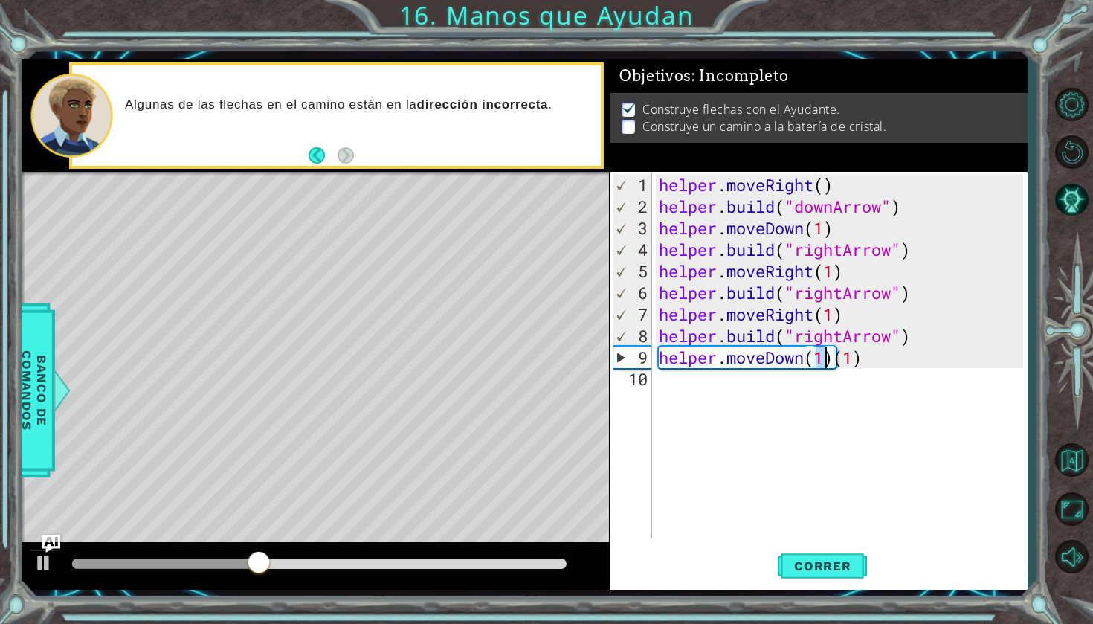
click at [859, 361] on div "helper . moveRight ( ) helper . build ( "downArrow" ) helper . moveDown ( 1 ) h…" at bounding box center [843, 379] width 375 height 410
click at [869, 361] on div "helper . moveRight ( ) helper . build ( "downArrow" ) helper . moveDown ( 1 ) h…" at bounding box center [843, 379] width 375 height 410
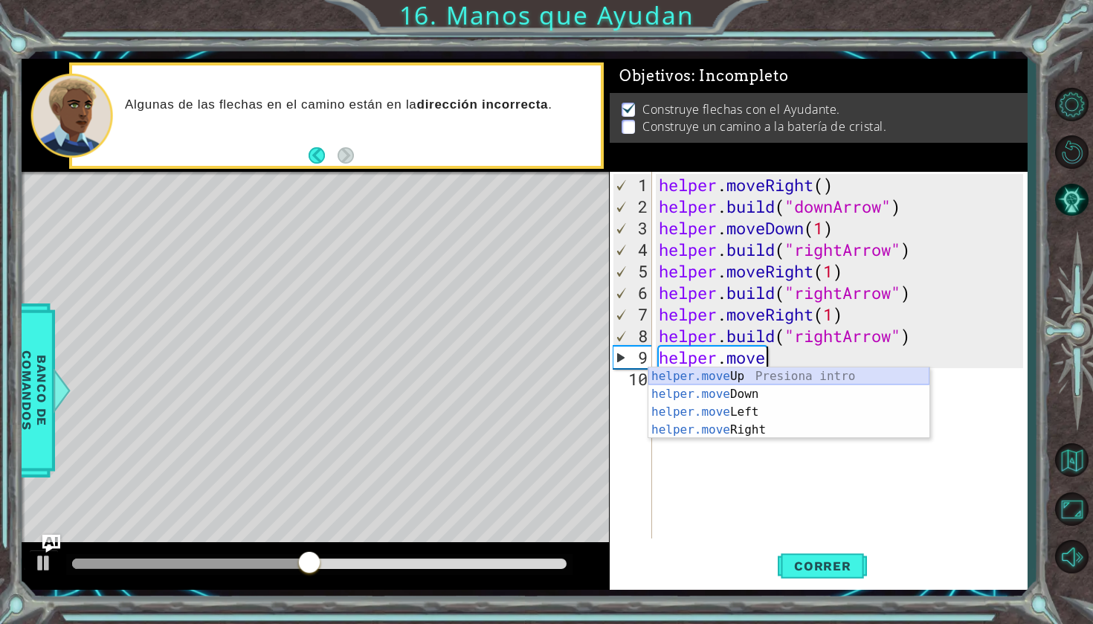
click at [866, 375] on div "helper.move Up Presiona intro helper.move Down Presiona intro helper.move Left …" at bounding box center [788, 420] width 281 height 107
type textarea "helper.moveUp(1)"
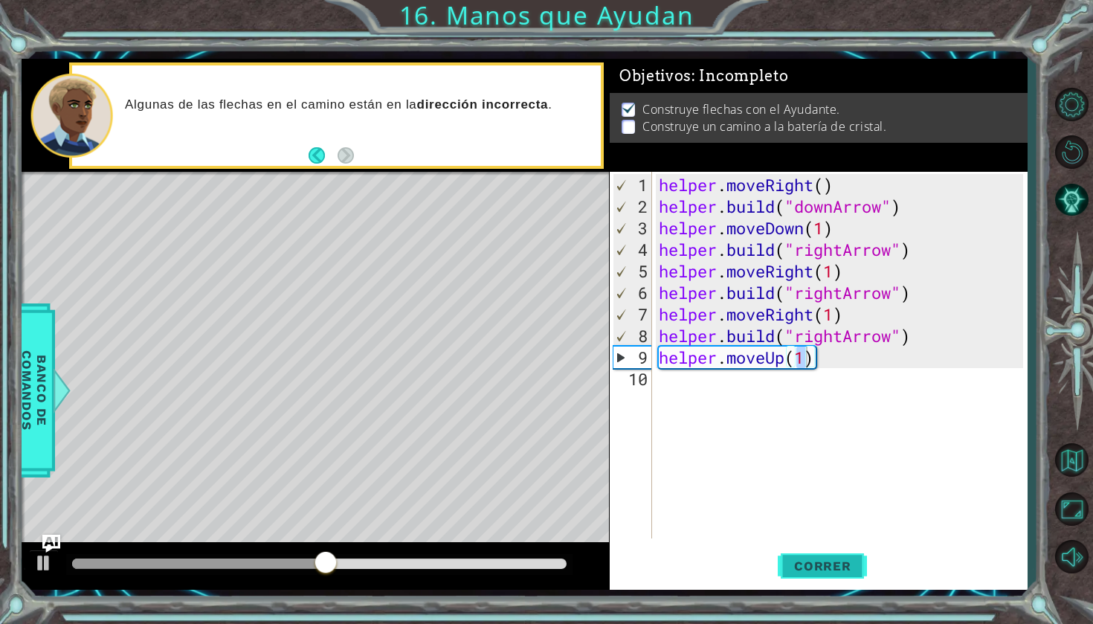
click at [848, 573] on button "Correr" at bounding box center [822, 566] width 89 height 42
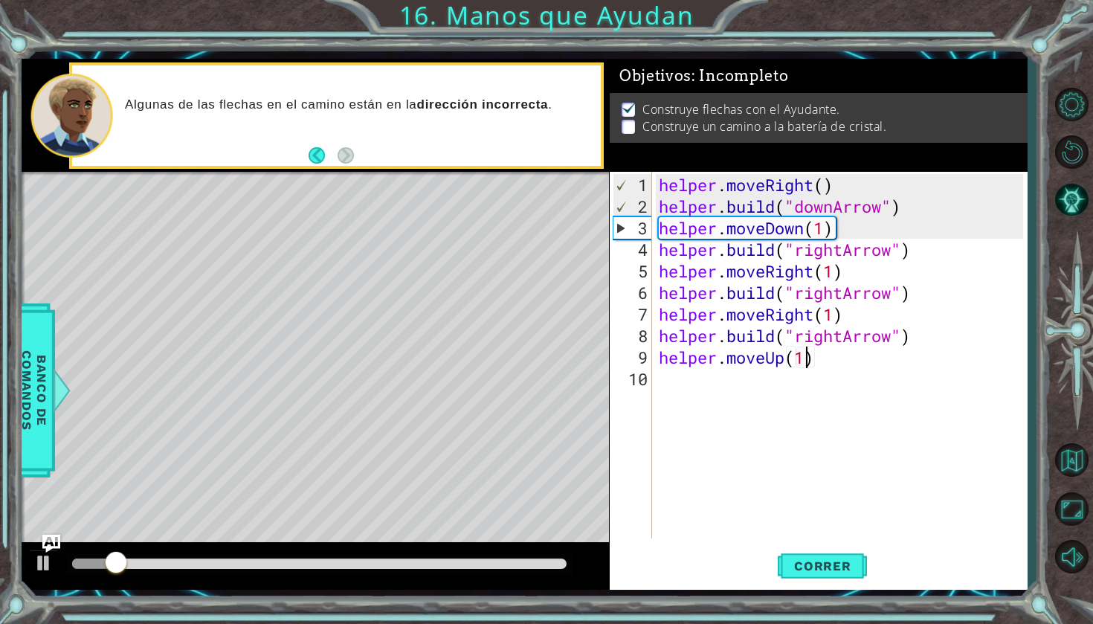
click at [830, 370] on div "helper . moveRight ( ) helper . build ( "downArrow" ) helper . moveDown ( 1 ) h…" at bounding box center [843, 379] width 375 height 410
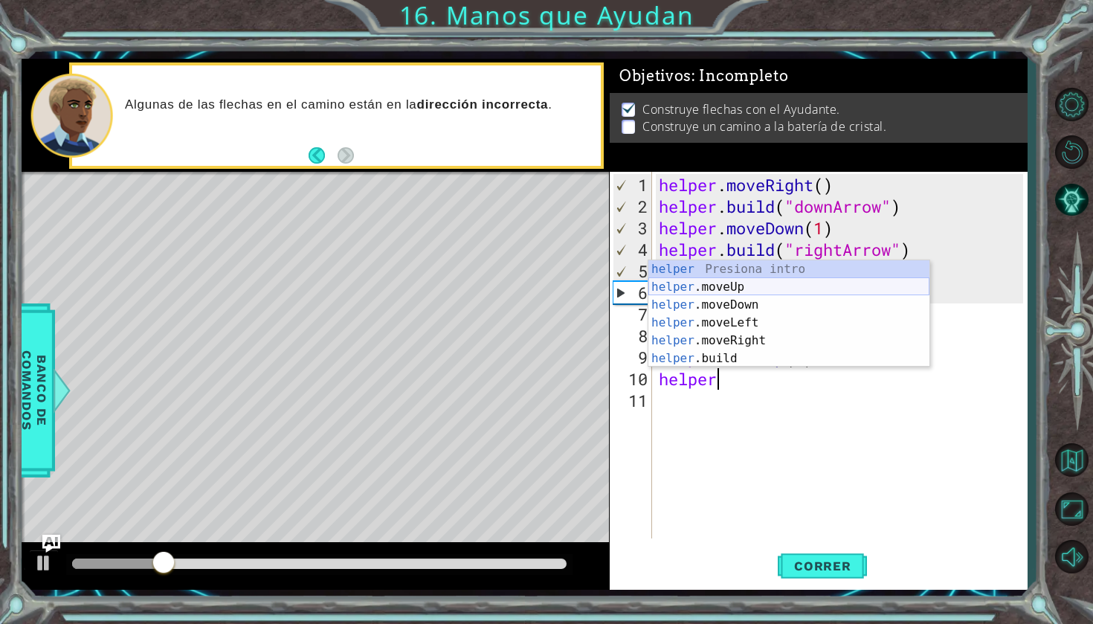
click at [848, 290] on div "helper Presiona intro helper .moveUp Presiona intro helper .moveDown Presiona i…" at bounding box center [788, 331] width 281 height 143
type textarea "helper.moveUp(1)"
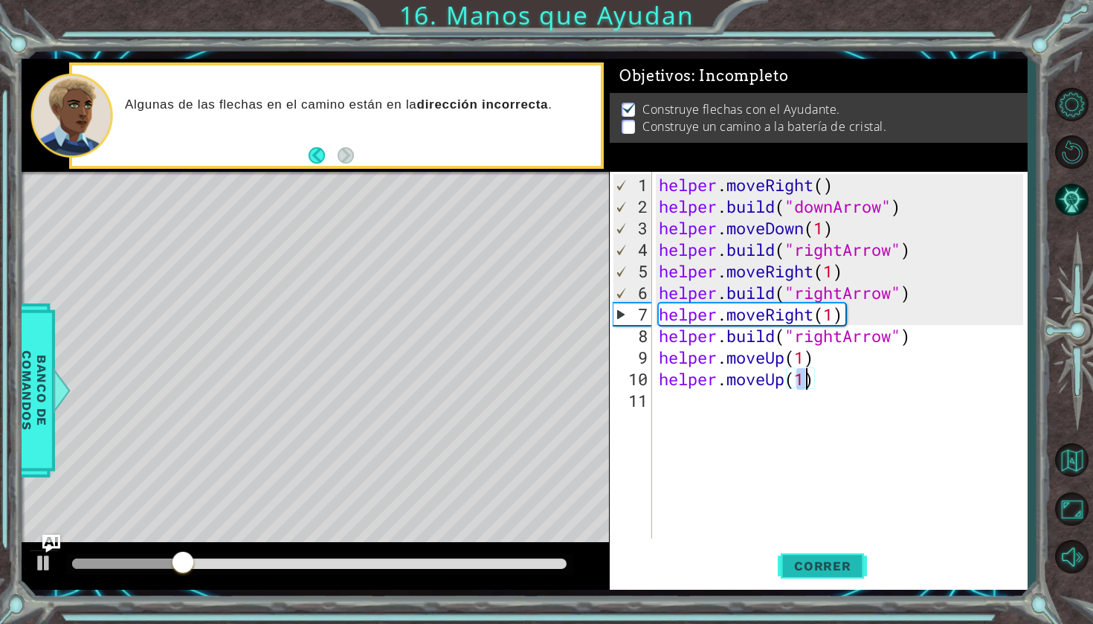
click at [832, 570] on span "Correr" at bounding box center [822, 565] width 87 height 15
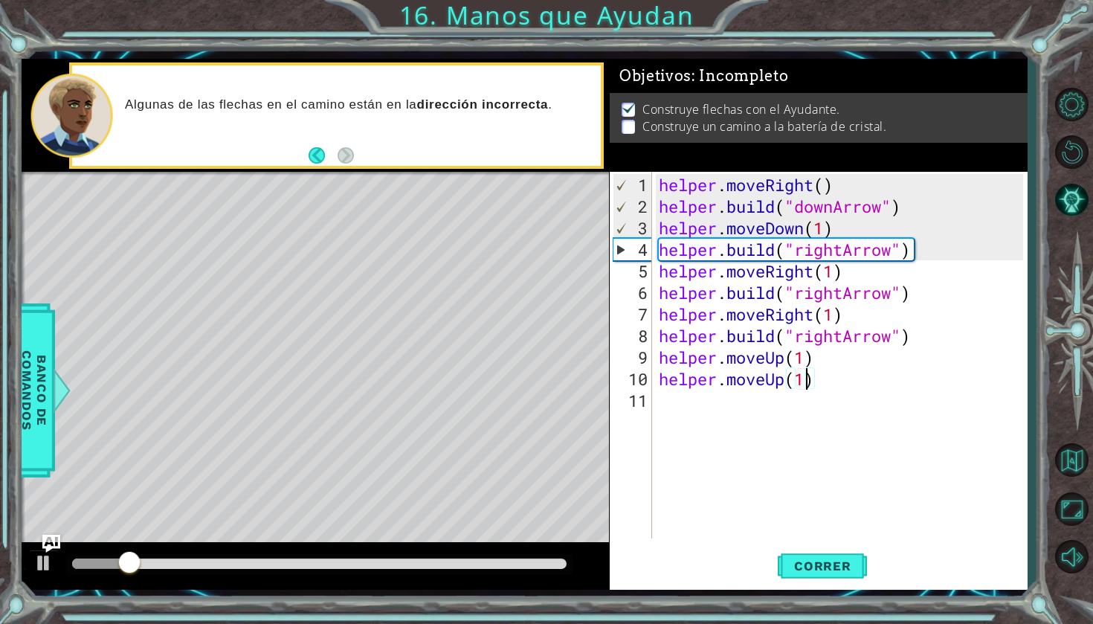
click at [714, 410] on div "helper . moveRight ( ) helper . build ( "downArrow" ) helper . moveDown ( 1 ) h…" at bounding box center [843, 379] width 375 height 410
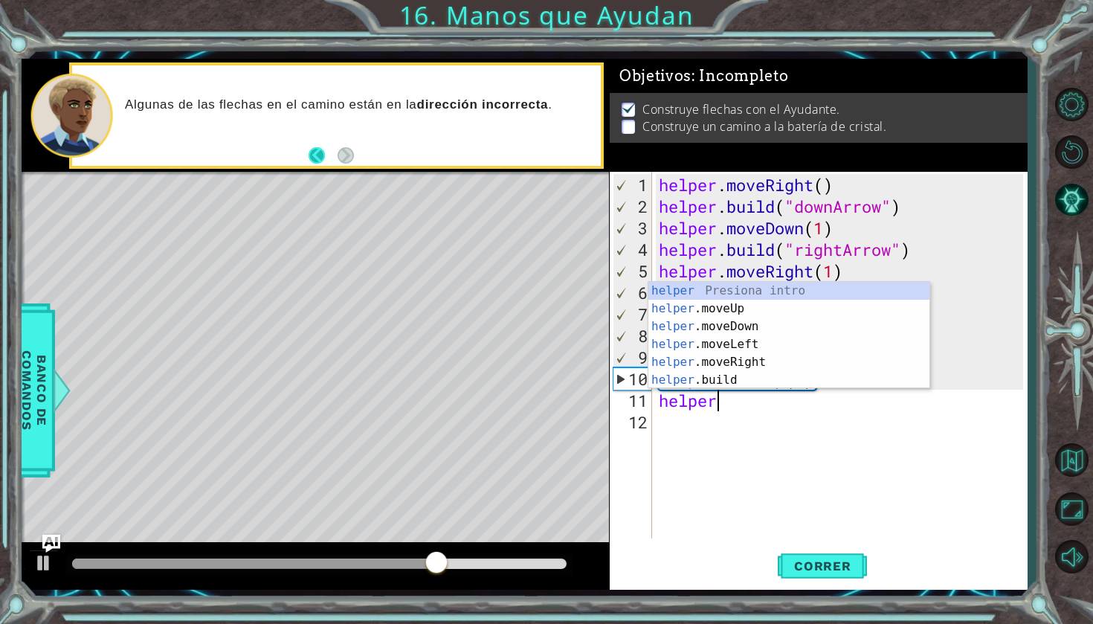
click at [320, 151] on button "Back" at bounding box center [323, 155] width 29 height 16
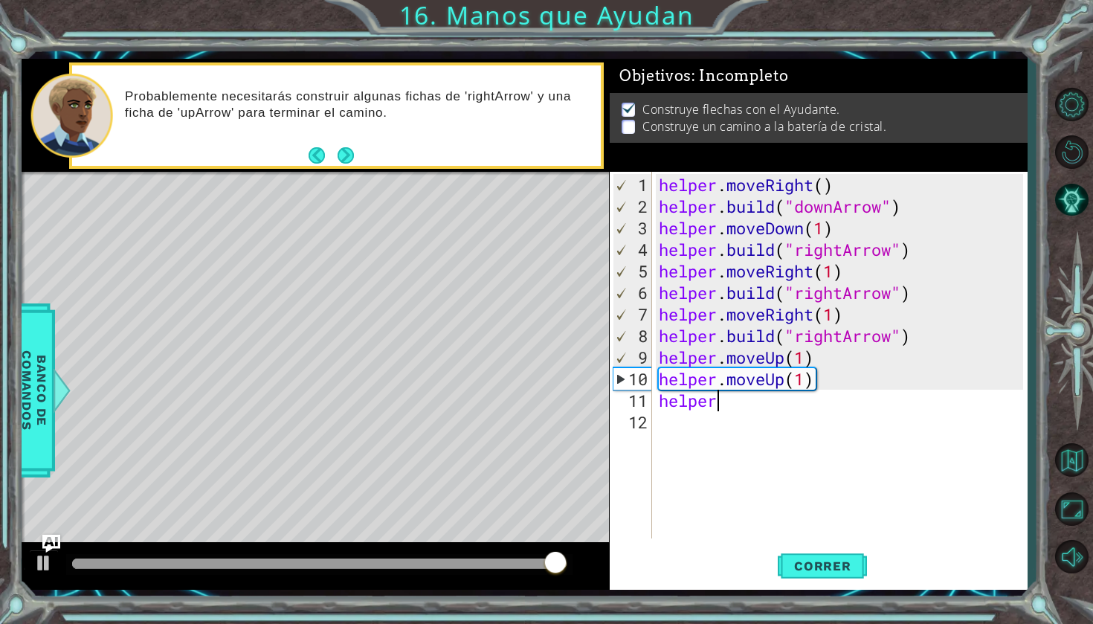
click at [751, 402] on div "helper . moveRight ( ) helper . build ( "downArrow" ) helper . moveDown ( 1 ) h…" at bounding box center [843, 379] width 375 height 410
click at [730, 405] on div "helper . moveRight ( ) helper . build ( "downArrow" ) helper . moveDown ( 1 ) h…" at bounding box center [843, 379] width 375 height 410
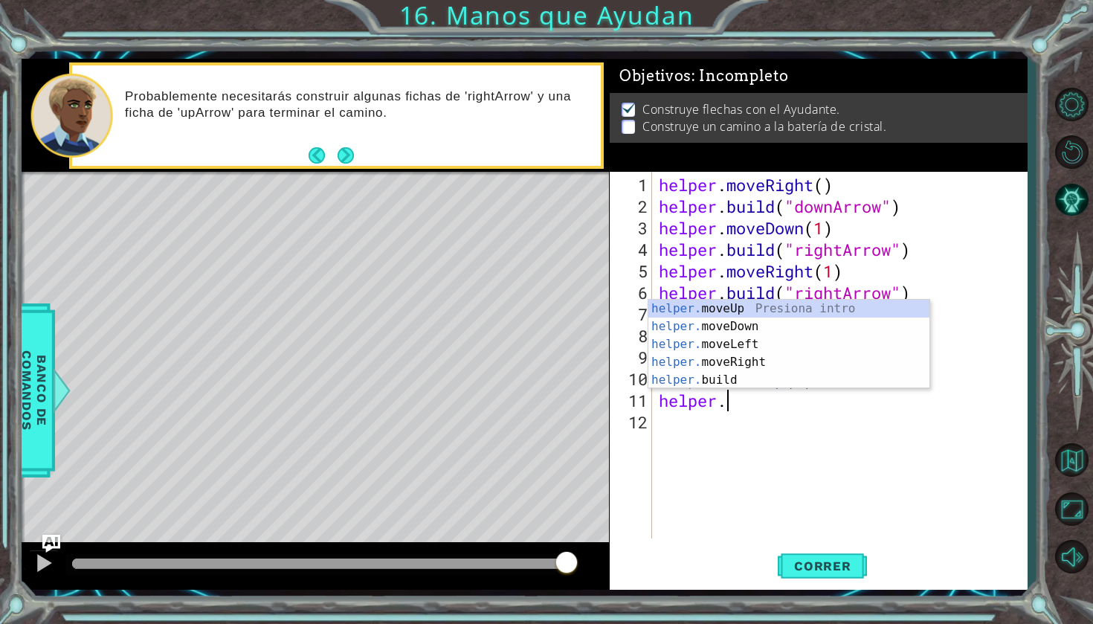
scroll to position [0, 2]
click at [756, 311] on div "helper. moveUp Presiona intro helper. moveDown Presiona intro helper. moveLeft …" at bounding box center [788, 362] width 281 height 125
type textarea "helper.moveUp(1)"
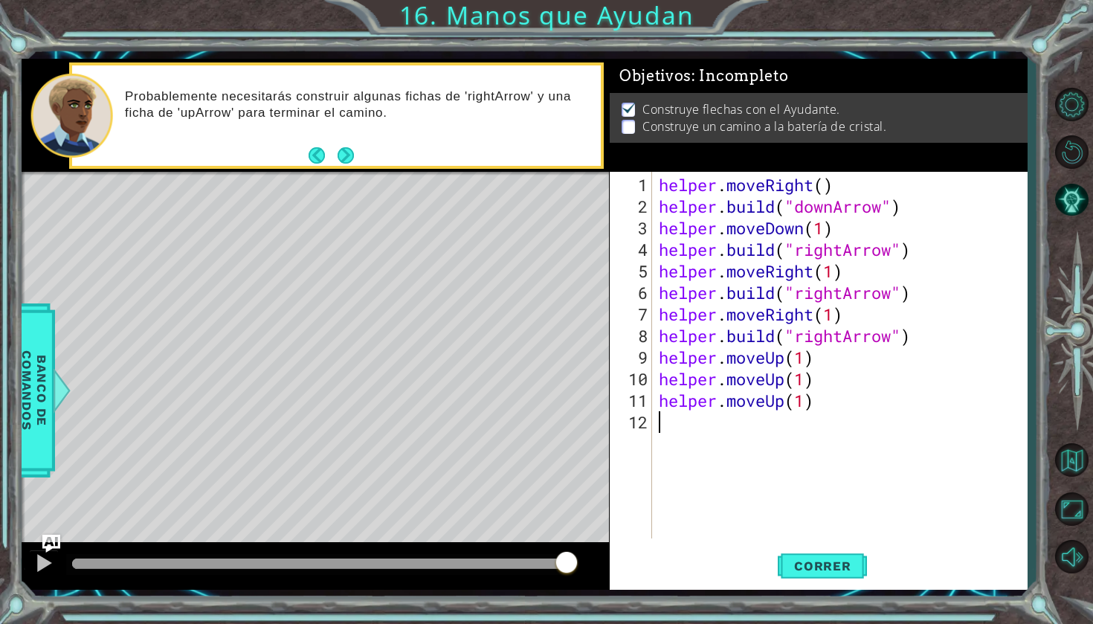
click at [819, 416] on div "helper . moveRight ( ) helper . build ( "downArrow" ) helper . moveDown ( 1 ) h…" at bounding box center [843, 379] width 375 height 410
click at [818, 399] on div "helper . moveRight ( ) helper . build ( "downArrow" ) helper . moveDown ( 1 ) h…" at bounding box center [843, 379] width 375 height 410
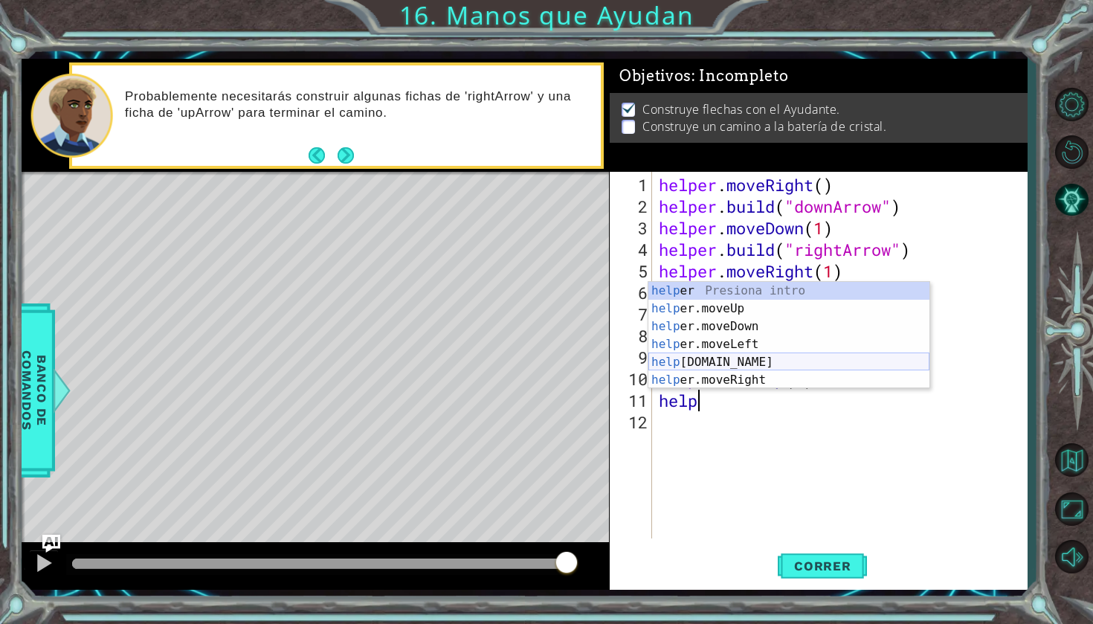
click at [827, 367] on div "help er Presiona intro help er.moveUp Presiona intro help er.moveDown Presiona …" at bounding box center [788, 353] width 281 height 143
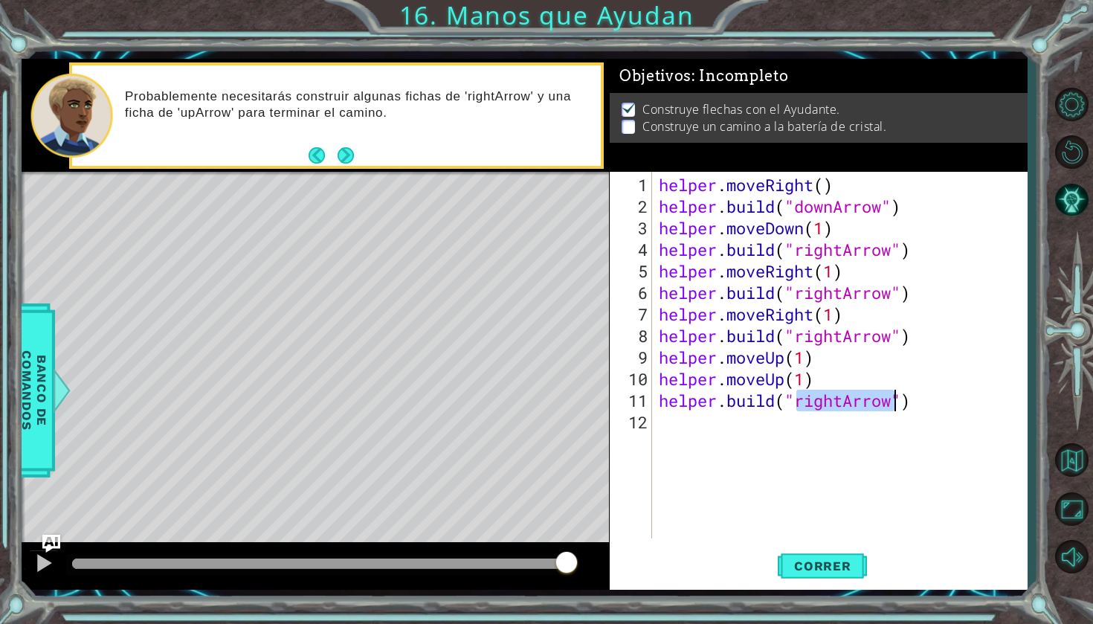
click at [843, 403] on div "helper . moveRight ( ) helper . build ( "downArrow" ) helper . moveDown ( 1 ) h…" at bounding box center [843, 379] width 375 height 410
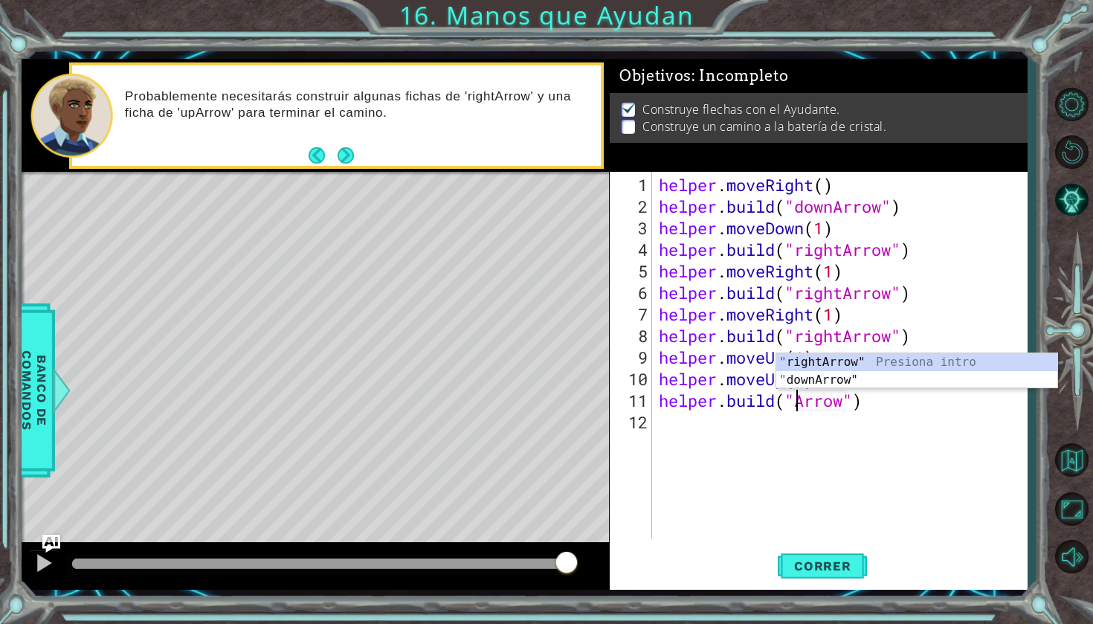
scroll to position [0, 7]
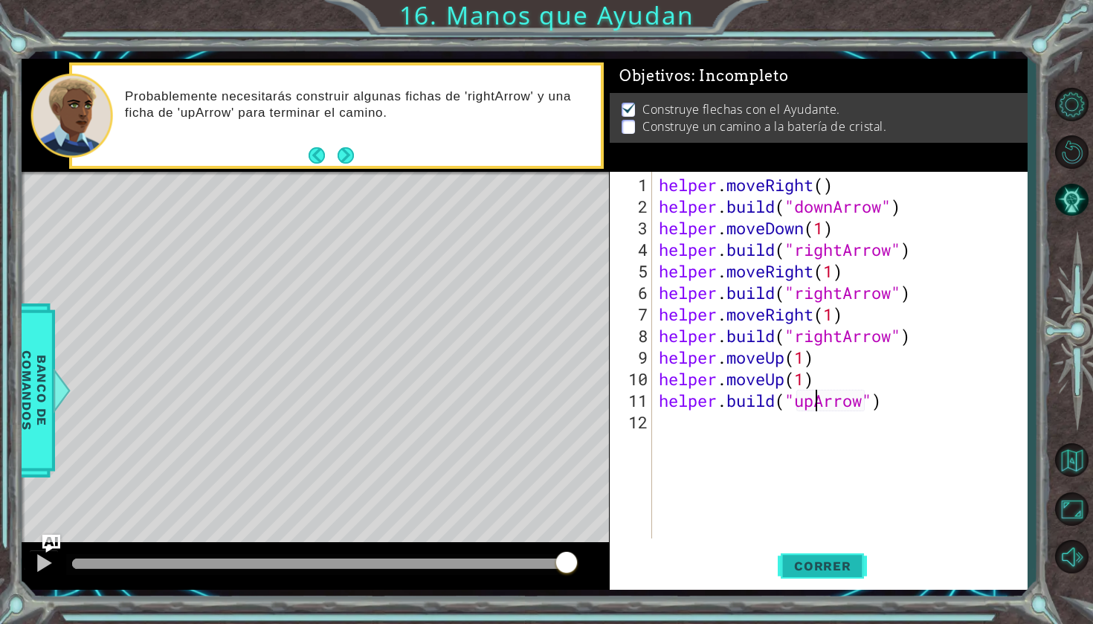
type textarea "[DOMAIN_NAME]("upArrow")"
click at [846, 561] on span "Correr" at bounding box center [822, 565] width 87 height 15
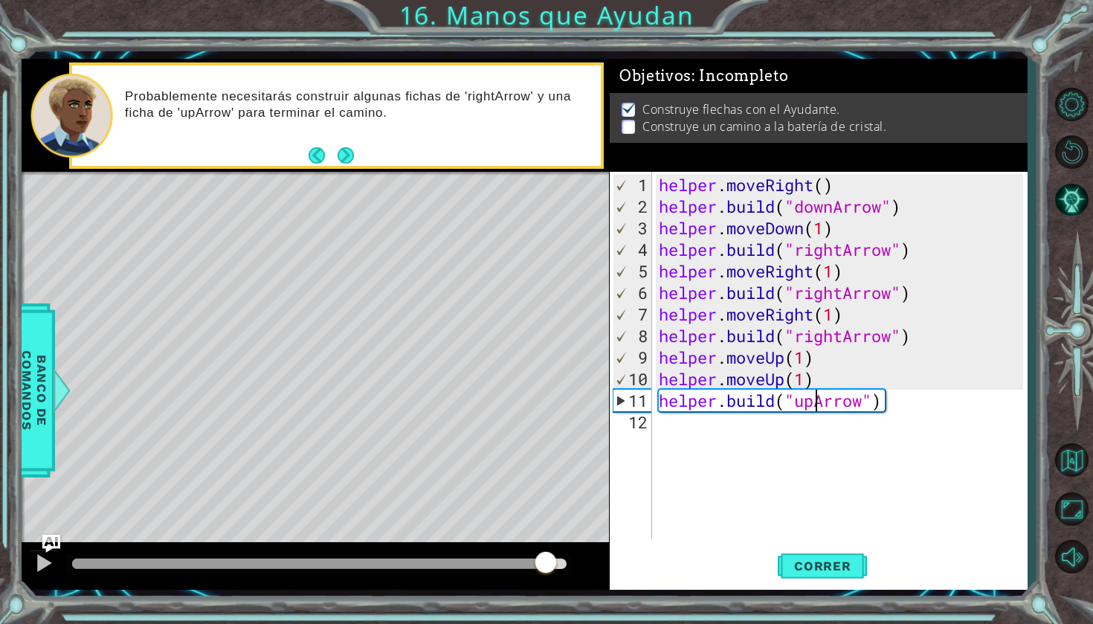
drag, startPoint x: 205, startPoint y: 568, endPoint x: 545, endPoint y: 561, distance: 340.7
click at [545, 561] on div at bounding box center [319, 563] width 494 height 10
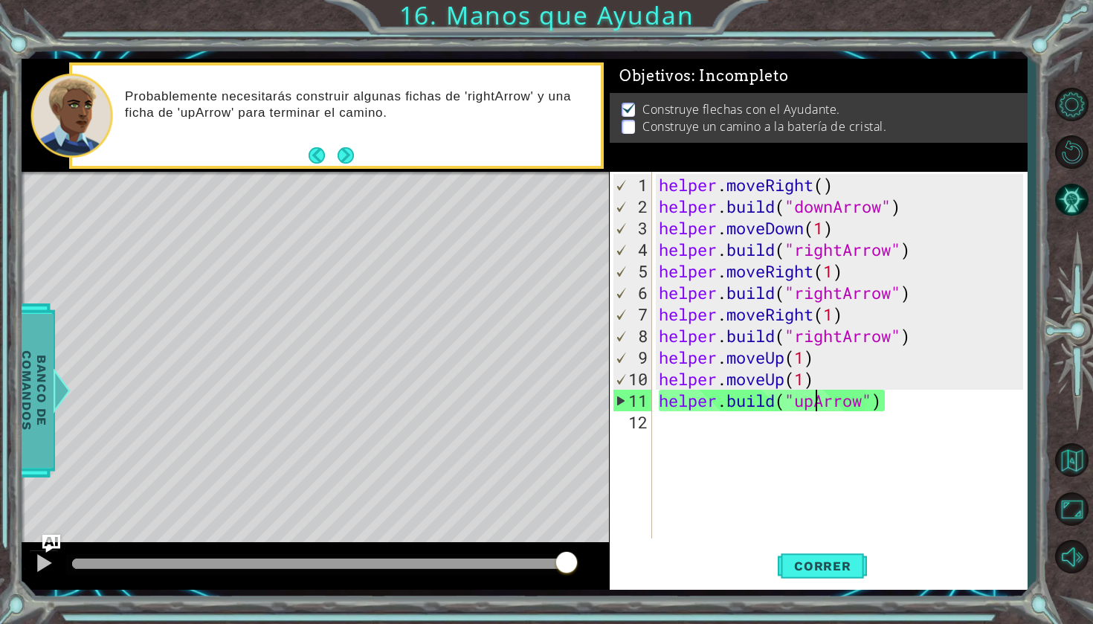
click at [45, 385] on span "Banco de comandos" at bounding box center [34, 390] width 39 height 154
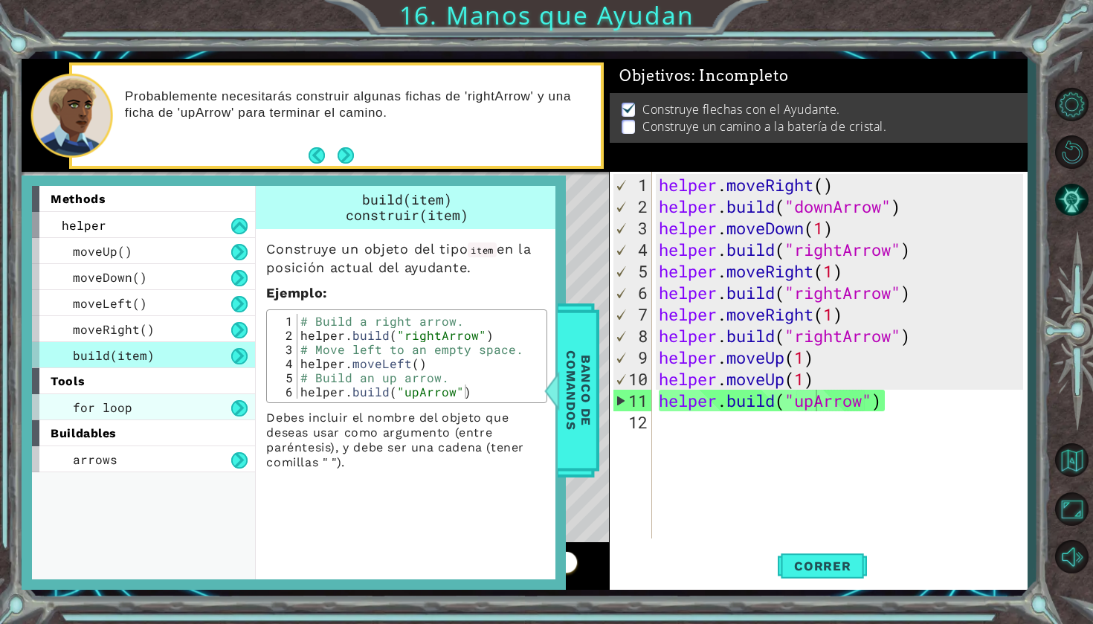
click at [159, 402] on div "for loop" at bounding box center [143, 407] width 223 height 26
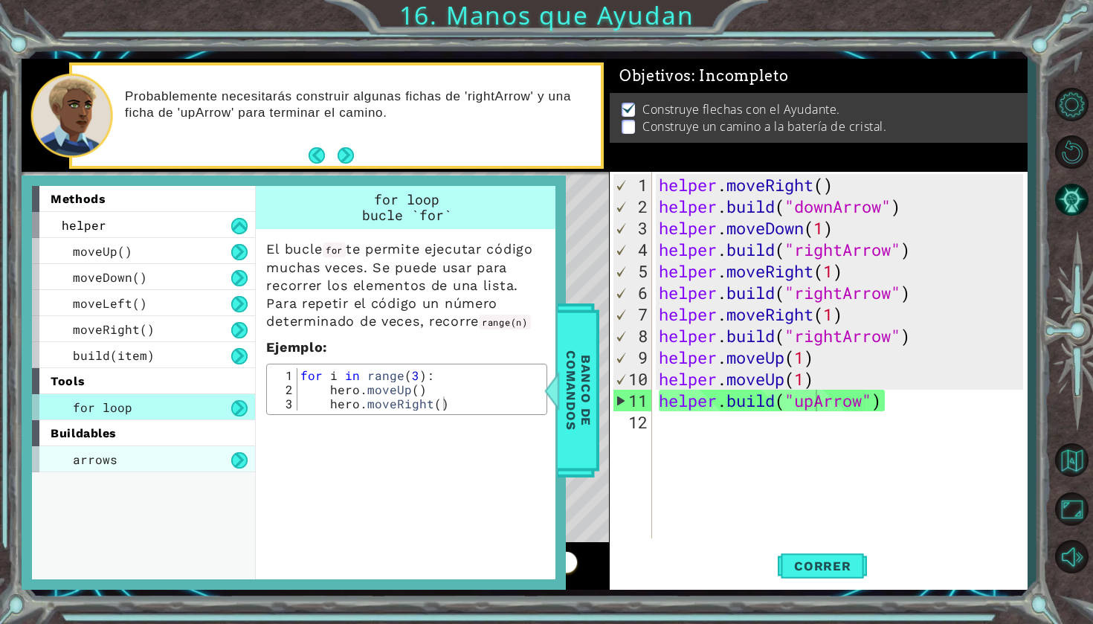
click at [177, 451] on div "arrows" at bounding box center [143, 459] width 223 height 26
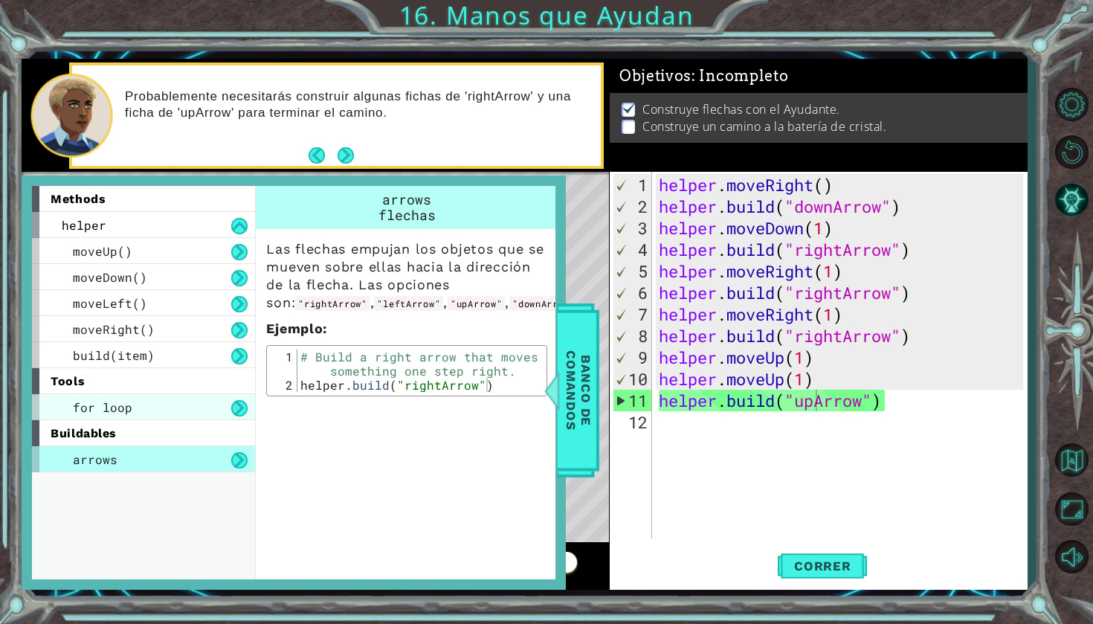
click at [184, 409] on div "for loop" at bounding box center [143, 407] width 223 height 26
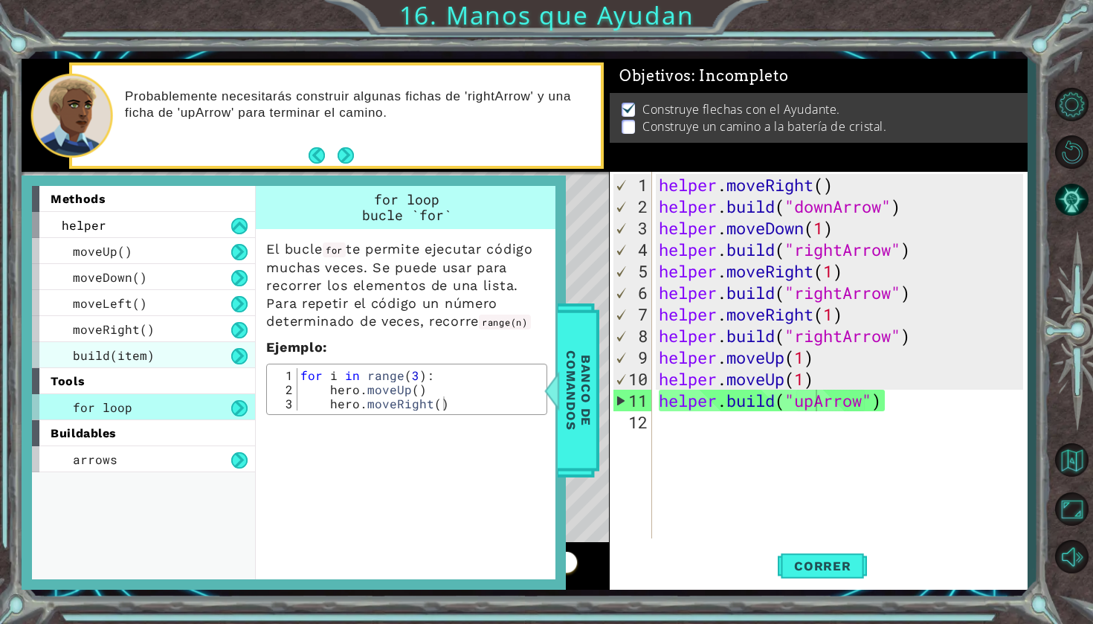
click at [203, 354] on div "build(item)" at bounding box center [143, 355] width 223 height 26
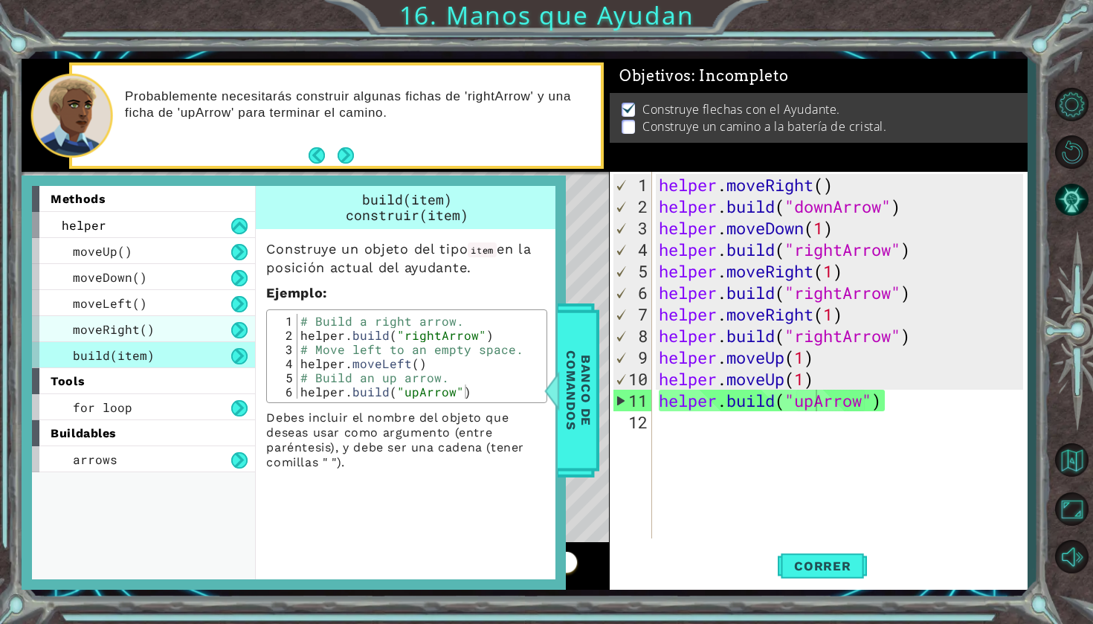
click at [205, 326] on div "moveRight()" at bounding box center [143, 329] width 223 height 26
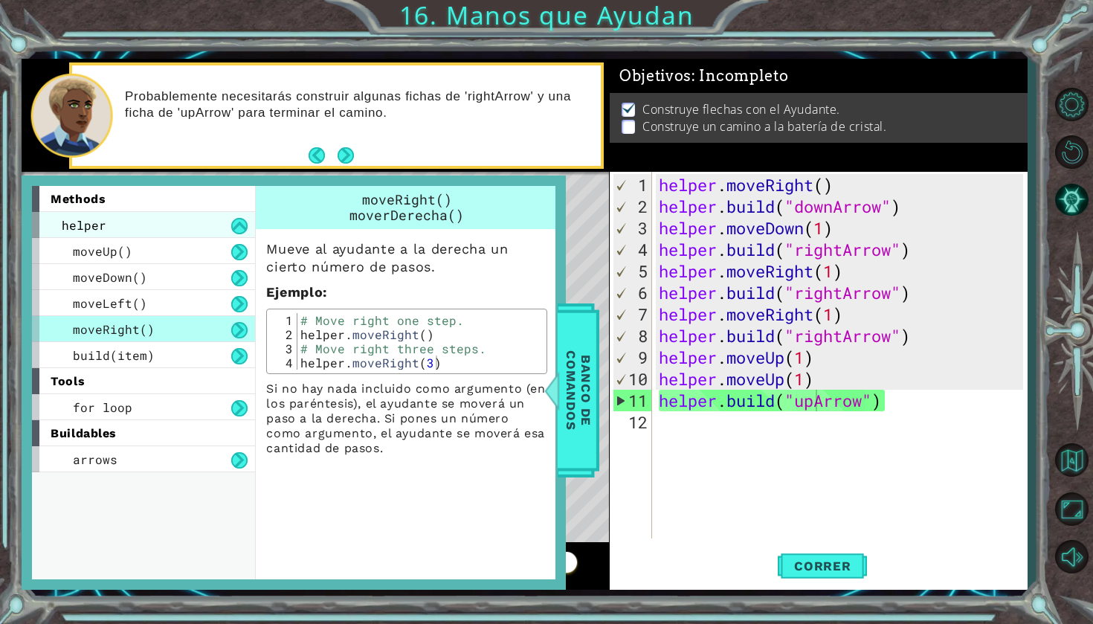
click at [207, 228] on div "helper" at bounding box center [143, 225] width 223 height 26
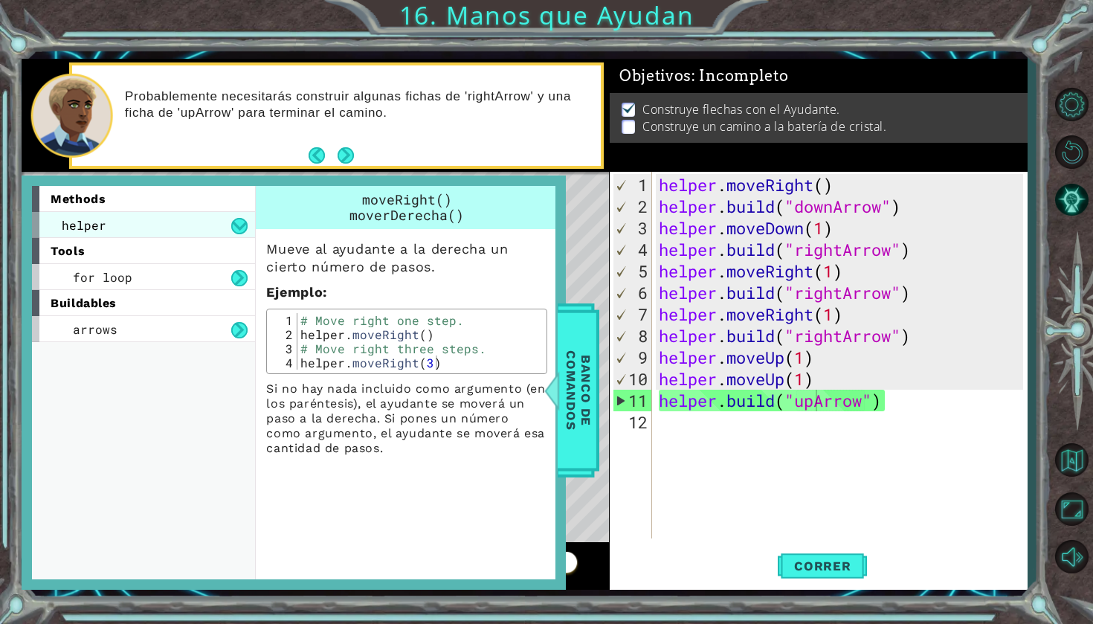
click at [207, 228] on div "helper" at bounding box center [143, 225] width 223 height 26
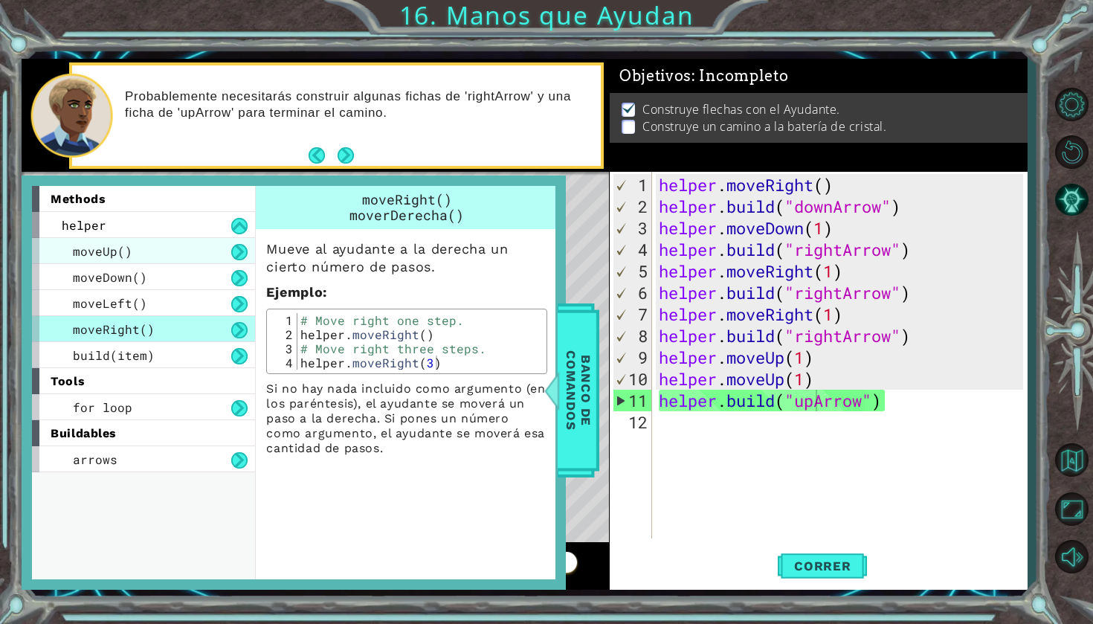
click at [192, 262] on div "moveUp()" at bounding box center [143, 251] width 223 height 26
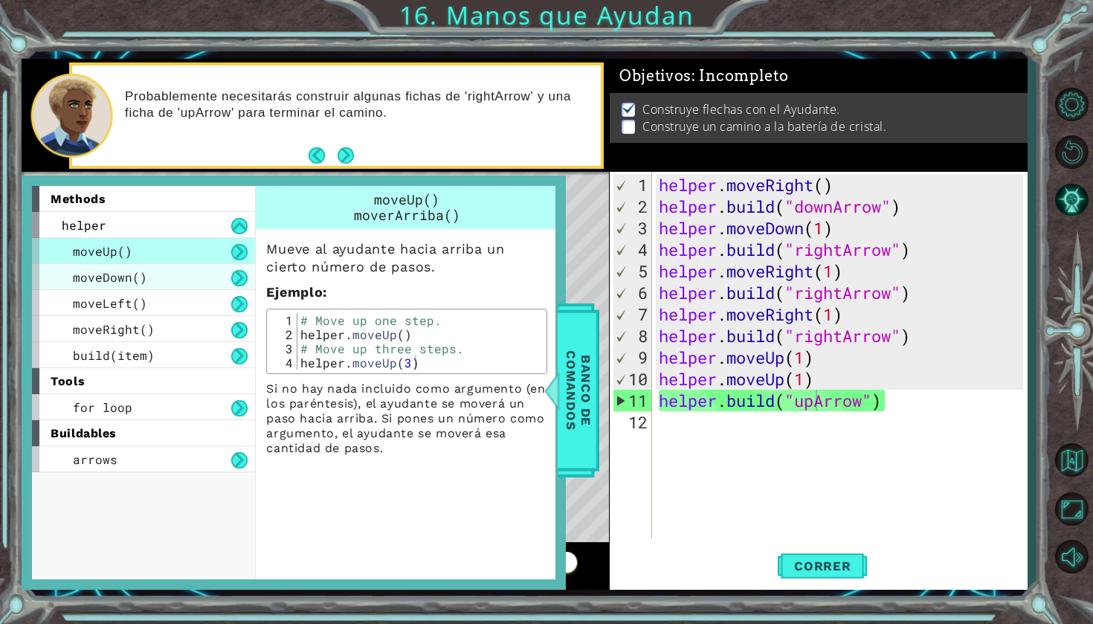
click at [194, 271] on div "moveDown()" at bounding box center [143, 277] width 223 height 26
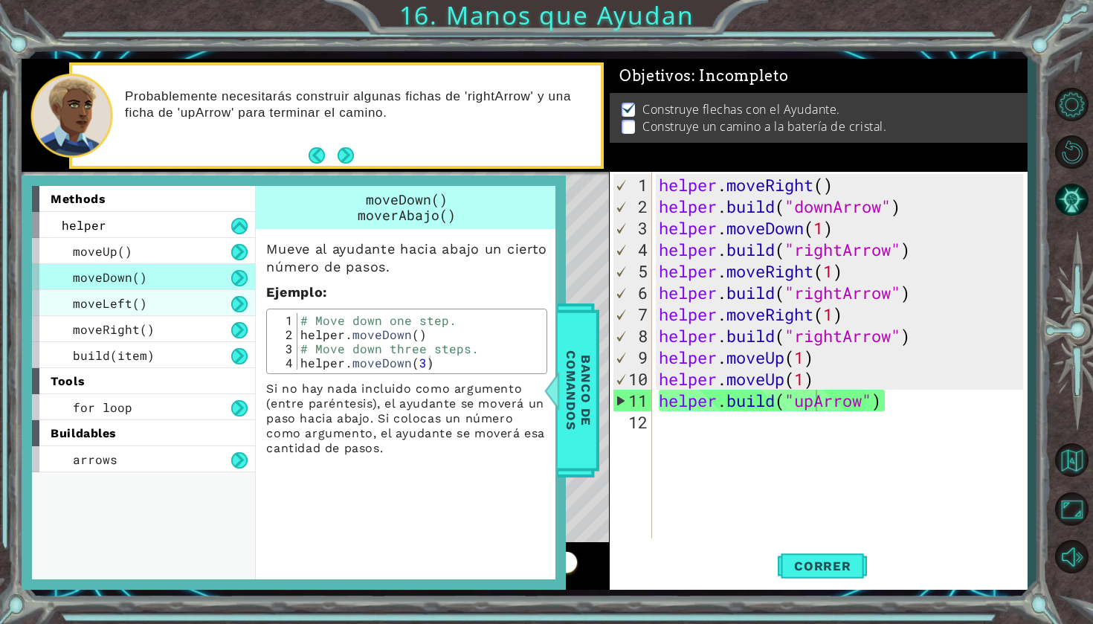
click at [193, 300] on div "moveLeft()" at bounding box center [143, 303] width 223 height 26
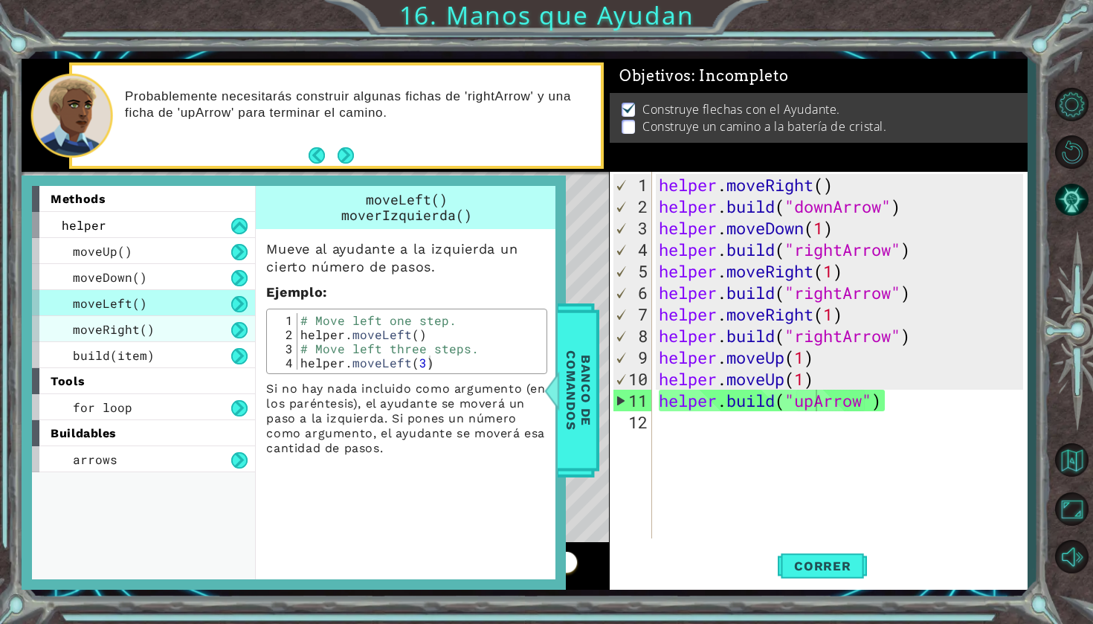
click at [196, 327] on div "moveRight()" at bounding box center [143, 329] width 223 height 26
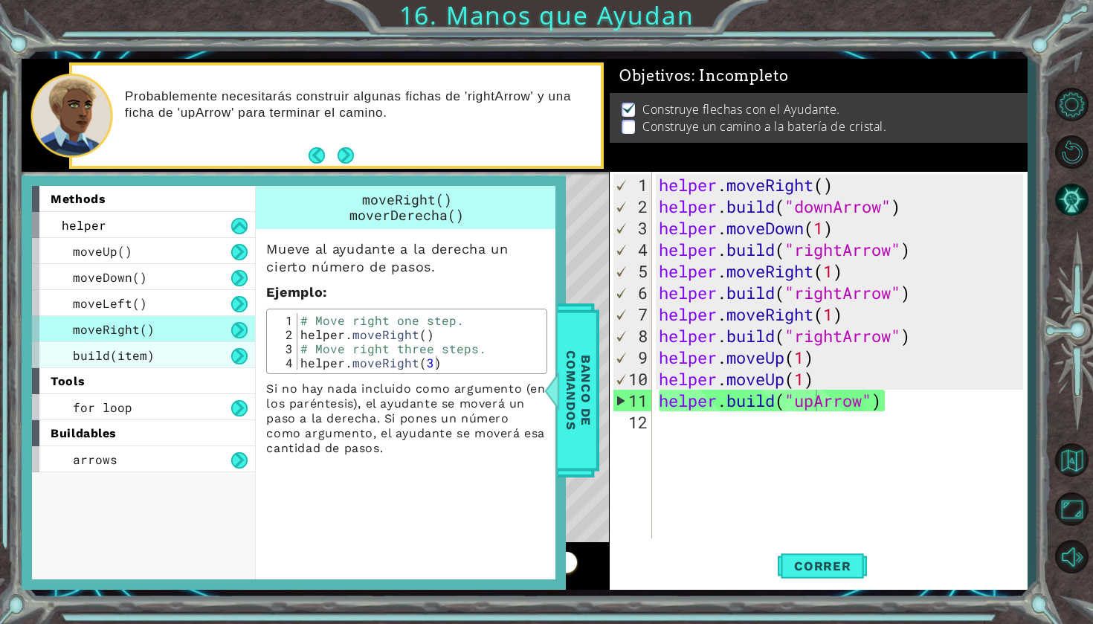
click at [197, 364] on div "build(item)" at bounding box center [143, 355] width 223 height 26
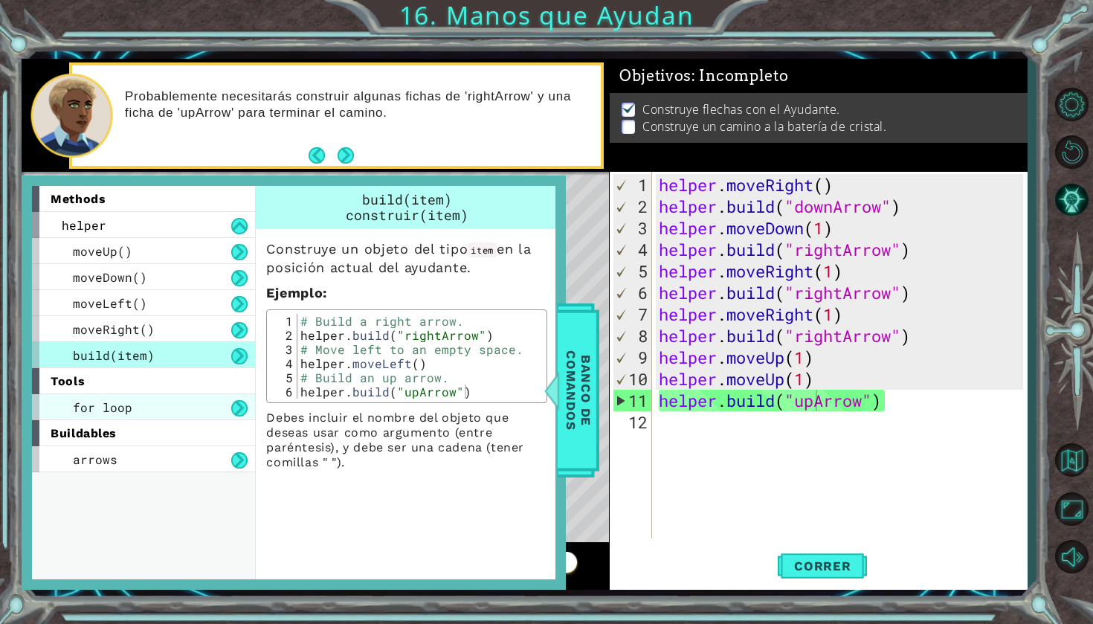
click at [196, 403] on div "for loop" at bounding box center [143, 407] width 223 height 26
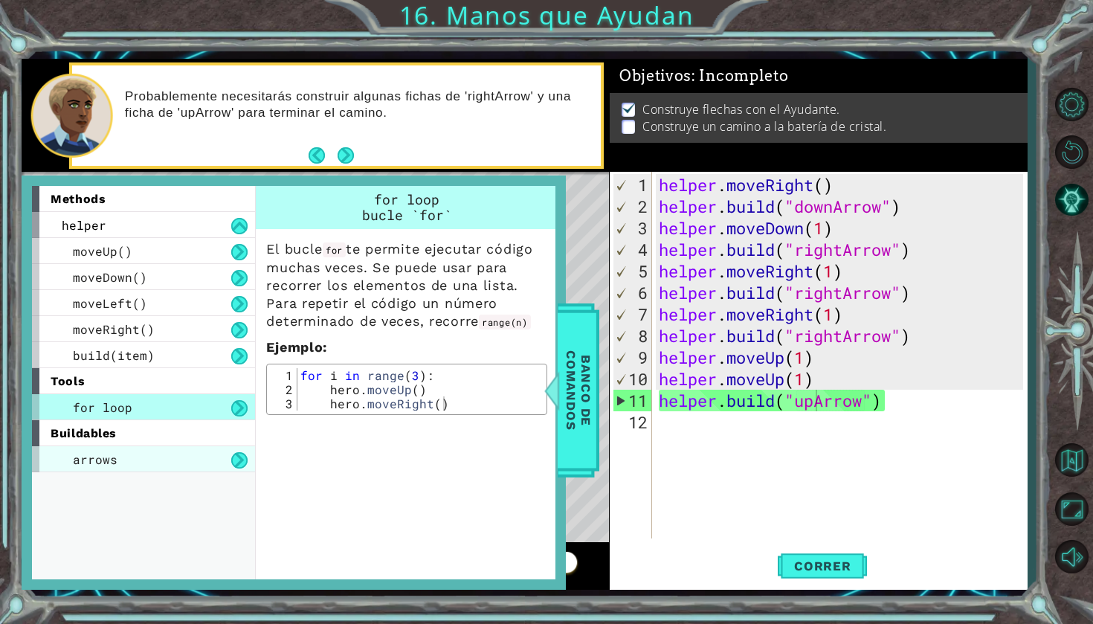
click at [164, 455] on div "arrows" at bounding box center [143, 459] width 223 height 26
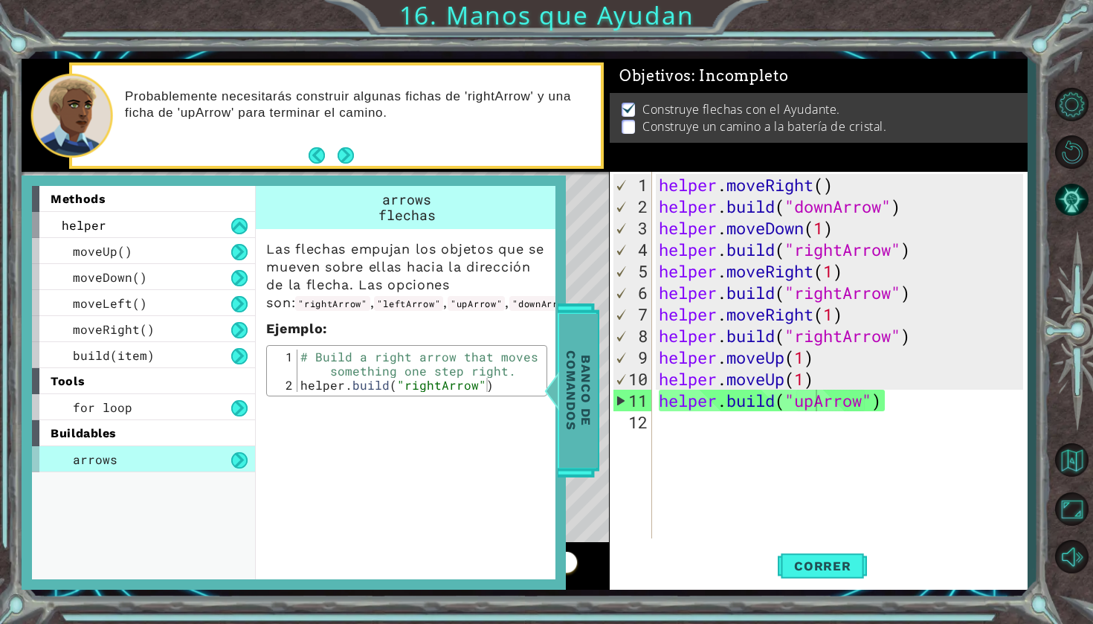
click at [584, 355] on span "Banco de comandos" at bounding box center [578, 390] width 39 height 154
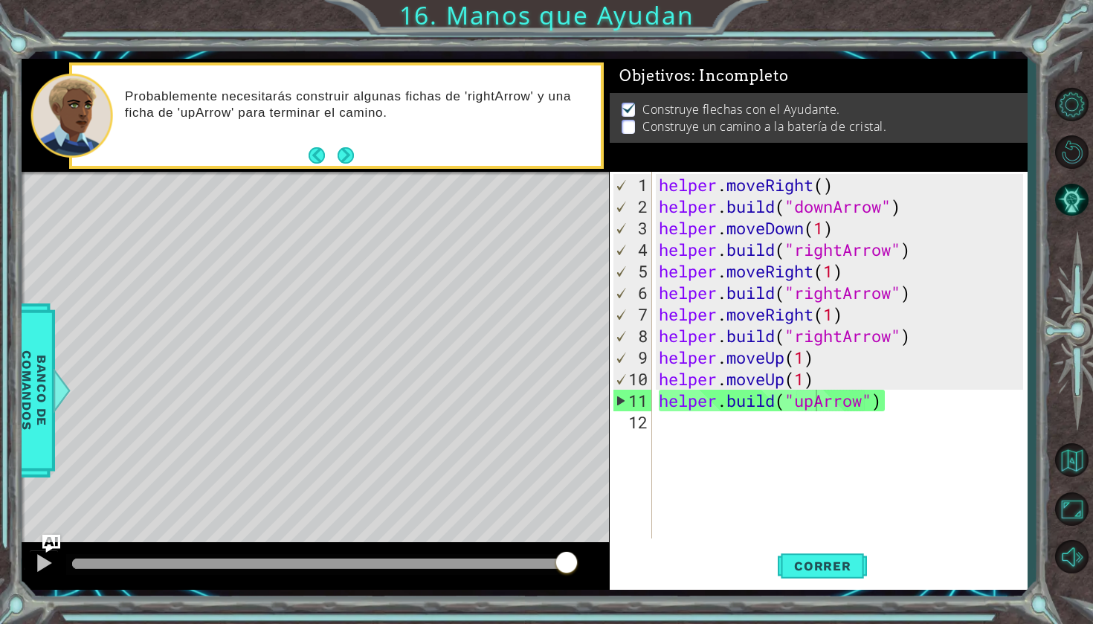
click at [686, 425] on div "helper . moveRight ( ) helper . build ( "downArrow" ) helper . moveDown ( 1 ) h…" at bounding box center [843, 379] width 375 height 410
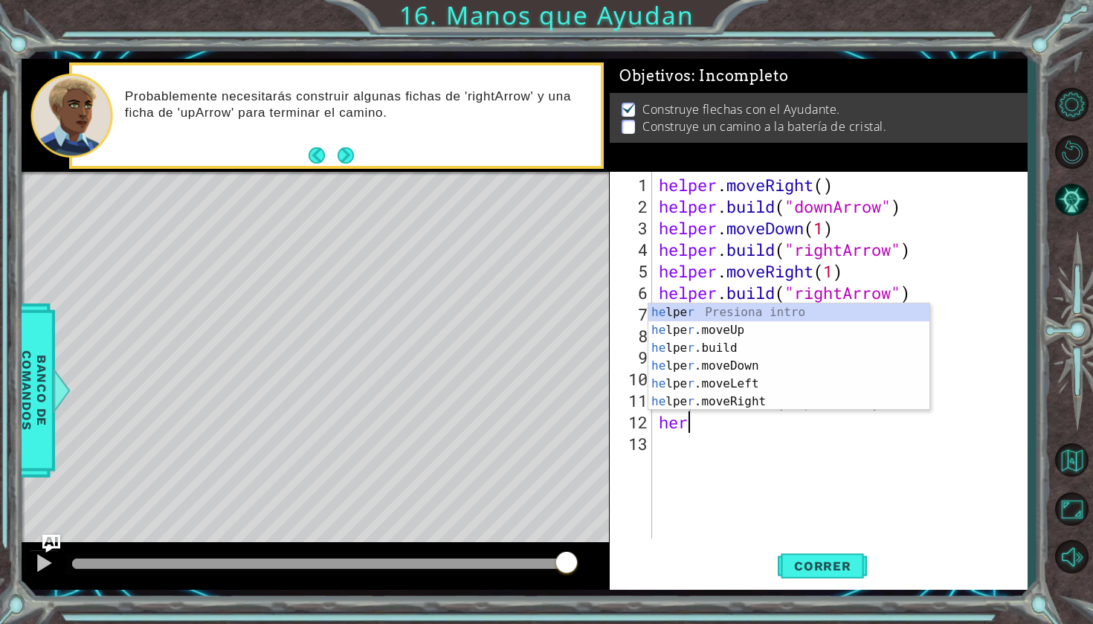
scroll to position [0, 0]
type textarea "h"
click at [782, 315] on div "h elper Presiona intro h elper.moveUp Presiona intro h [DOMAIN_NAME] Presiona i…" at bounding box center [788, 374] width 281 height 143
click at [782, 383] on div "h elper Presiona intro h elper.moveUp Presiona intro h [DOMAIN_NAME] Presiona i…" at bounding box center [788, 374] width 281 height 143
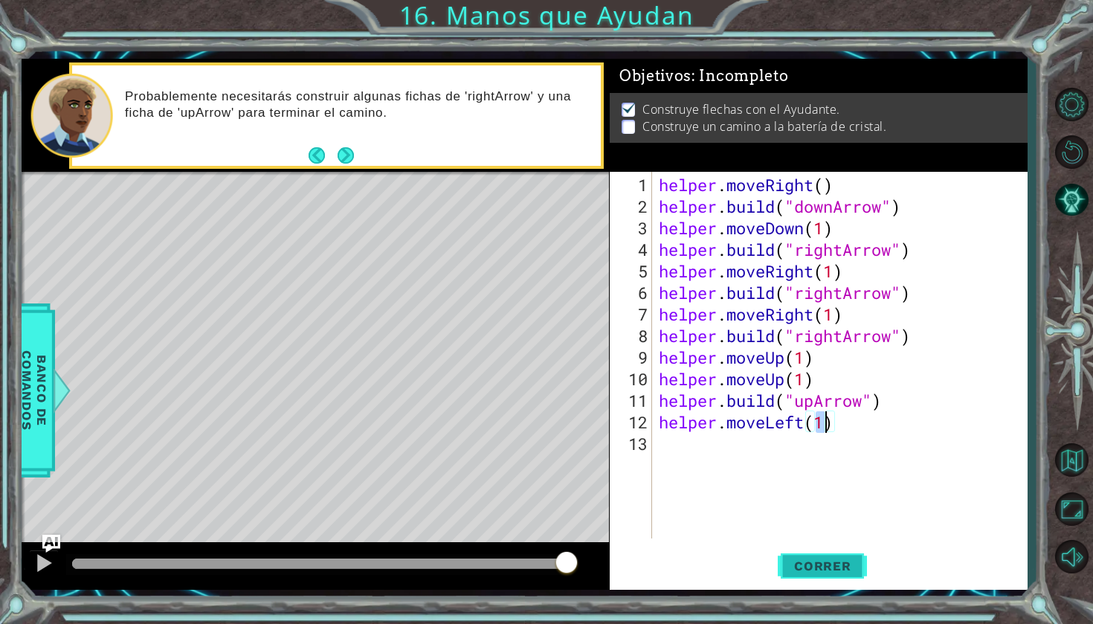
click at [821, 570] on span "Correr" at bounding box center [822, 565] width 87 height 15
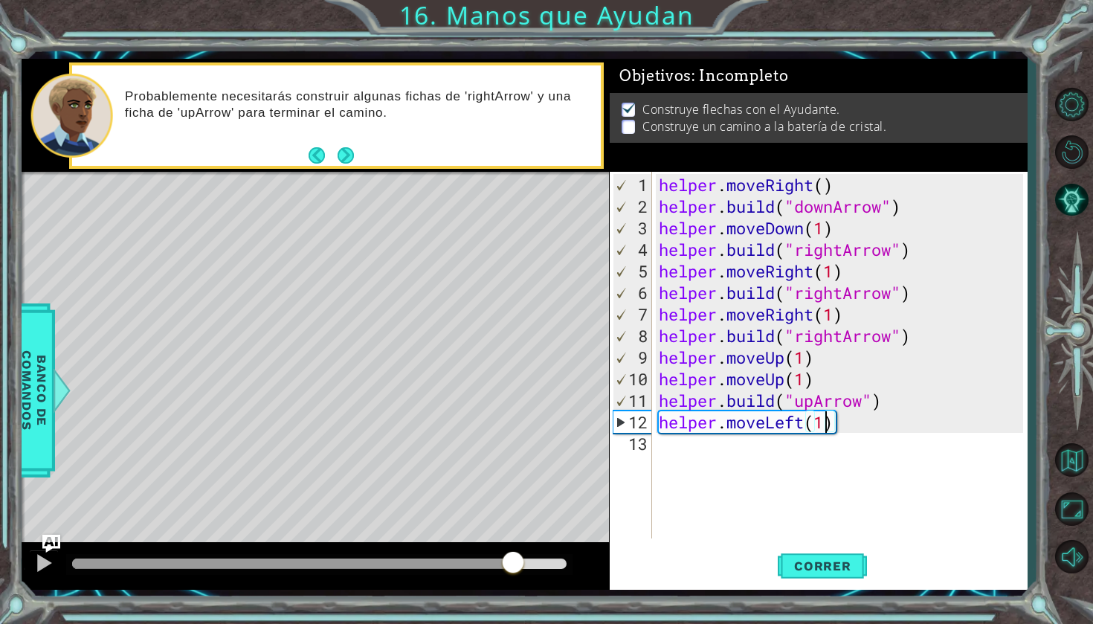
drag, startPoint x: 407, startPoint y: 567, endPoint x: 512, endPoint y: 563, distance: 104.9
click at [512, 563] on div at bounding box center [319, 563] width 494 height 10
click at [807, 425] on div "helper . moveRight ( ) helper . build ( "downArrow" ) helper . moveDown ( 1 ) h…" at bounding box center [843, 379] width 375 height 410
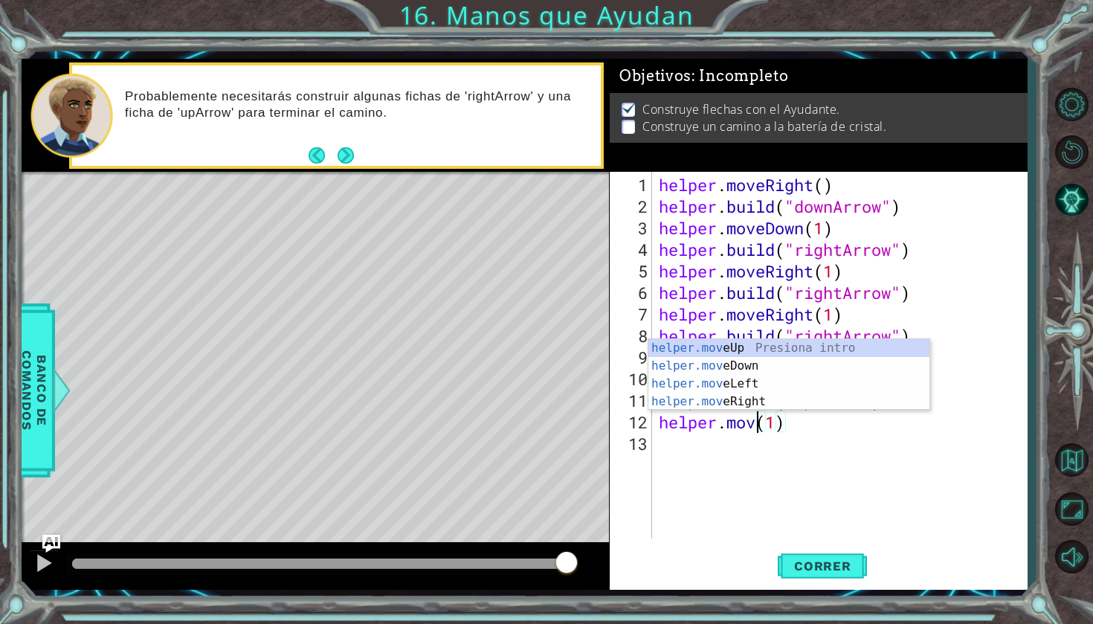
scroll to position [0, 5]
click at [820, 395] on div "helper.move Up Presiona intro helper.move Down Presiona intro helper.move Left …" at bounding box center [788, 392] width 281 height 107
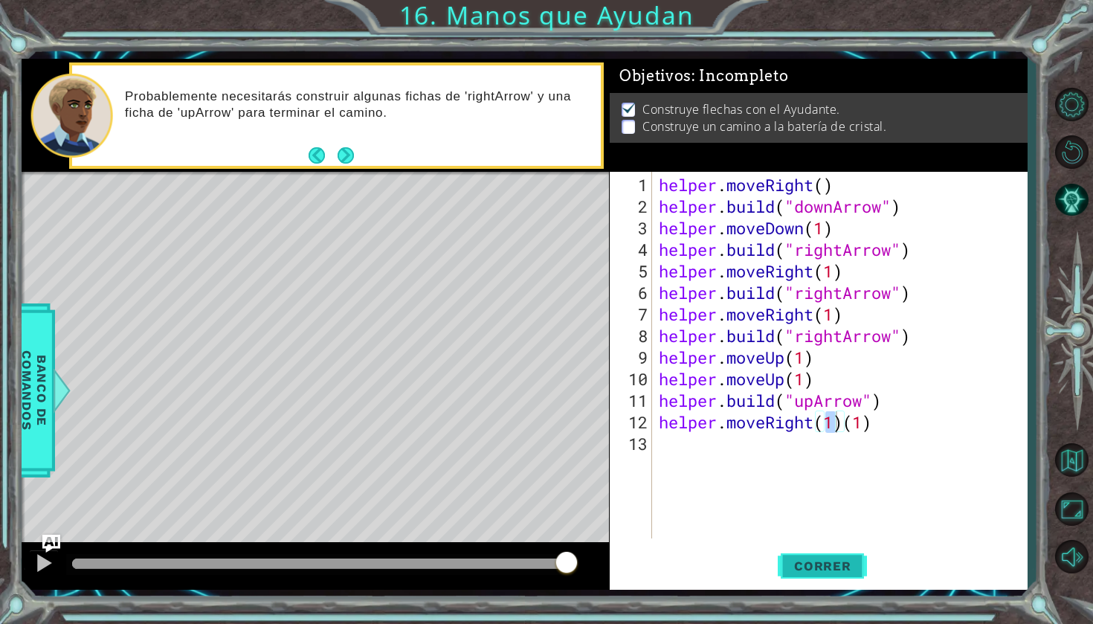
click at [813, 568] on span "Correr" at bounding box center [822, 565] width 87 height 15
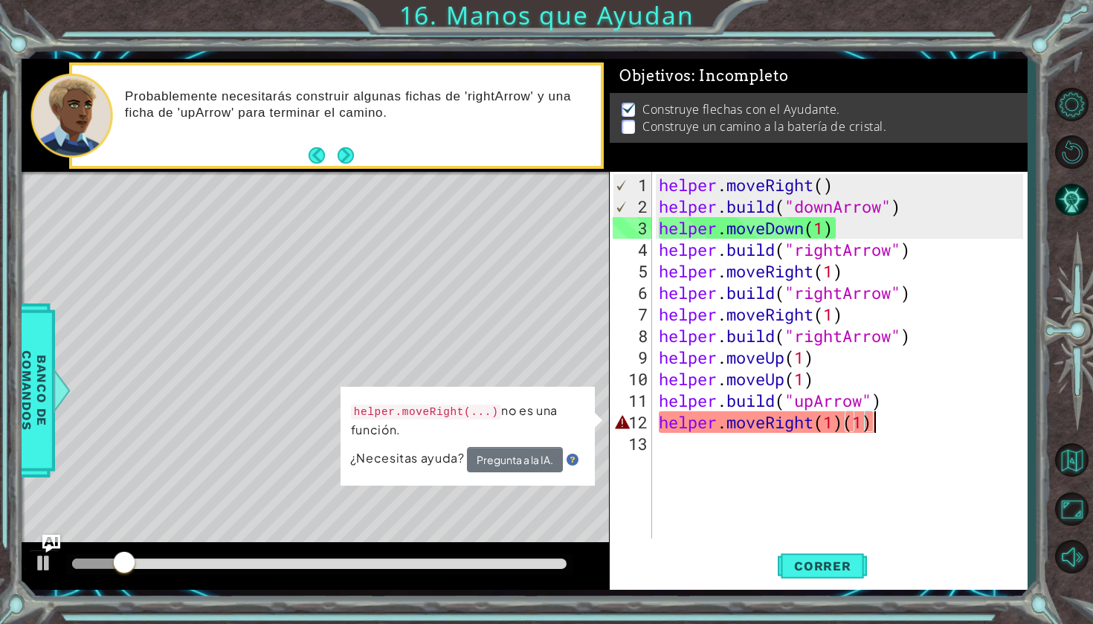
click at [878, 427] on div "helper . moveRight ( ) helper . build ( "downArrow" ) helper . moveDown ( 1 ) h…" at bounding box center [843, 379] width 375 height 410
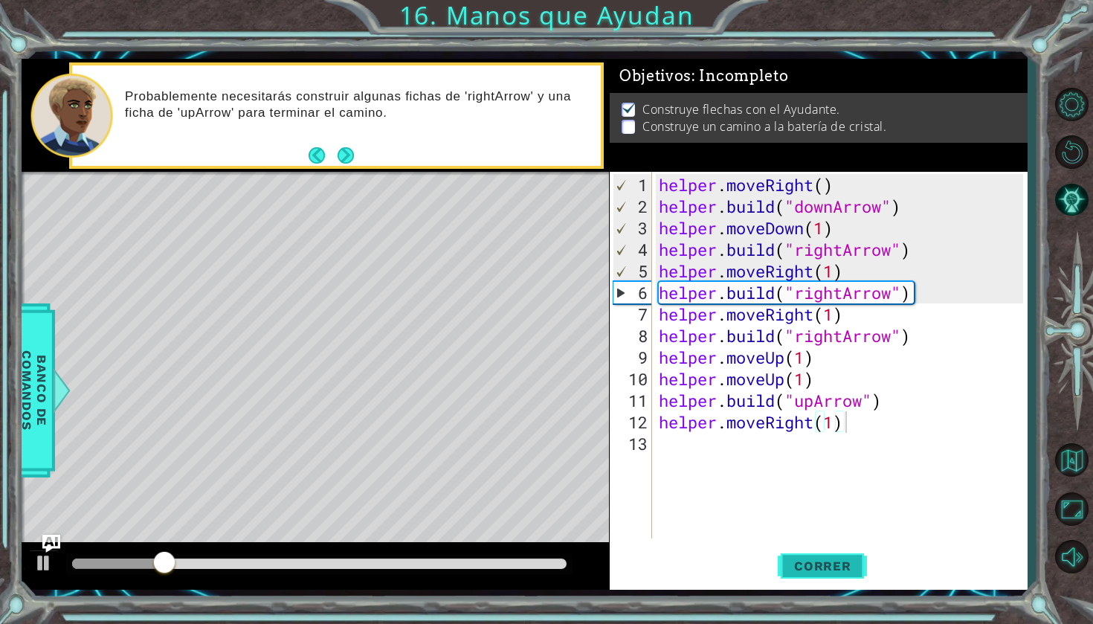
click at [833, 564] on span "Correr" at bounding box center [822, 565] width 87 height 15
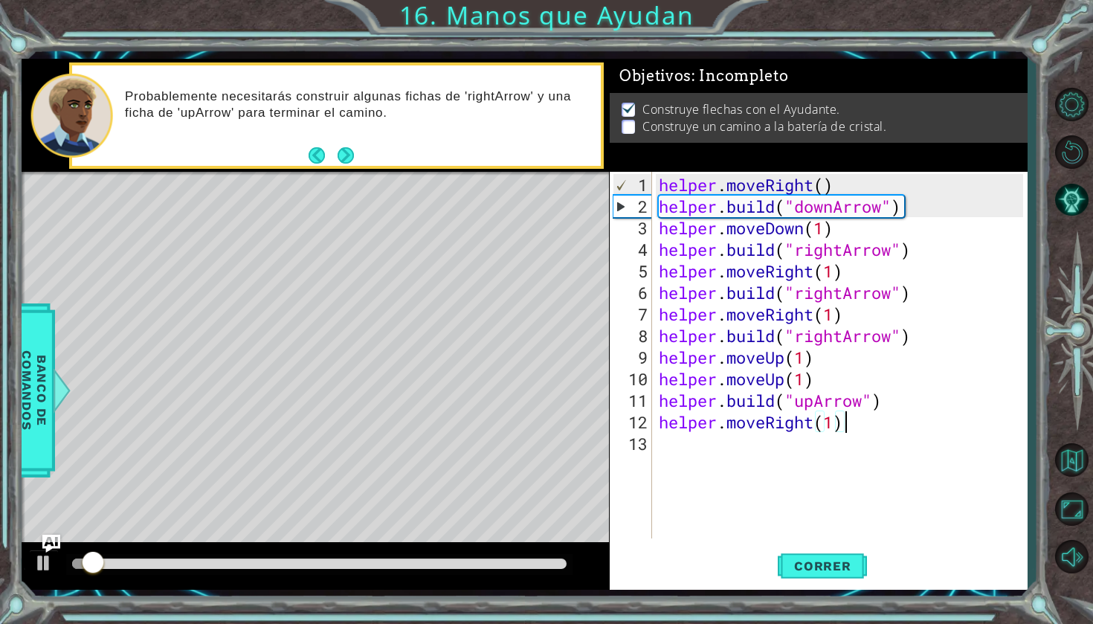
click at [546, 564] on div at bounding box center [319, 563] width 494 height 10
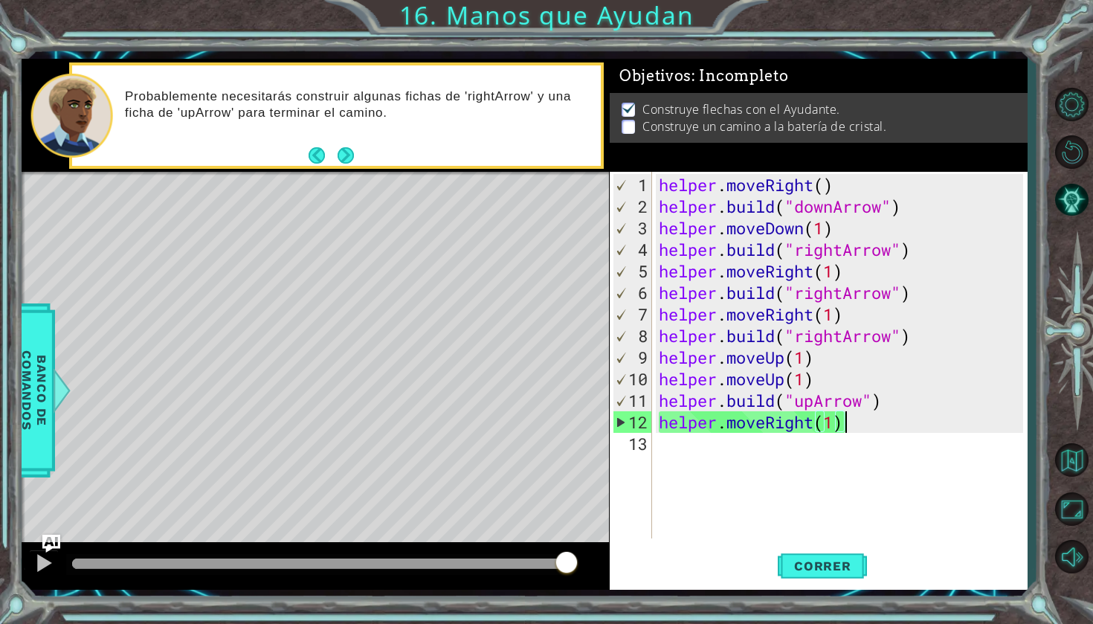
drag, startPoint x: 548, startPoint y: 564, endPoint x: 573, endPoint y: 565, distance: 25.3
click at [574, 566] on div at bounding box center [566, 563] width 27 height 27
click at [864, 425] on div "helper . moveRight ( ) helper . build ( "downArrow" ) helper . moveDown ( 1 ) h…" at bounding box center [843, 379] width 375 height 410
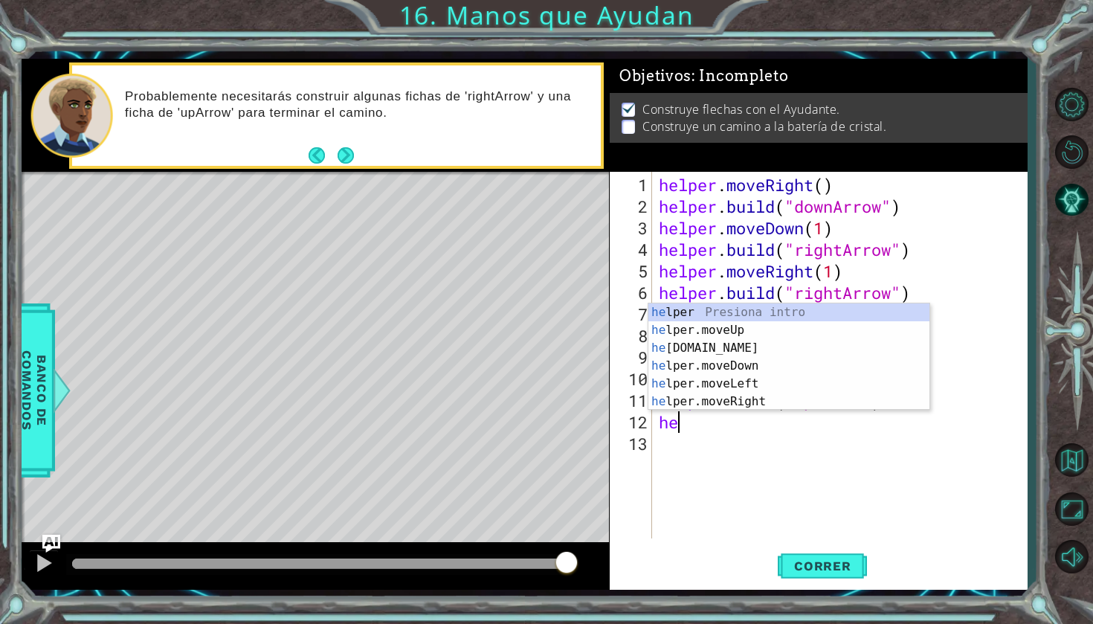
scroll to position [0, 0]
type textarea "h"
click at [849, 402] on div "helpe r Presiona intro helpe r.moveUp Presiona intro helpe r.moveDown Presiona …" at bounding box center [788, 374] width 281 height 143
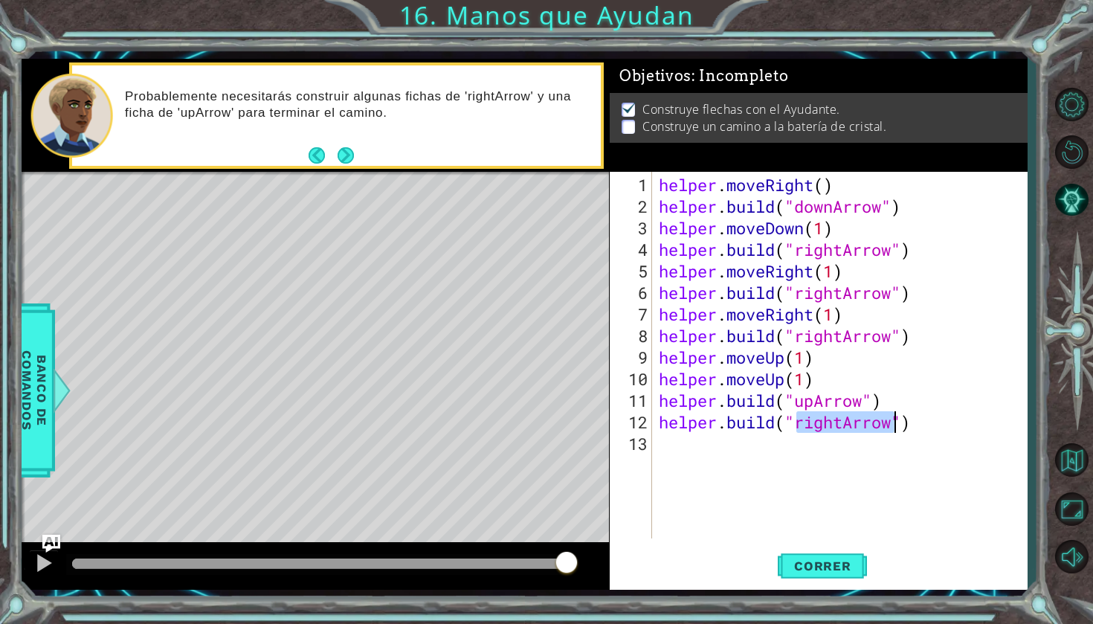
click at [837, 427] on div "helper . moveRight ( ) helper . build ( "downArrow" ) helper . moveDown ( 1 ) h…" at bounding box center [843, 379] width 375 height 410
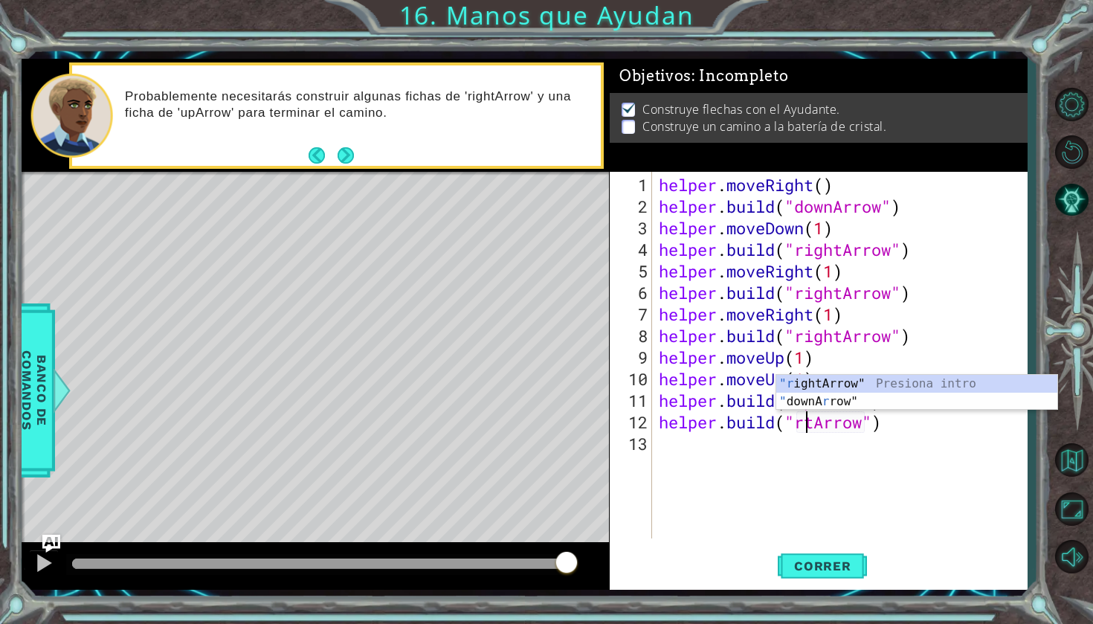
type textarea "[DOMAIN_NAME]("[PERSON_NAME]")"
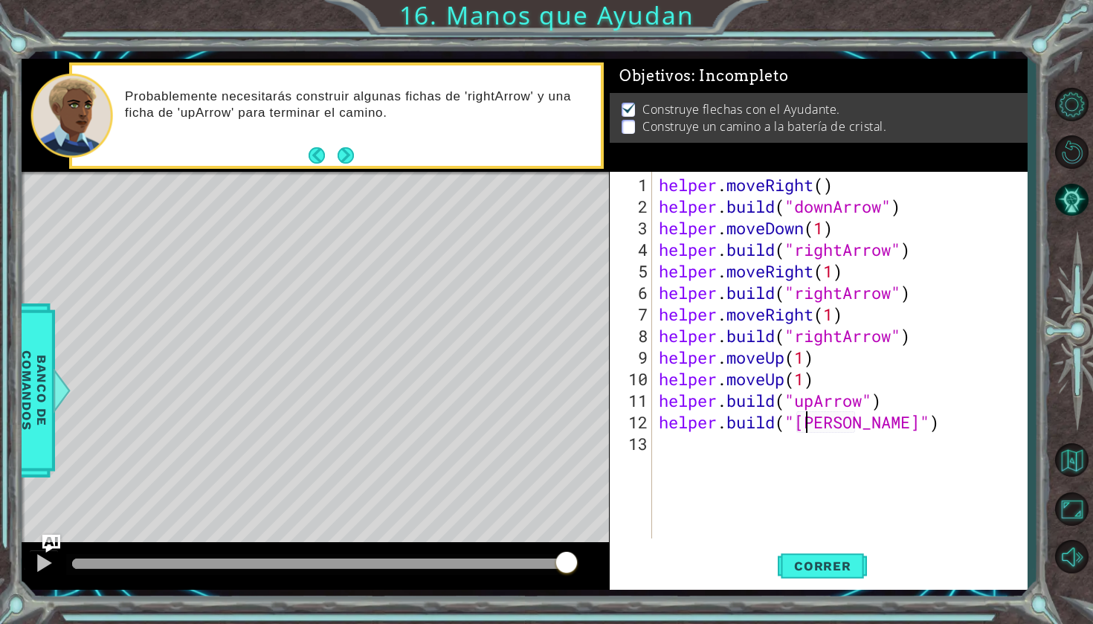
click at [805, 419] on div "helper . moveRight ( ) helper . build ( "downArrow" ) helper . moveDown ( 1 ) h…" at bounding box center [843, 379] width 375 height 410
click at [810, 483] on div "helper . moveRight ( ) helper . build ( "downArrow" ) helper . moveDown ( 1 ) h…" at bounding box center [843, 379] width 375 height 410
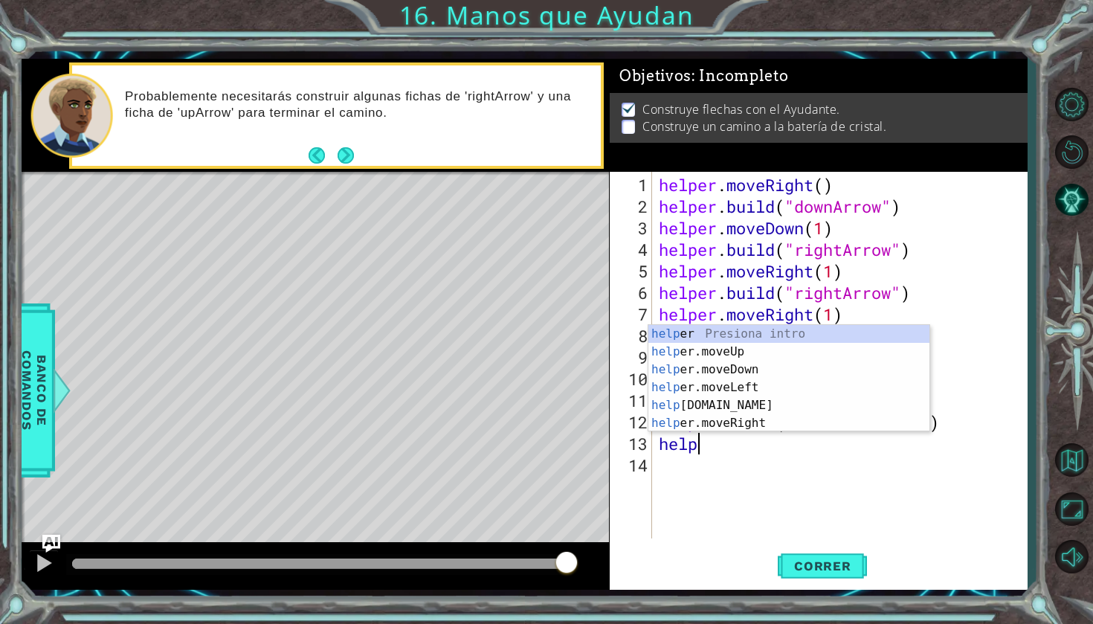
scroll to position [0, 1]
click at [761, 405] on div "helper Presiona intro helper .moveUp Presiona intro helper .moveDown Presiona i…" at bounding box center [788, 396] width 281 height 143
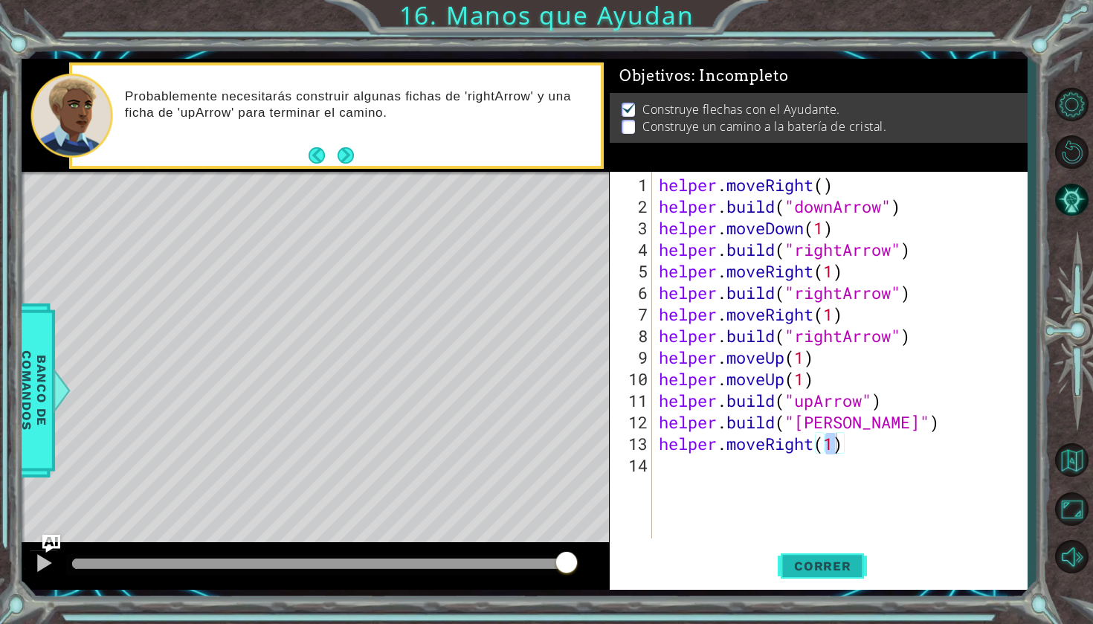
click at [799, 558] on span "Correr" at bounding box center [822, 565] width 87 height 15
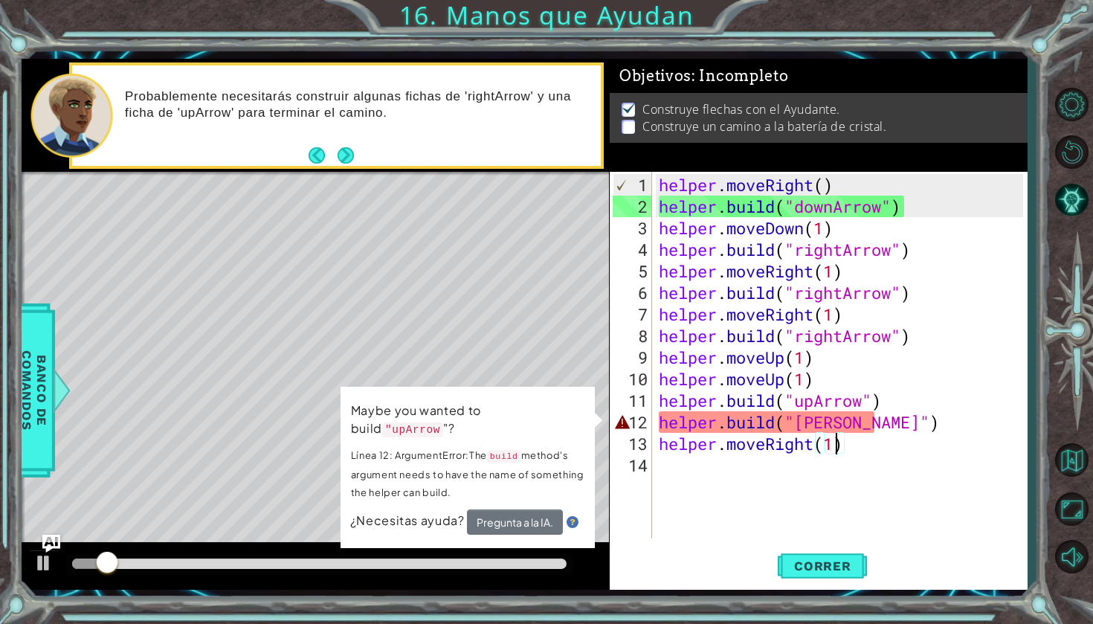
click at [846, 445] on div "helper . moveRight ( ) helper . build ( "downArrow" ) helper . moveDown ( 1 ) h…" at bounding box center [843, 379] width 375 height 410
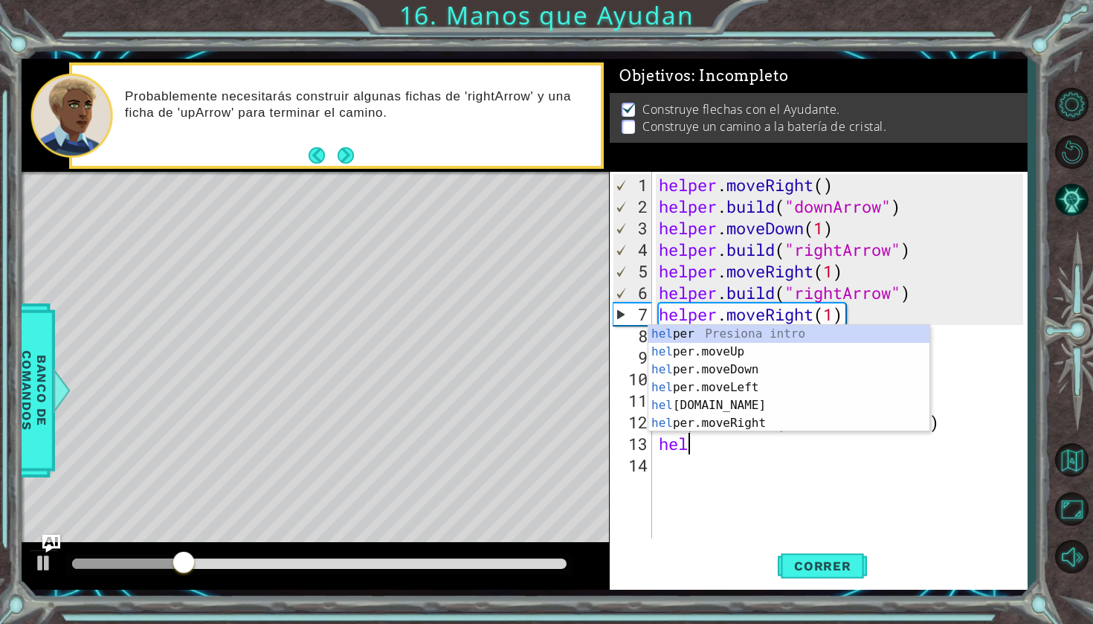
scroll to position [0, 0]
type textarea "h"
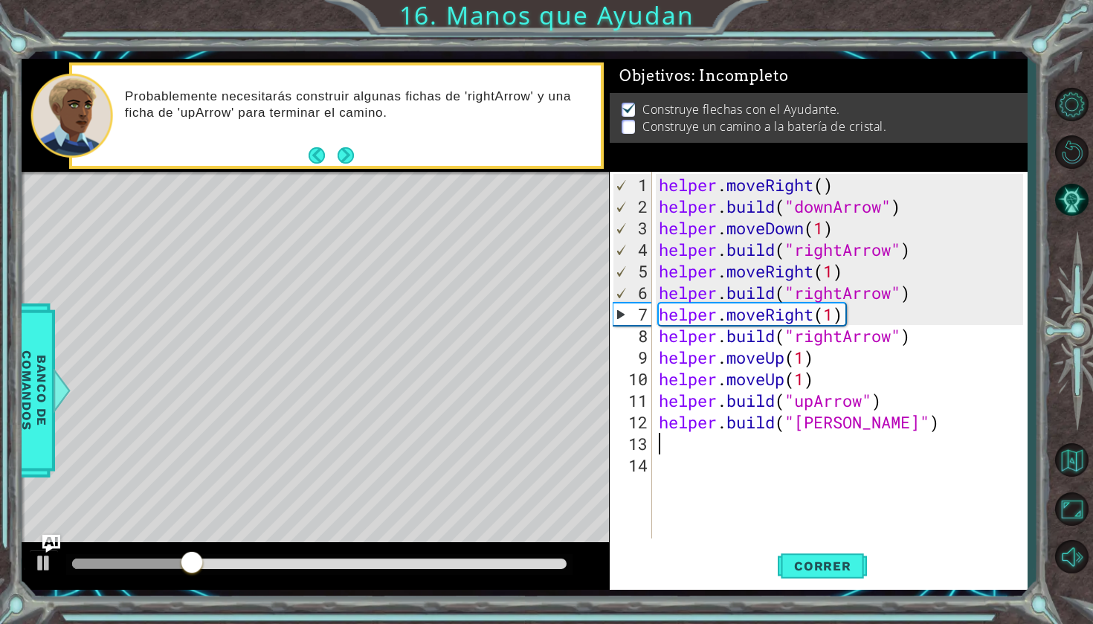
type textarea "[DOMAIN_NAME]("[PERSON_NAME]")"
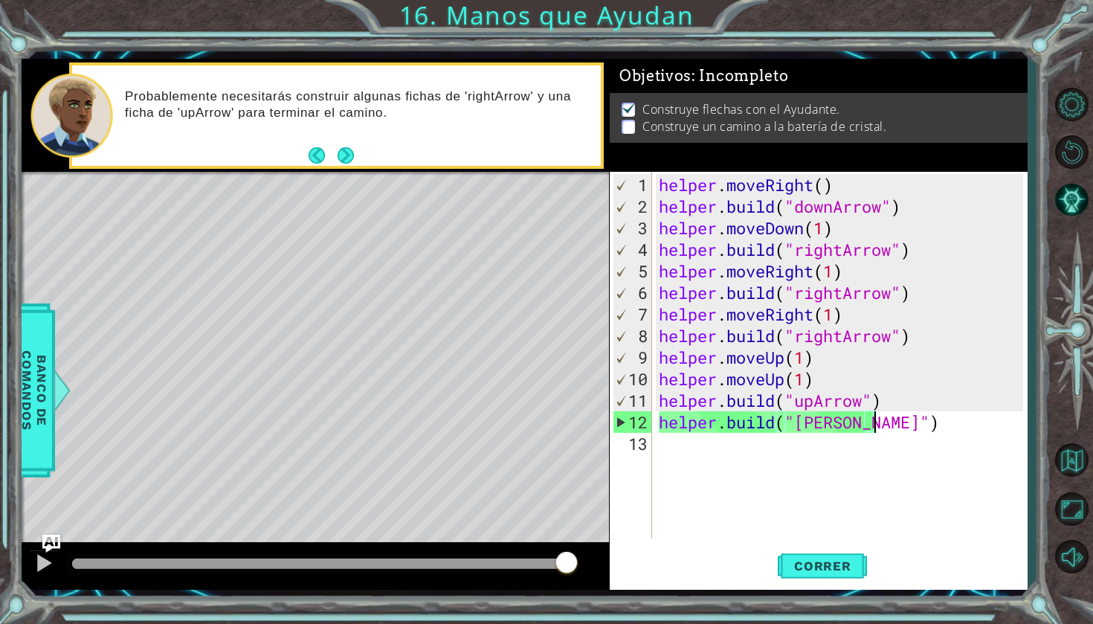
click at [669, 443] on div "helper . moveRight ( ) helper . build ( "downArrow" ) helper . moveDown ( 1 ) h…" at bounding box center [843, 379] width 375 height 410
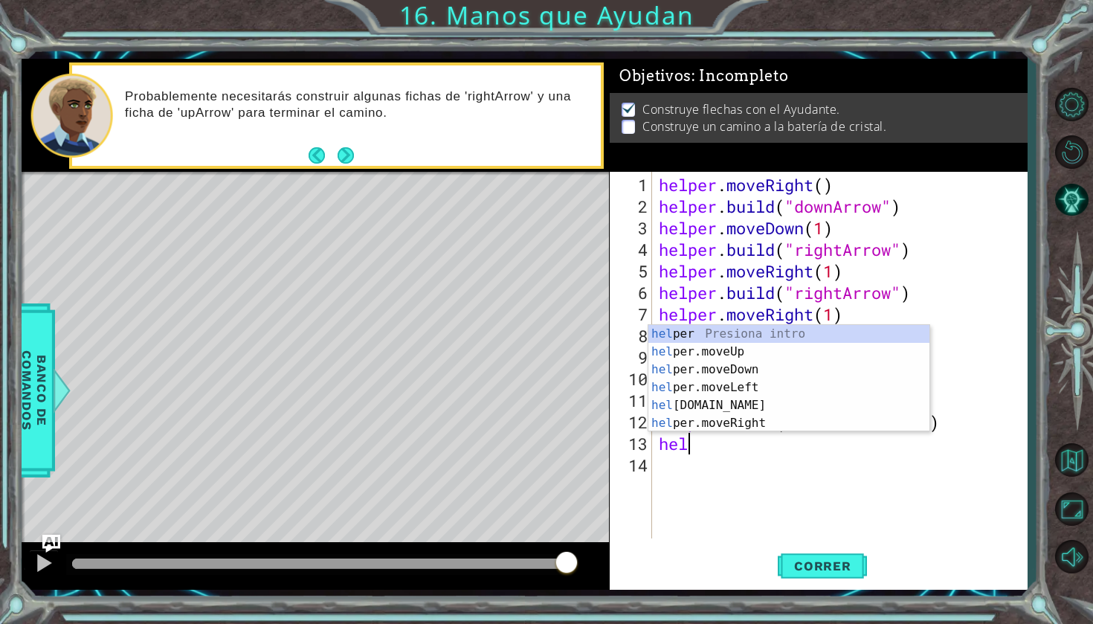
scroll to position [0, 1]
click at [749, 383] on div "helpe r Presiona intro helpe r.moveUp Presiona intro helpe r.moveDown Presiona …" at bounding box center [788, 396] width 281 height 143
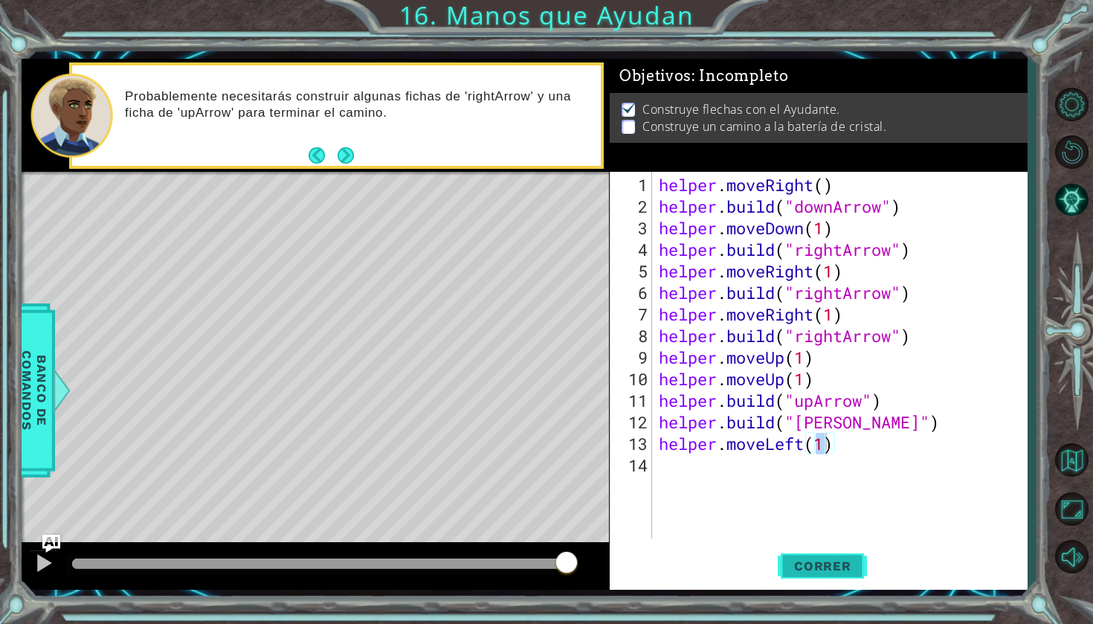
click at [818, 570] on span "Correr" at bounding box center [822, 565] width 87 height 15
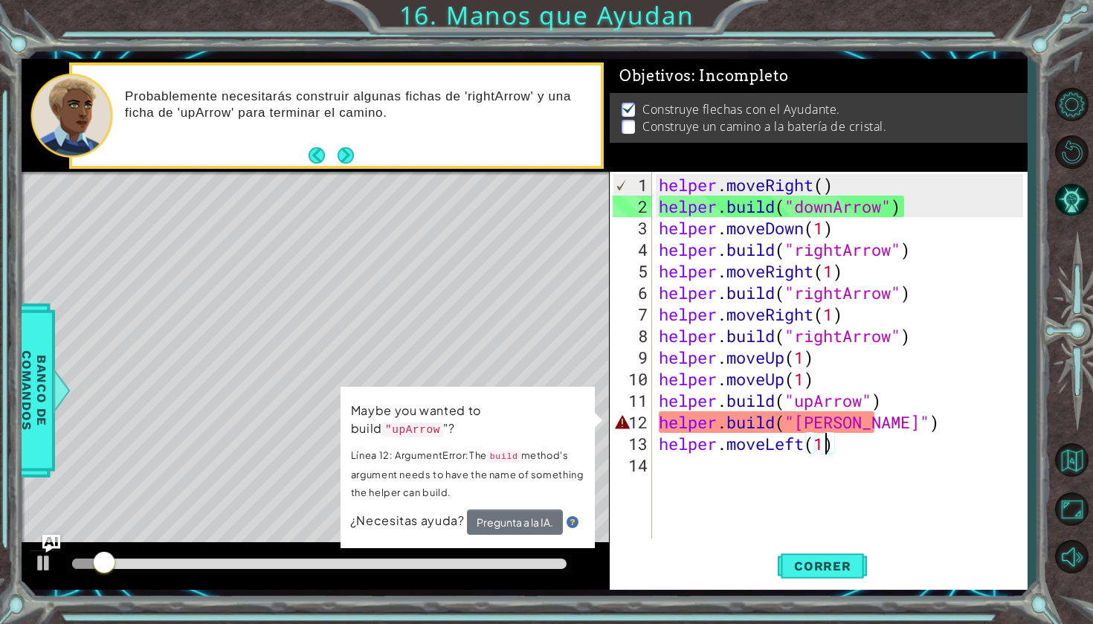
click at [847, 444] on div "helper . moveRight ( ) helper . build ( "downArrow" ) helper . moveDown ( 1 ) h…" at bounding box center [843, 379] width 375 height 410
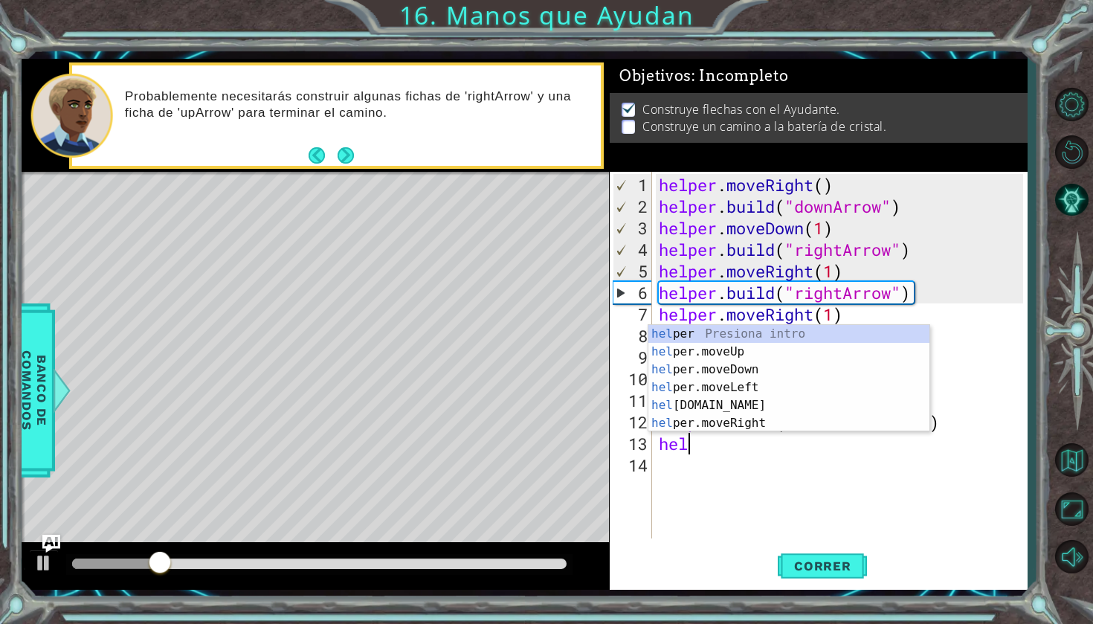
scroll to position [0, 0]
type textarea "h"
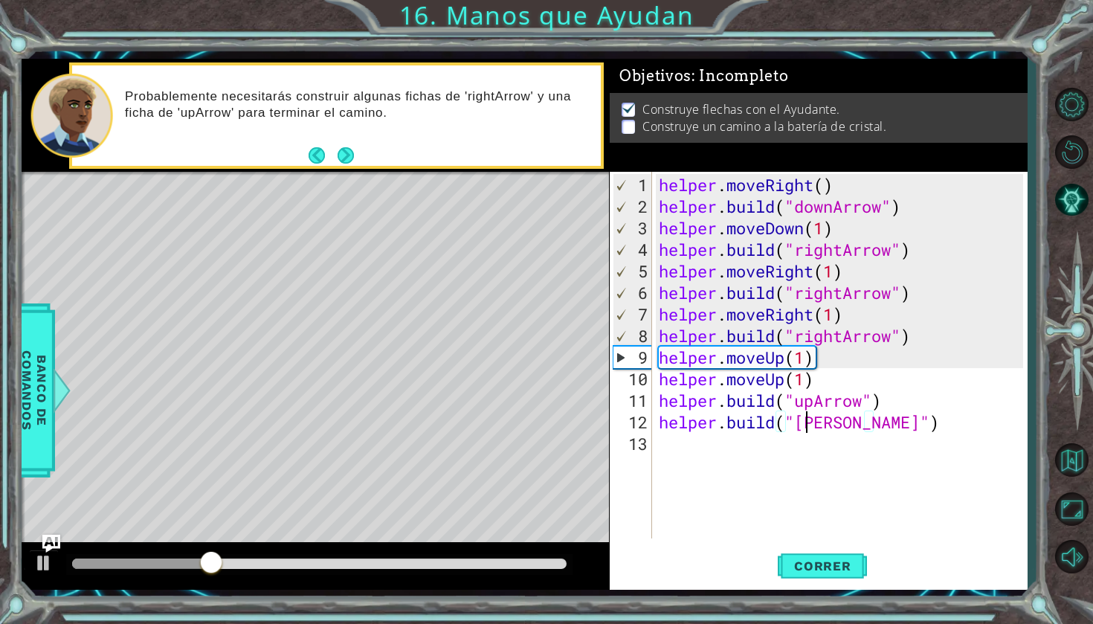
click at [806, 422] on div "helper . moveRight ( ) helper . build ( "downArrow" ) helper . moveDown ( 1 ) h…" at bounding box center [843, 379] width 375 height 410
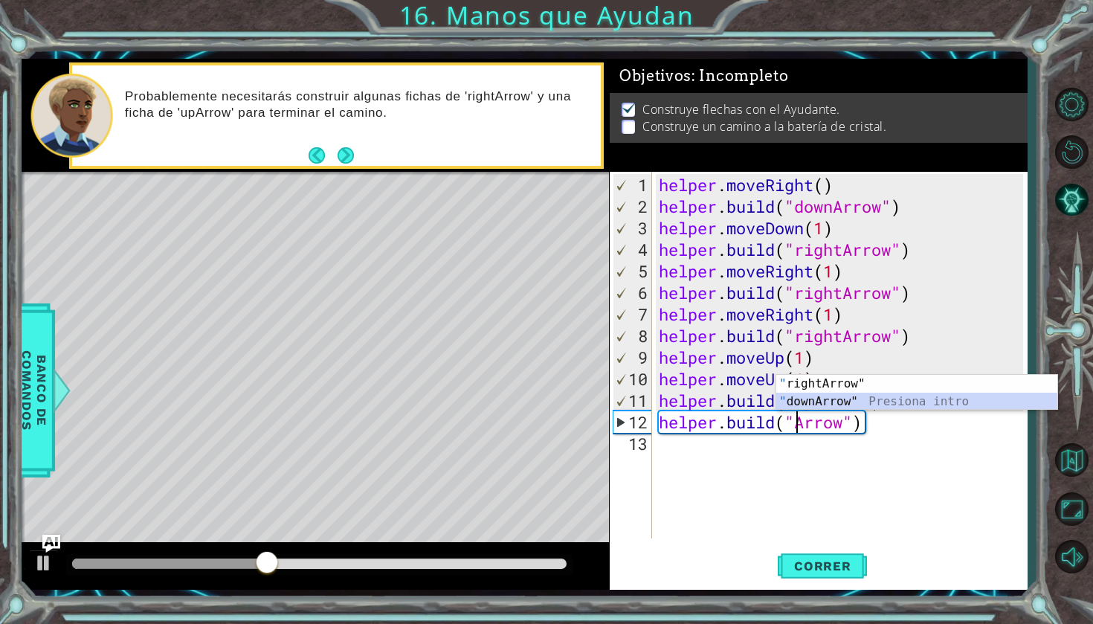
click at [846, 402] on div "" rightArrow" Presiona intro " downArrow" Presiona intro" at bounding box center [916, 410] width 281 height 71
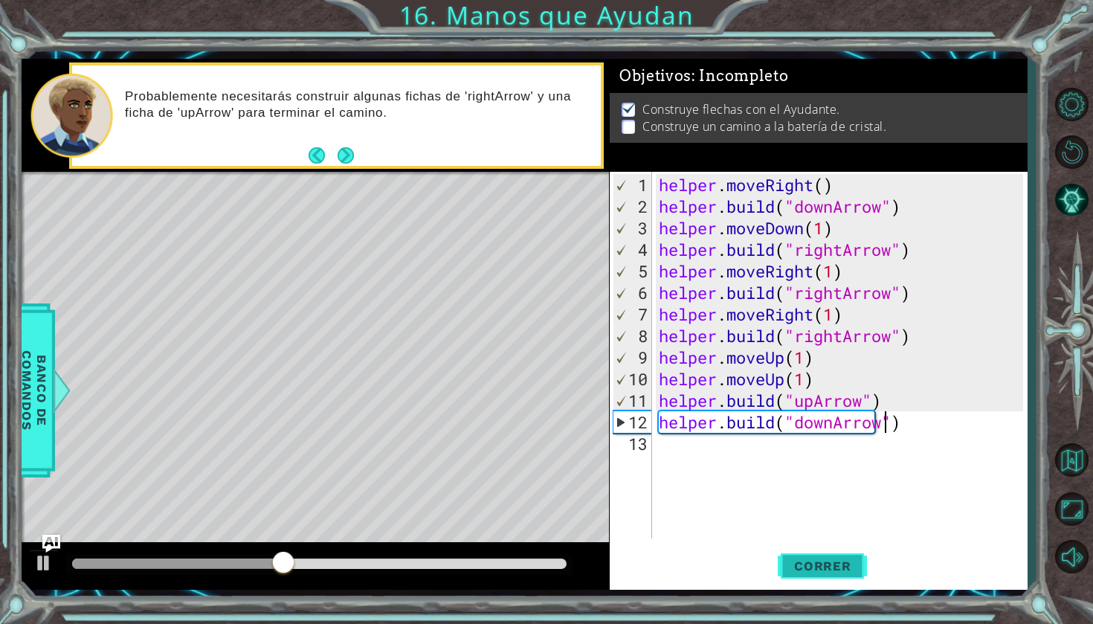
click at [839, 563] on span "Correr" at bounding box center [822, 565] width 87 height 15
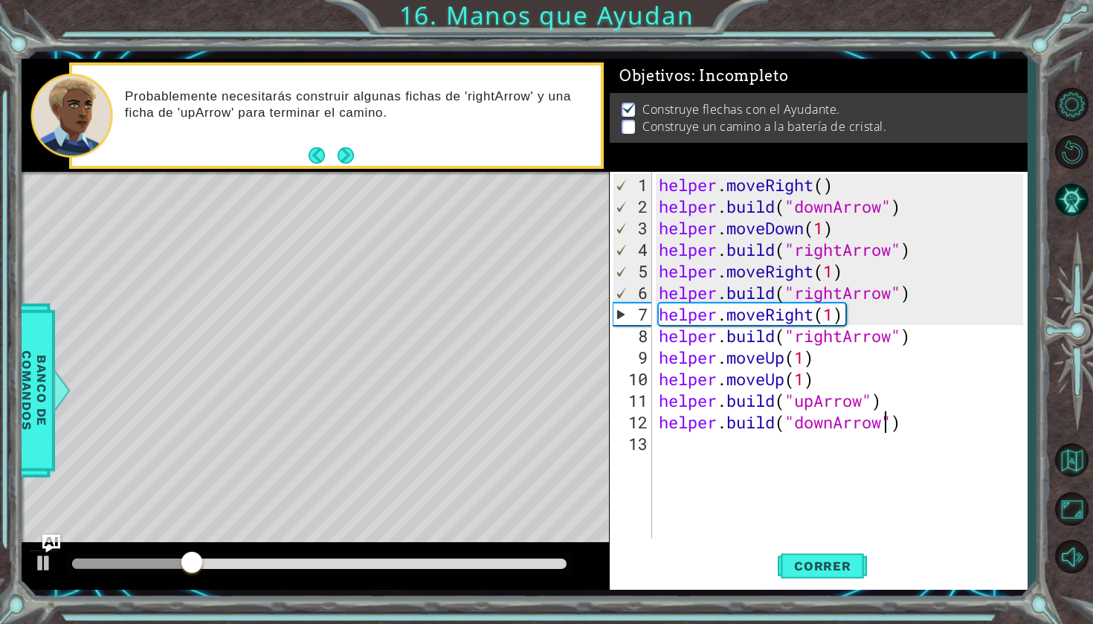
scroll to position [0, 11]
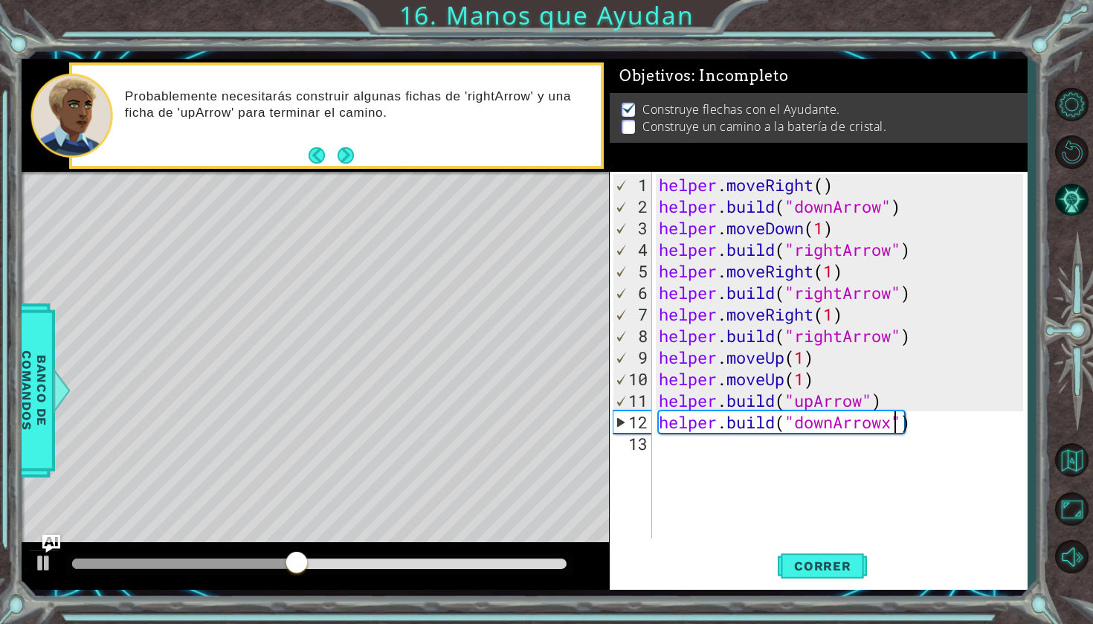
click at [895, 426] on div "helper . moveRight ( ) helper . build ( "downArrow" ) helper . moveDown ( 1 ) h…" at bounding box center [843, 379] width 375 height 410
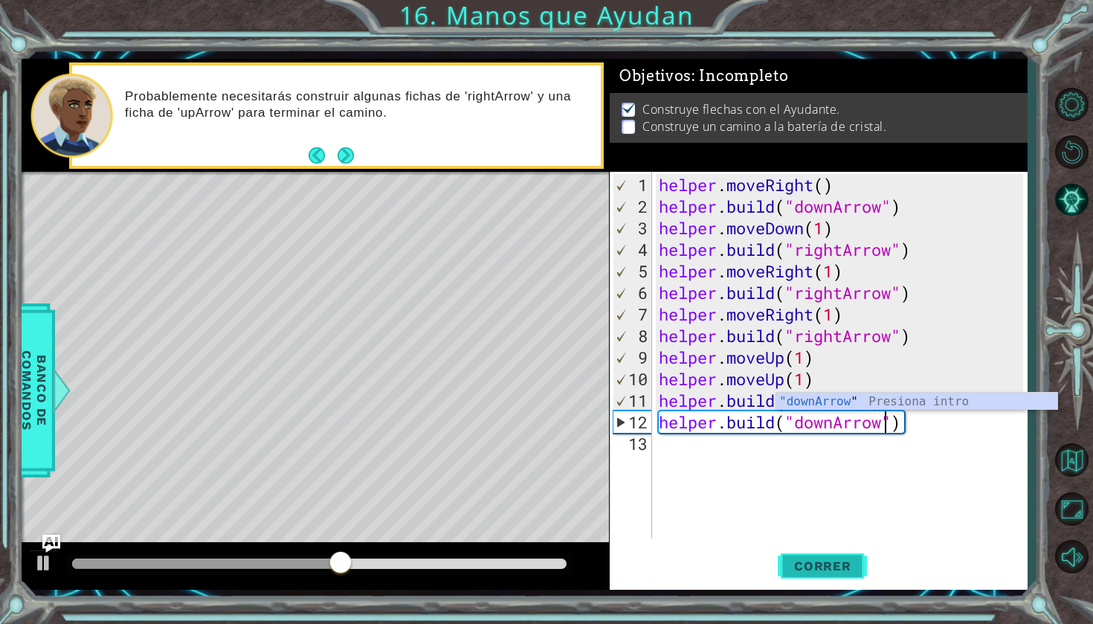
click at [834, 558] on span "Correr" at bounding box center [822, 565] width 87 height 15
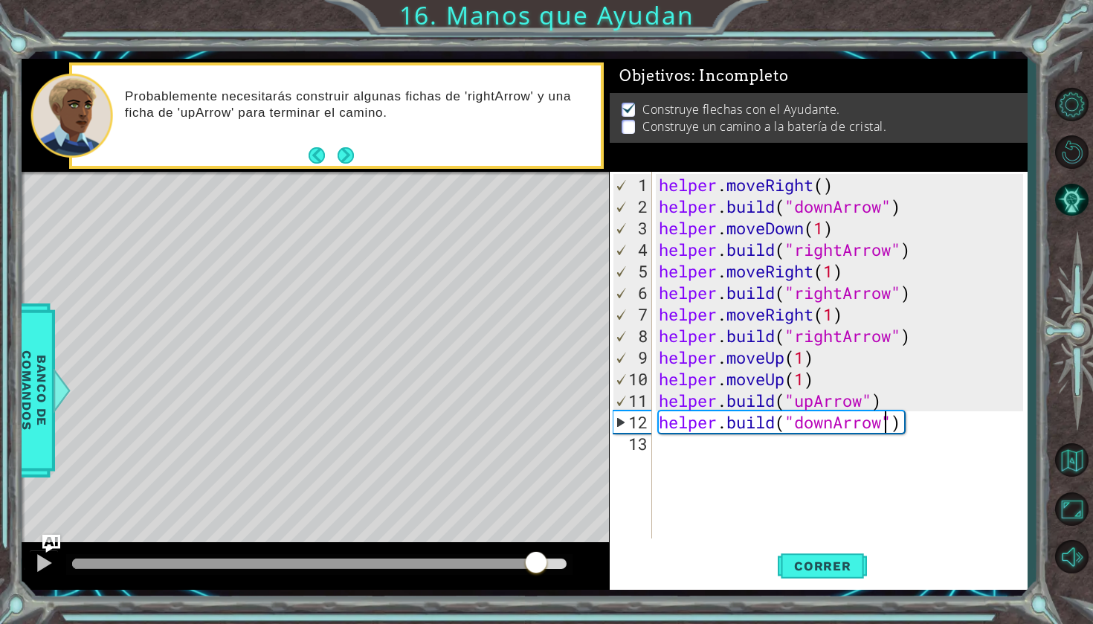
drag, startPoint x: 455, startPoint y: 564, endPoint x: 535, endPoint y: 622, distance: 99.1
click at [535, 623] on div "1 ההההההההההההההההההההההההההההההההההההההההההההההההההההההההההההההההההההההההההההה…" at bounding box center [546, 312] width 1093 height 624
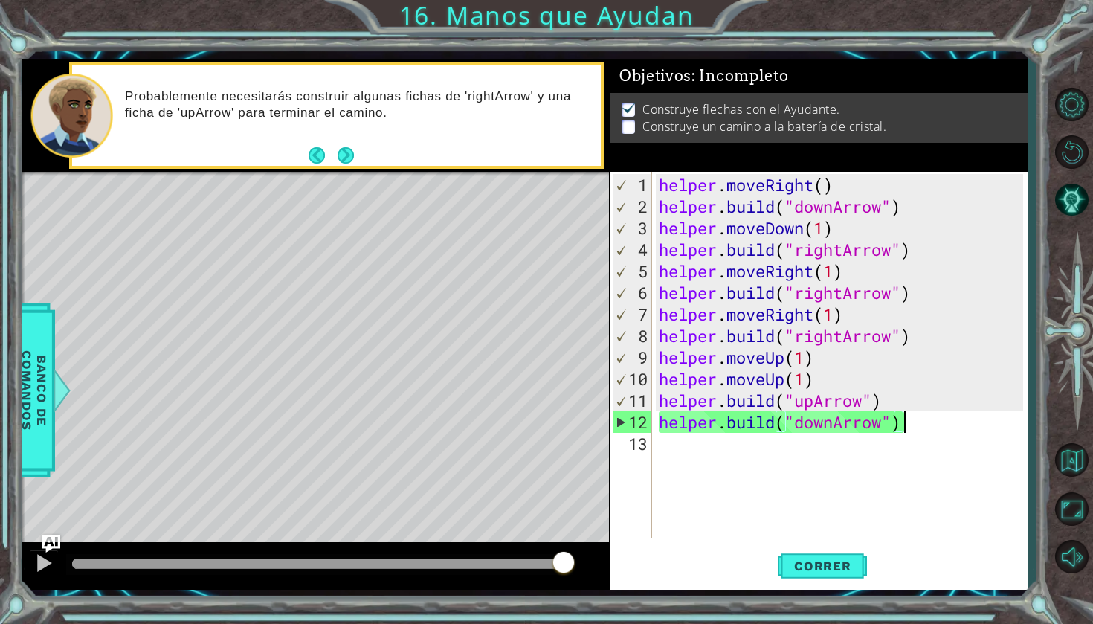
click at [933, 426] on div "helper . moveRight ( ) helper . build ( "downArrow" ) helper . moveDown ( 1 ) h…" at bounding box center [843, 379] width 375 height 410
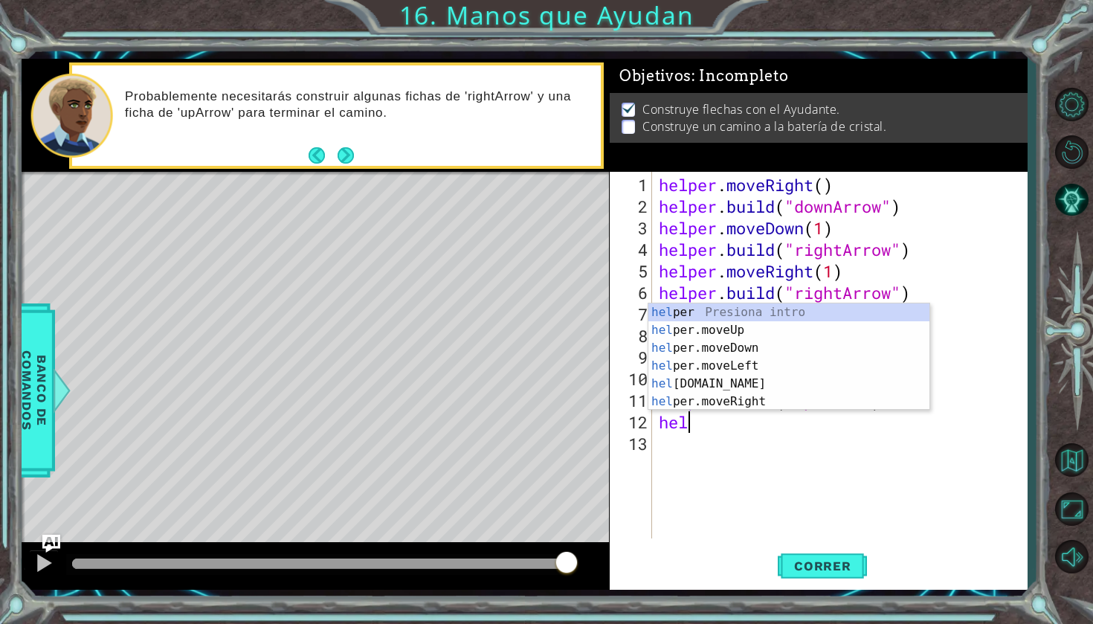
scroll to position [0, 0]
type textarea "h"
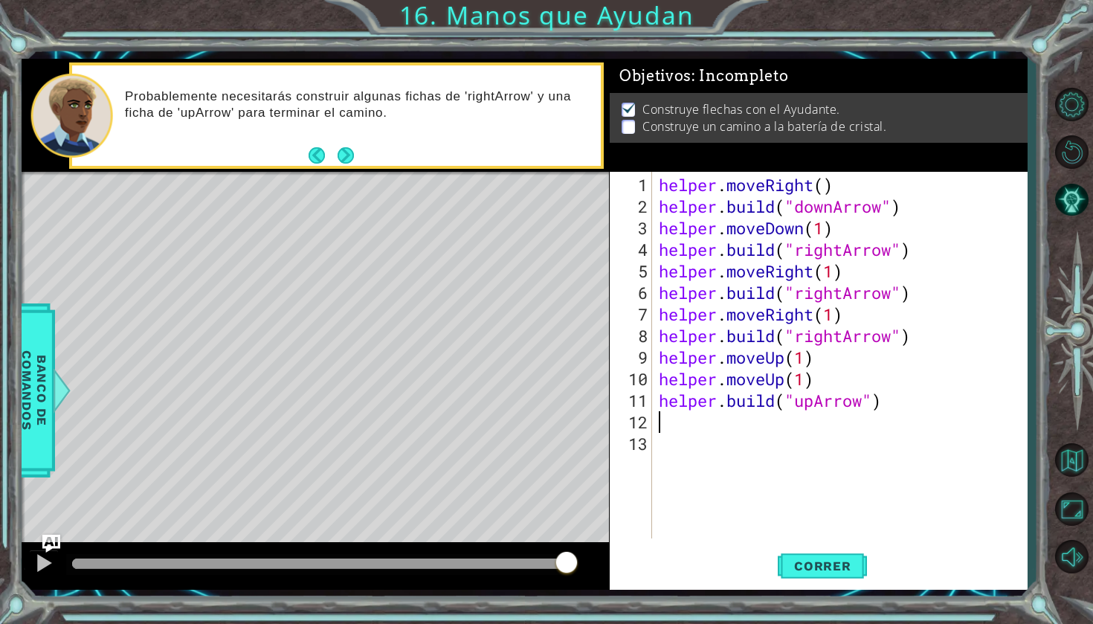
click at [709, 126] on p "Construye un camino a la batería de cristal." at bounding box center [765, 126] width 244 height 16
click at [22, 364] on span "Banco de comandos" at bounding box center [34, 390] width 39 height 154
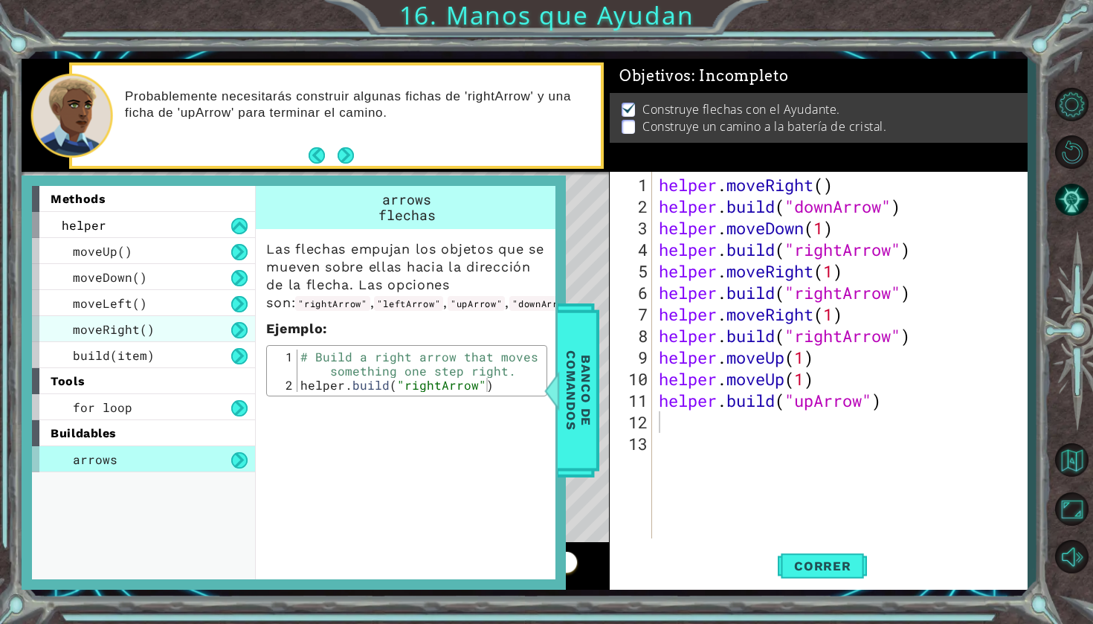
click at [211, 324] on div "moveRight()" at bounding box center [143, 329] width 223 height 26
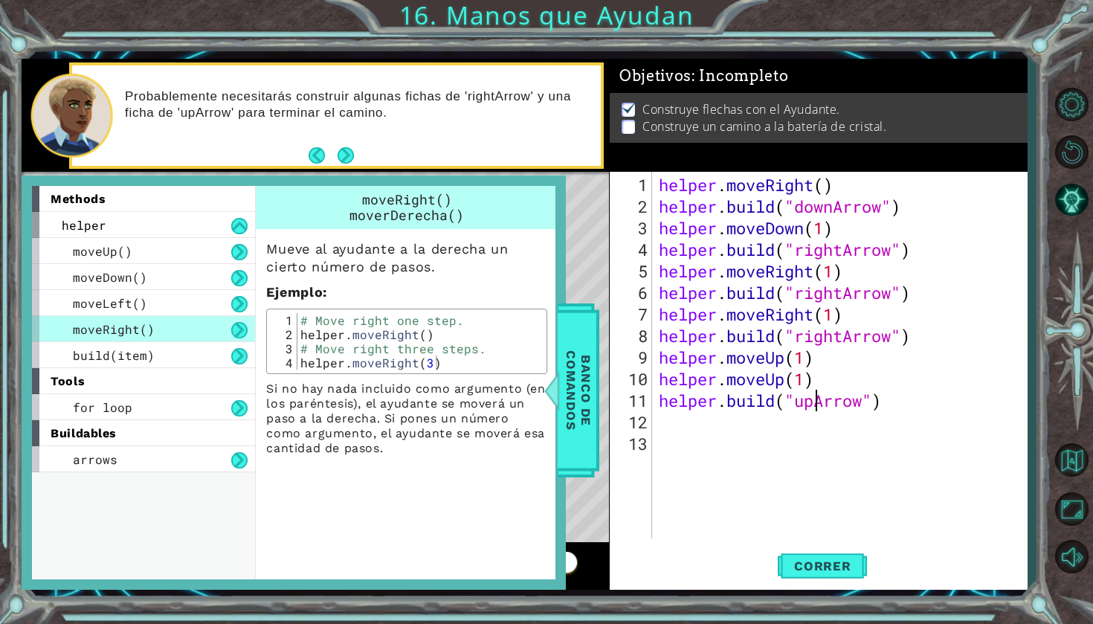
click at [816, 405] on div "helper . moveRight ( ) helper . build ( "downArrow" ) helper . moveDown ( 1 ) h…" at bounding box center [843, 379] width 375 height 410
click at [823, 555] on button "Correr" at bounding box center [822, 566] width 89 height 42
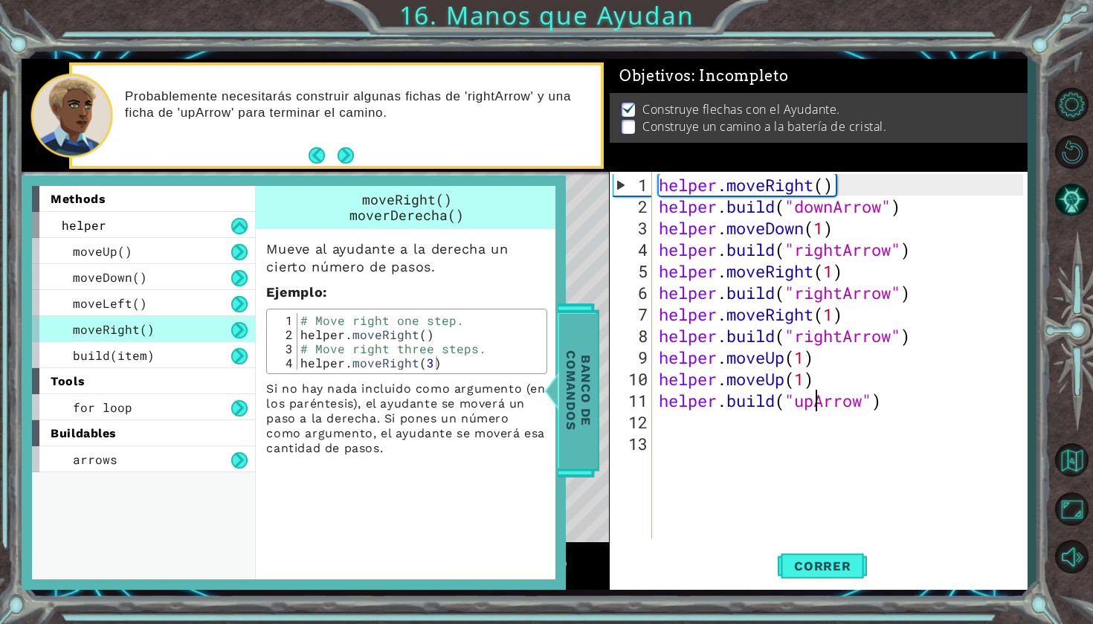
click at [575, 386] on span "Banco de comandos" at bounding box center [578, 390] width 39 height 154
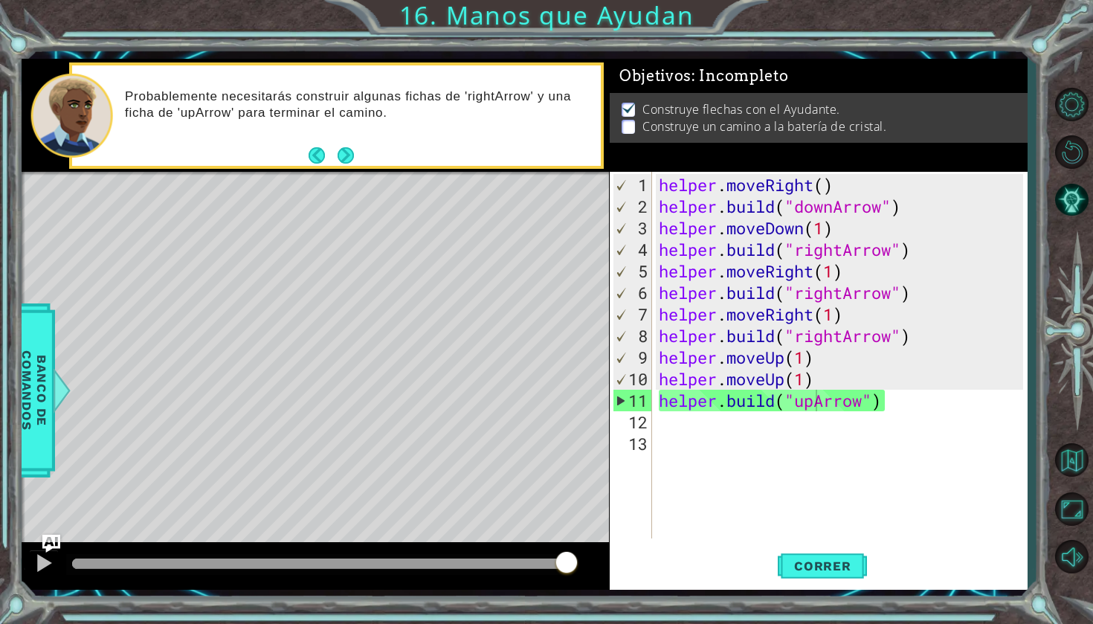
drag, startPoint x: 318, startPoint y: 566, endPoint x: 587, endPoint y: 549, distance: 269.7
click at [587, 549] on div at bounding box center [315, 566] width 587 height 48
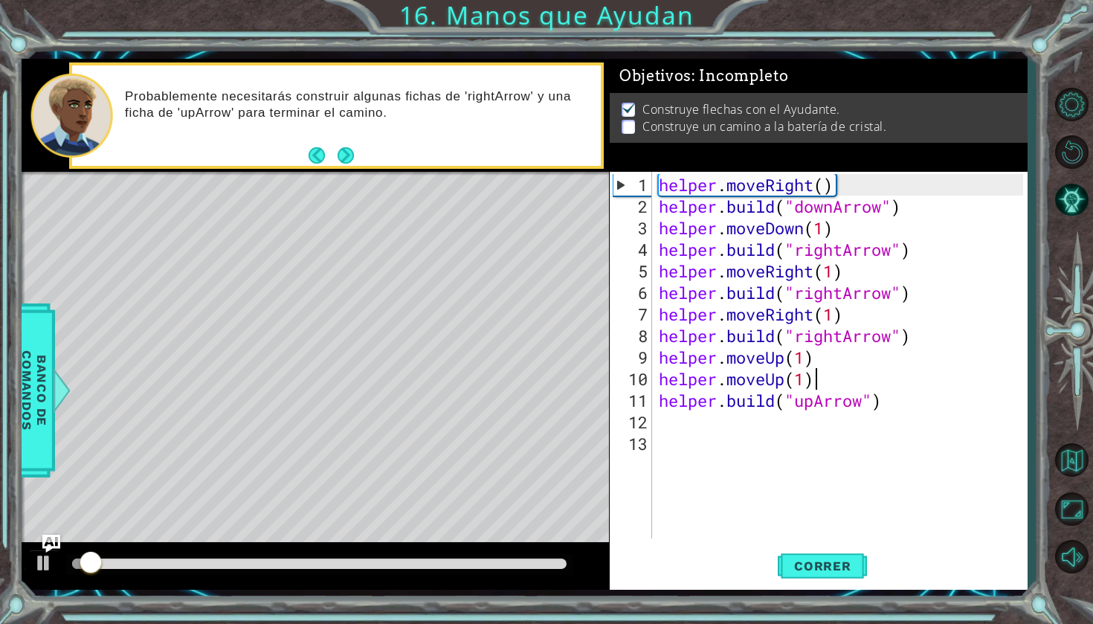
click at [854, 378] on div "helper . moveRight ( ) helper . build ( "downArrow" ) helper . moveDown ( 1 ) h…" at bounding box center [843, 379] width 375 height 410
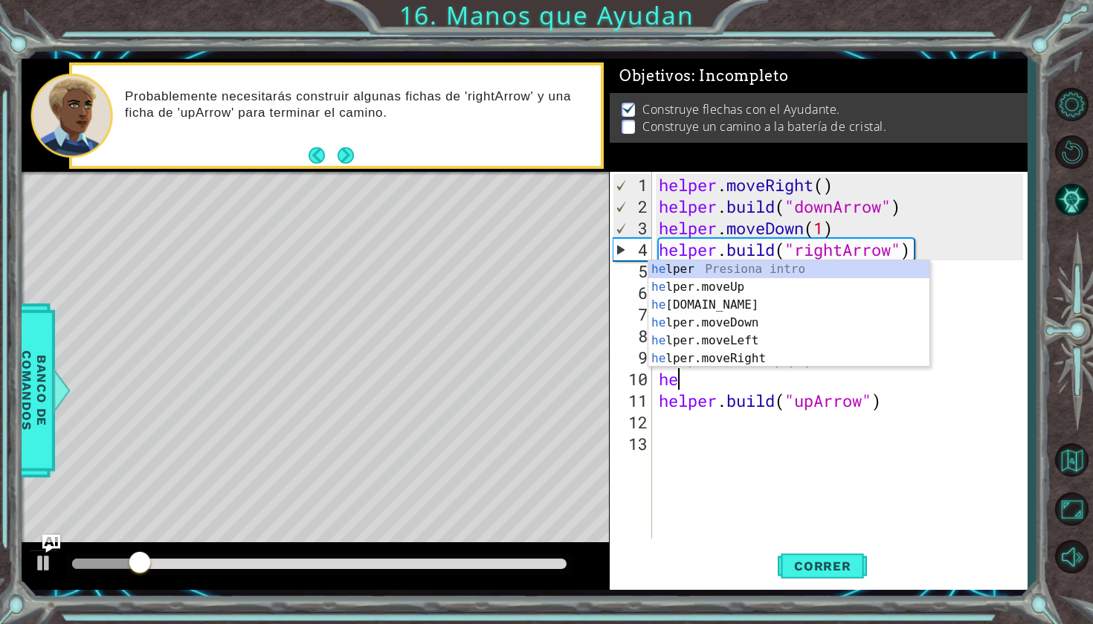
type textarea "h"
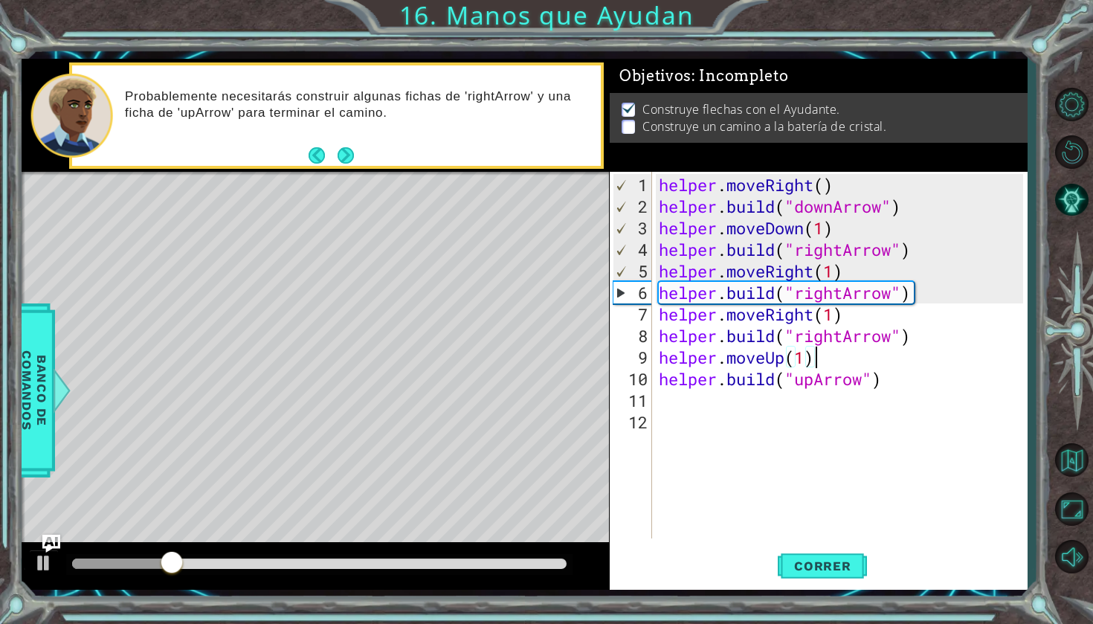
click at [887, 374] on div "helper . moveRight ( ) helper . build ( "downArrow" ) helper . moveDown ( 1 ) h…" at bounding box center [843, 379] width 375 height 410
type textarea "[DOMAIN_NAME]("upArrow")"
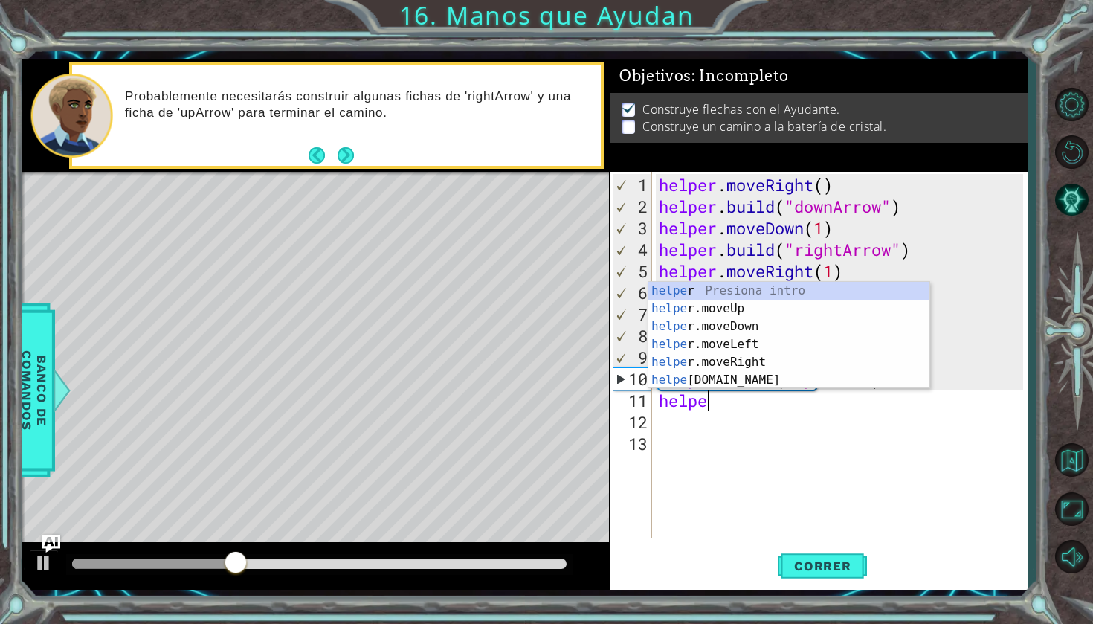
scroll to position [0, 1]
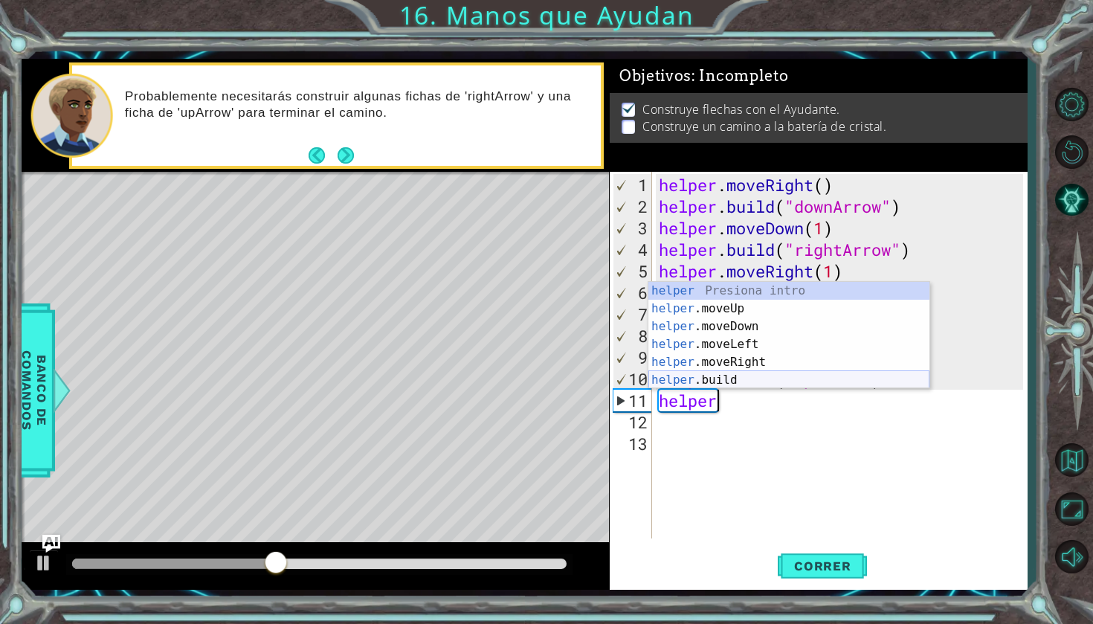
click at [823, 384] on div "helper Presiona intro helper .moveUp Presiona intro helper .moveDown Presiona i…" at bounding box center [788, 353] width 281 height 143
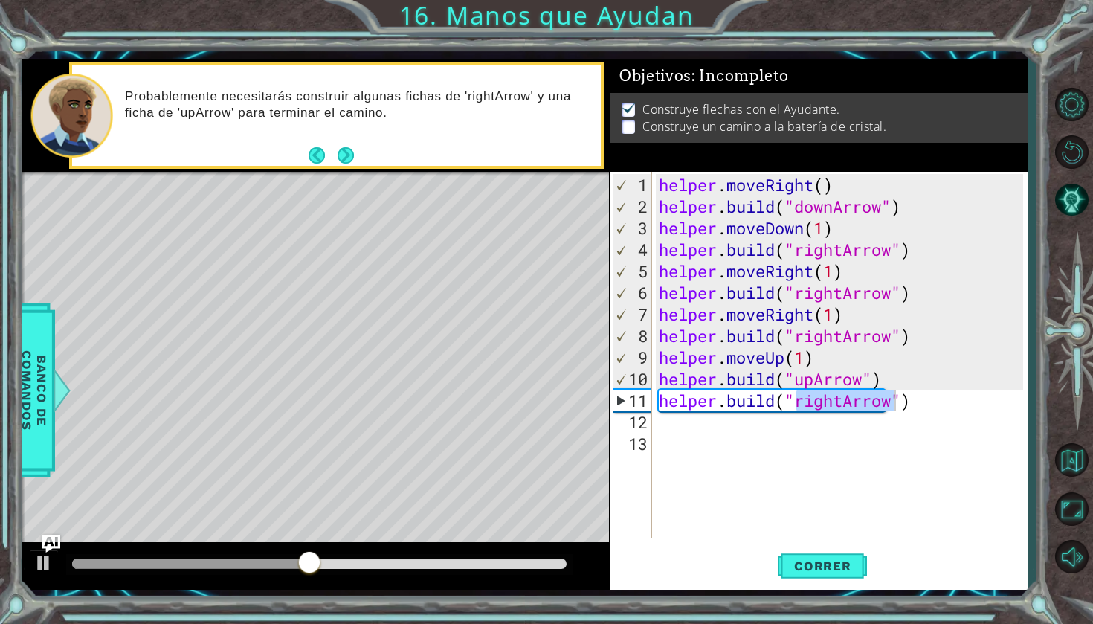
click at [843, 402] on div "helper . moveRight ( ) helper . build ( "downArrow" ) helper . moveDown ( 1 ) h…" at bounding box center [843, 379] width 375 height 410
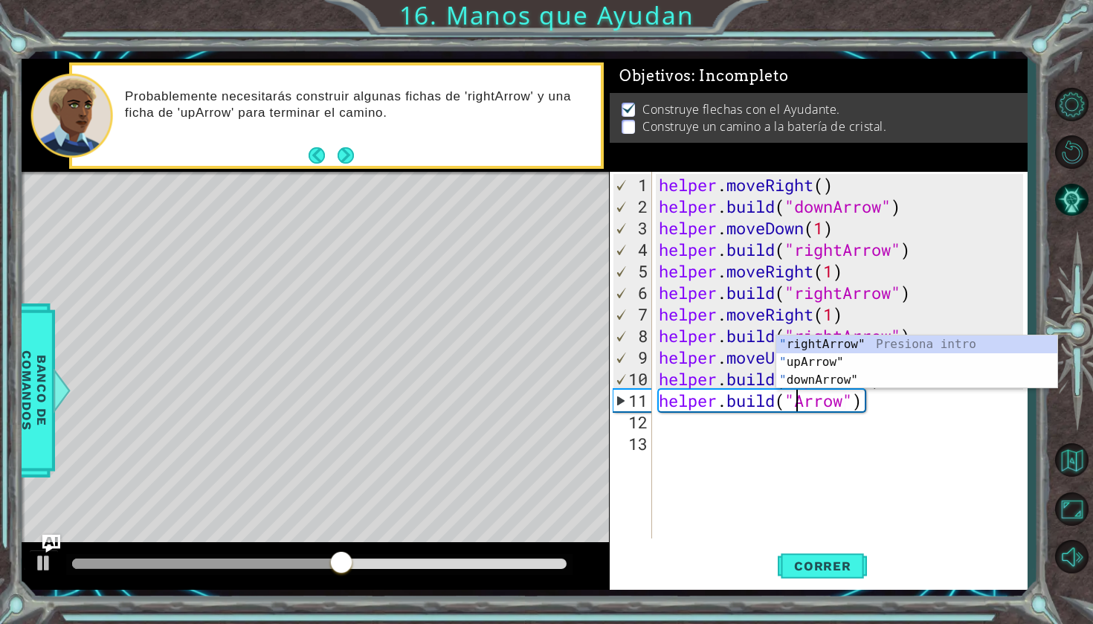
scroll to position [0, 7]
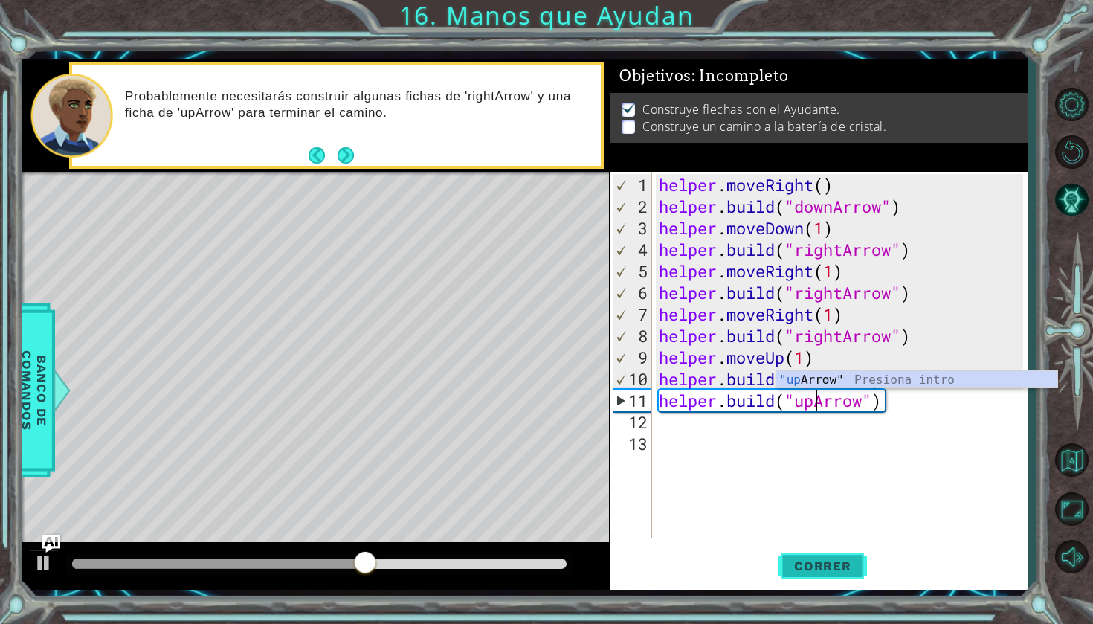
type textarea "[DOMAIN_NAME]("upArrow")"
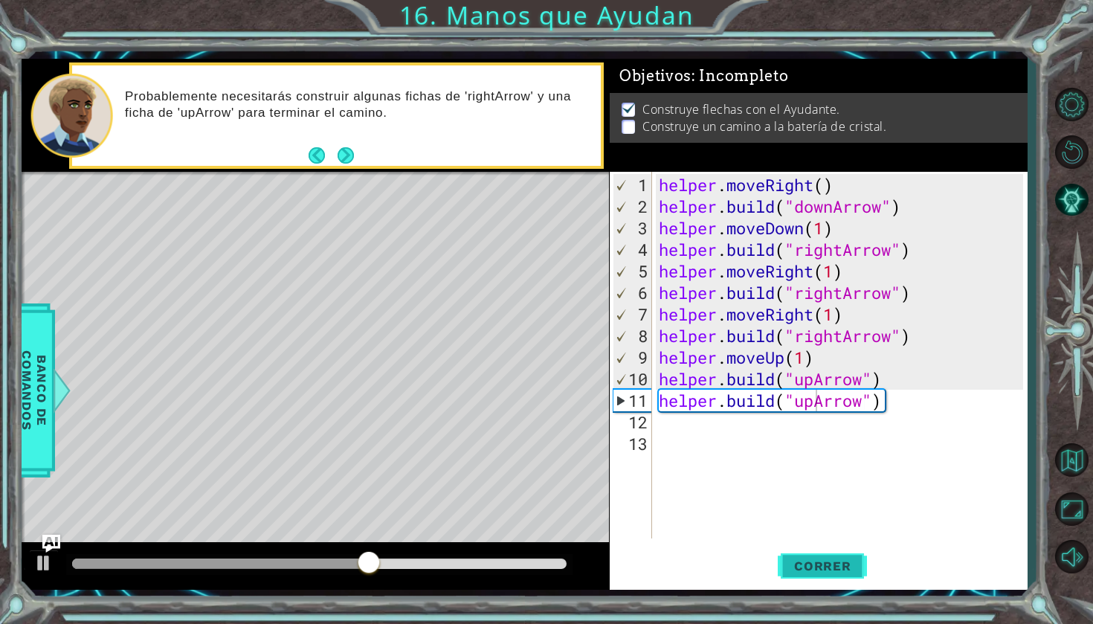
click at [825, 568] on span "Correr" at bounding box center [822, 565] width 87 height 15
click at [538, 561] on div at bounding box center [319, 563] width 494 height 10
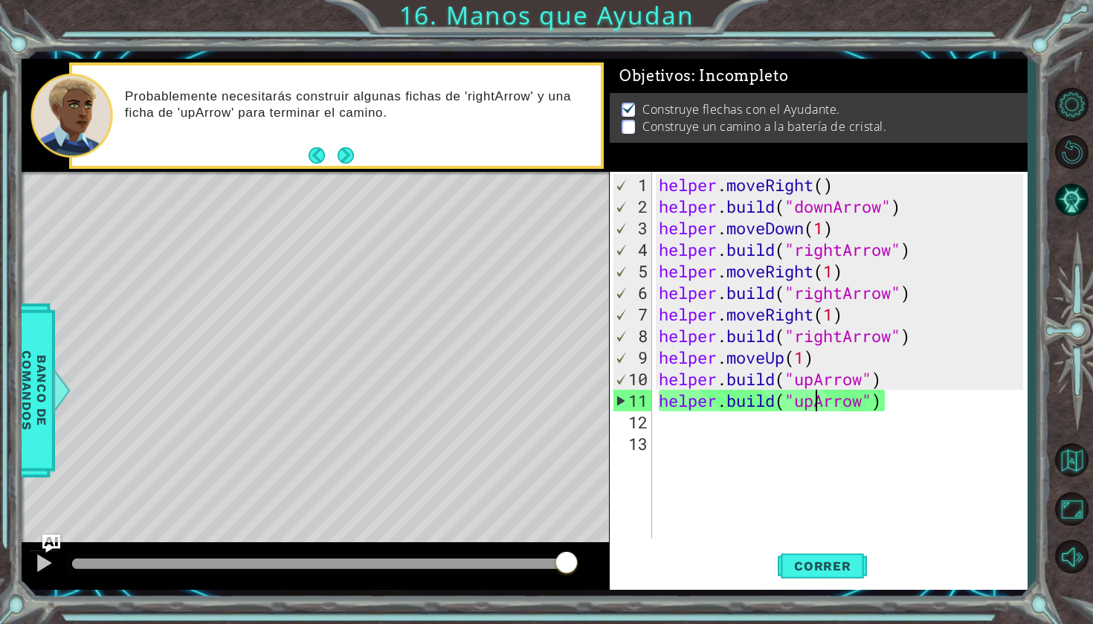
drag, startPoint x: 546, startPoint y: 562, endPoint x: 587, endPoint y: 559, distance: 41.8
click at [897, 383] on div "helper . moveRight ( ) helper . build ( "downArrow" ) helper . moveDown ( 1 ) h…" at bounding box center [843, 379] width 375 height 410
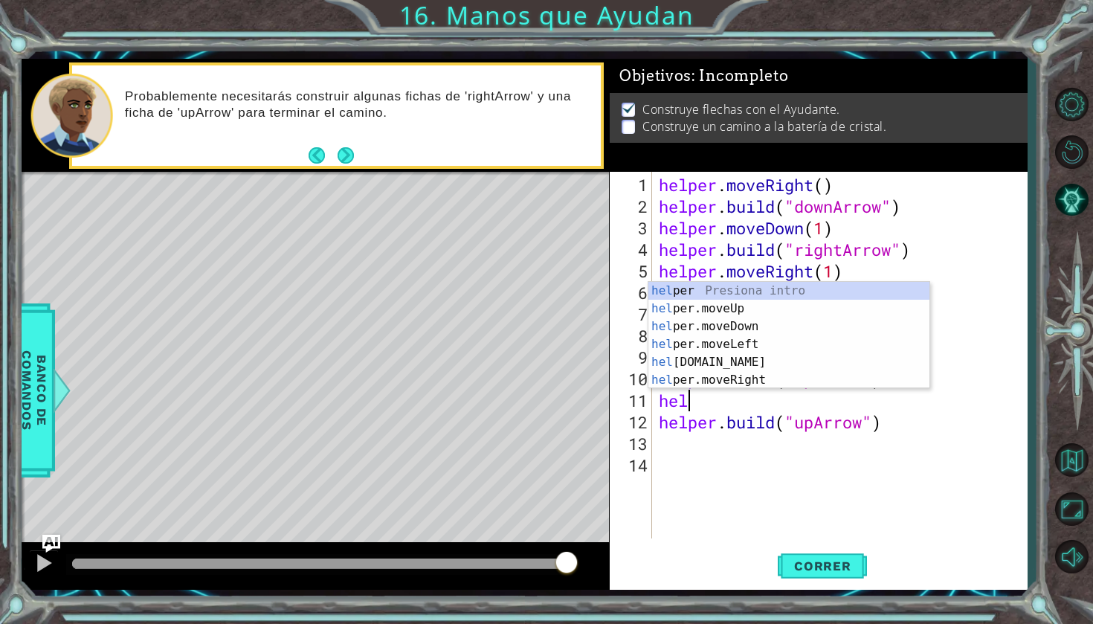
scroll to position [0, 1]
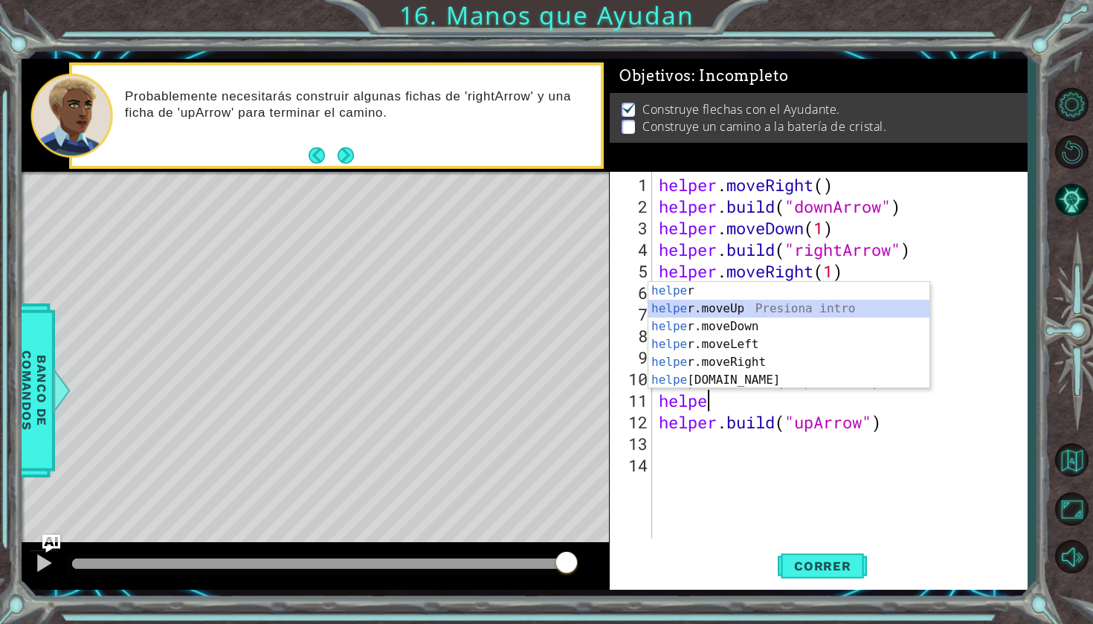
click at [869, 303] on div "helpe r Presiona intro helpe r.moveUp Presiona intro helpe r.moveDown Presiona …" at bounding box center [788, 353] width 281 height 143
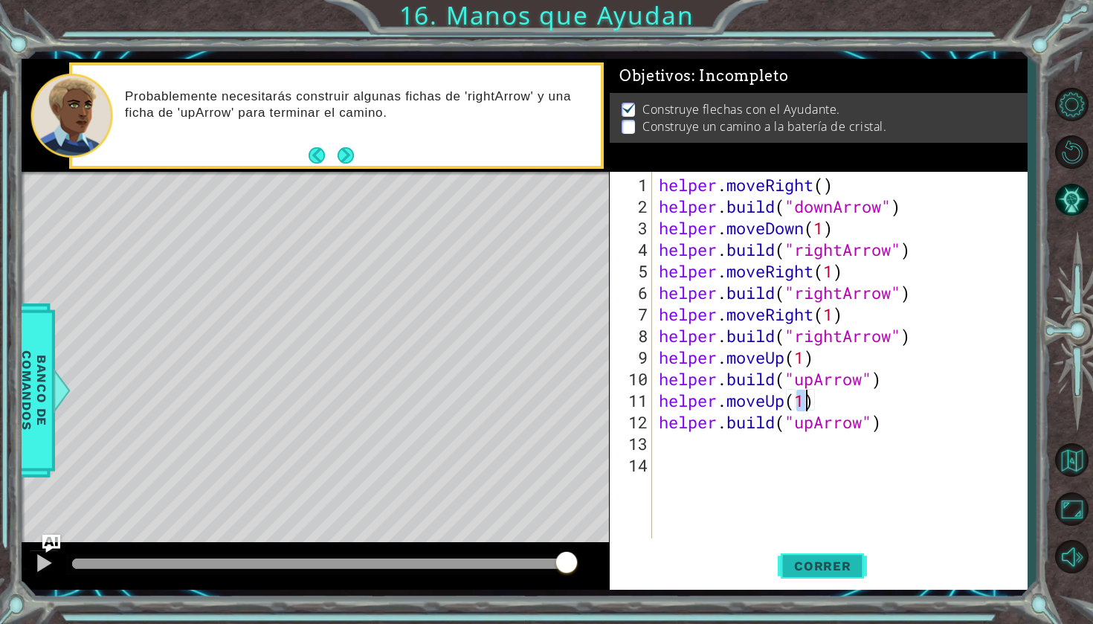
click at [847, 565] on span "Correr" at bounding box center [822, 565] width 87 height 15
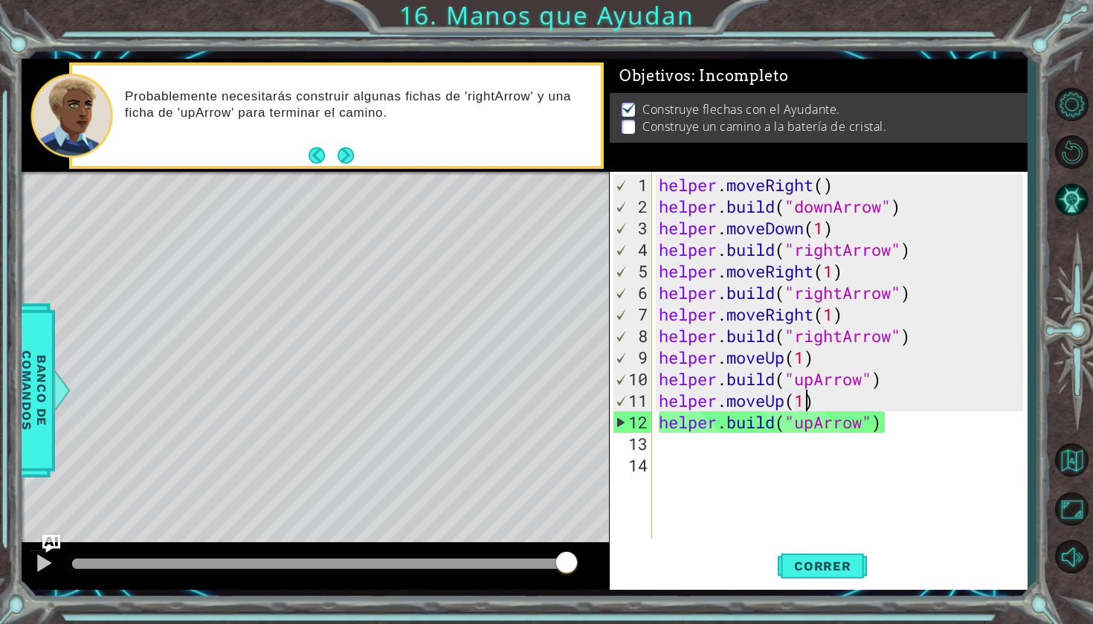
drag, startPoint x: 484, startPoint y: 563, endPoint x: 663, endPoint y: 567, distance: 179.3
click at [663, 569] on div "1 ההההההההההההההההההההההההההההההההההההההההההההההההההההההההההההההההההההההההההההה…" at bounding box center [524, 324] width 1005 height 531
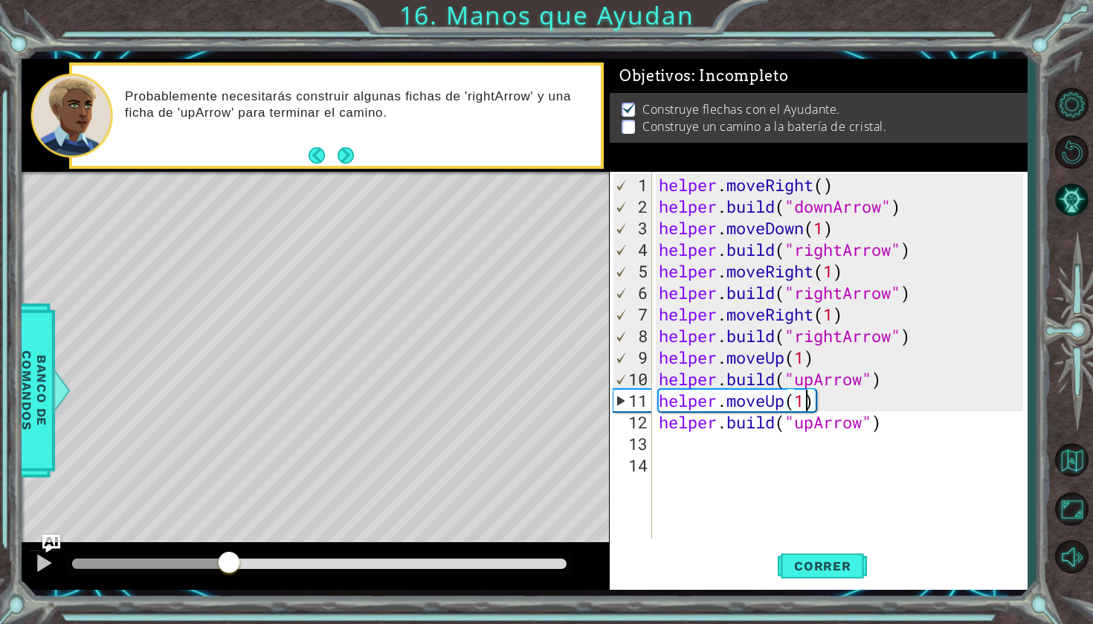
drag, startPoint x: 309, startPoint y: 559, endPoint x: 230, endPoint y: 568, distance: 80.1
click at [230, 568] on div at bounding box center [229, 563] width 27 height 27
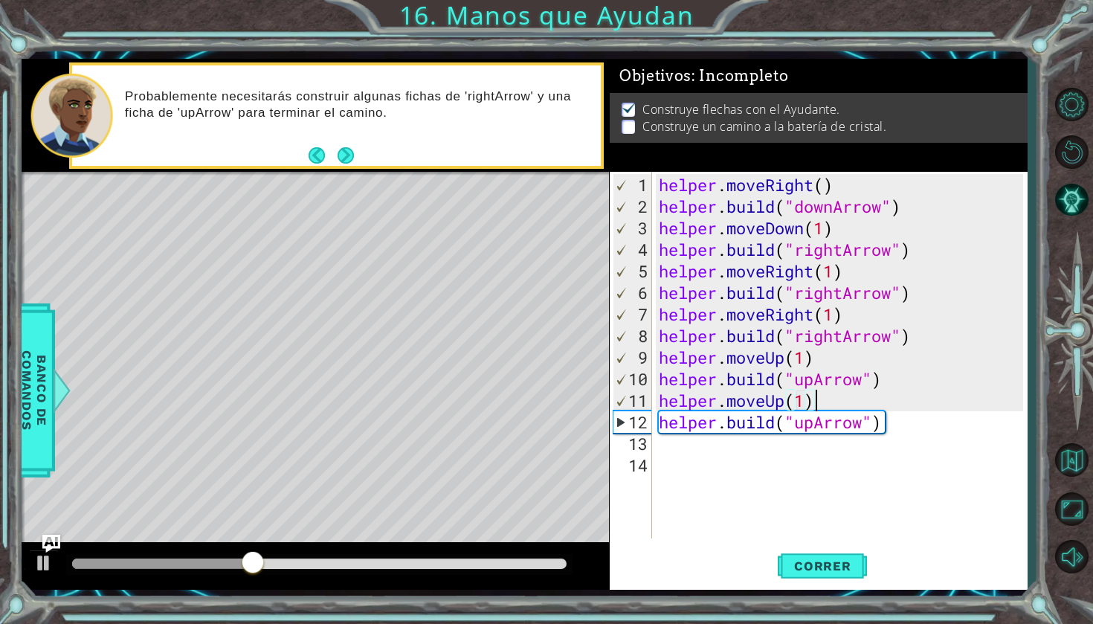
click at [863, 405] on div "helper . moveRight ( ) helper . build ( "downArrow" ) helper . moveDown ( 1 ) h…" at bounding box center [843, 379] width 375 height 410
click at [786, 403] on div "helper . moveRight ( ) helper . build ( "downArrow" ) helper . moveDown ( 1 ) h…" at bounding box center [843, 379] width 375 height 410
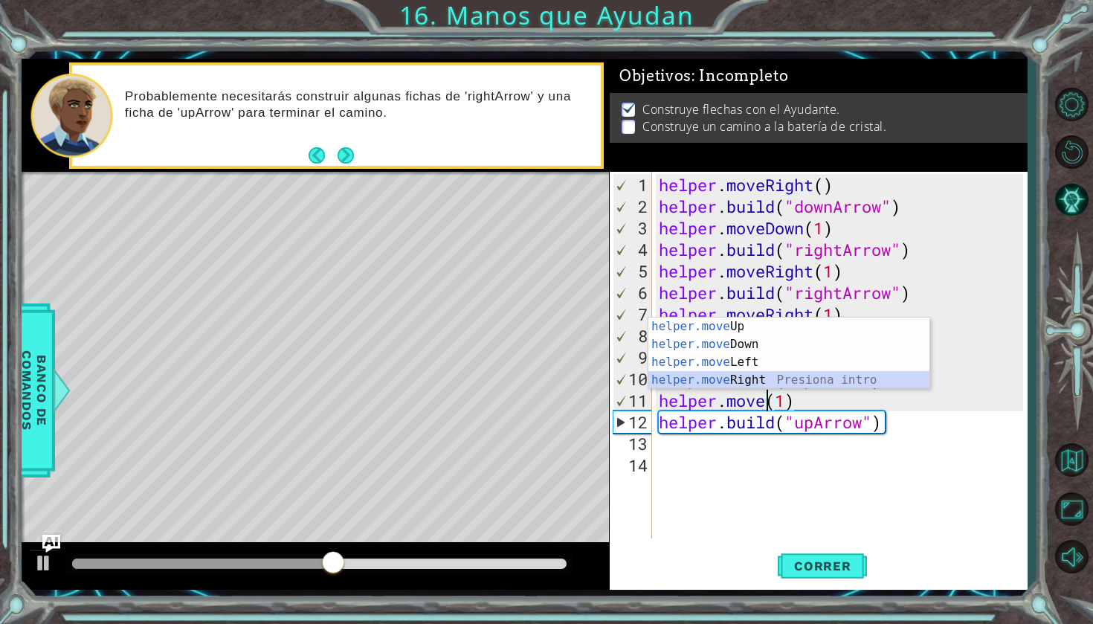
click at [773, 379] on div "helper.move Up Presiona intro helper.move Down Presiona intro helper.move Left …" at bounding box center [788, 371] width 281 height 107
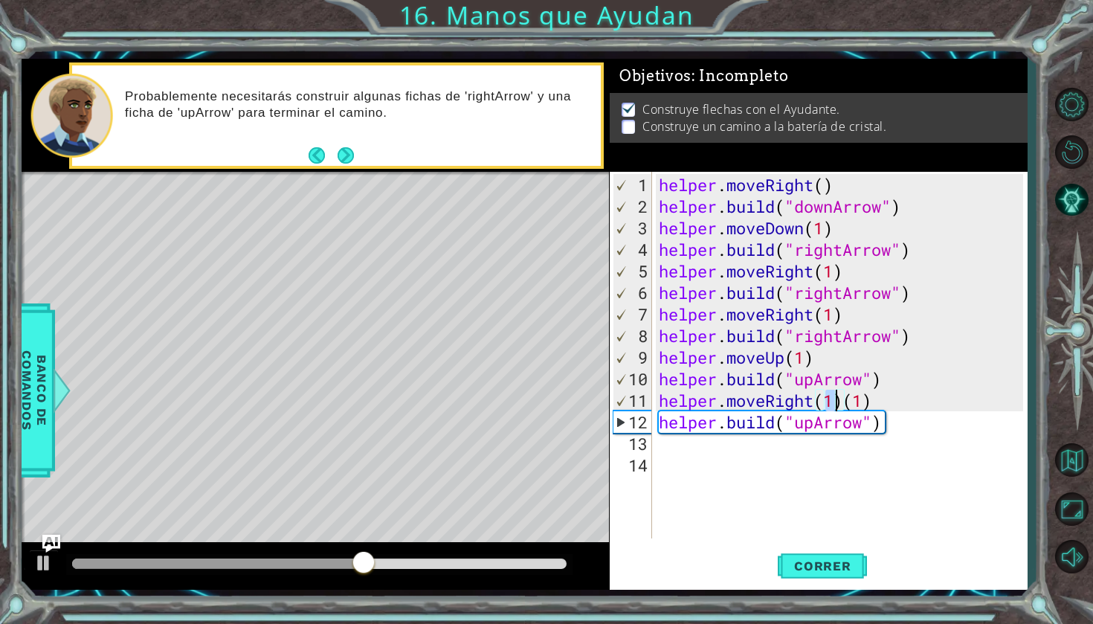
click at [884, 399] on div "helper . moveRight ( ) helper . build ( "downArrow" ) helper . moveDown ( 1 ) h…" at bounding box center [843, 379] width 375 height 410
click at [836, 558] on span "Correr" at bounding box center [822, 565] width 87 height 15
drag, startPoint x: 106, startPoint y: 562, endPoint x: 560, endPoint y: 593, distance: 454.6
click at [560, 593] on div "1 ההההההההההההההההההההההההההההההההההההההההההההההההההההההההההההההההההההההההההההה…" at bounding box center [524, 324] width 1005 height 549
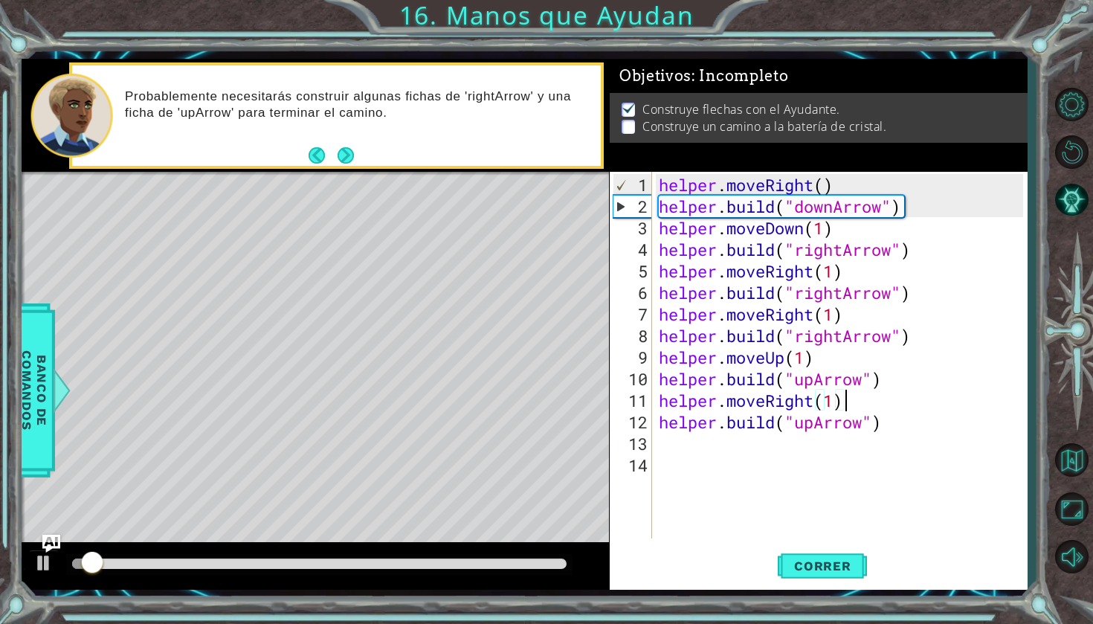
click at [872, 361] on div "helper . moveRight ( ) helper . build ( "downArrow" ) helper . moveDown ( 1 ) h…" at bounding box center [843, 379] width 375 height 410
click at [869, 404] on div "helper . moveRight ( ) helper . build ( "downArrow" ) helper . moveDown ( 1 ) h…" at bounding box center [843, 379] width 375 height 410
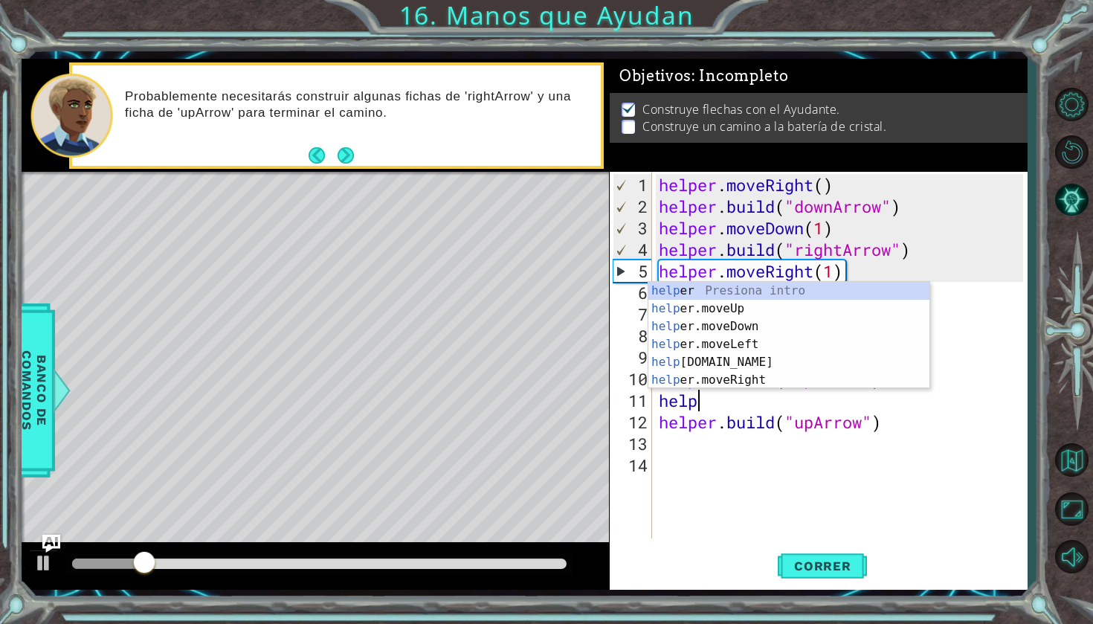
scroll to position [0, 1]
type textarea "h"
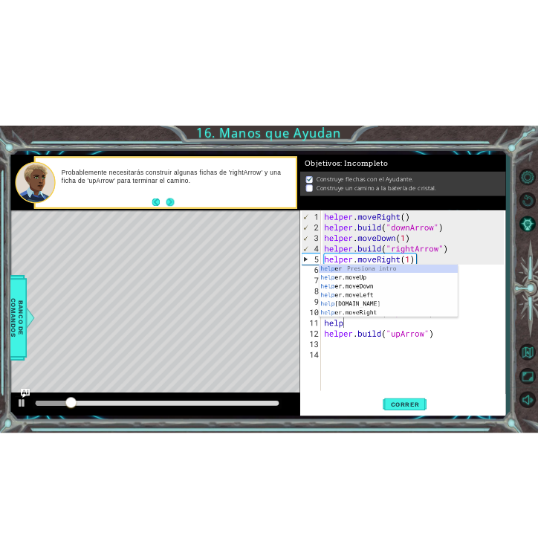
scroll to position [0, 0]
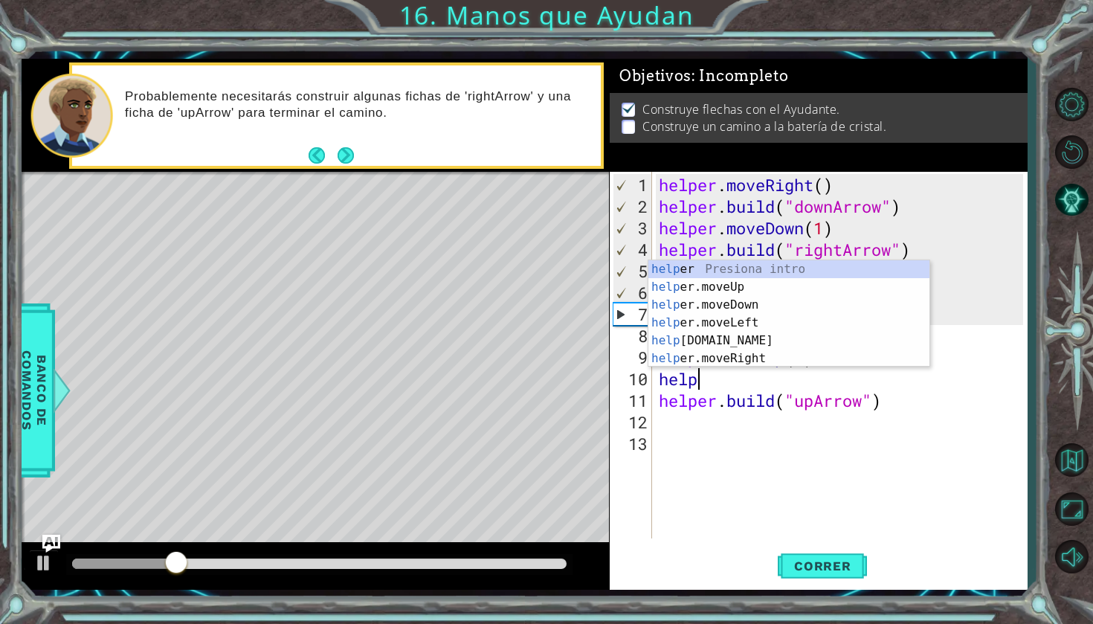
type textarea "h"
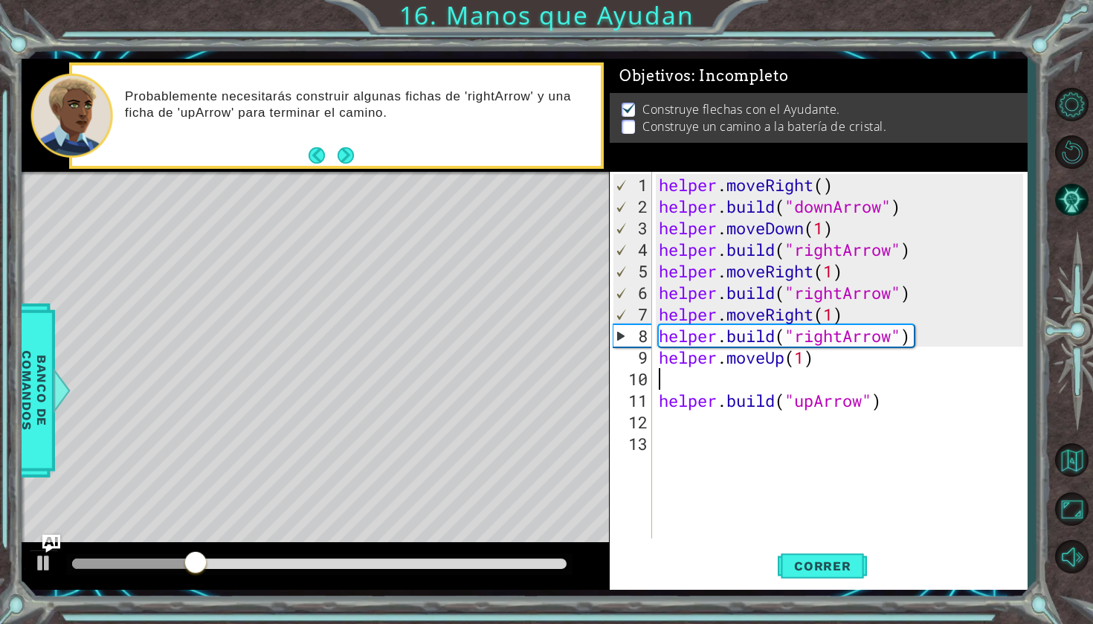
click at [895, 400] on div "helper . moveRight ( ) helper . build ( "downArrow" ) helper . moveDown ( 1 ) h…" at bounding box center [843, 379] width 375 height 410
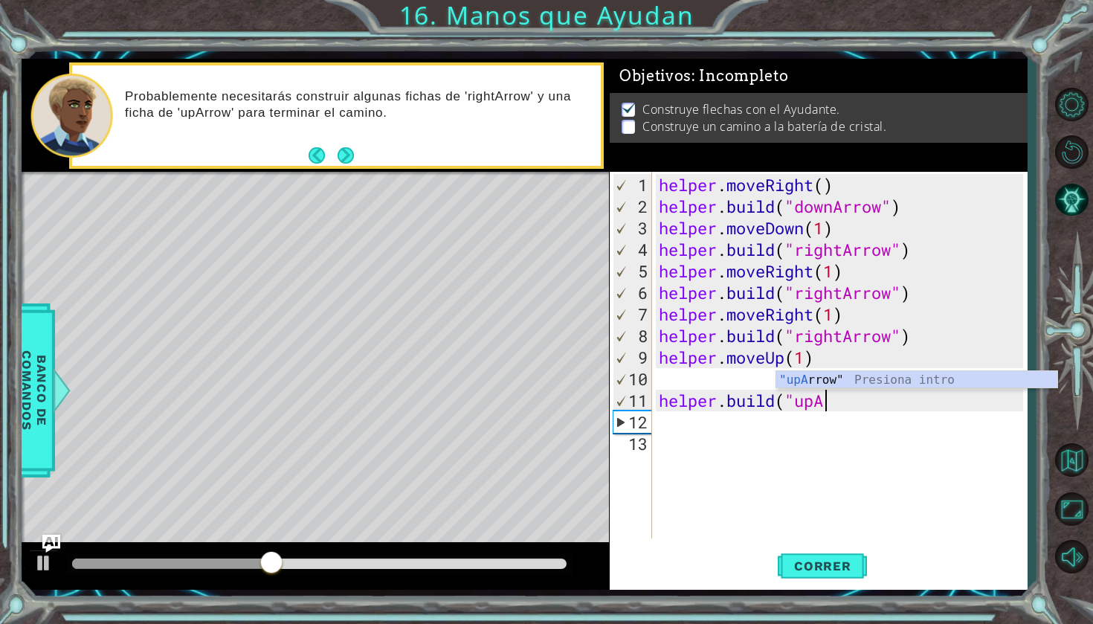
type textarea "[DOMAIN_NAME]("up"
